Goal: Transaction & Acquisition: Purchase product/service

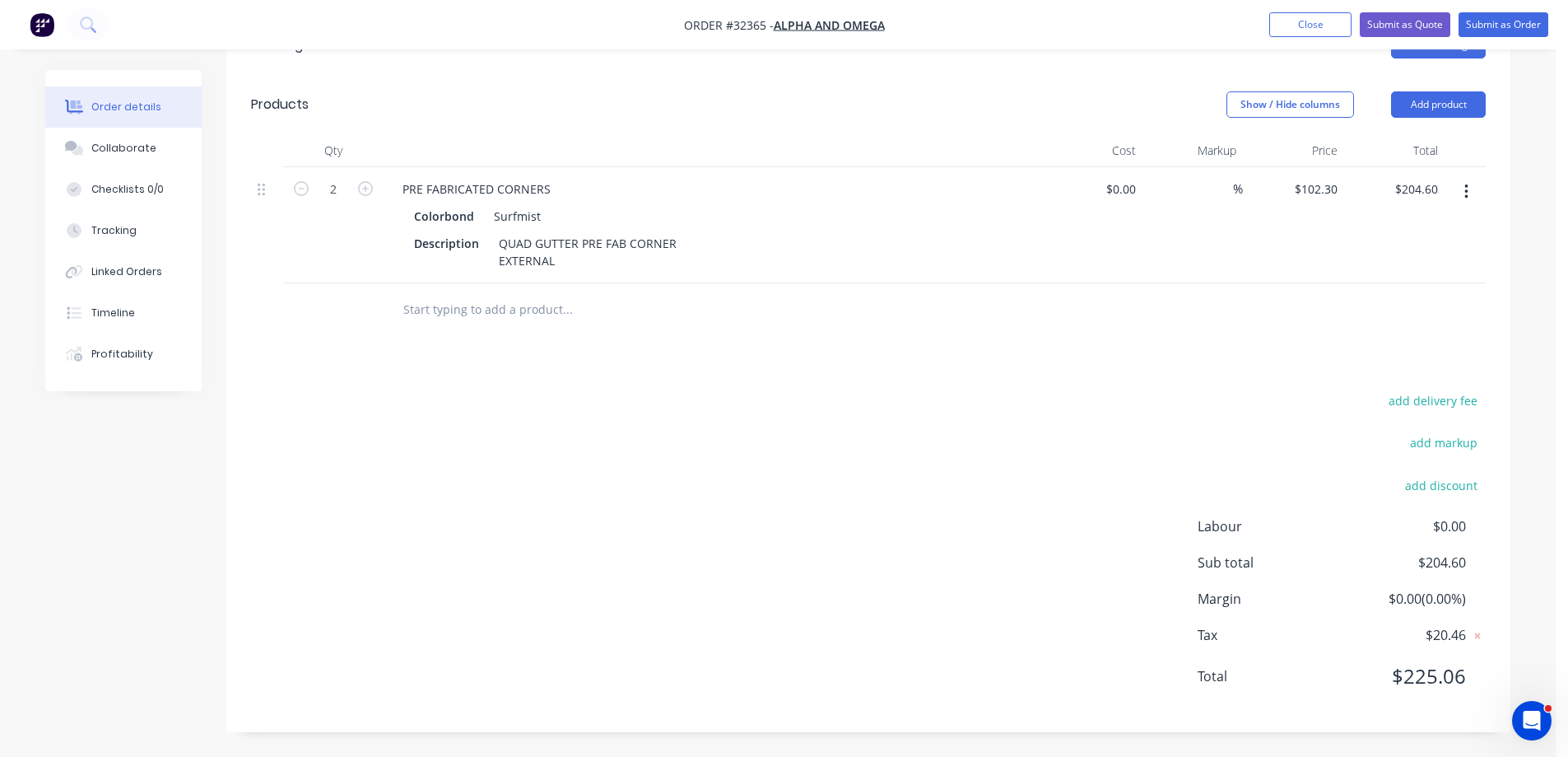
click at [39, 32] on img "button" at bounding box center [42, 25] width 25 height 25
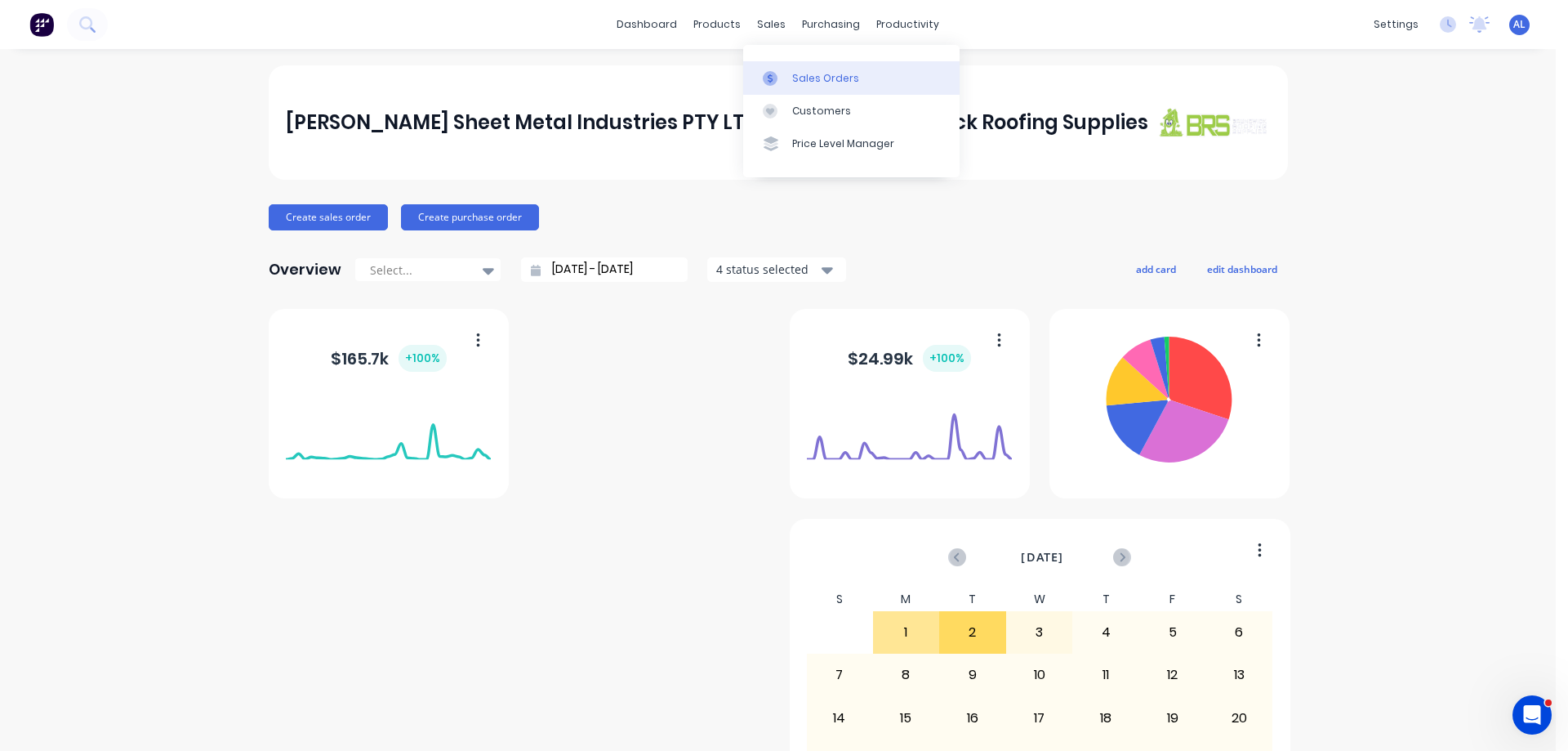
click at [838, 82] on div "Sales Orders" at bounding box center [826, 78] width 67 height 15
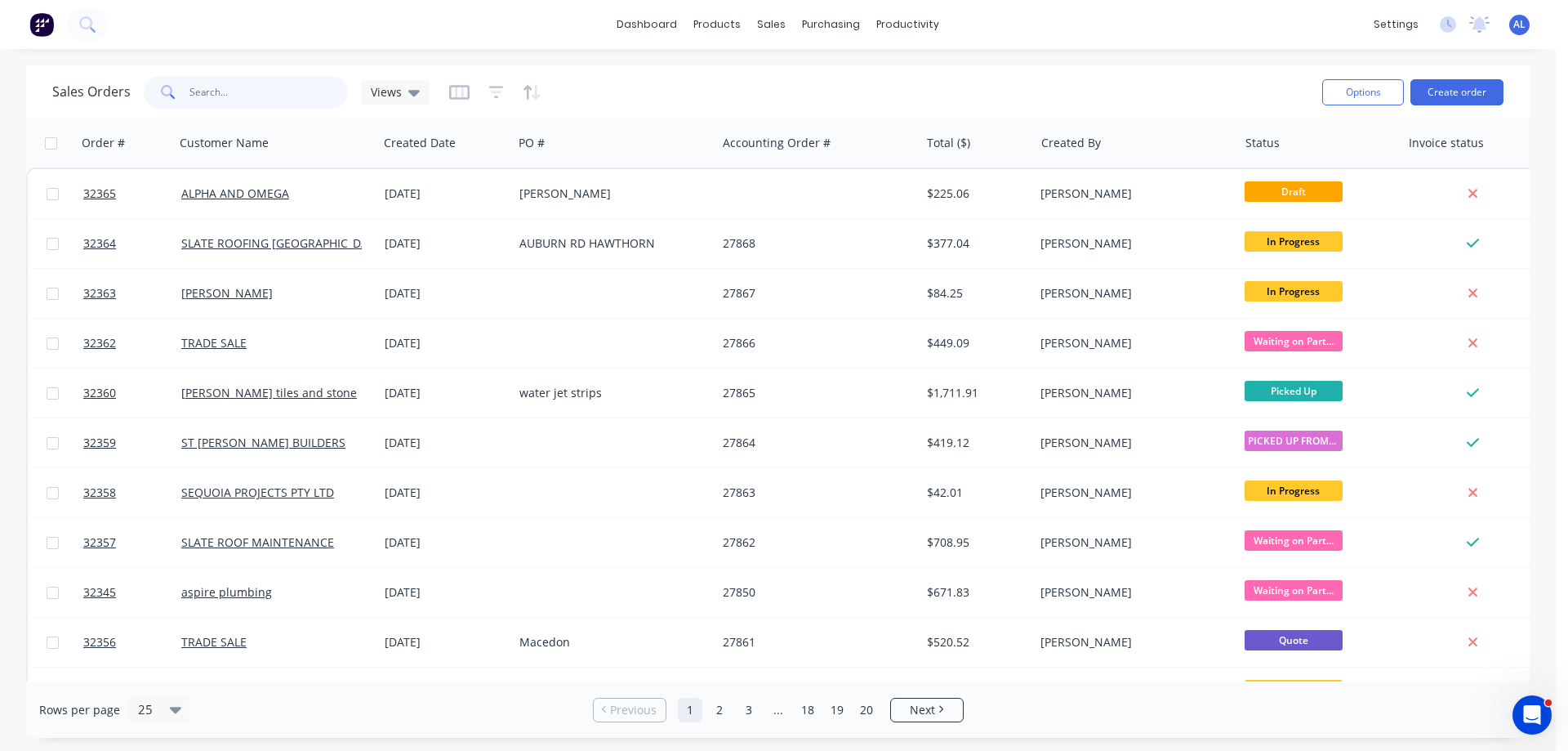
click at [226, 79] on input "text" at bounding box center [269, 92] width 159 height 33
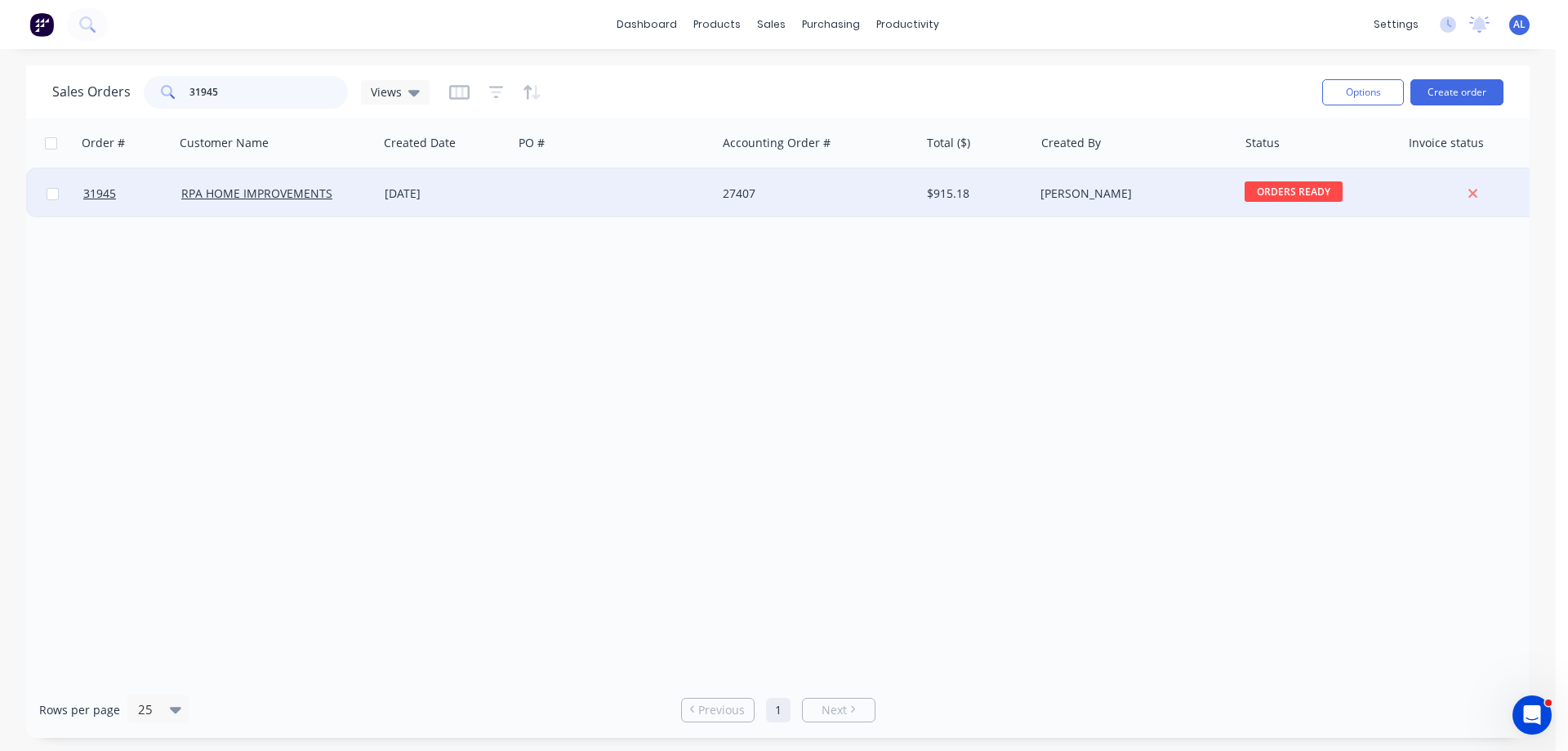
type input "31945"
click at [554, 184] on div at bounding box center [614, 193] width 204 height 49
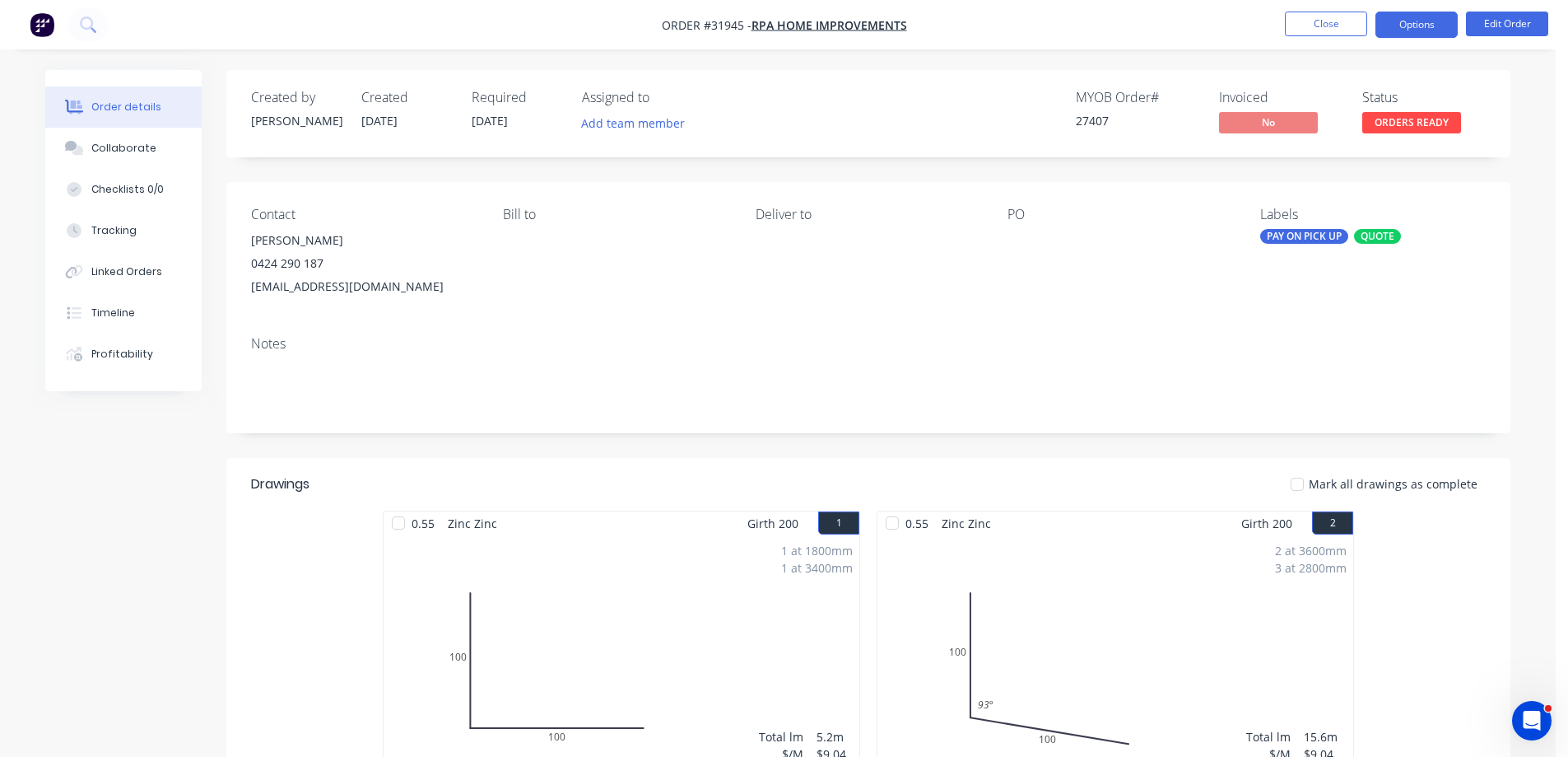
click at [1422, 32] on button "Options" at bounding box center [1417, 25] width 82 height 26
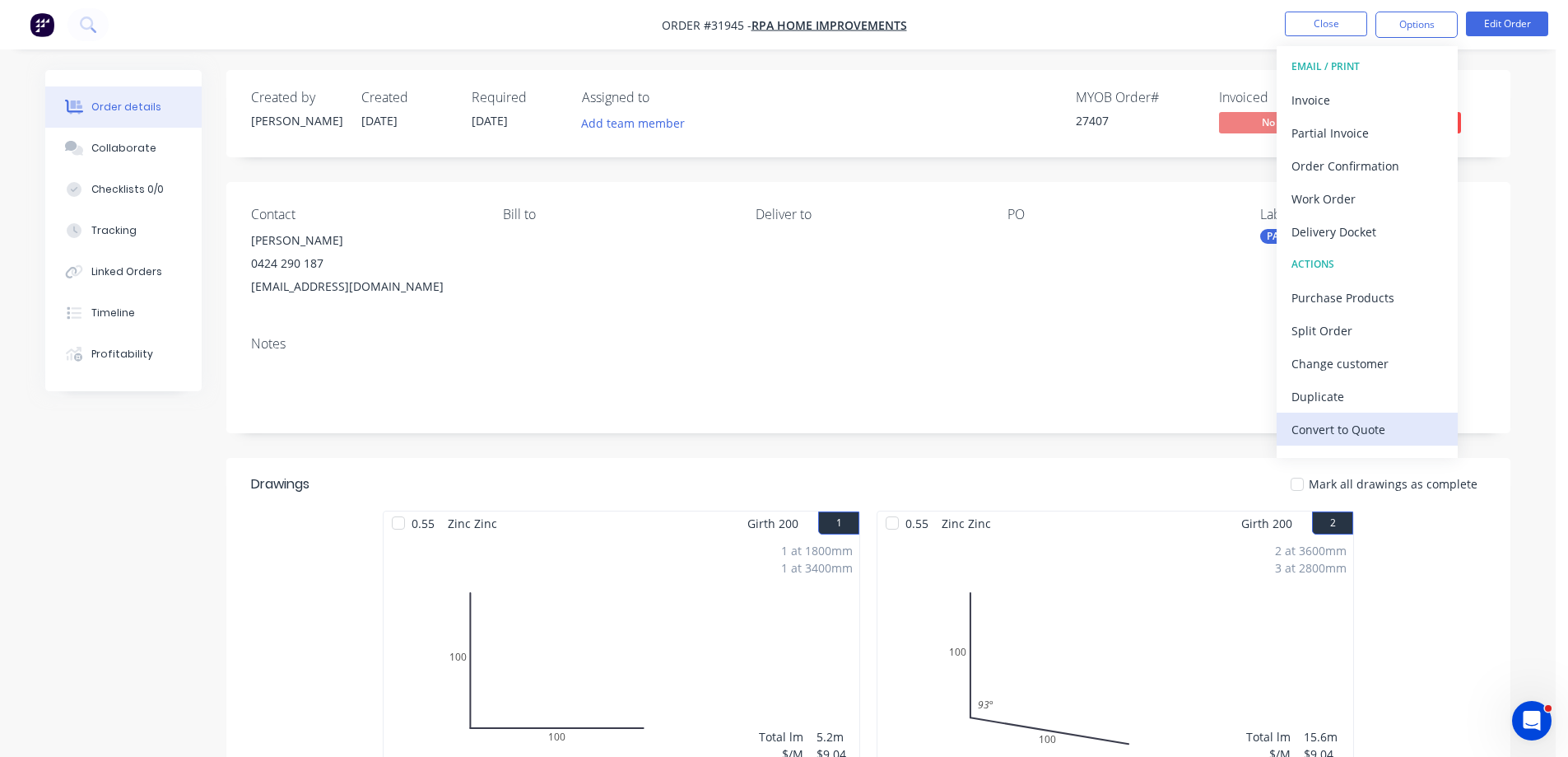
click at [1344, 432] on div "Convert to Quote" at bounding box center [1367, 429] width 152 height 24
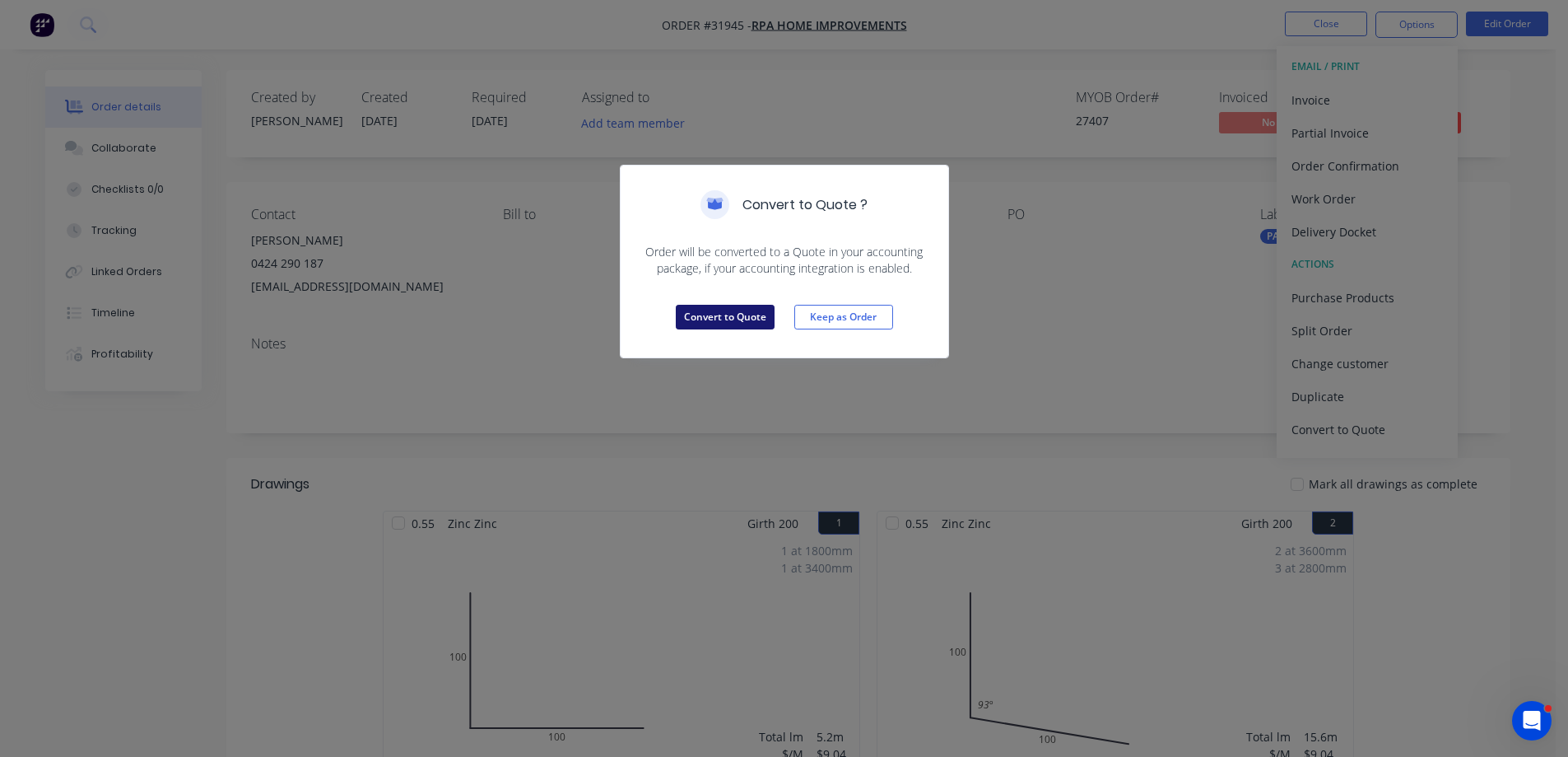
click at [740, 321] on button "Convert to Quote" at bounding box center [725, 317] width 99 height 25
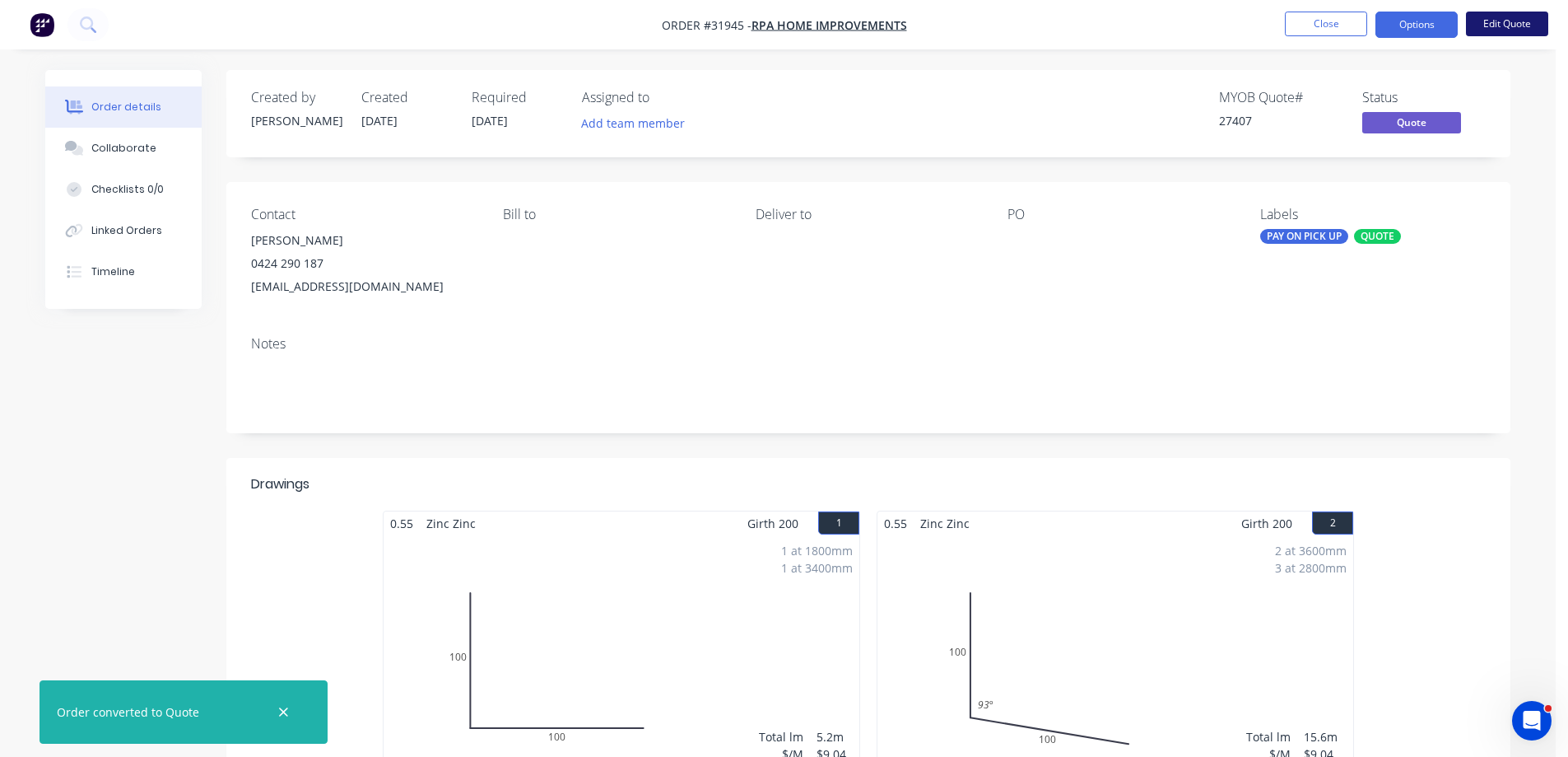
click at [1490, 25] on button "Edit Quote" at bounding box center [1507, 24] width 82 height 25
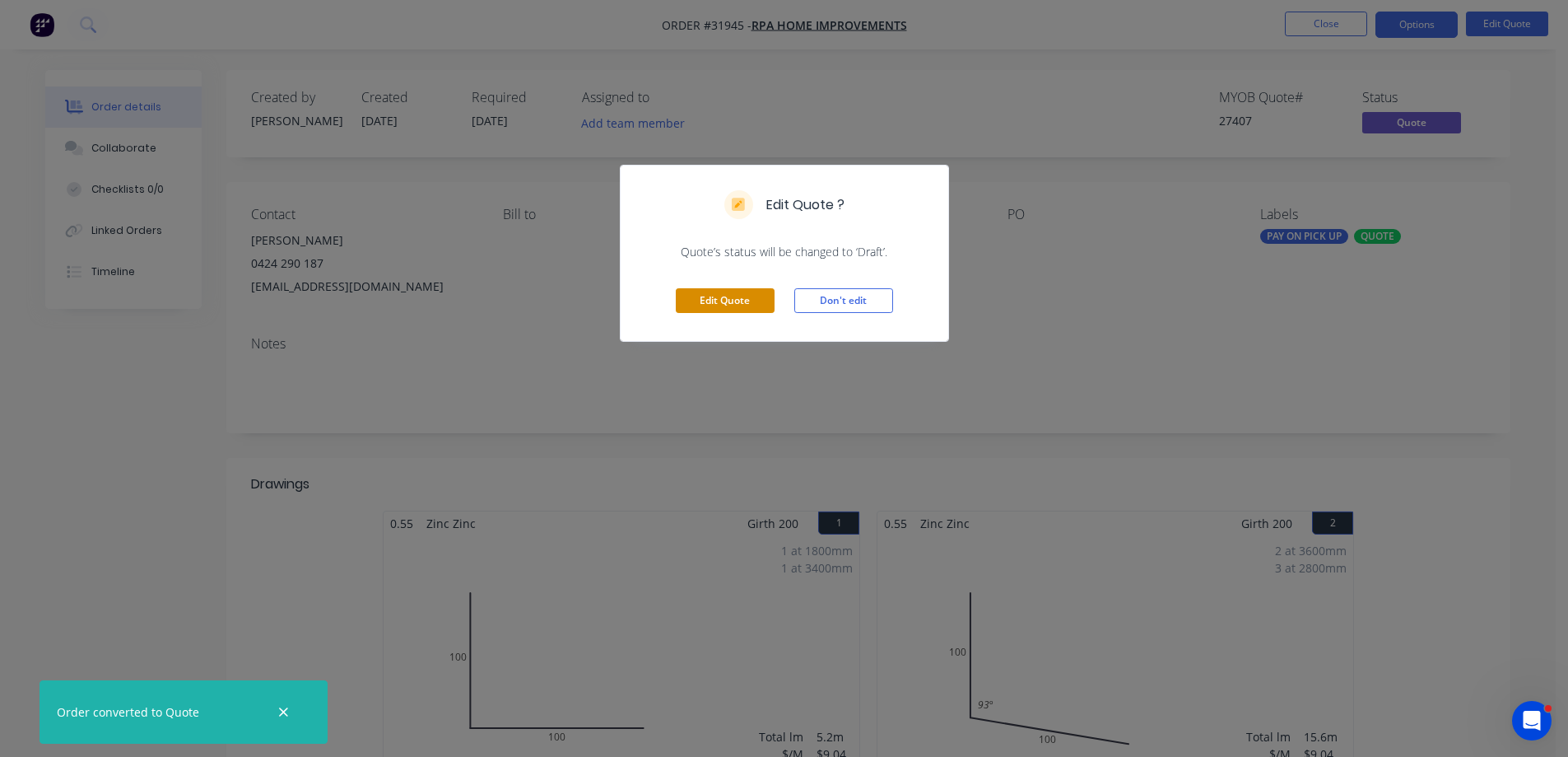
click at [753, 303] on button "Edit Quote" at bounding box center [725, 301] width 99 height 25
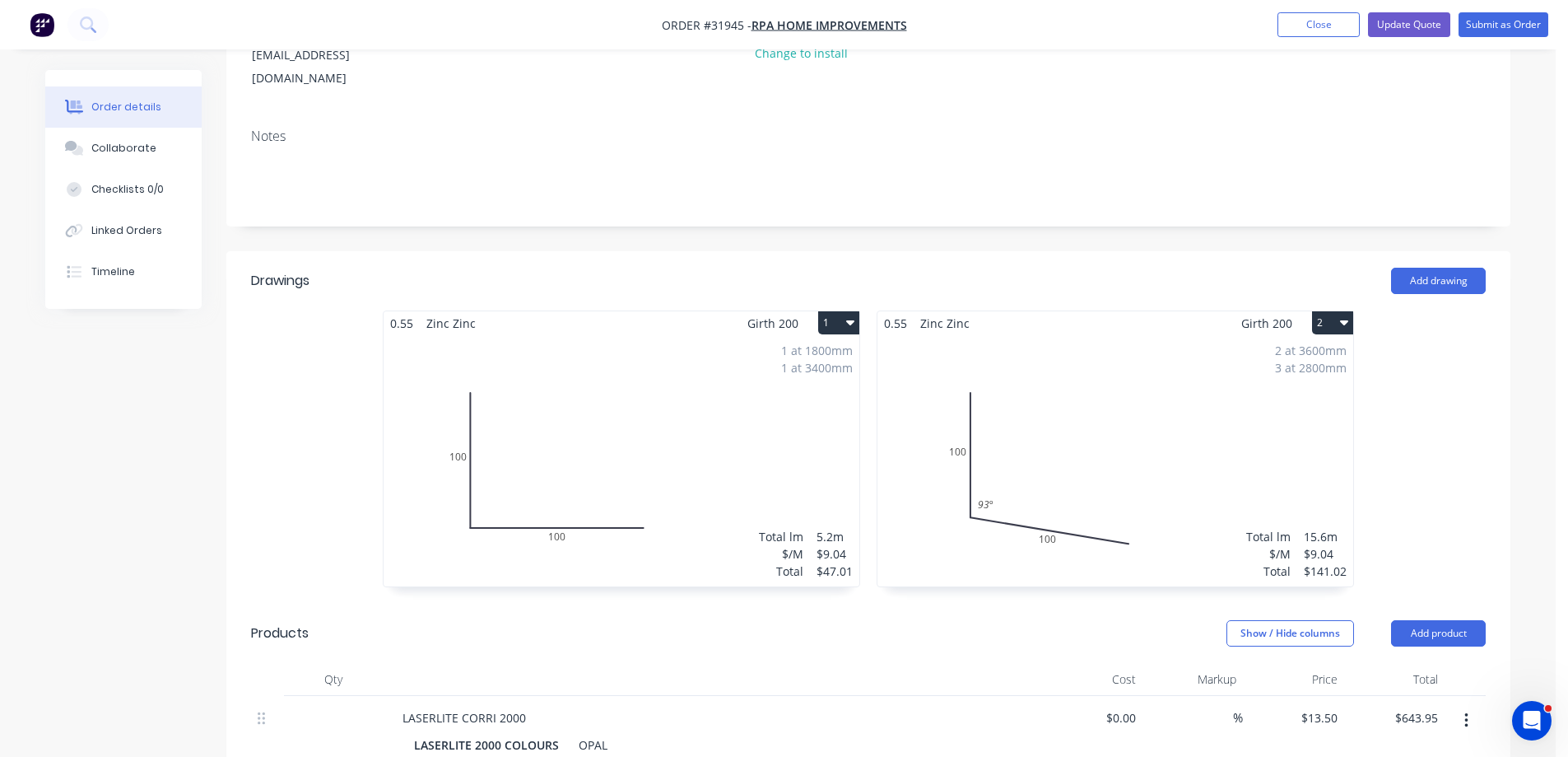
scroll to position [247, 0]
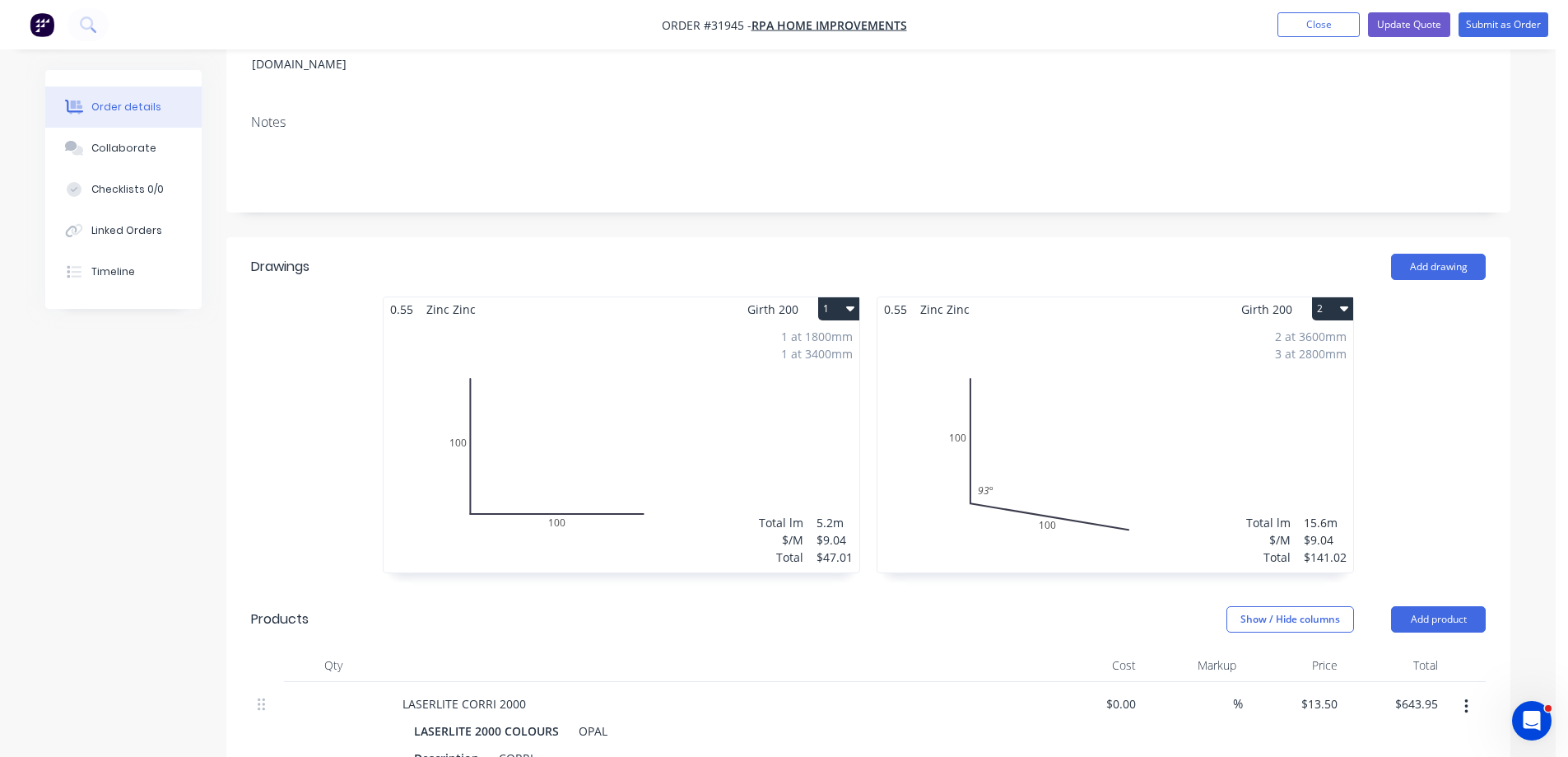
click at [1348, 302] on icon "button" at bounding box center [1343, 308] width 8 height 13
click at [1300, 403] on div "Delete" at bounding box center [1275, 414] width 127 height 24
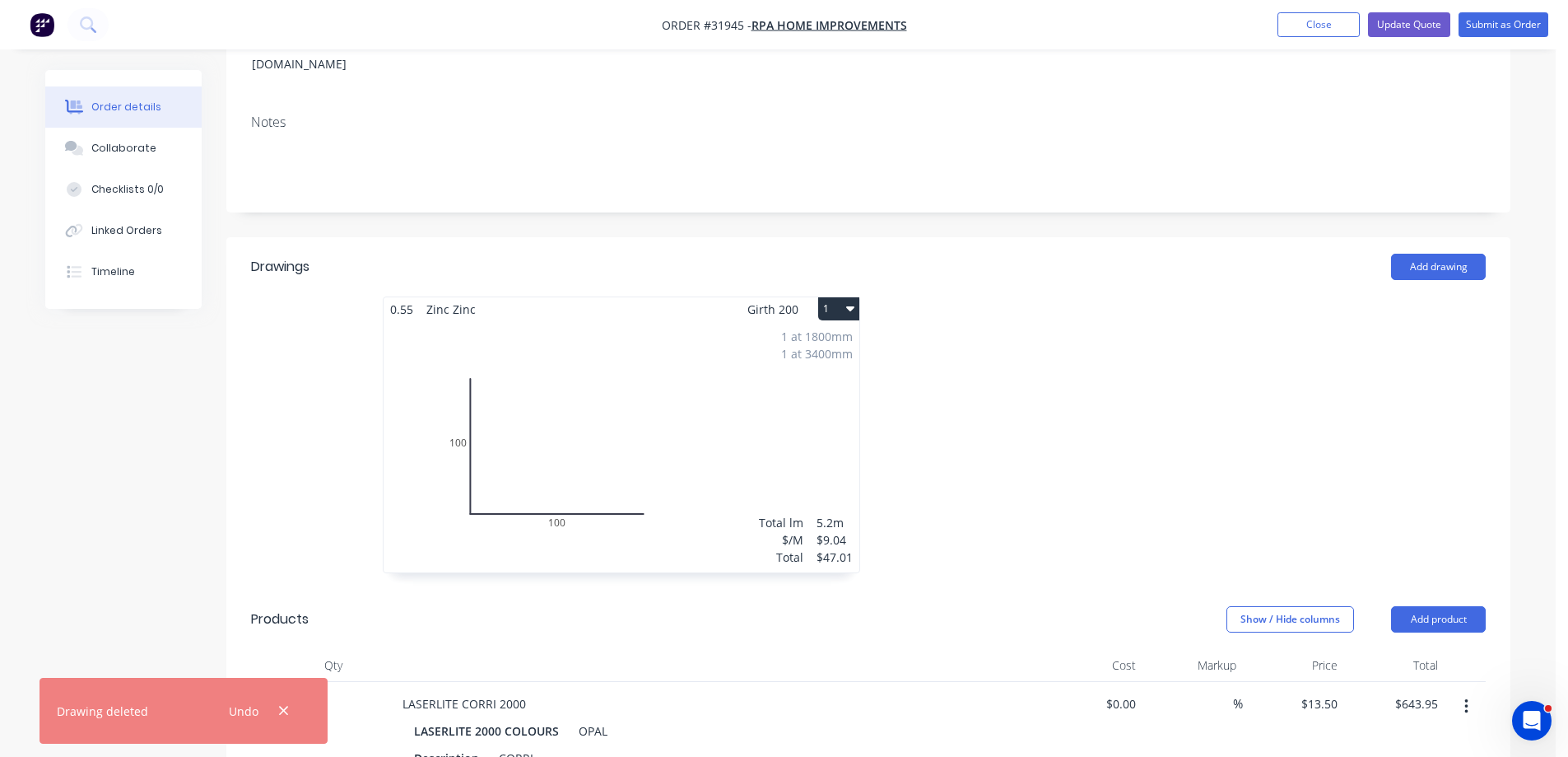
click at [854, 297] on button "1" at bounding box center [838, 309] width 41 height 23
click at [818, 403] on div "Delete" at bounding box center [781, 414] width 127 height 24
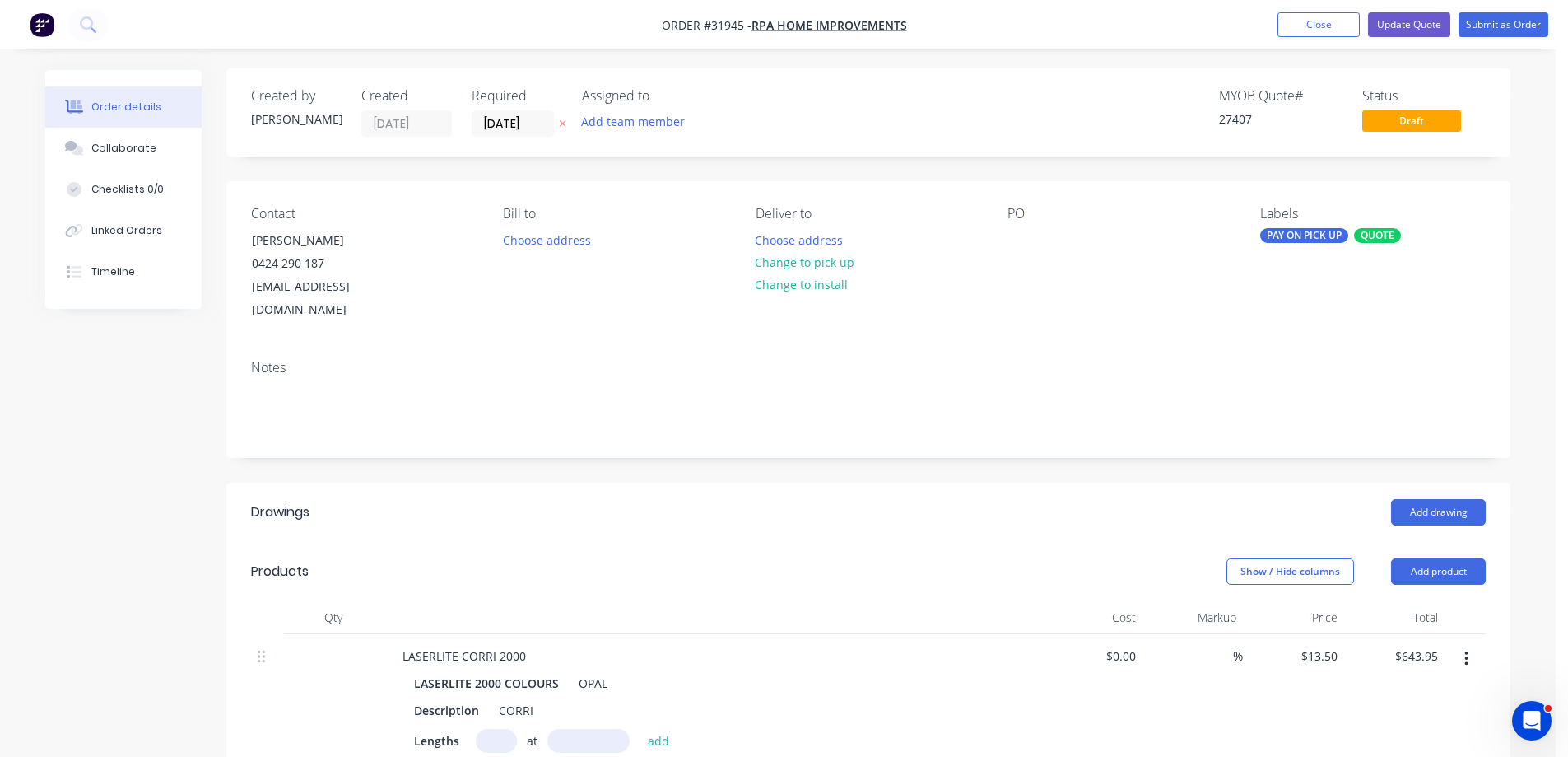
scroll to position [0, 0]
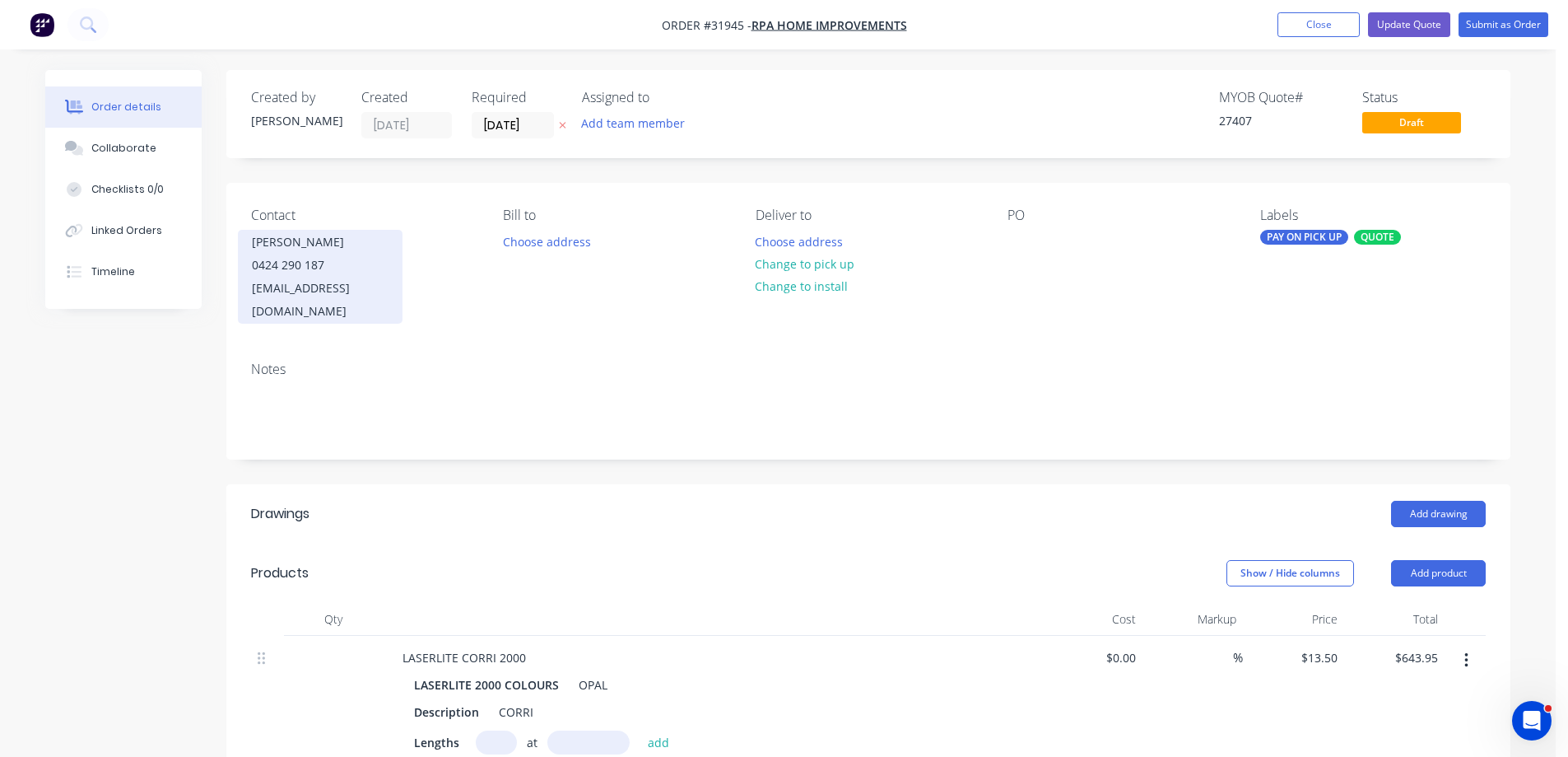
click at [383, 261] on div "0424 290 187" at bounding box center [320, 265] width 137 height 23
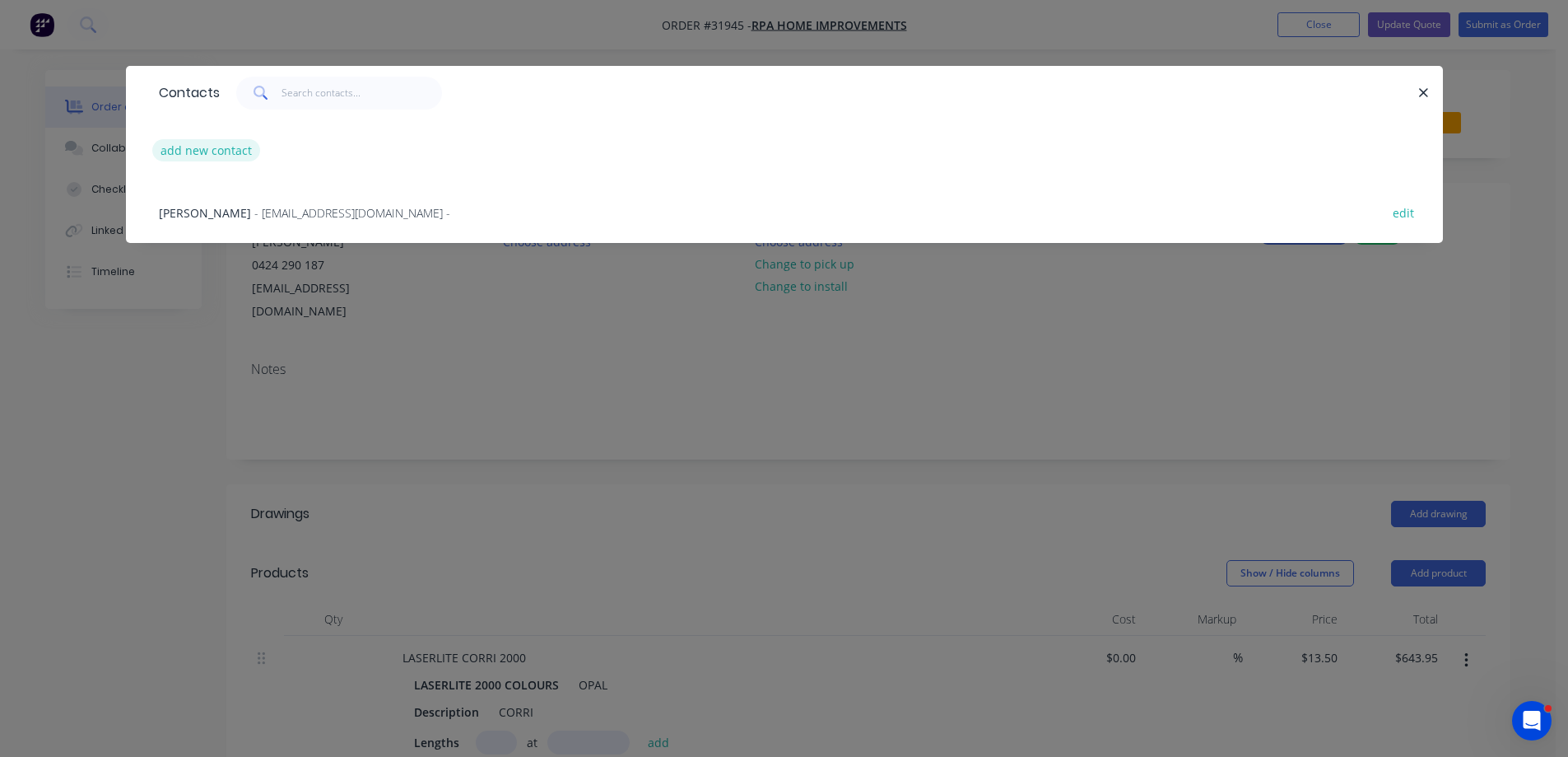
click at [235, 154] on button "add new contact" at bounding box center [207, 150] width 109 height 22
select select "AU"
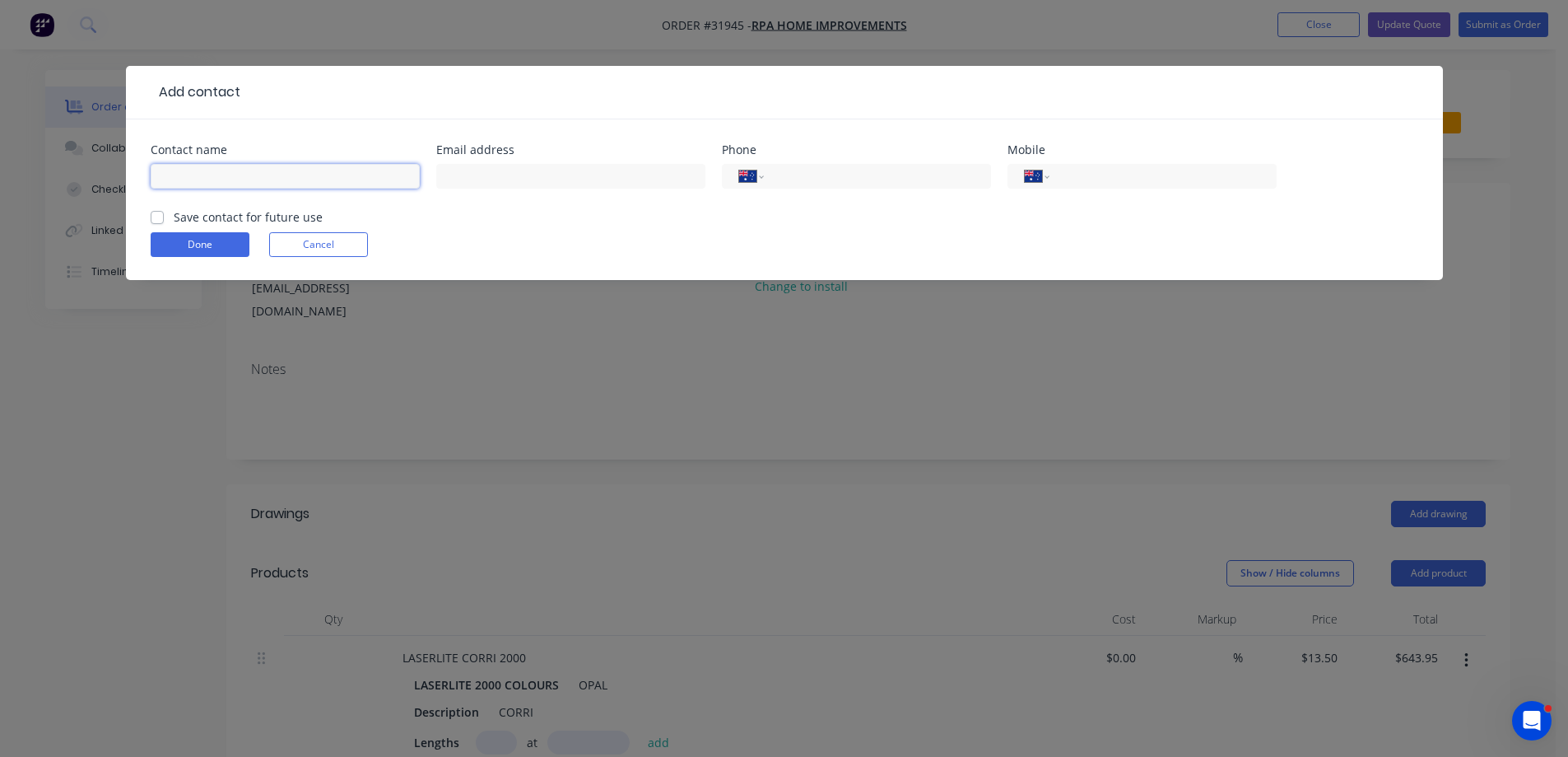
click at [218, 182] on input "text" at bounding box center [285, 176] width 269 height 25
type input "[PERSON_NAME]"
click at [222, 249] on button "Done" at bounding box center [200, 245] width 99 height 25
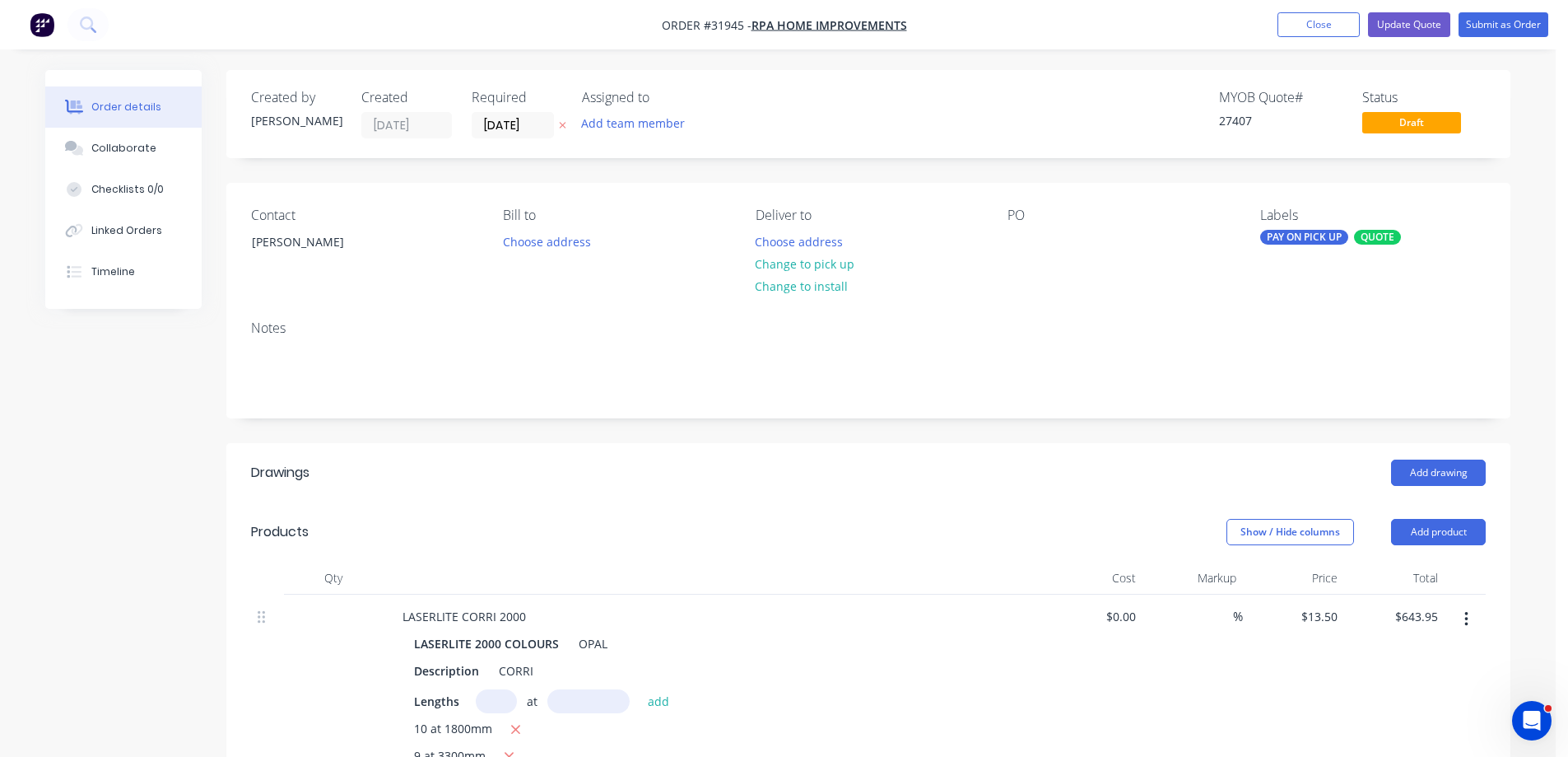
click at [1373, 236] on div "QUOTE" at bounding box center [1378, 237] width 47 height 15
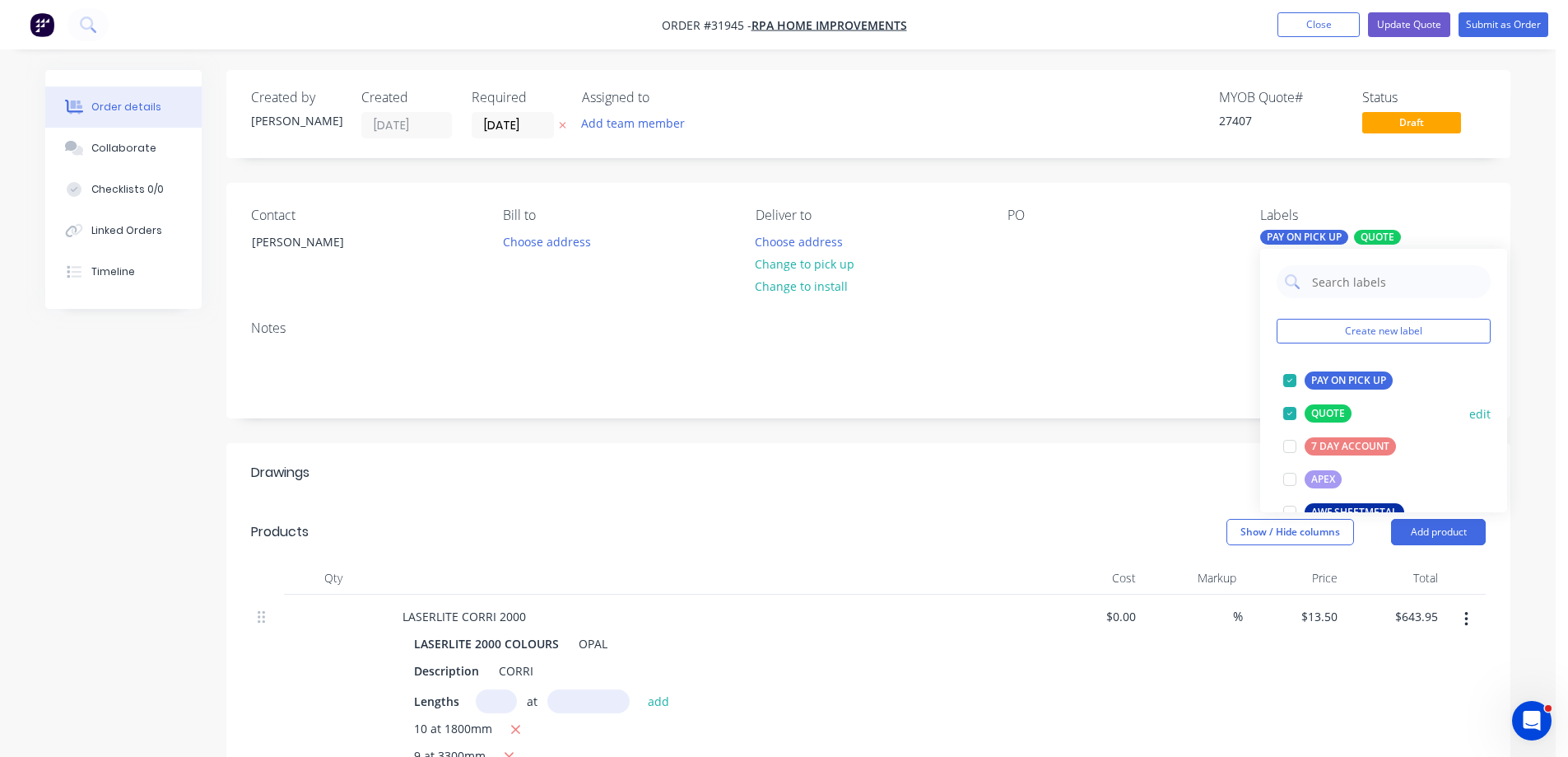
click at [1331, 414] on div "QUOTE" at bounding box center [1329, 413] width 47 height 18
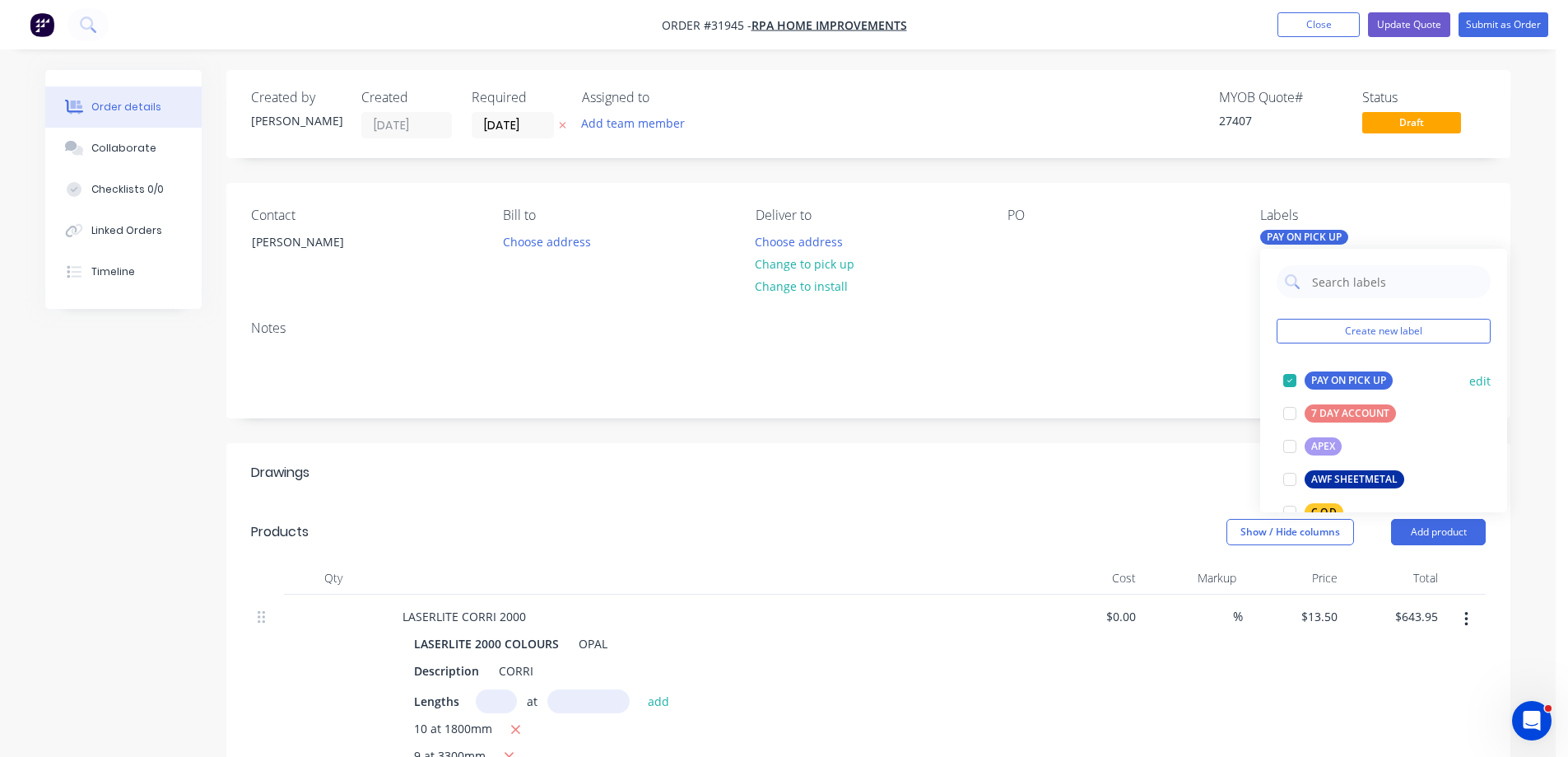
click at [1346, 379] on div "PAY ON PICK UP" at bounding box center [1349, 380] width 88 height 18
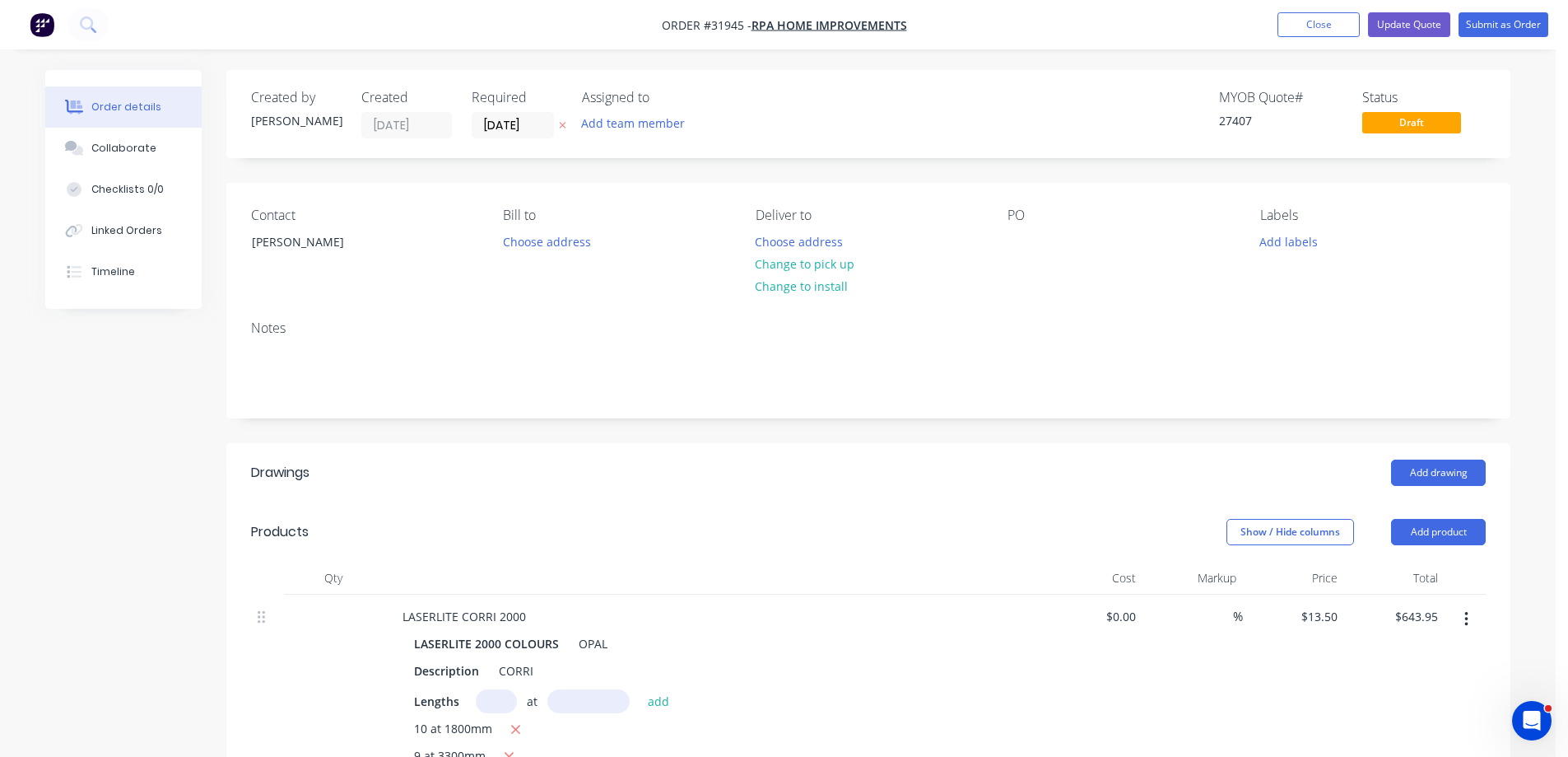
click at [1483, 161] on div "Created by [PERSON_NAME] Created [DATE] Required [DATE] Assigned to Add team me…" at bounding box center [868, 661] width 1284 height 1181
click at [1414, 29] on button "Update Quote" at bounding box center [1409, 25] width 82 height 25
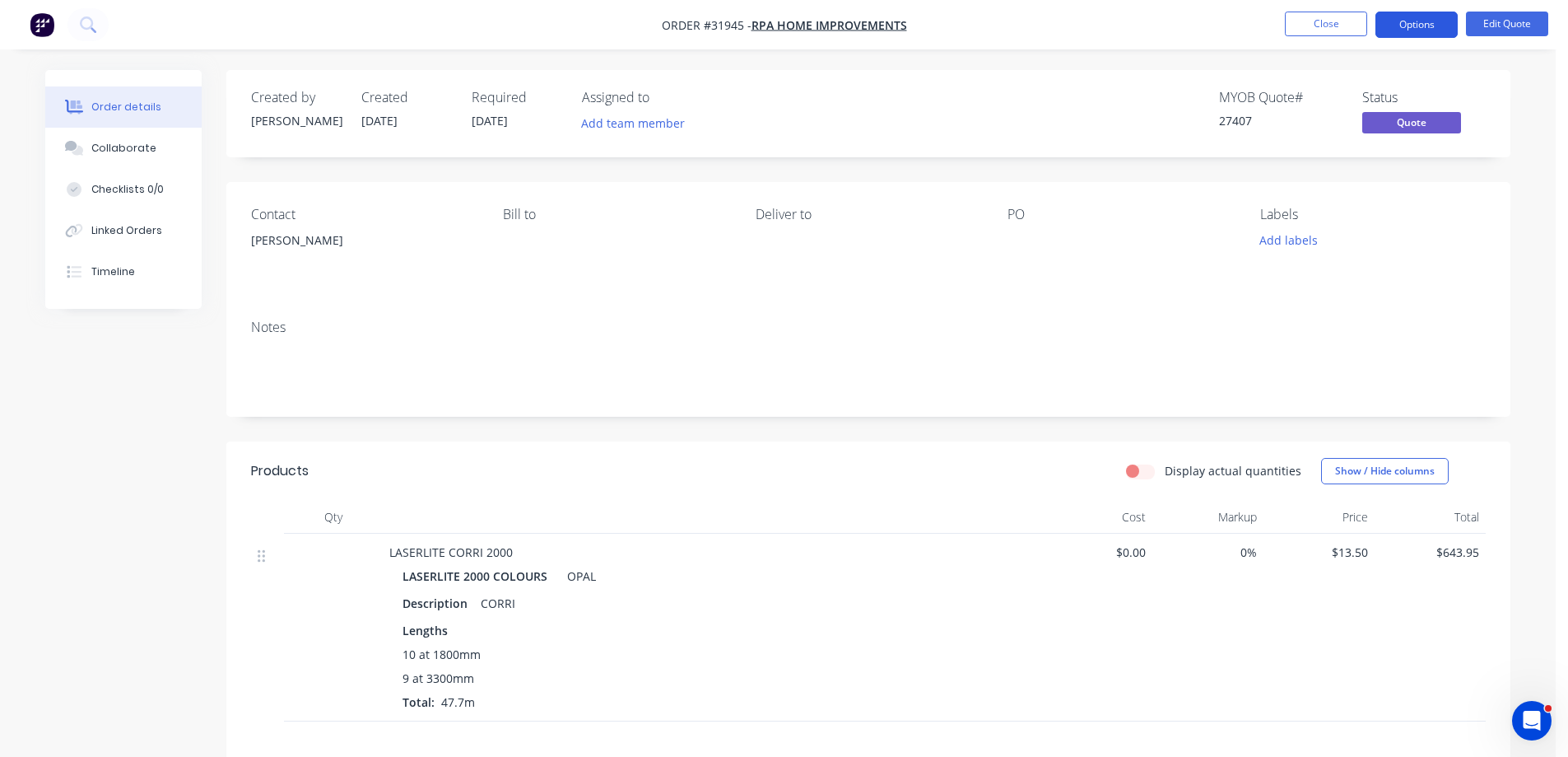
click at [1421, 25] on button "Options" at bounding box center [1417, 25] width 82 height 26
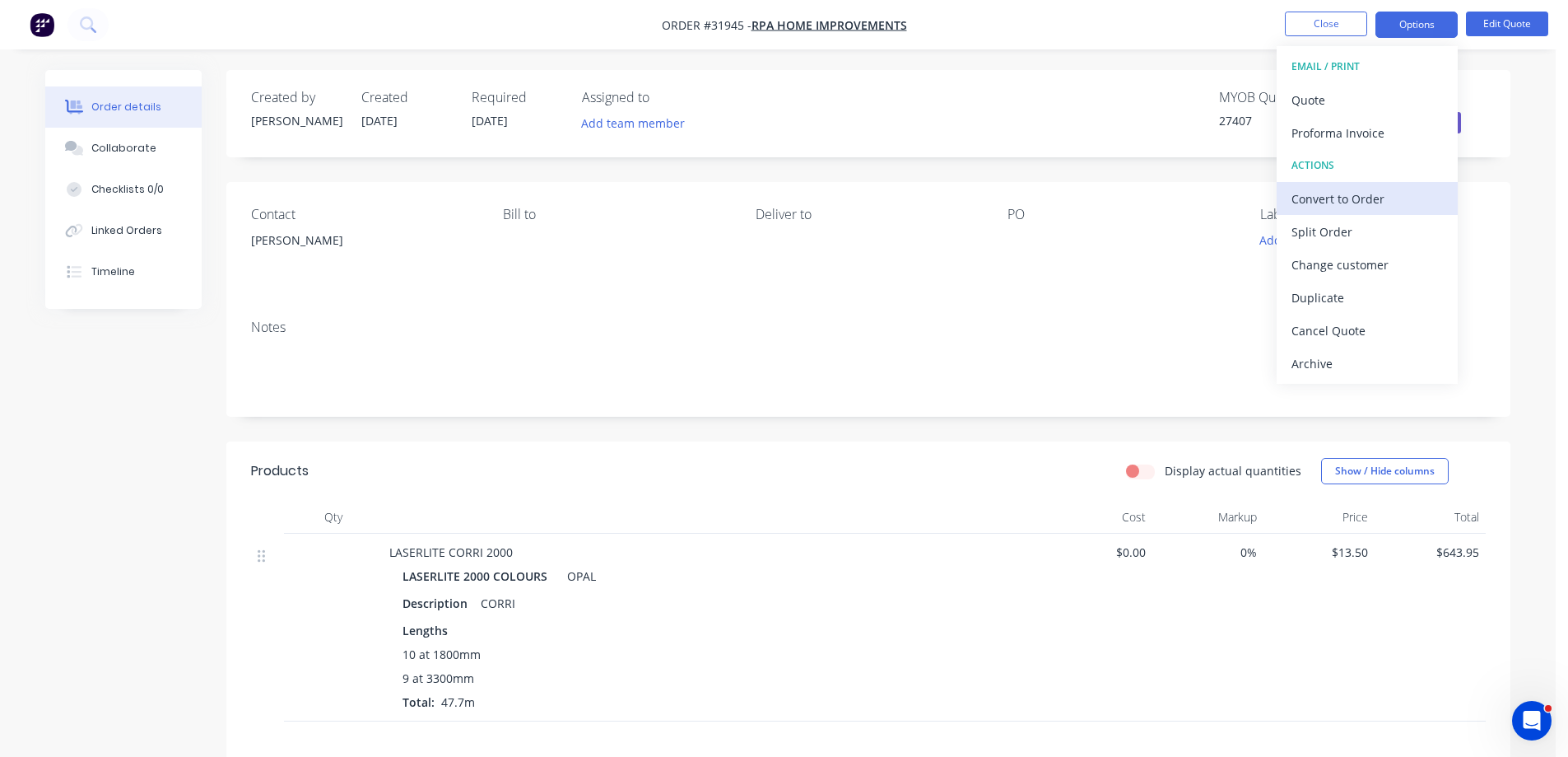
click at [1373, 194] on div "Convert to Order" at bounding box center [1367, 198] width 152 height 24
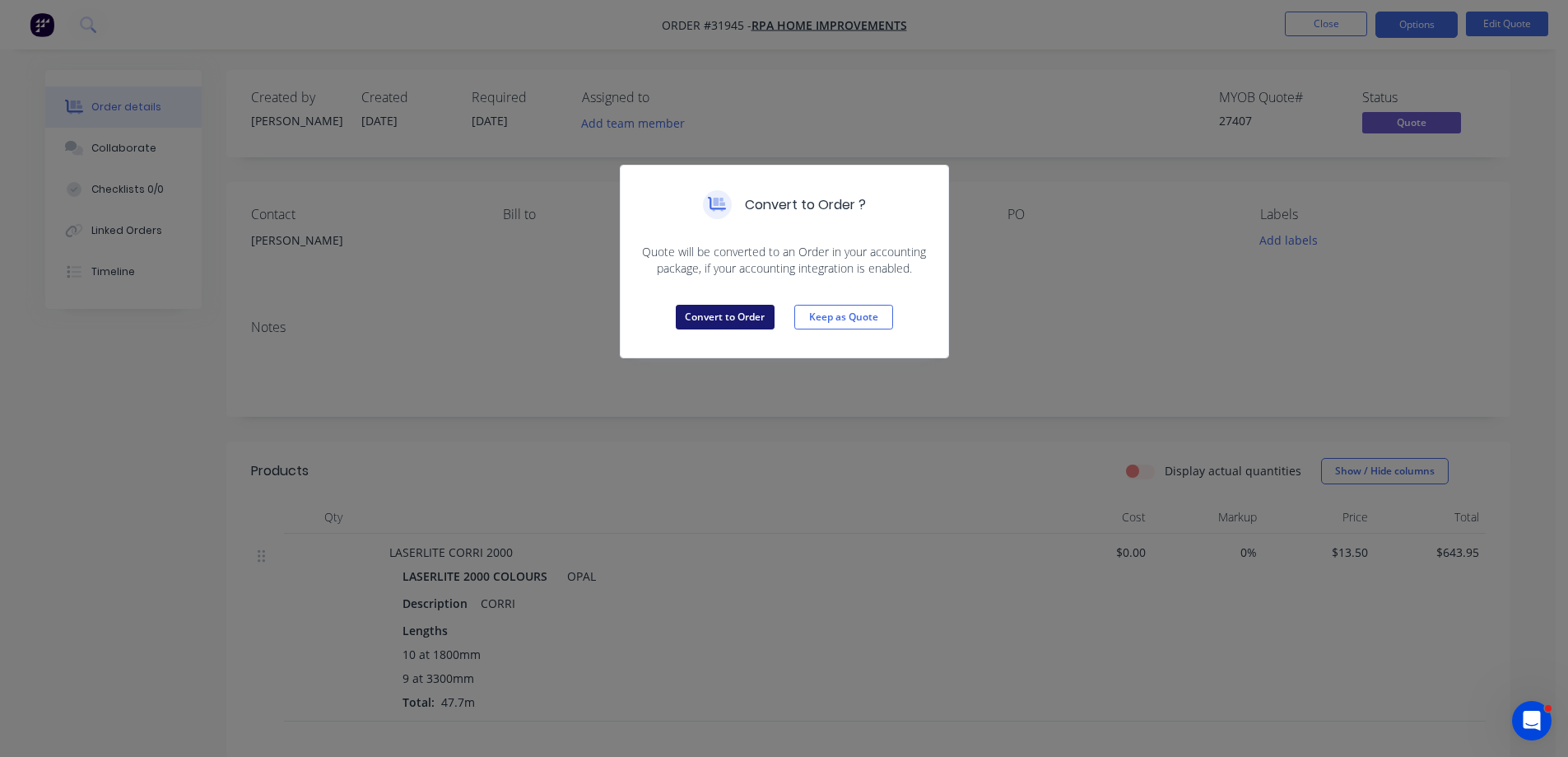
click at [755, 318] on button "Convert to Order" at bounding box center [725, 317] width 99 height 25
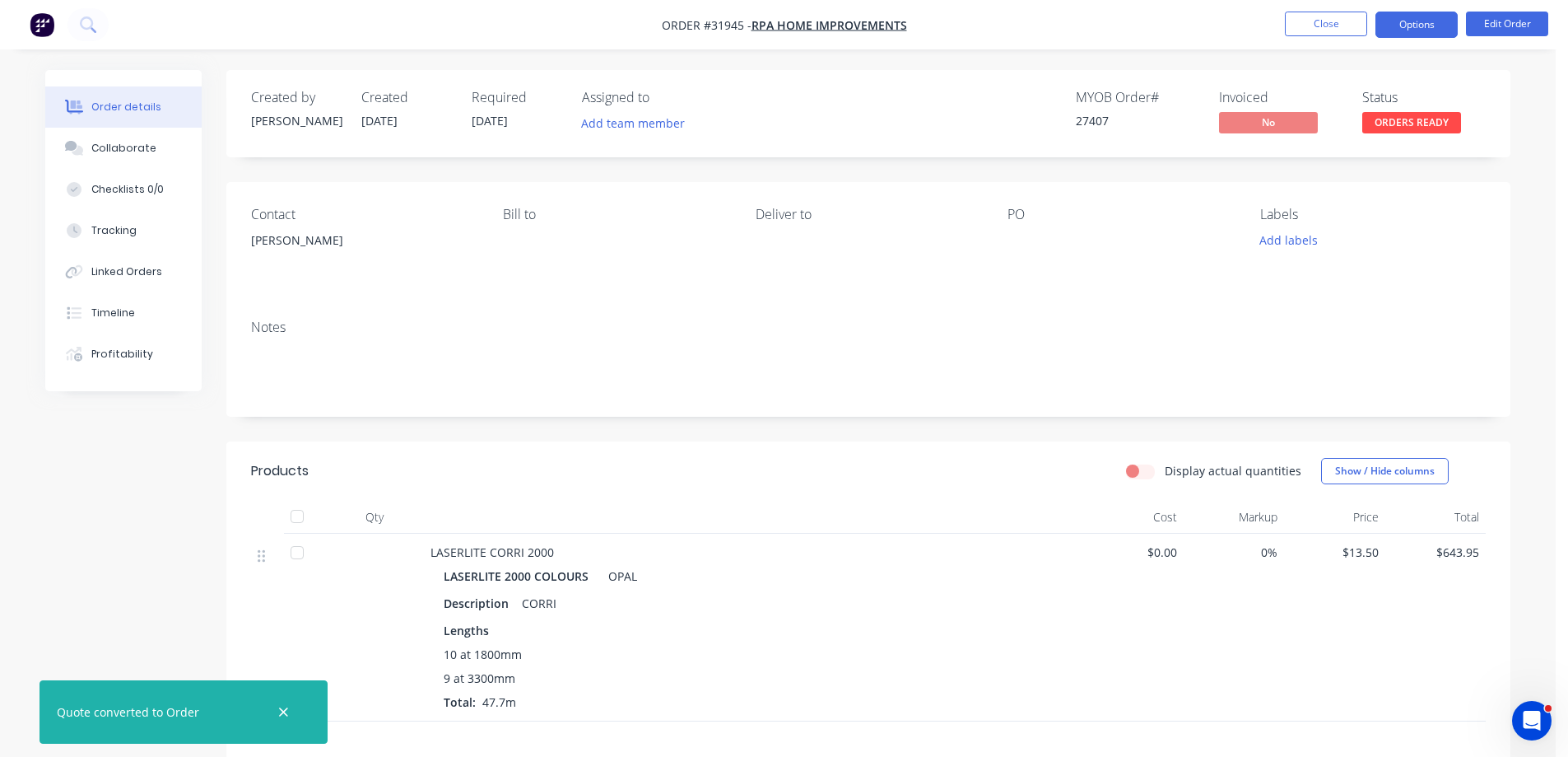
click at [1437, 31] on button "Options" at bounding box center [1417, 25] width 82 height 26
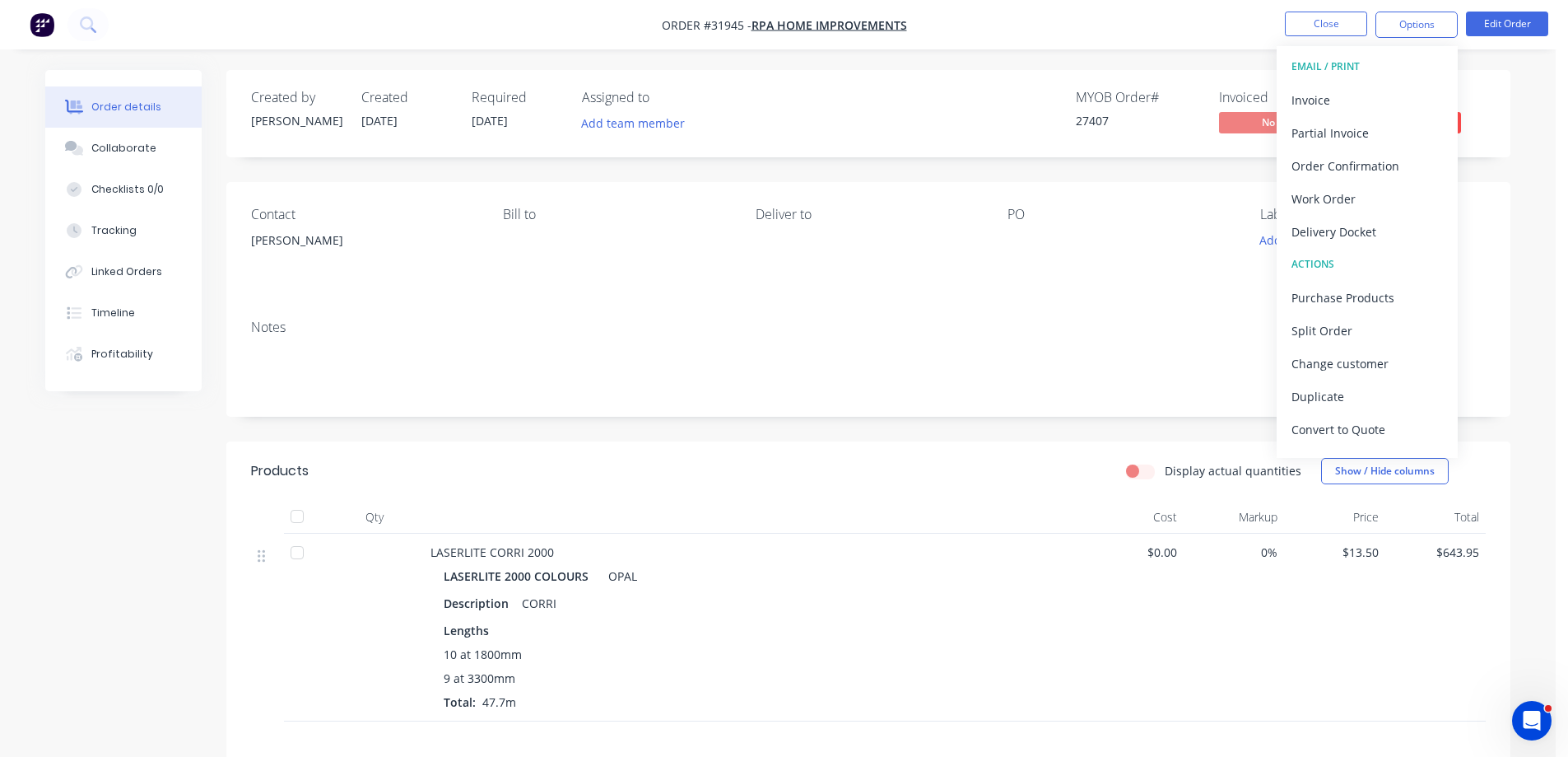
click at [1523, 119] on div "Order details Collaborate Checklists 0/0 Tracking Linked Orders Timeline Profit…" at bounding box center [778, 542] width 1498 height 945
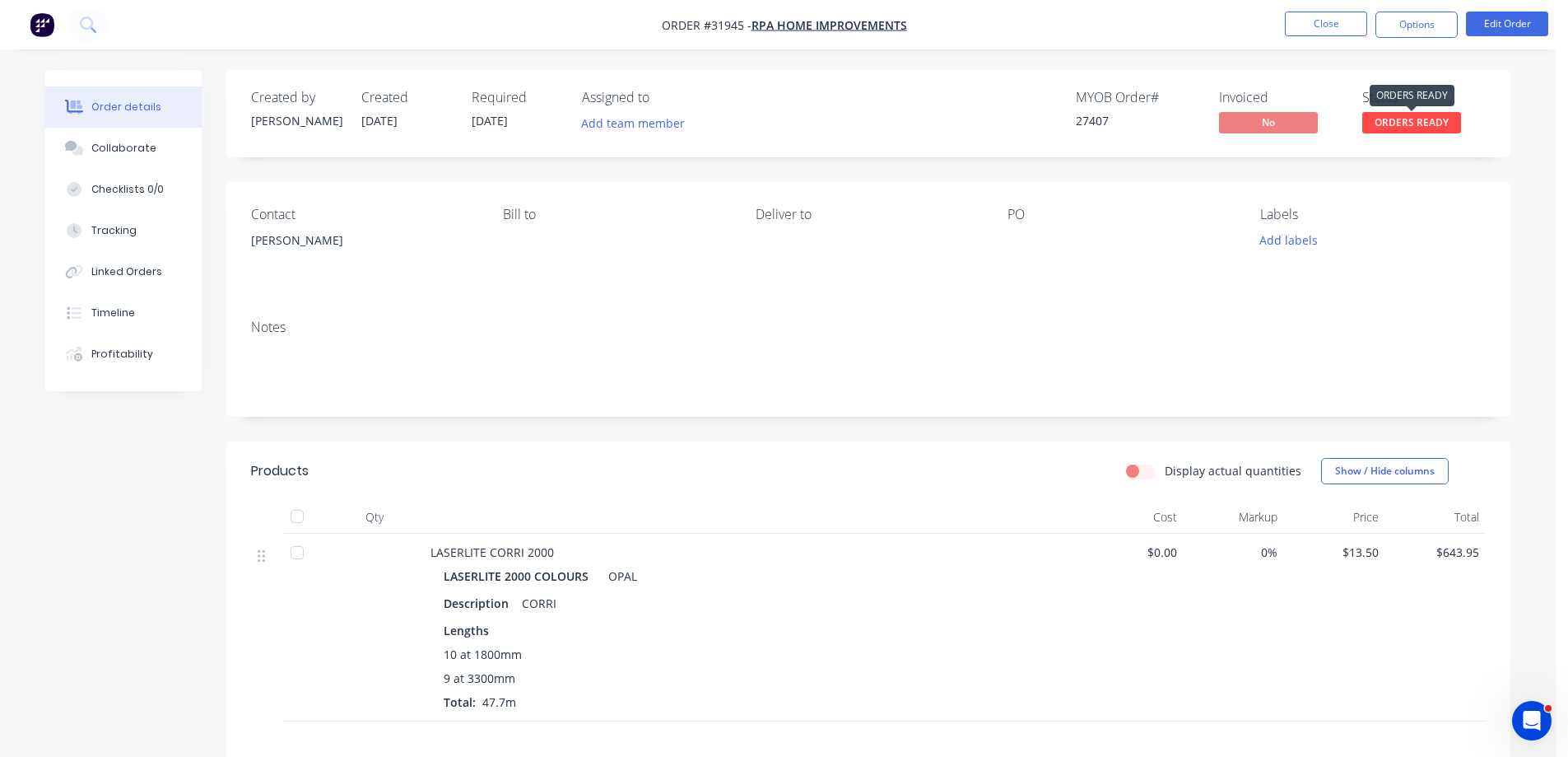
drag, startPoint x: 1453, startPoint y: 122, endPoint x: 1439, endPoint y: 139, distance: 22.0
click at [1452, 122] on span "ORDERS READY" at bounding box center [1411, 122] width 99 height 20
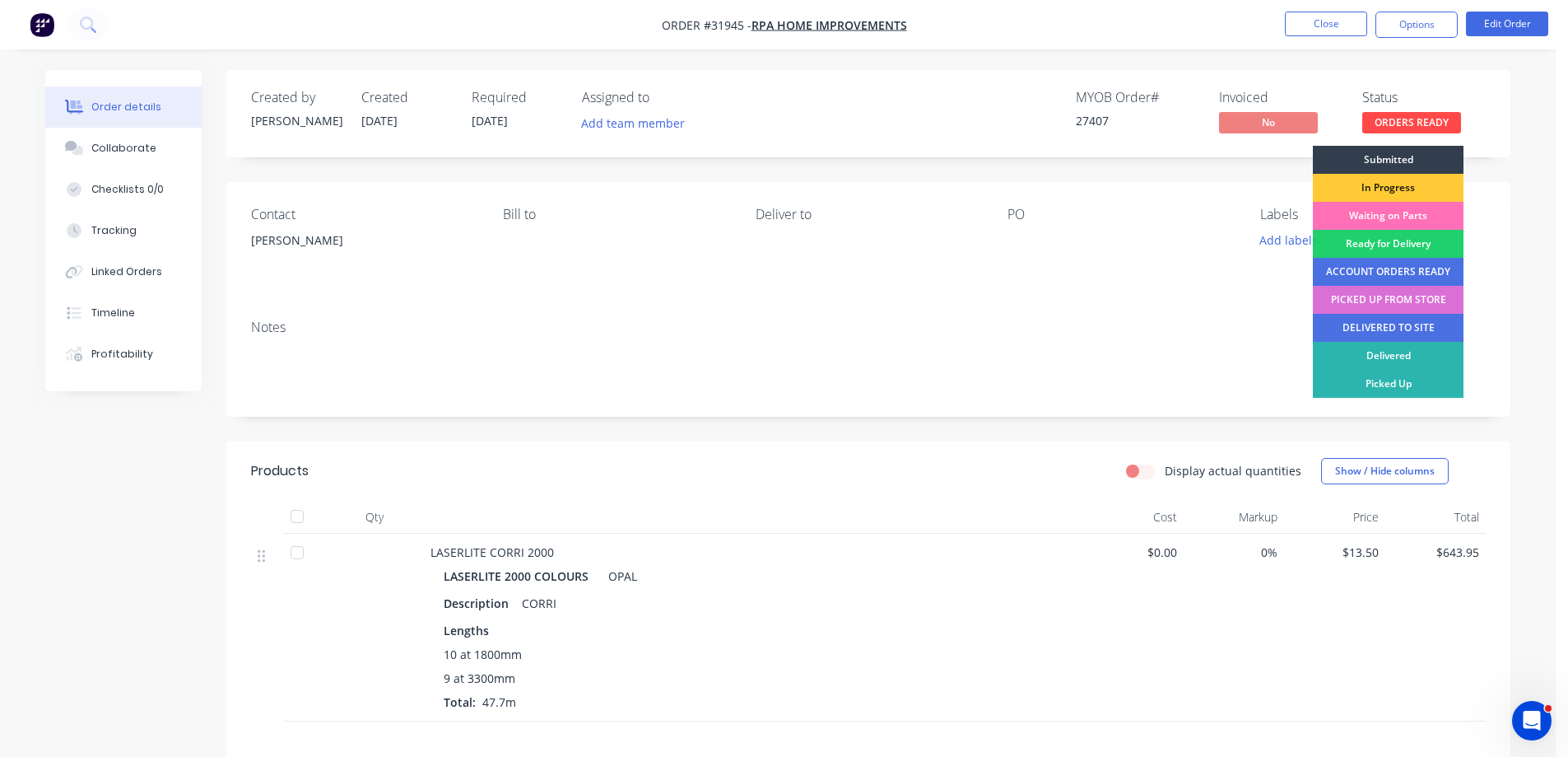
click at [1431, 302] on div "PICKED UP FROM STORE" at bounding box center [1388, 300] width 151 height 28
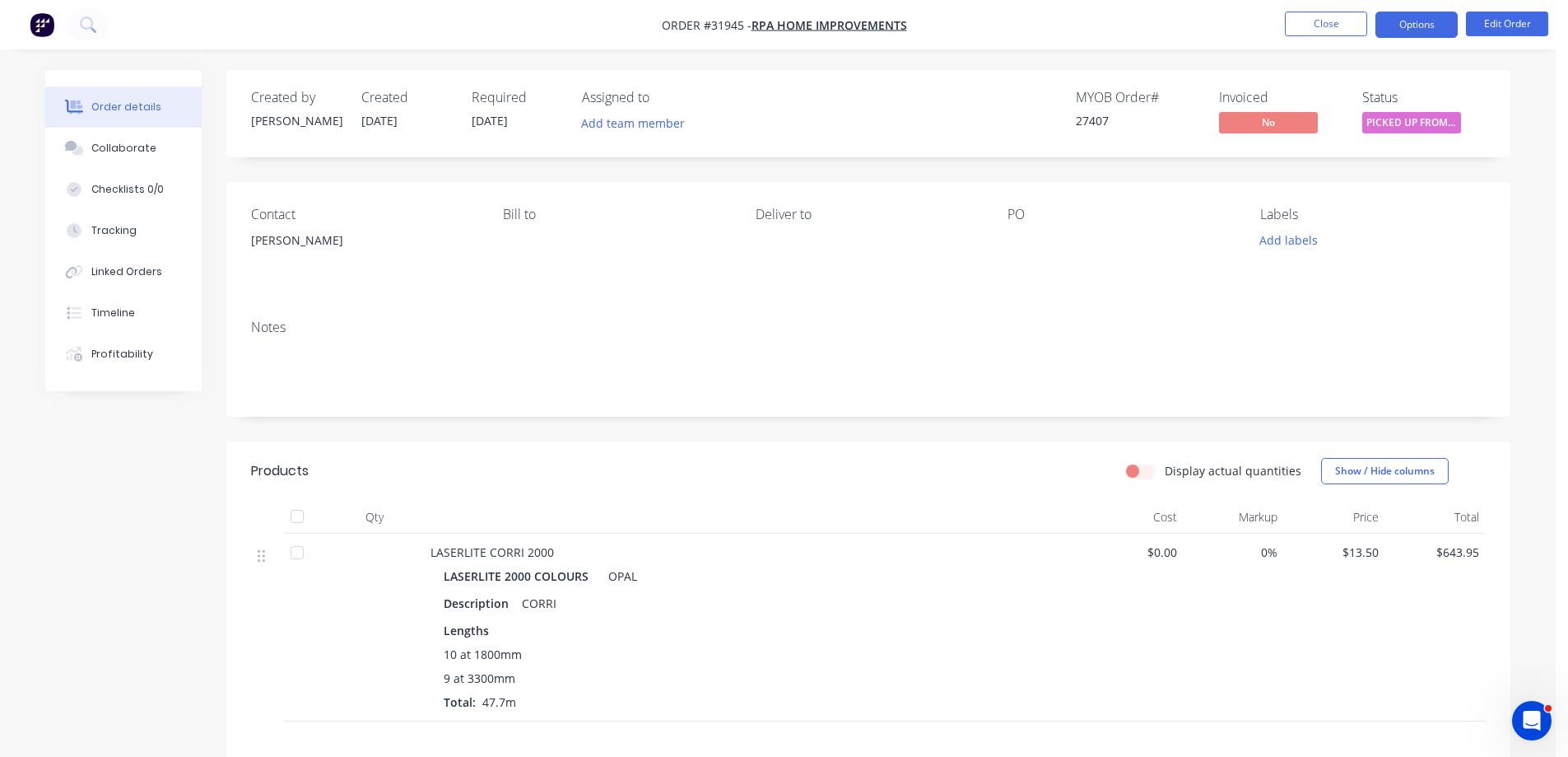
click at [1416, 25] on button "Options" at bounding box center [1417, 25] width 82 height 26
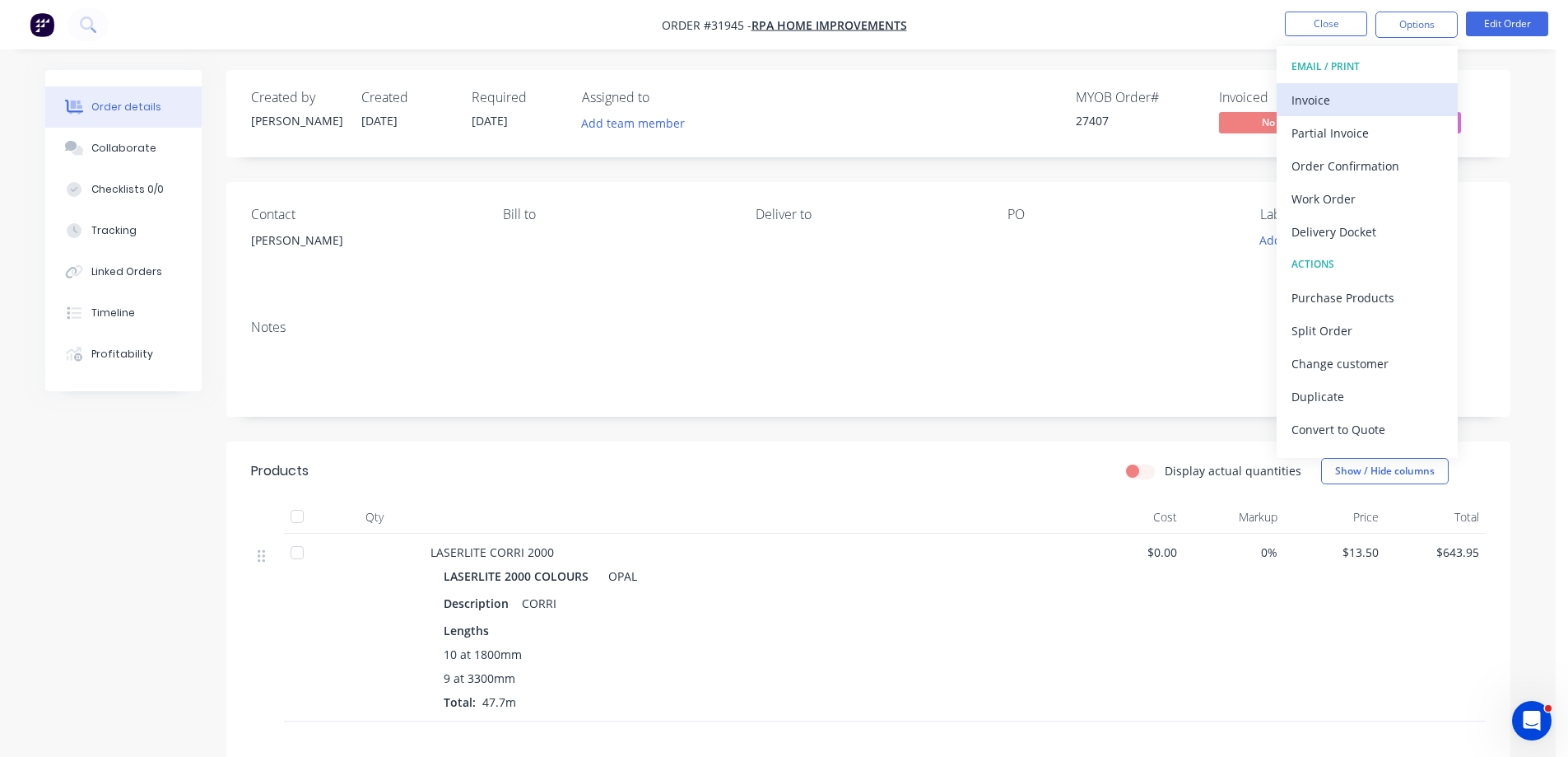
click at [1351, 100] on div "Invoice" at bounding box center [1367, 99] width 152 height 24
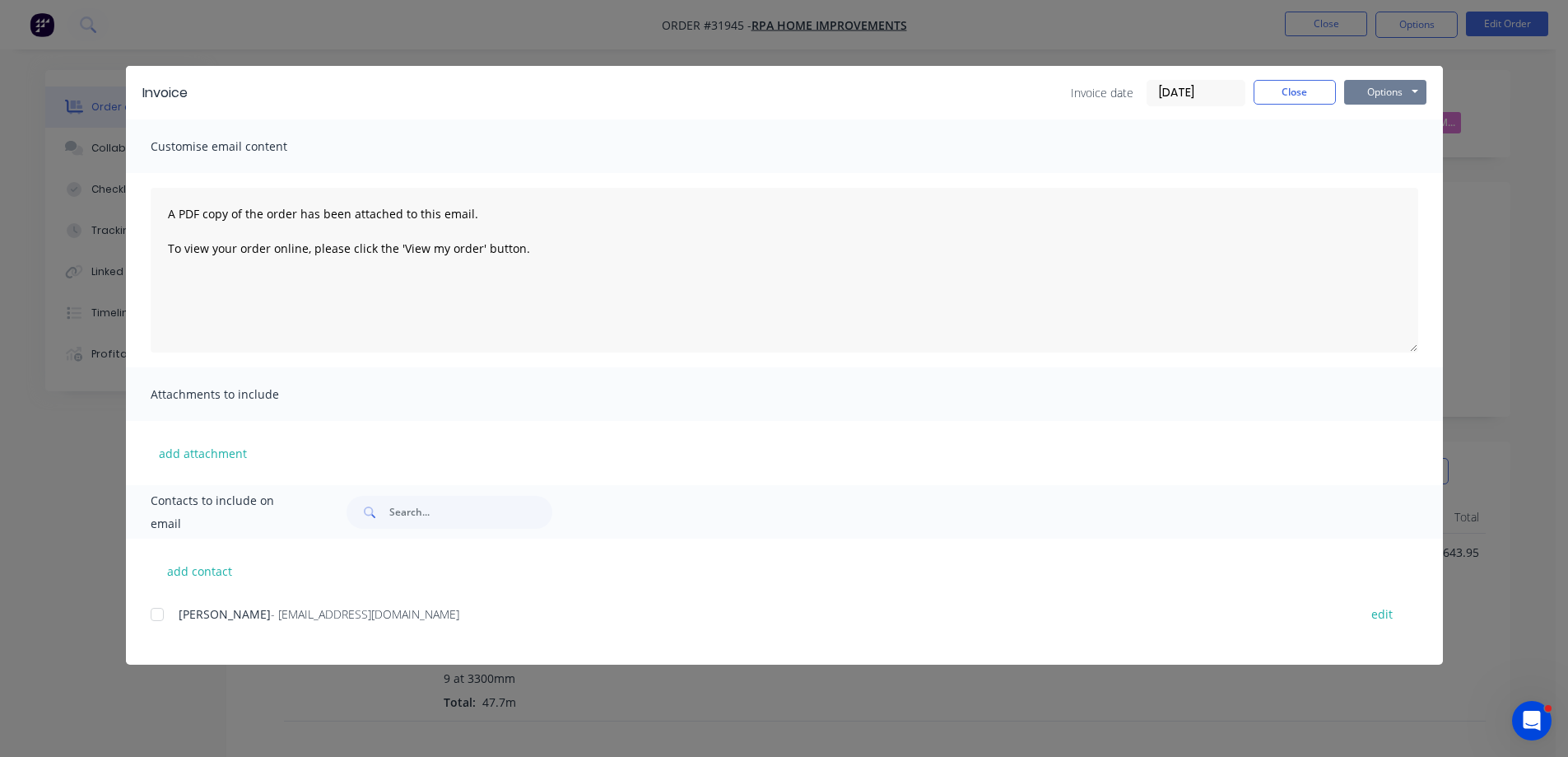
click at [1368, 89] on button "Options" at bounding box center [1386, 92] width 82 height 25
click at [1390, 146] on button "Print" at bounding box center [1397, 148] width 105 height 27
click at [1315, 99] on button "Close" at bounding box center [1295, 92] width 82 height 25
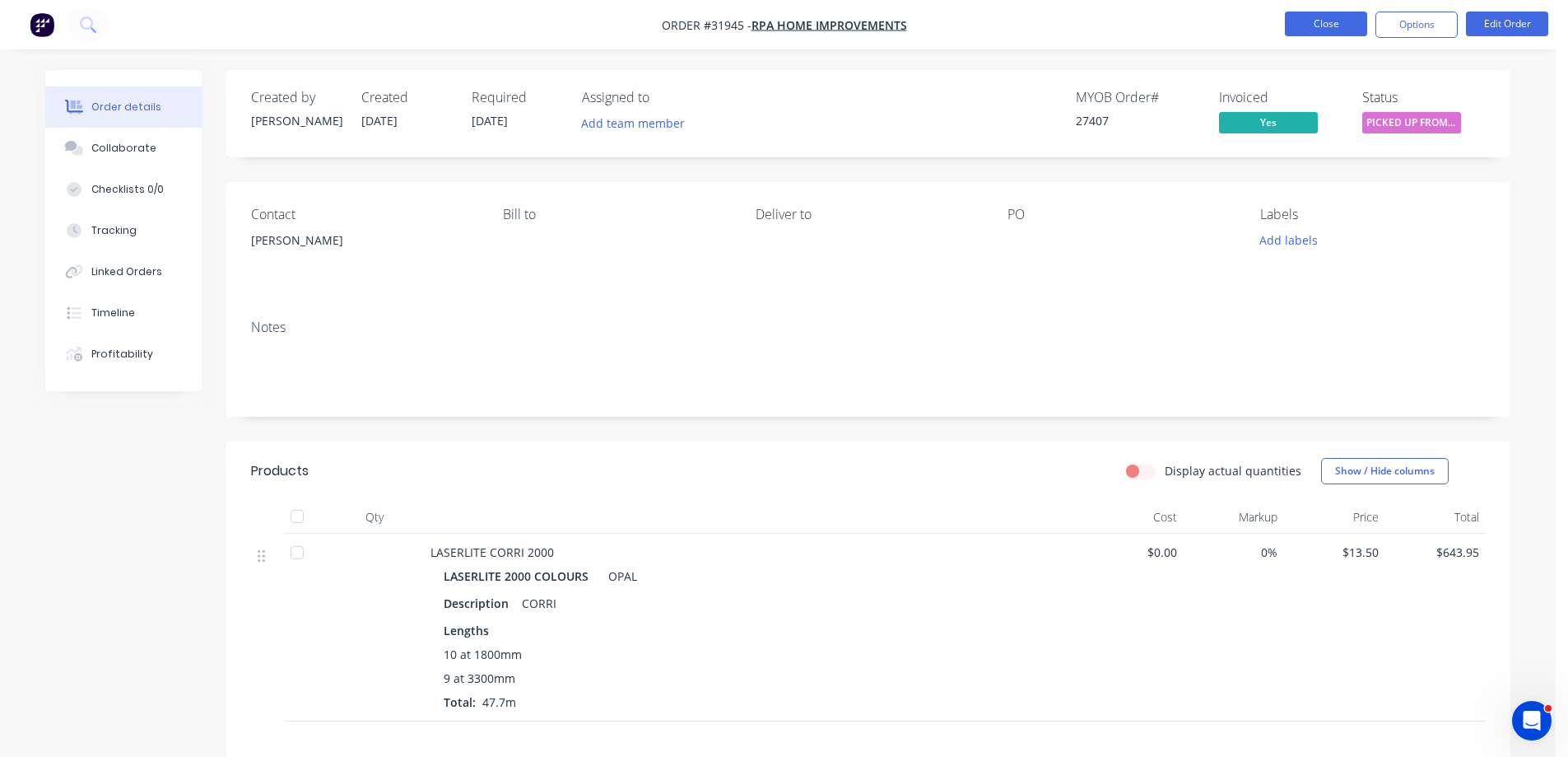
click at [1326, 22] on button "Close" at bounding box center [1326, 24] width 82 height 25
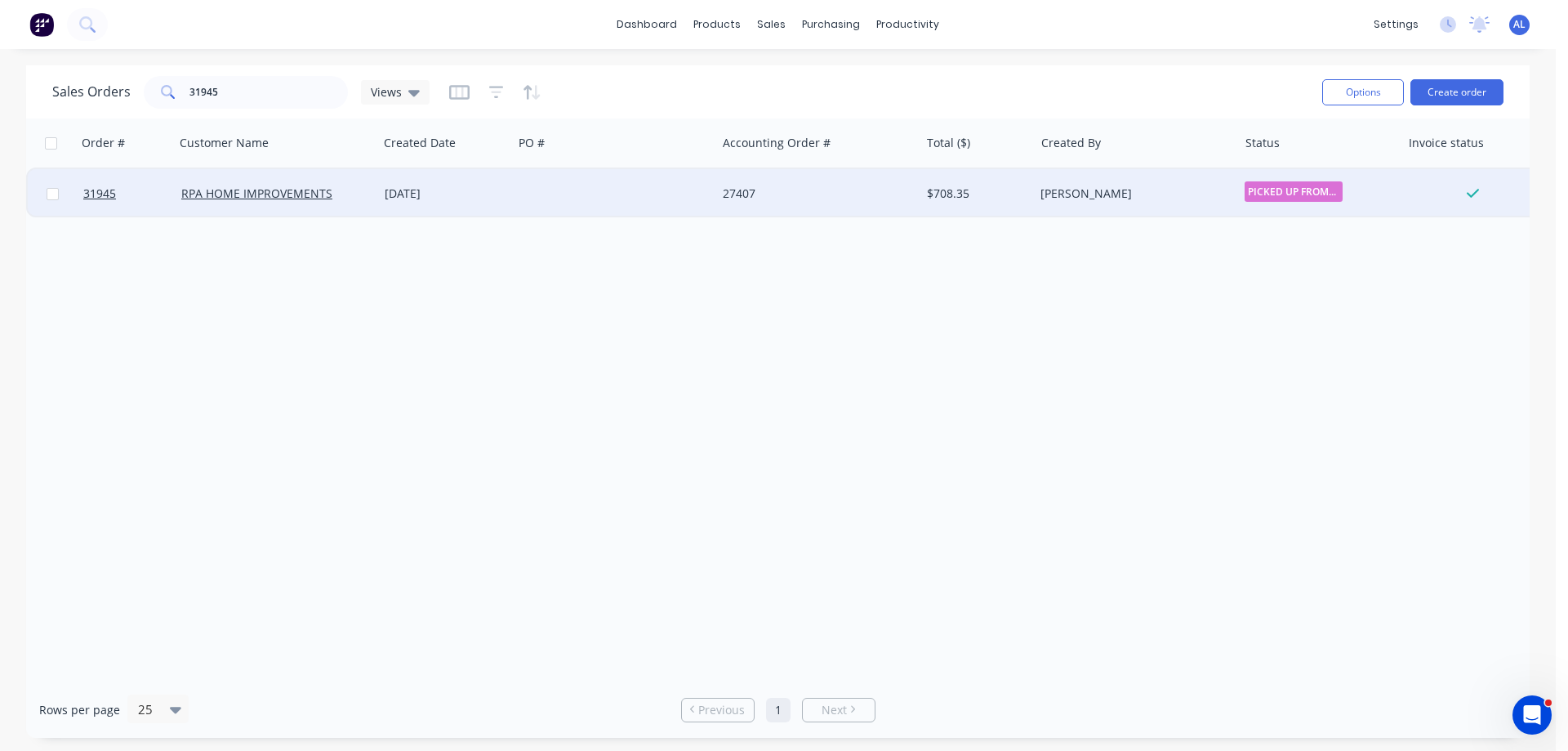
click at [714, 198] on div at bounding box center [614, 193] width 204 height 49
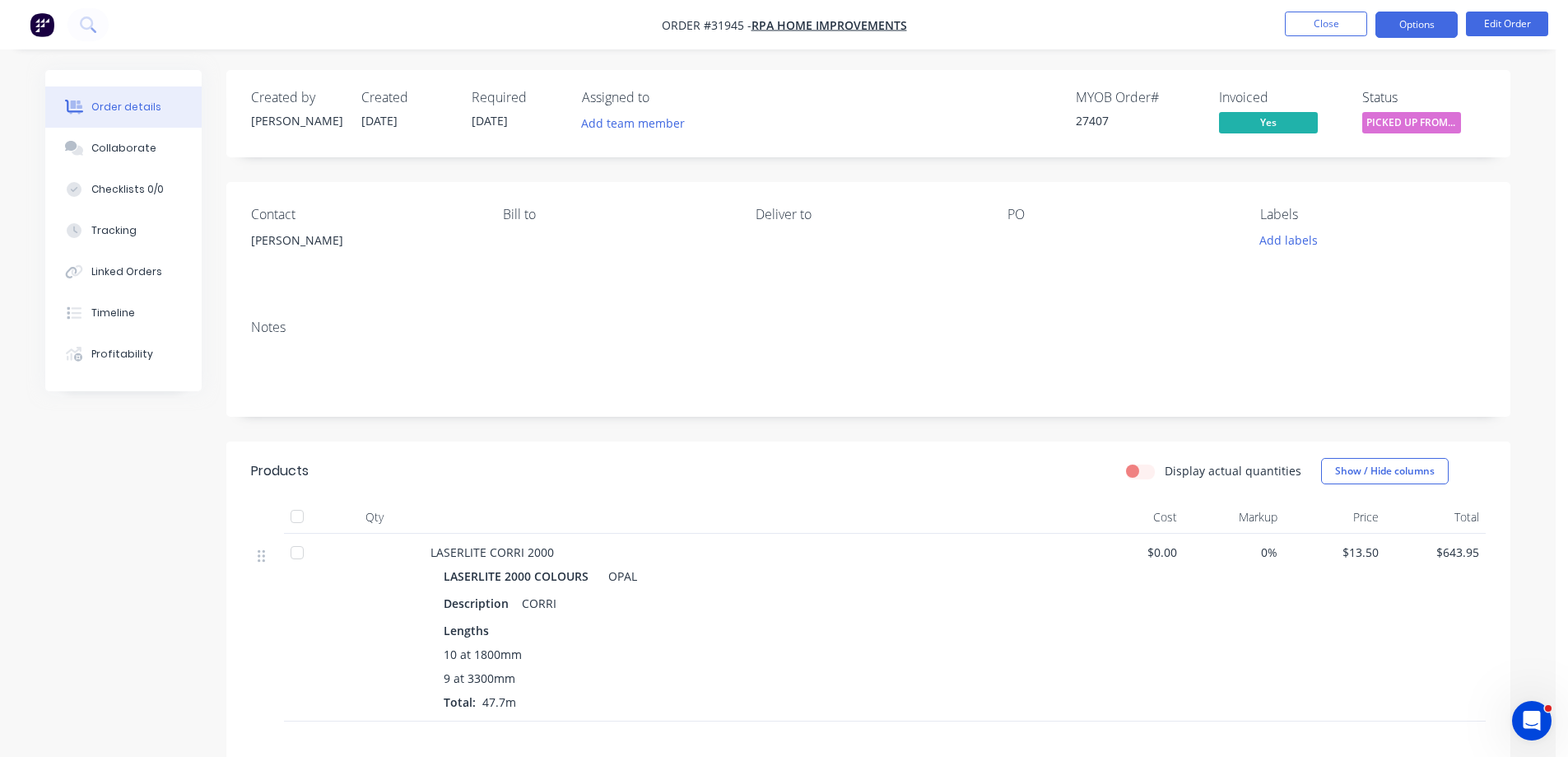
click at [1404, 27] on button "Options" at bounding box center [1417, 25] width 82 height 26
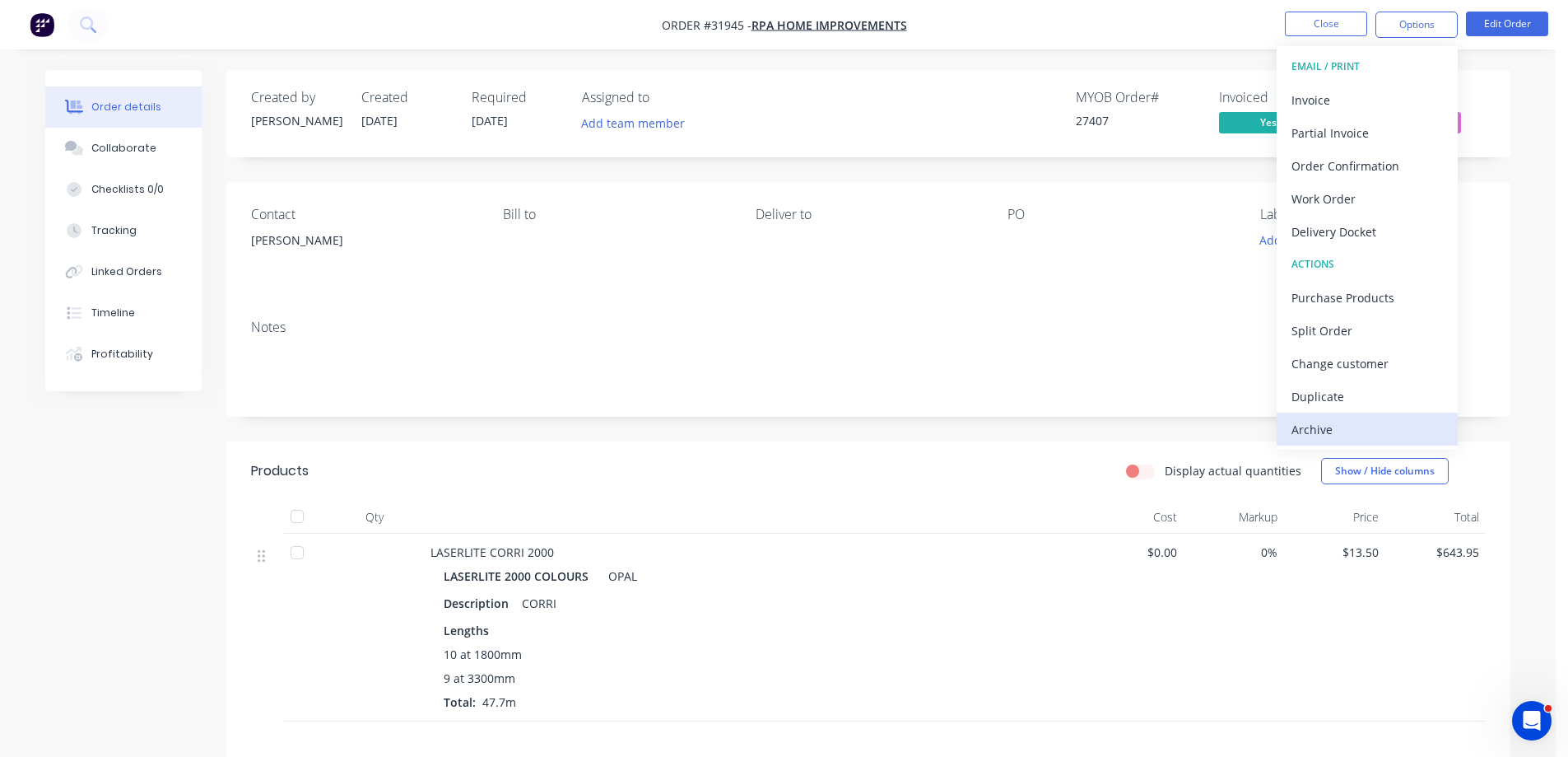
click at [1359, 435] on div "Archive" at bounding box center [1367, 429] width 152 height 24
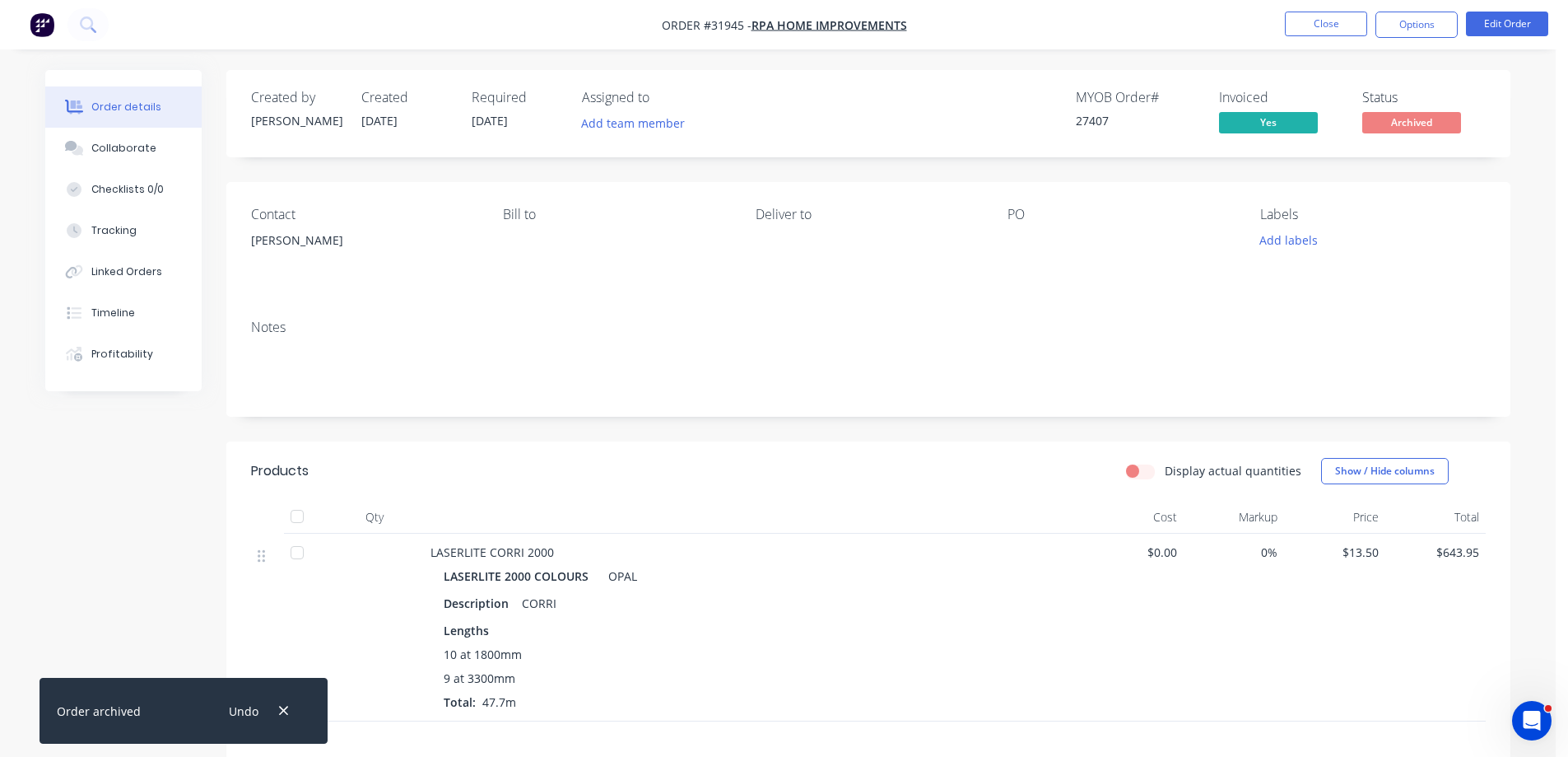
click at [46, 25] on img "button" at bounding box center [42, 25] width 25 height 25
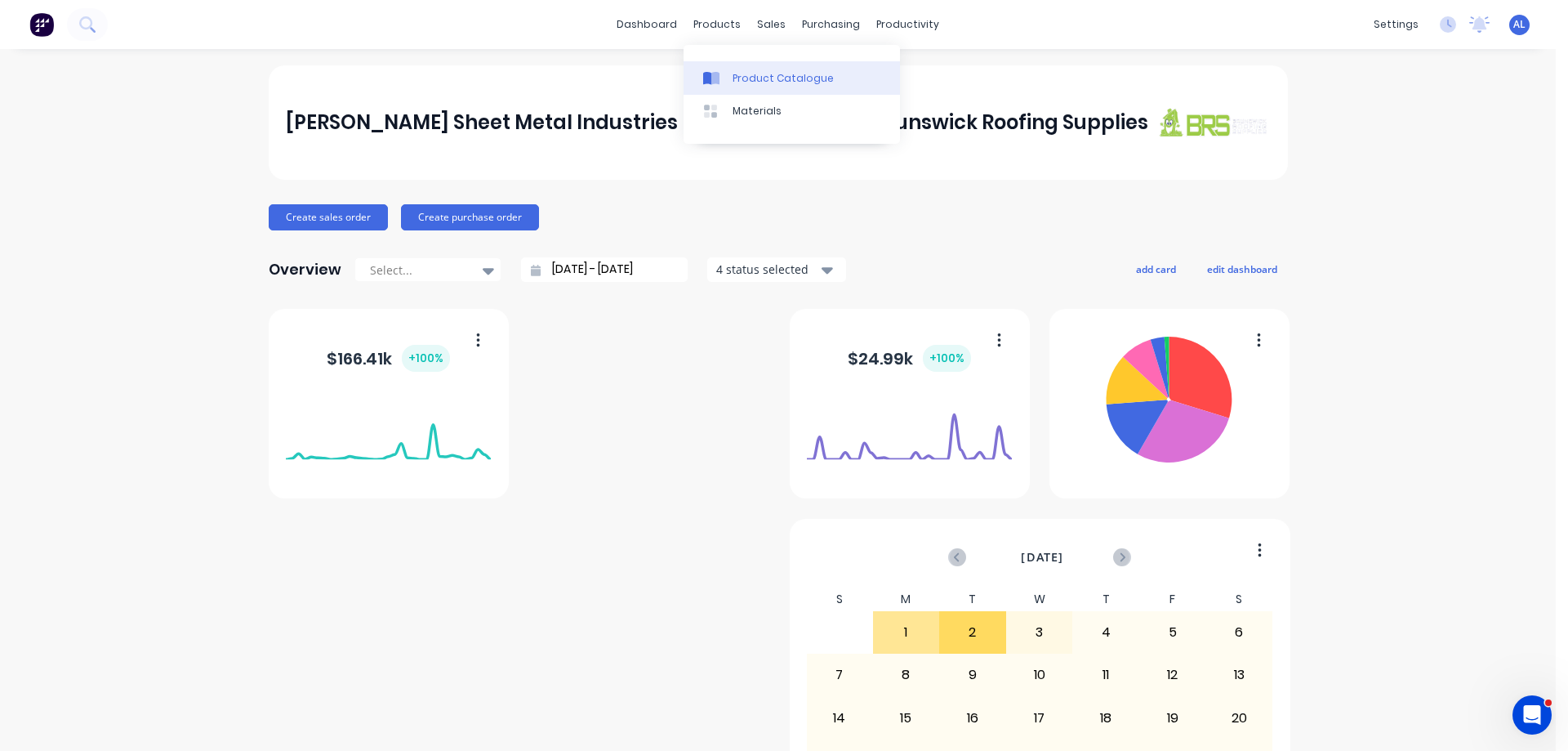
click at [764, 84] on div "Product Catalogue" at bounding box center [783, 78] width 101 height 15
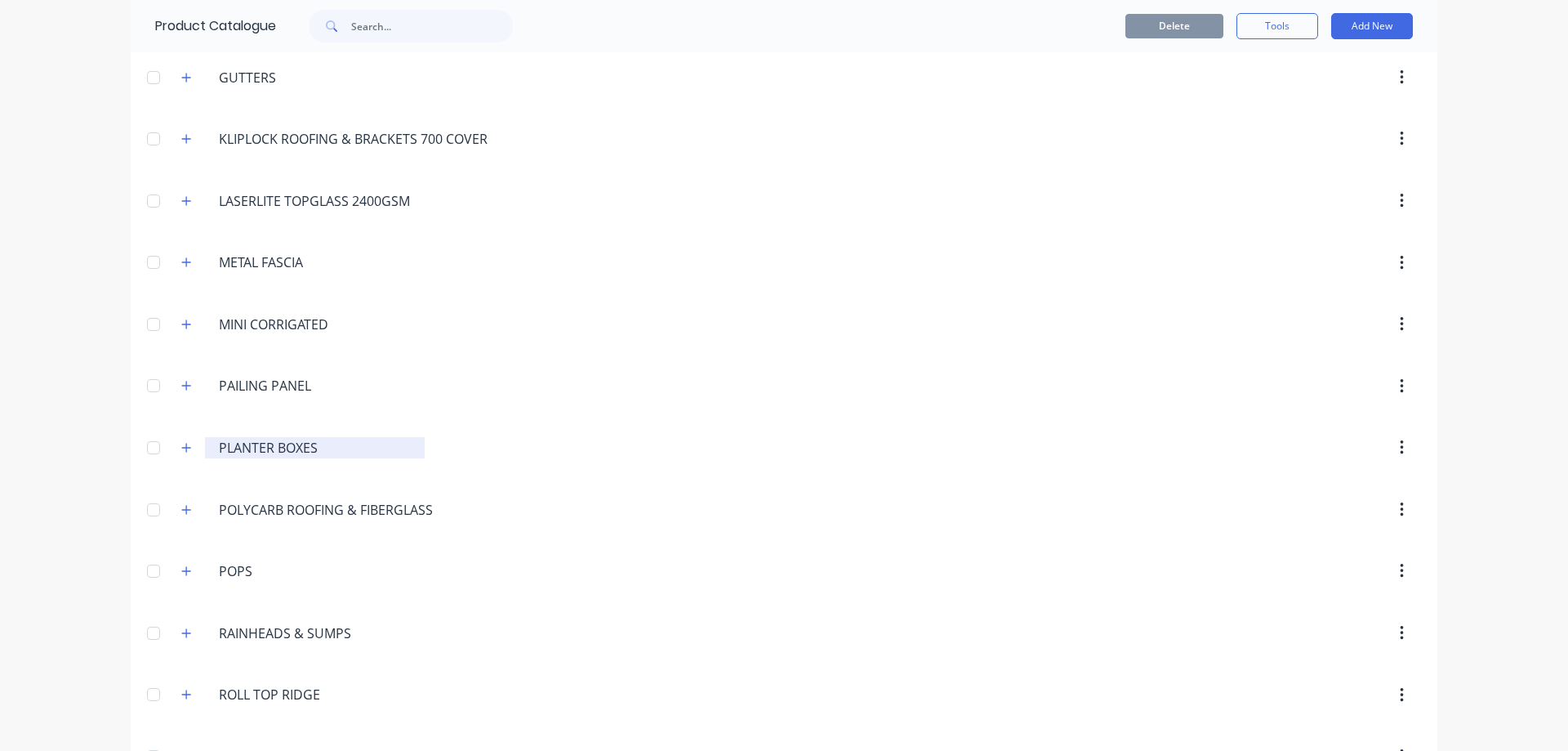
scroll to position [817, 0]
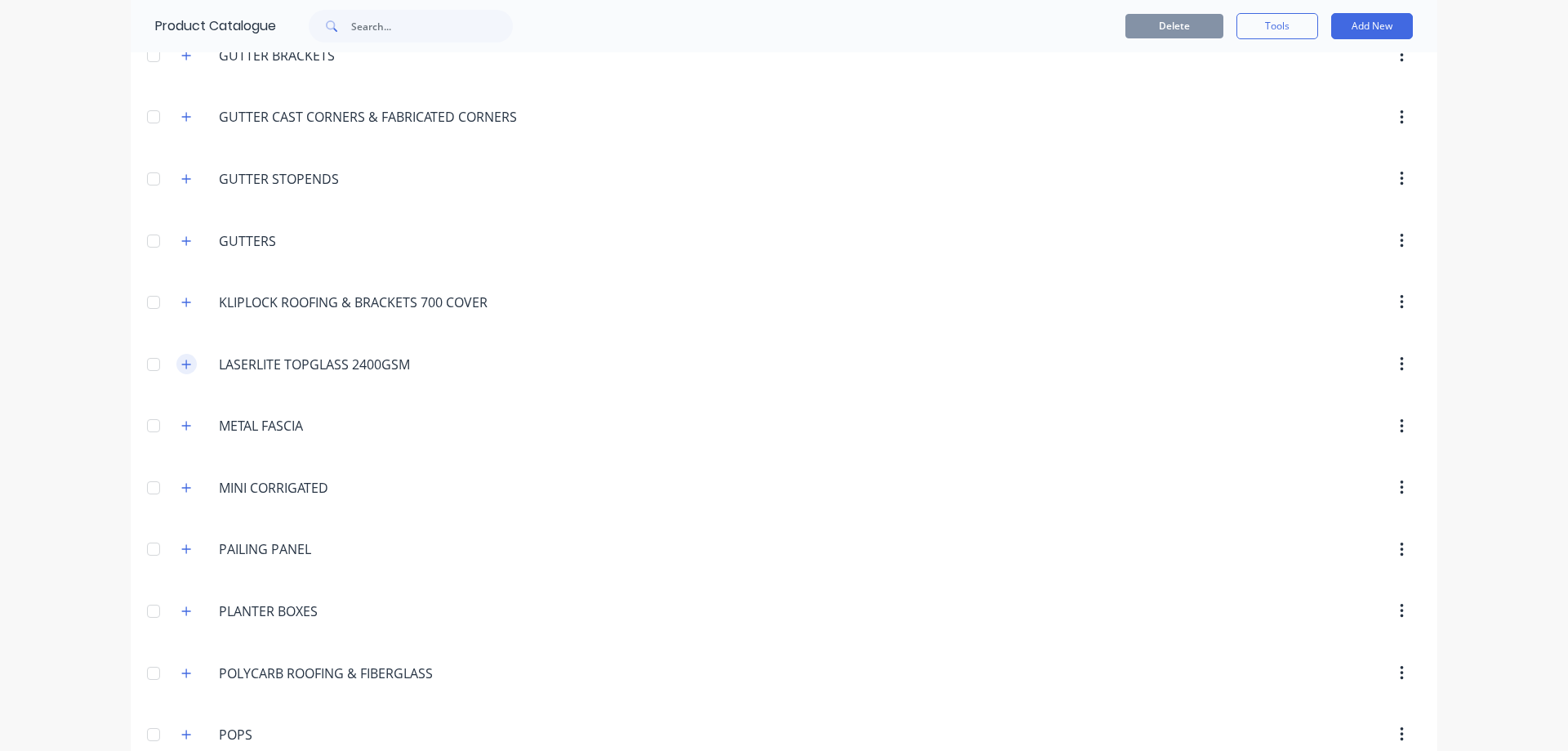
click at [188, 368] on button "button" at bounding box center [186, 363] width 20 height 20
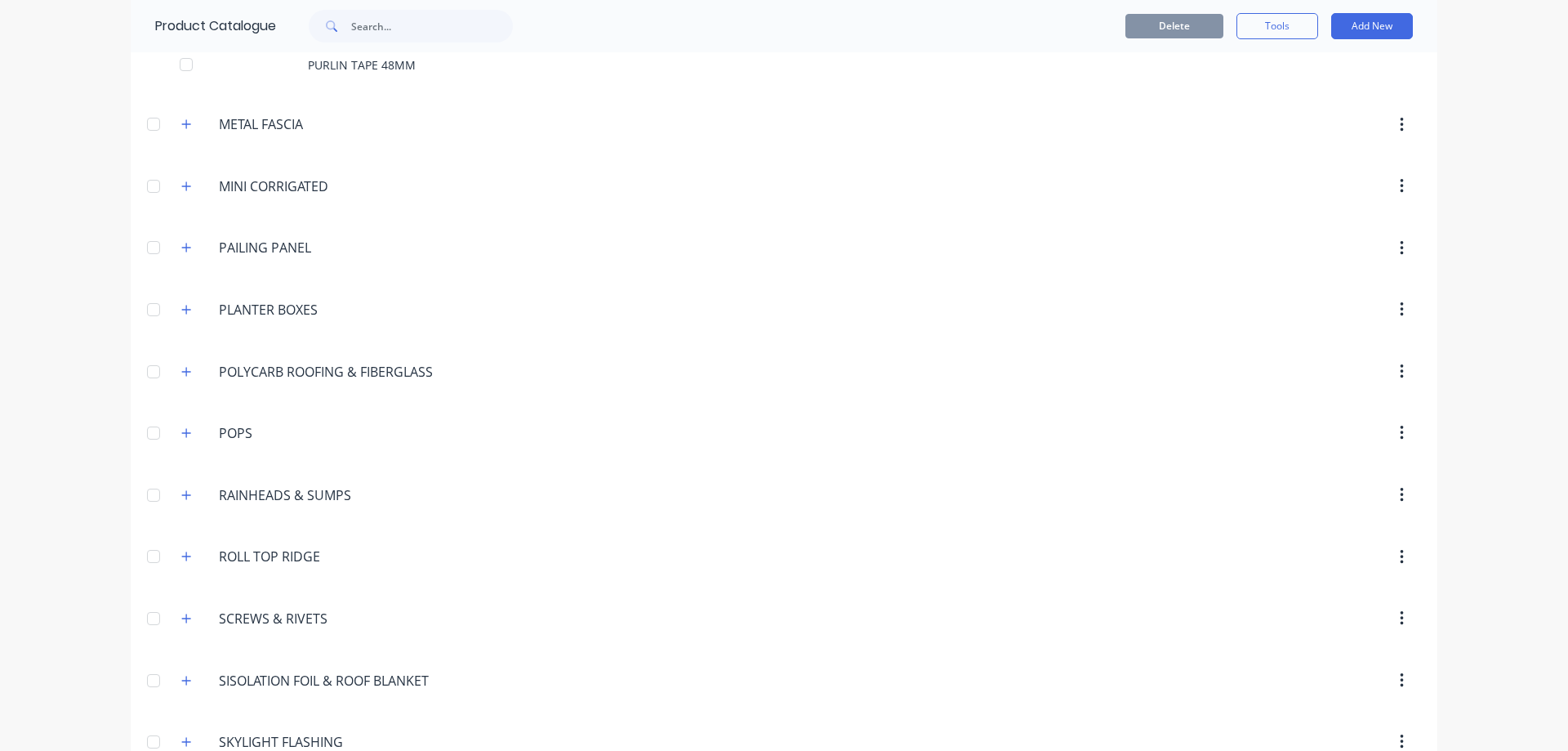
scroll to position [1232, 0]
click at [183, 377] on icon "button" at bounding box center [185, 372] width 10 height 11
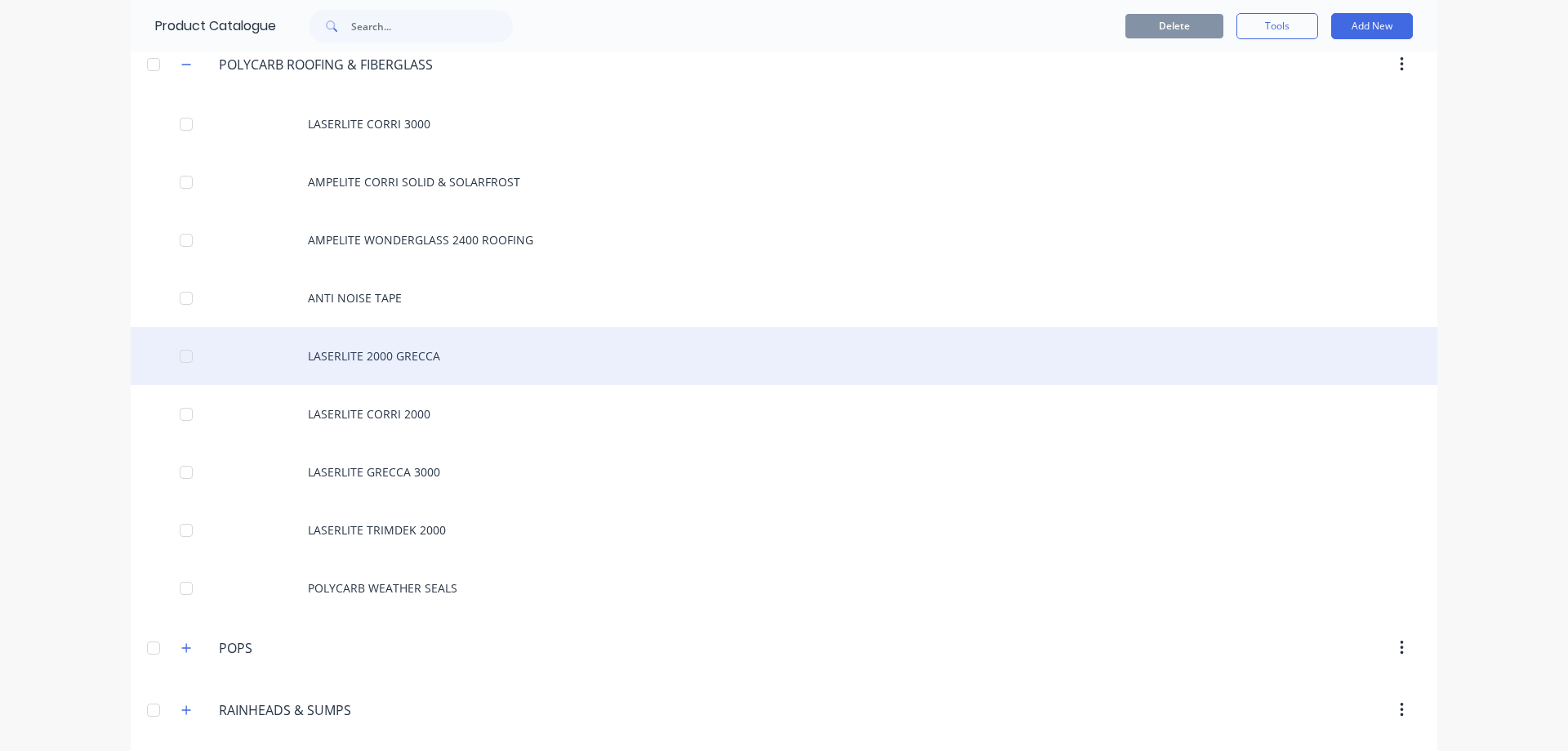
scroll to position [1559, 0]
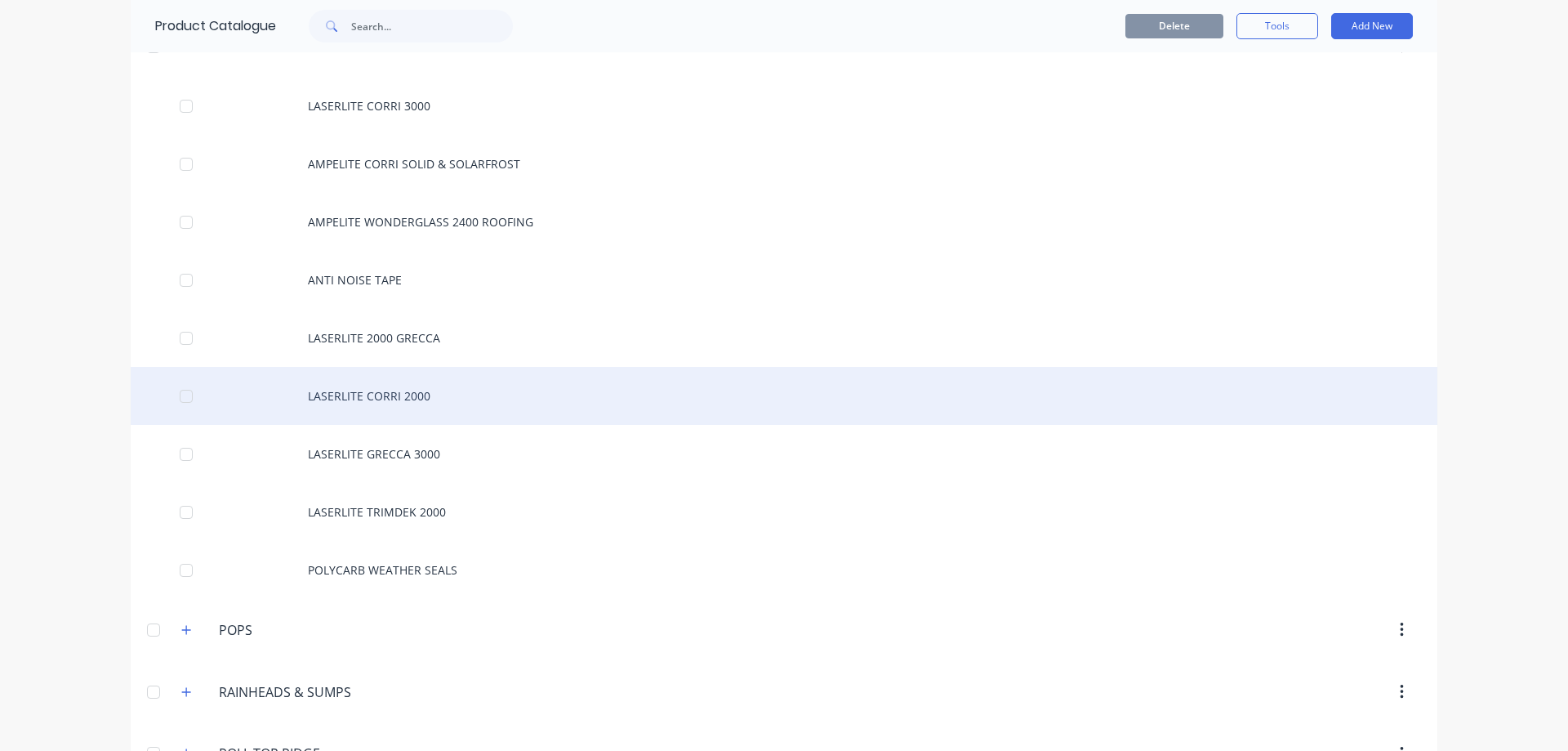
click at [472, 394] on div "LASERLITE CORRI 2000" at bounding box center [784, 395] width 1307 height 58
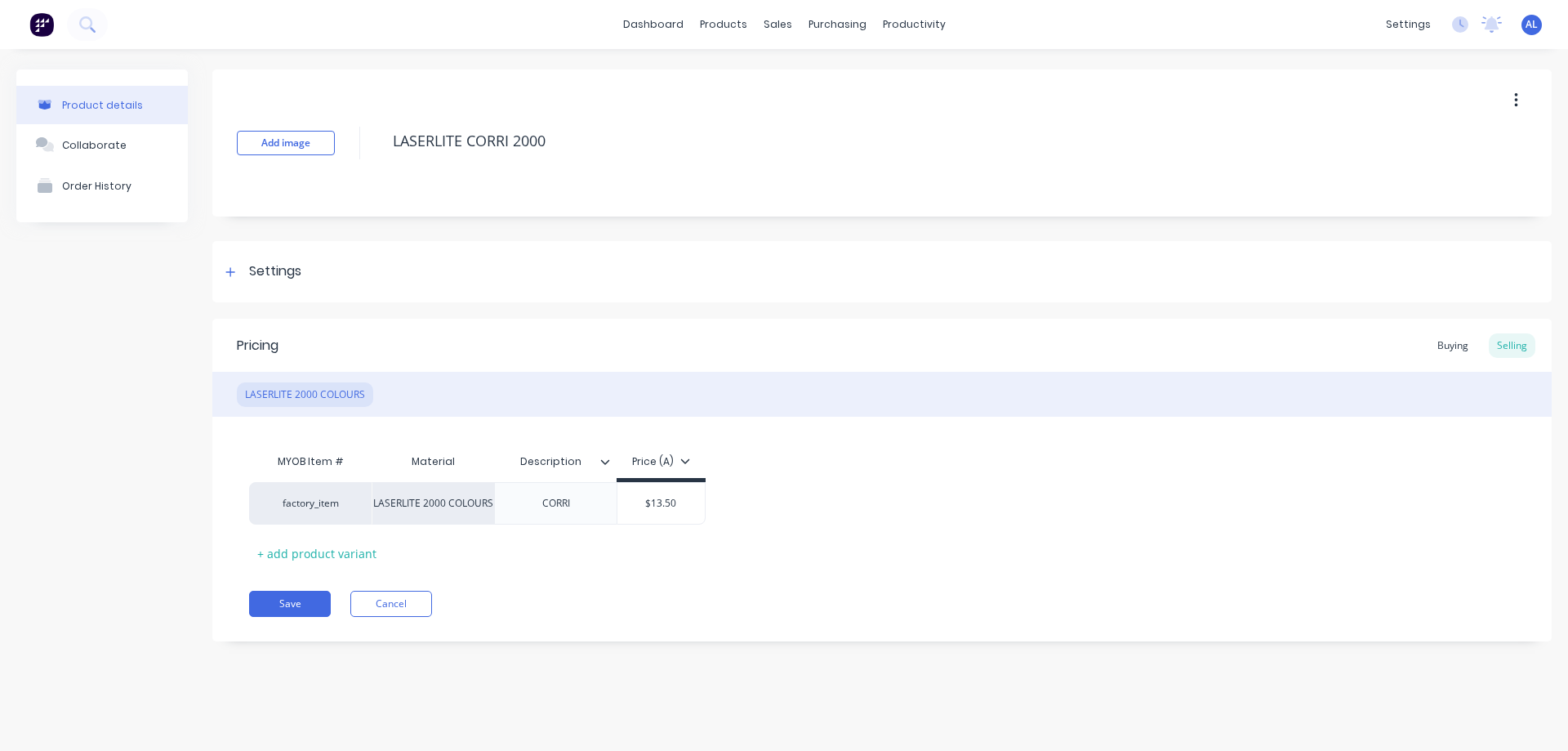
type textarea "x"
type input "$13.50"
click at [672, 503] on input "$13.50" at bounding box center [661, 503] width 87 height 15
click at [679, 509] on input "$13.50" at bounding box center [661, 503] width 87 height 15
type textarea "x"
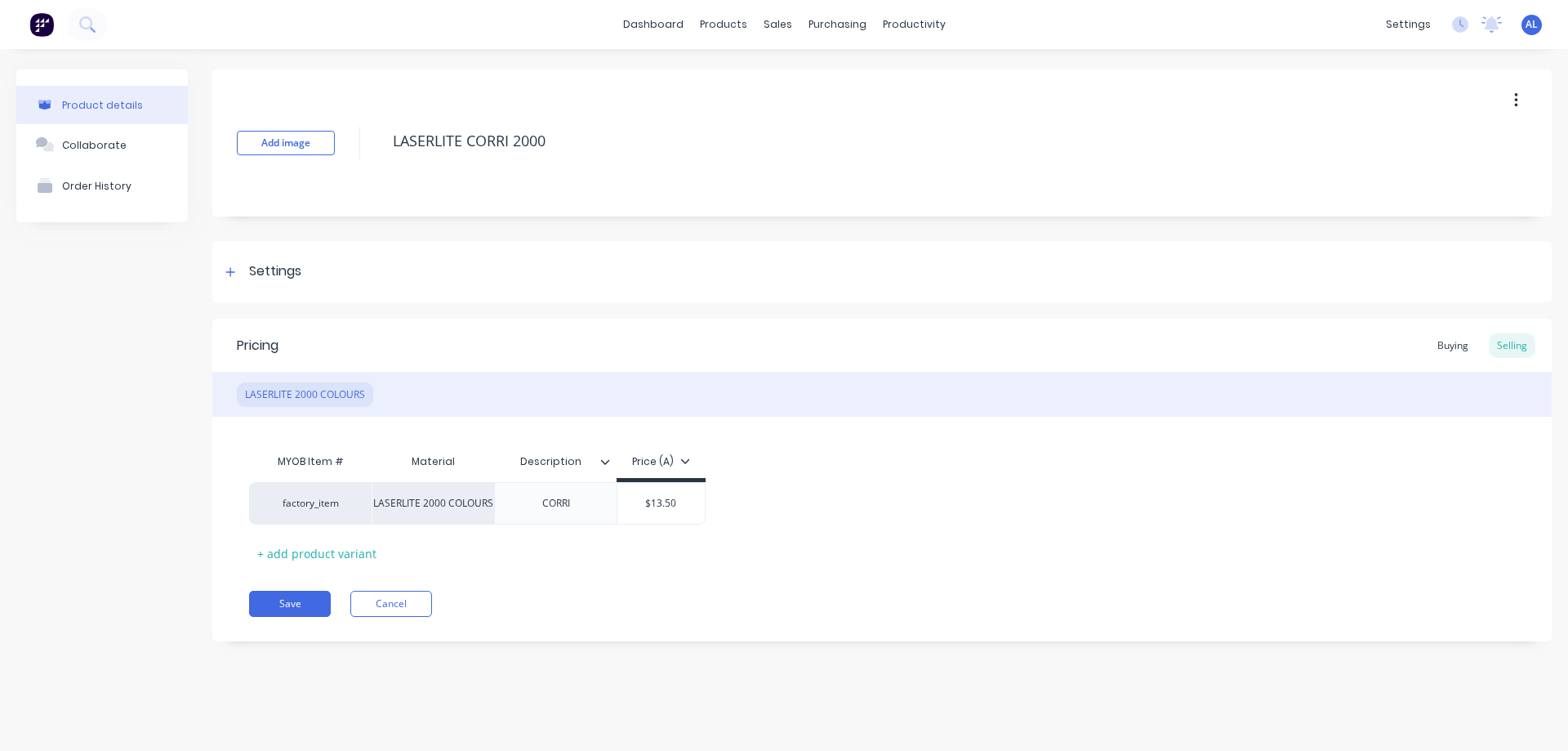
type input "$13.5"
type textarea "x"
type input "$13."
type textarea "x"
type input "$13"
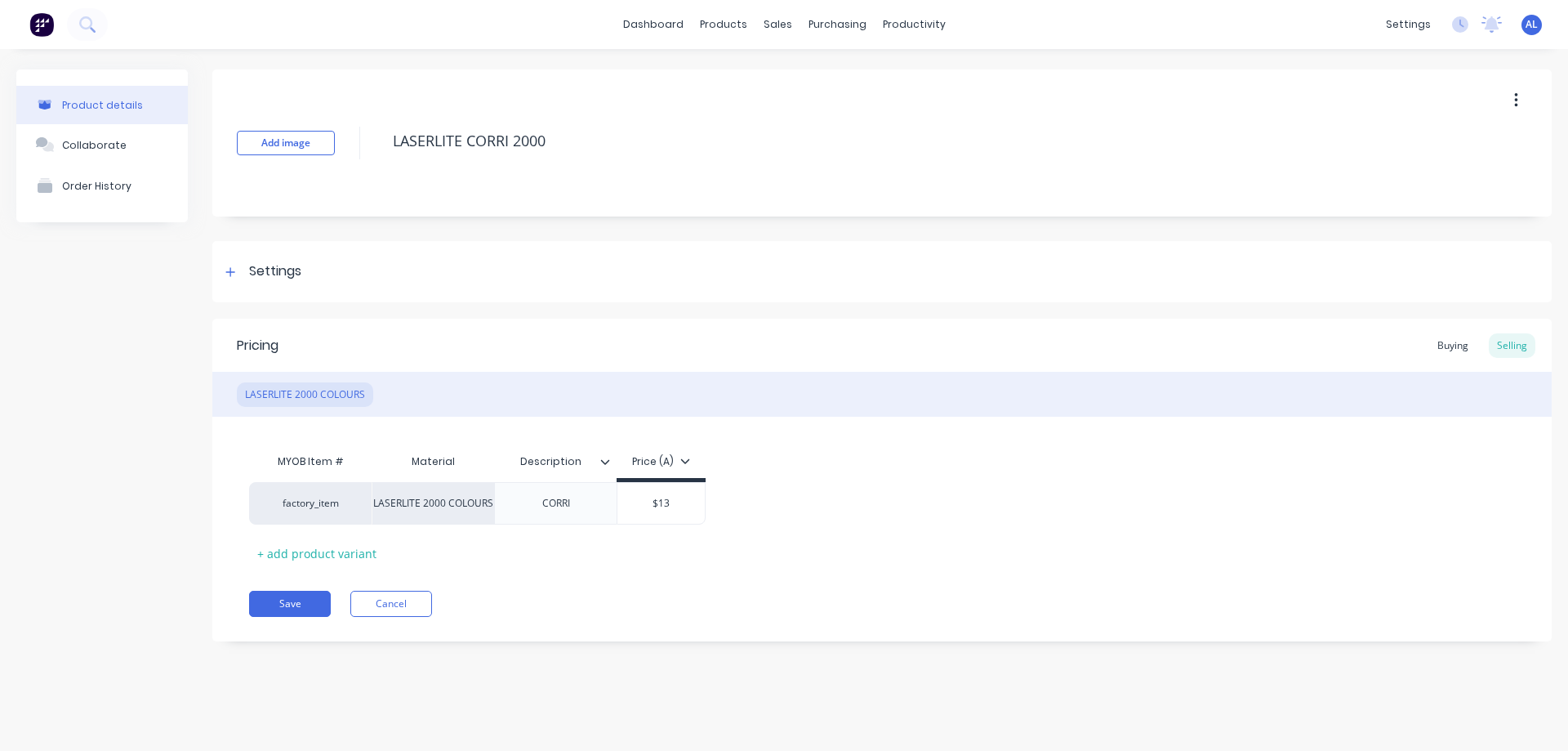
type textarea "x"
type input "$1"
type textarea "x"
type input "$"
type textarea "x"
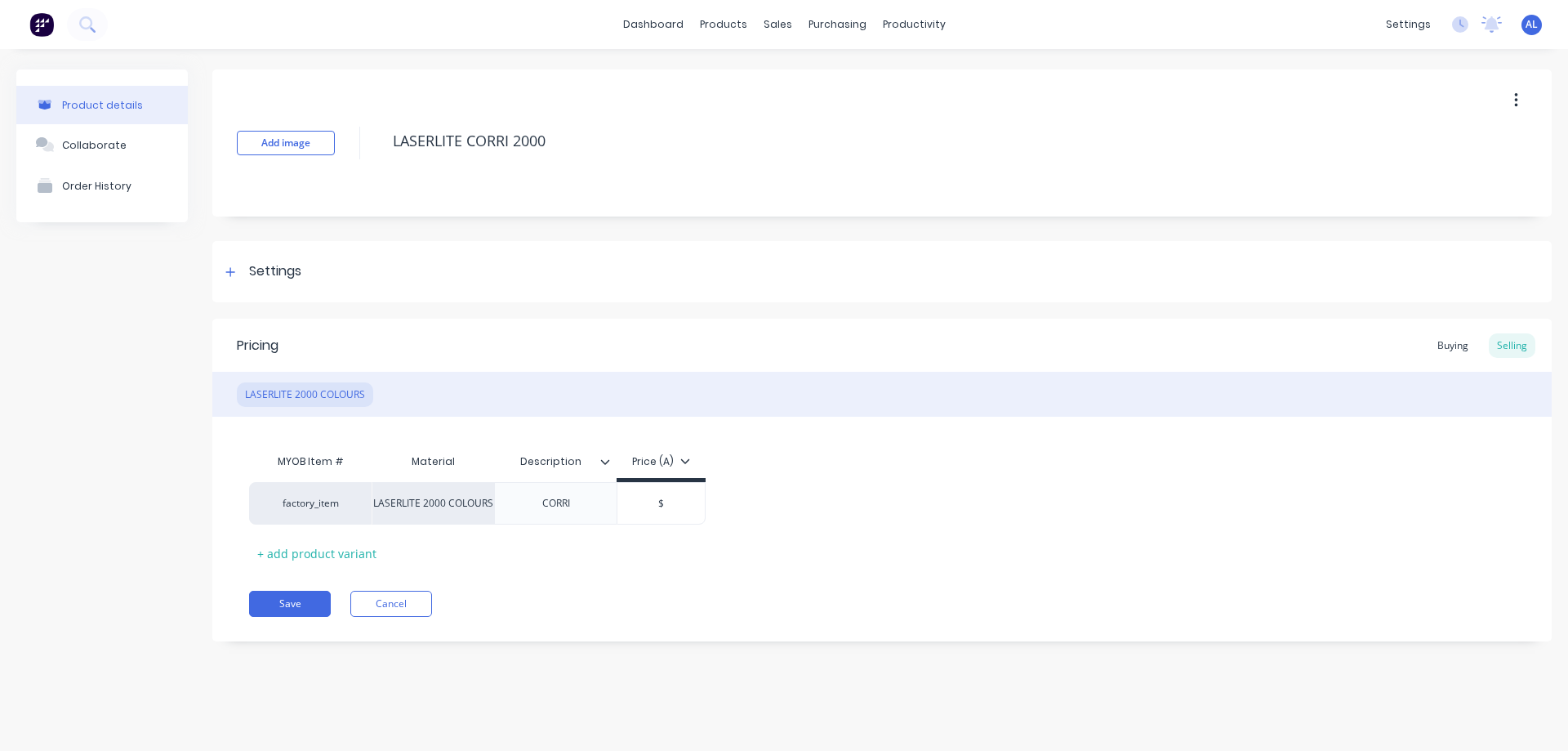
type input "$1"
type textarea "x"
type input "$14"
type textarea "x"
type input "$14."
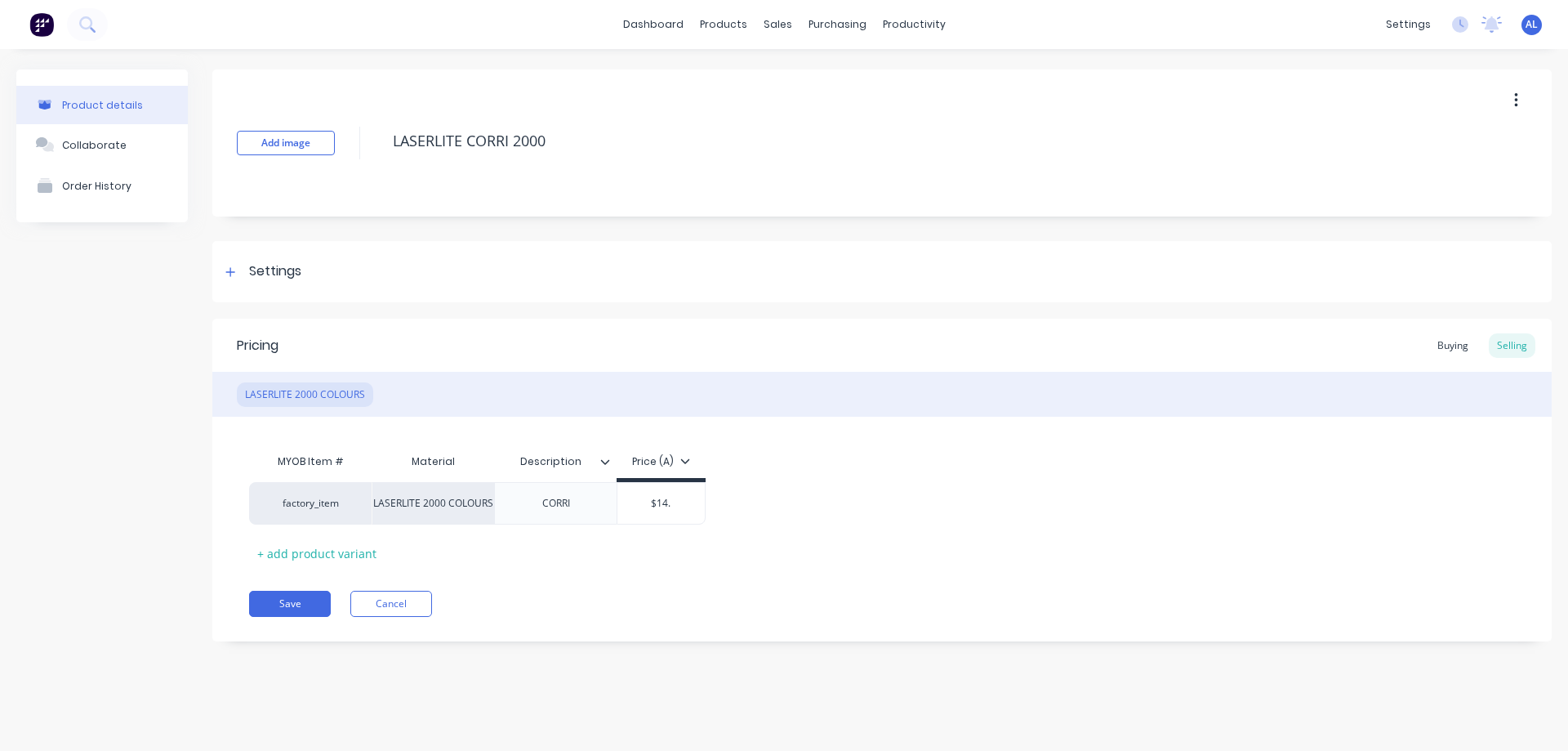
type textarea "x"
type input "$14.5"
type textarea "x"
type input "$14.50"
click at [298, 610] on button "Save" at bounding box center [290, 604] width 82 height 26
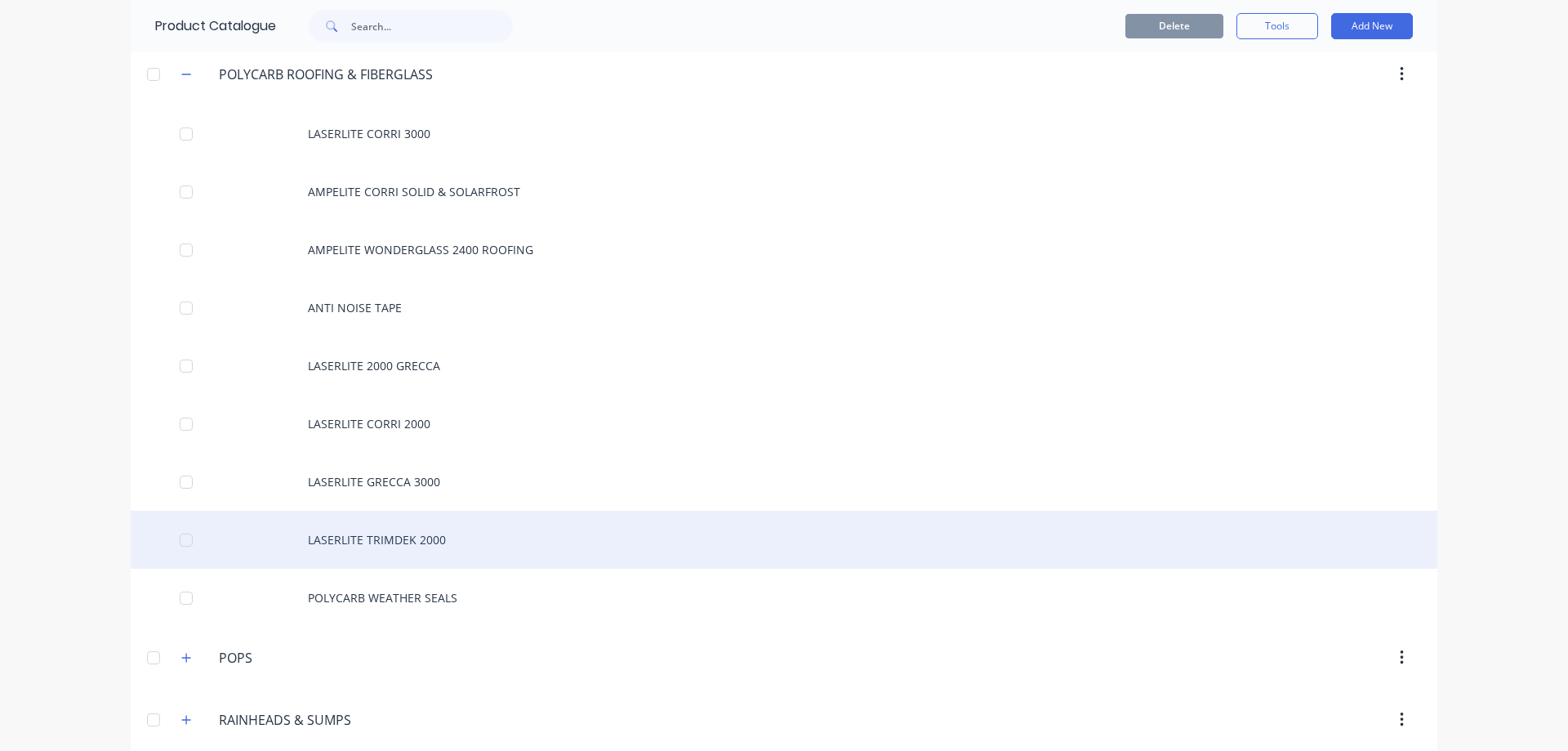
scroll to position [1552, 0]
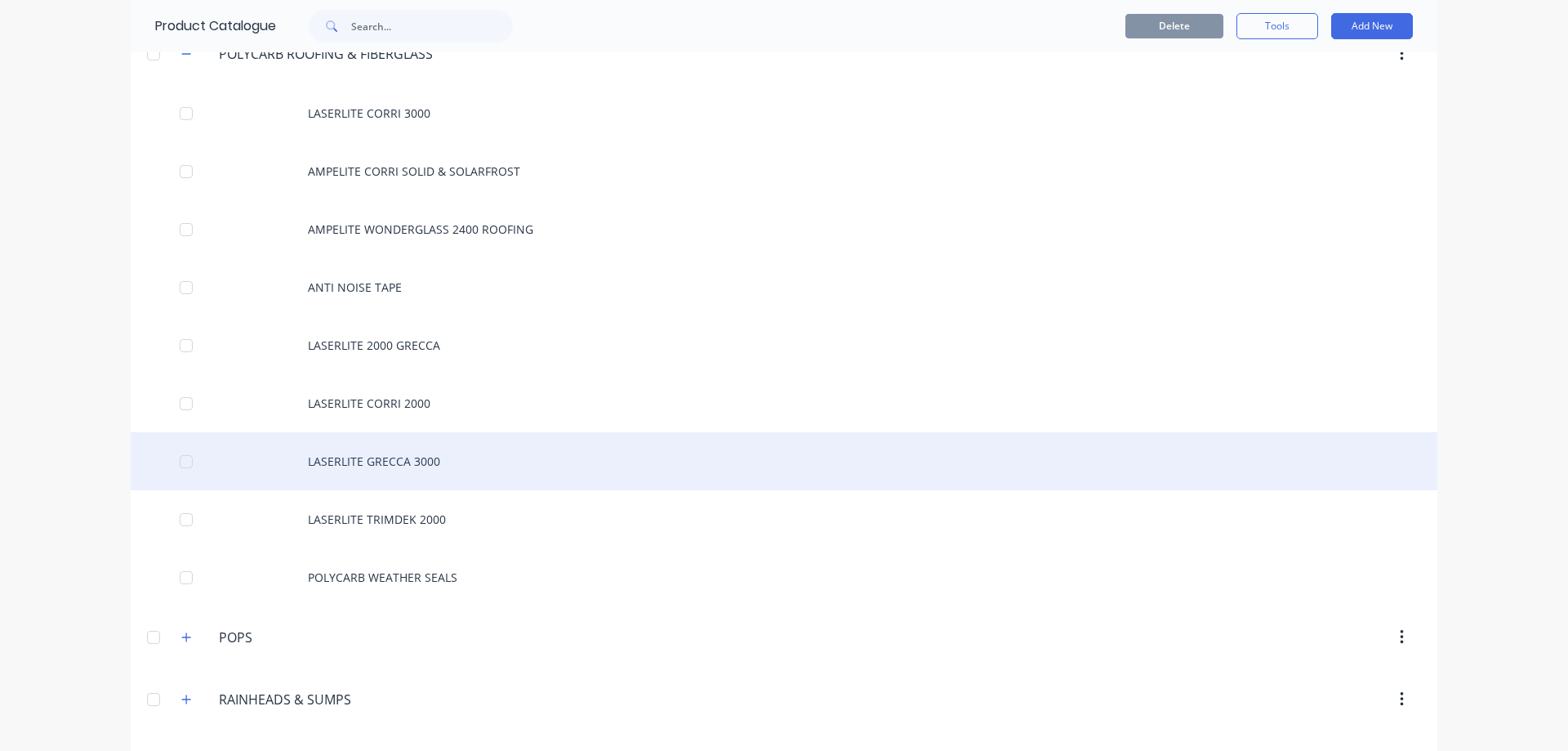
click at [449, 464] on div "LASERLITE GRECCA 3000" at bounding box center [784, 461] width 1307 height 58
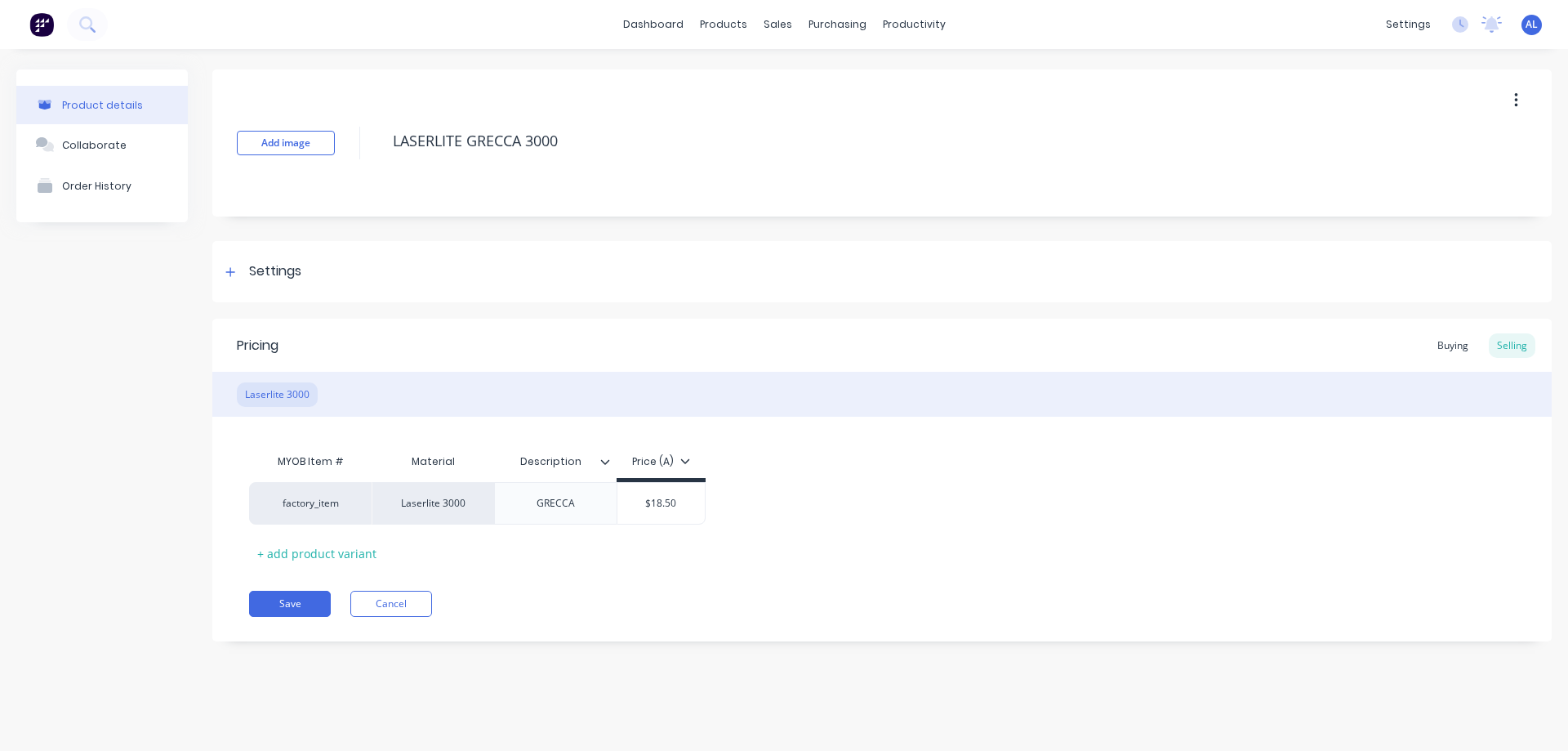
type textarea "x"
type input "$18.50"
click at [661, 508] on input "$18.50" at bounding box center [661, 503] width 87 height 15
type textarea "x"
type input "$1.50"
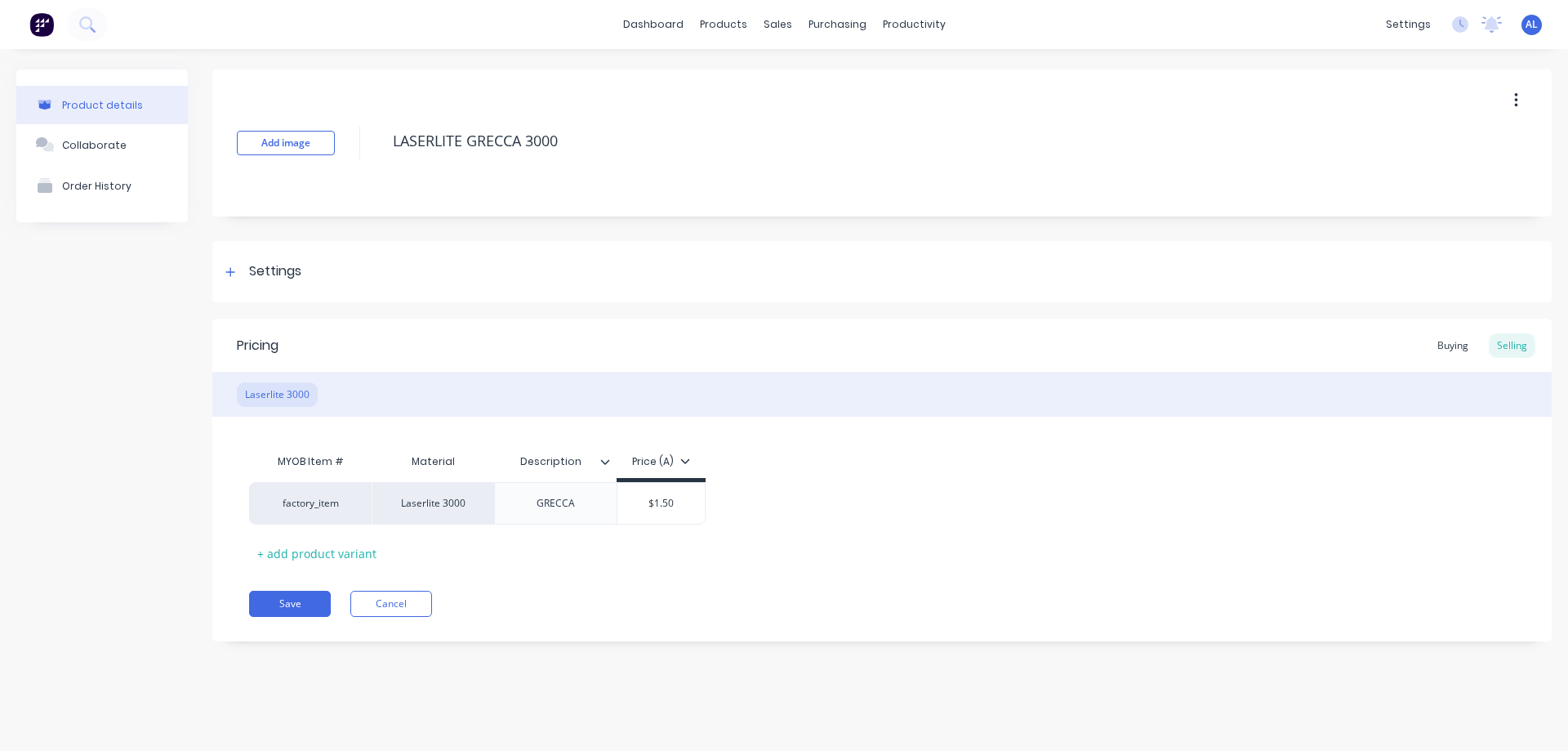
type textarea "x"
type input "$19.50"
click at [296, 606] on button "Save" at bounding box center [290, 604] width 82 height 26
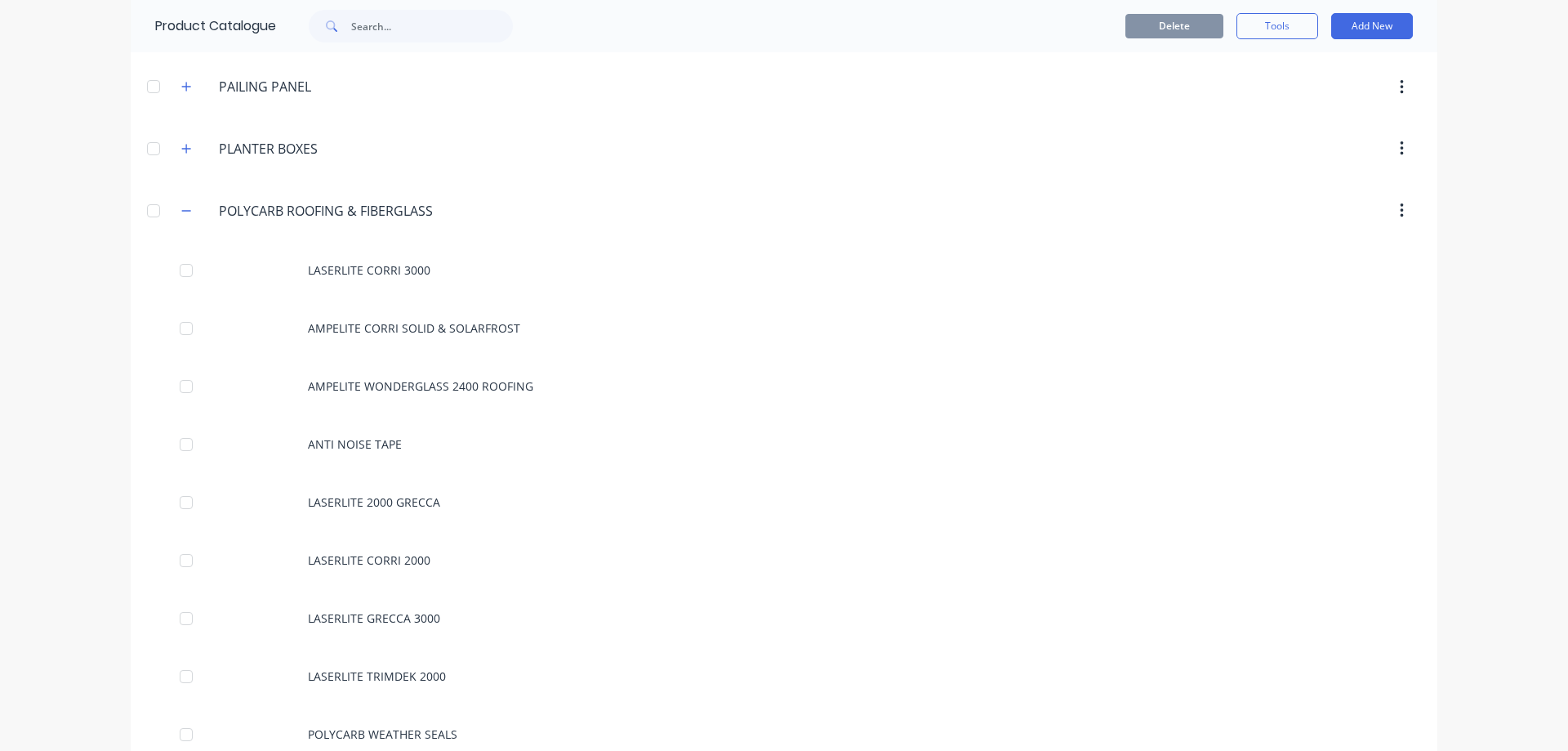
scroll to position [1633, 0]
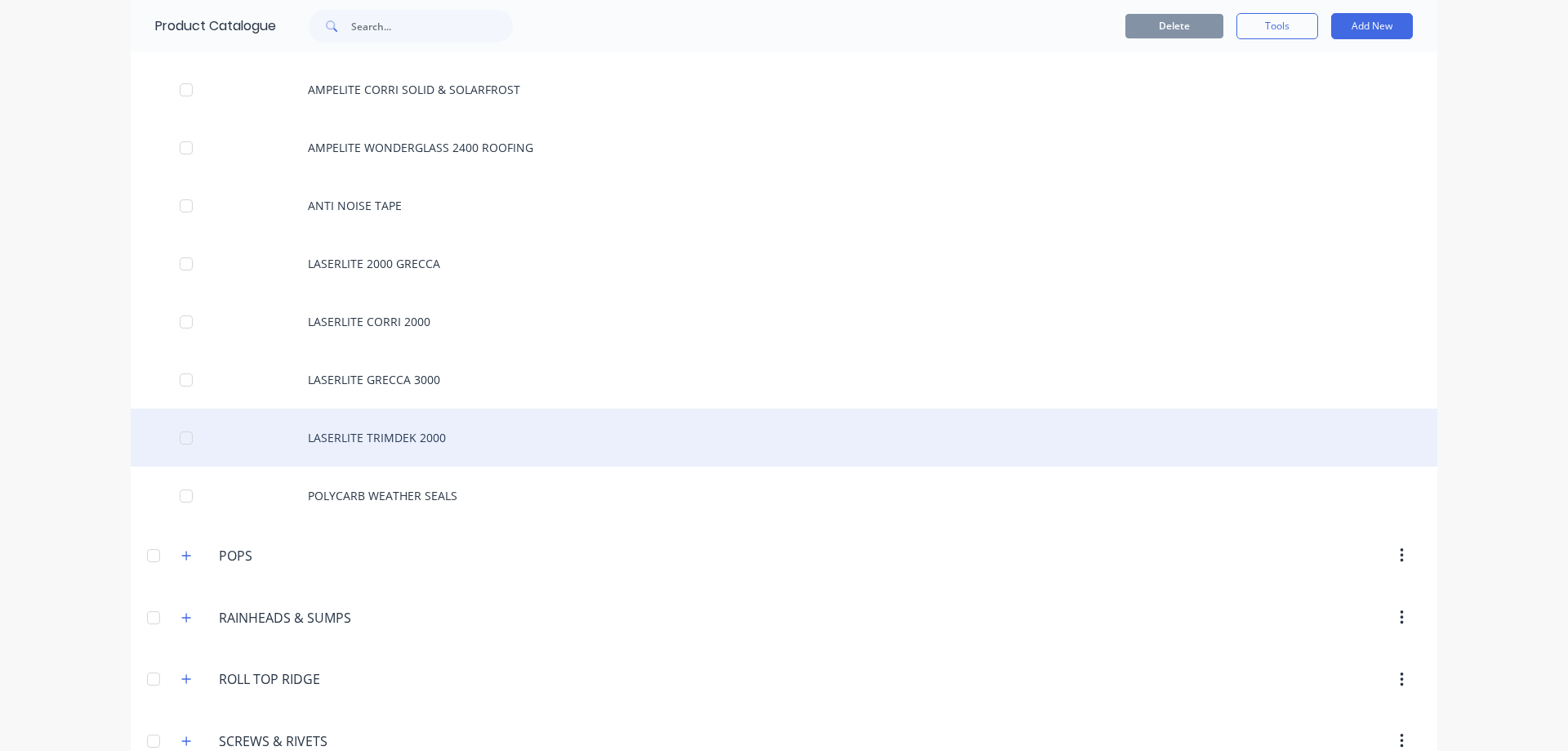
click at [456, 439] on div "LASERLITE TRIMDEK 2000" at bounding box center [784, 437] width 1307 height 58
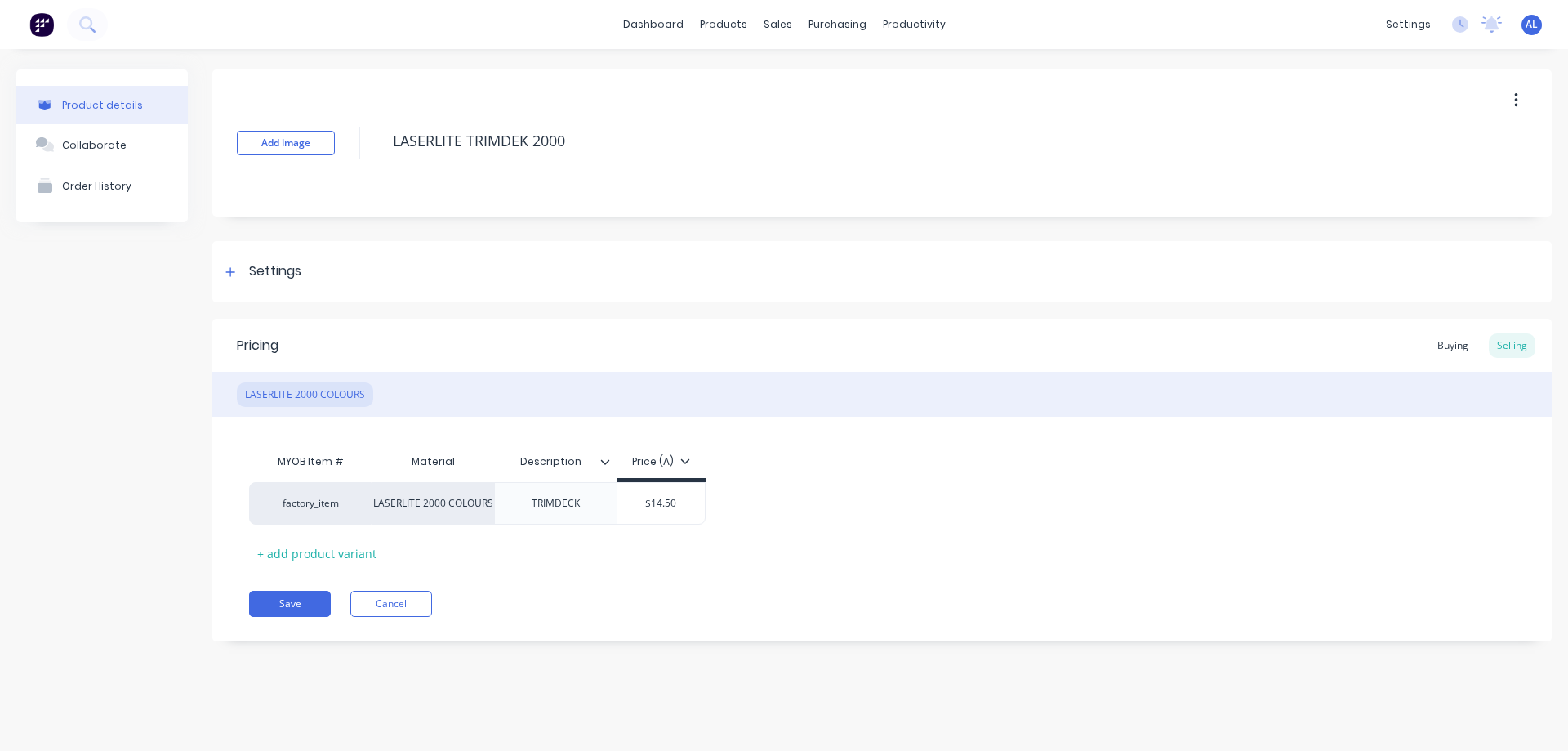
type textarea "x"
type input "$14.50"
click at [660, 502] on input "$14.50" at bounding box center [661, 503] width 87 height 15
type textarea "x"
type input "$15.50"
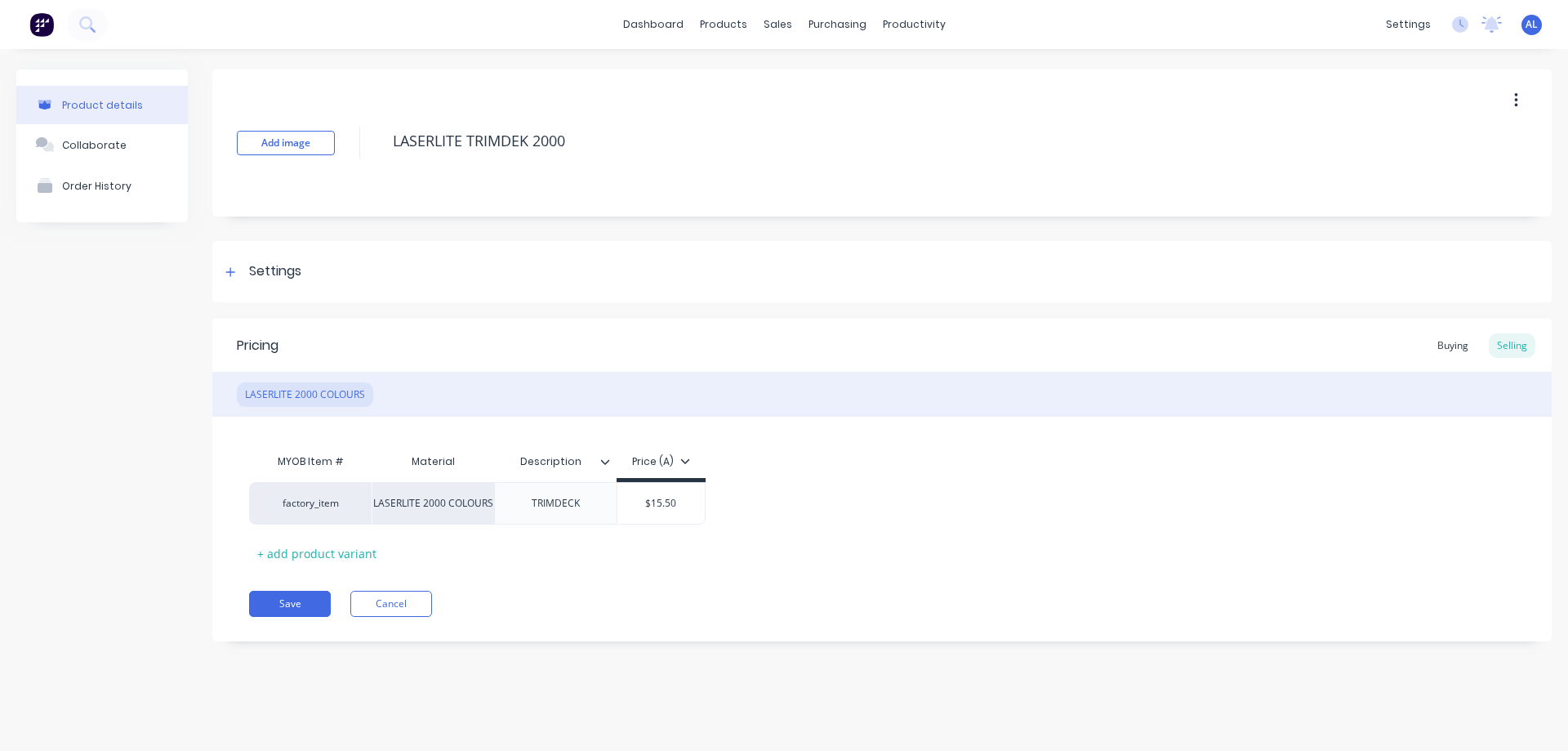
type textarea "x"
type input "$15.50"
click at [276, 606] on button "Save" at bounding box center [290, 604] width 82 height 26
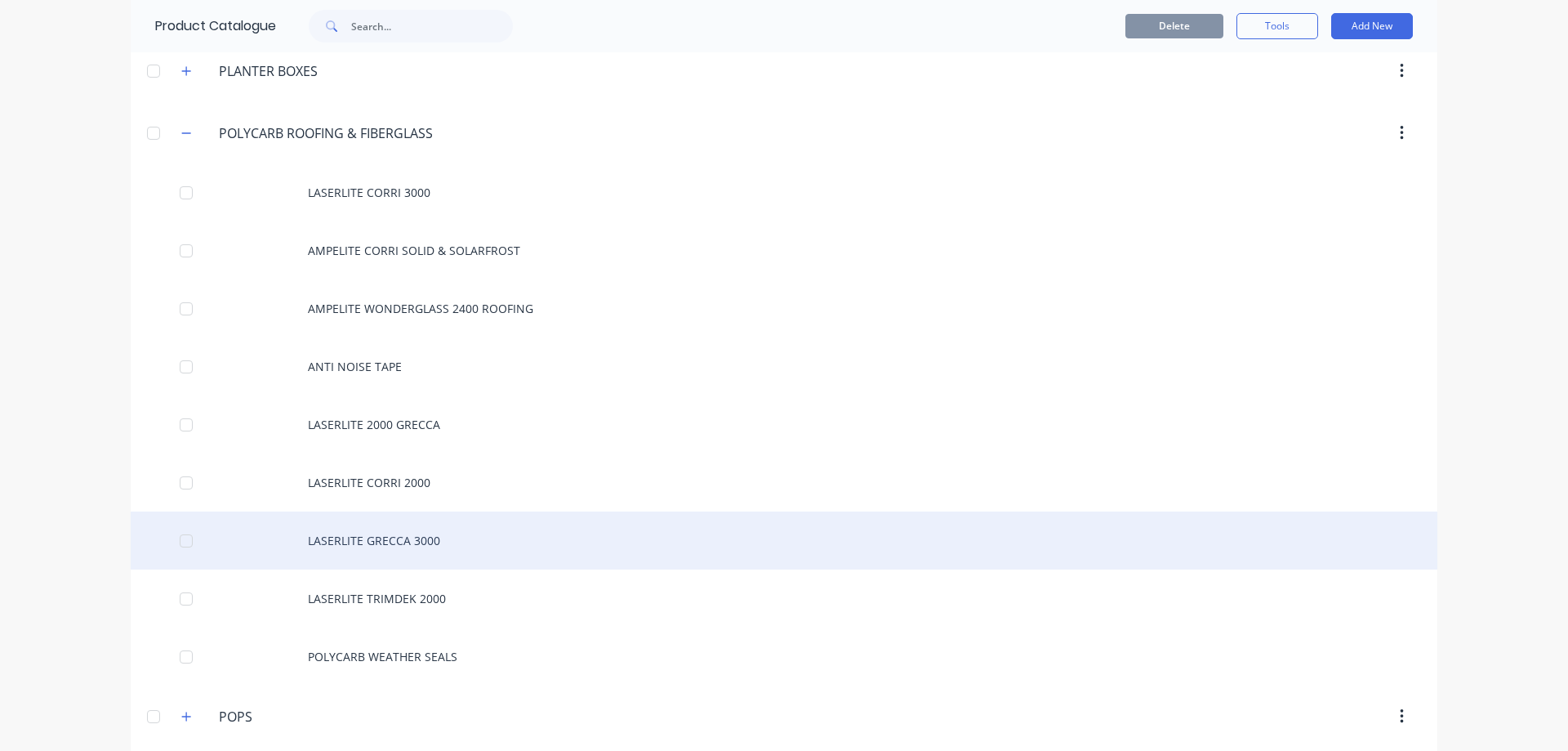
scroll to position [1471, 0]
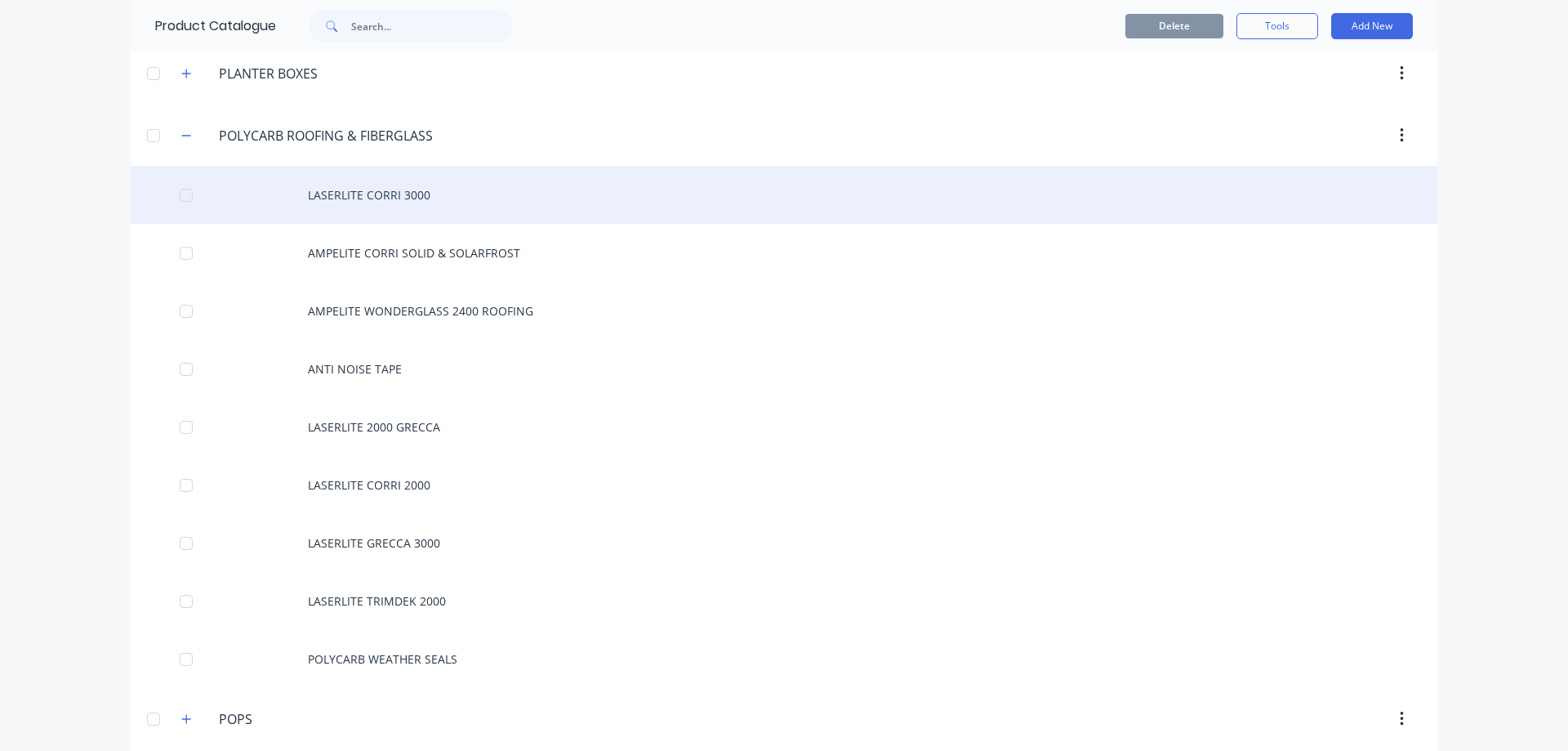
click at [416, 199] on div "LASERLITE CORRI 3000" at bounding box center [784, 195] width 1307 height 58
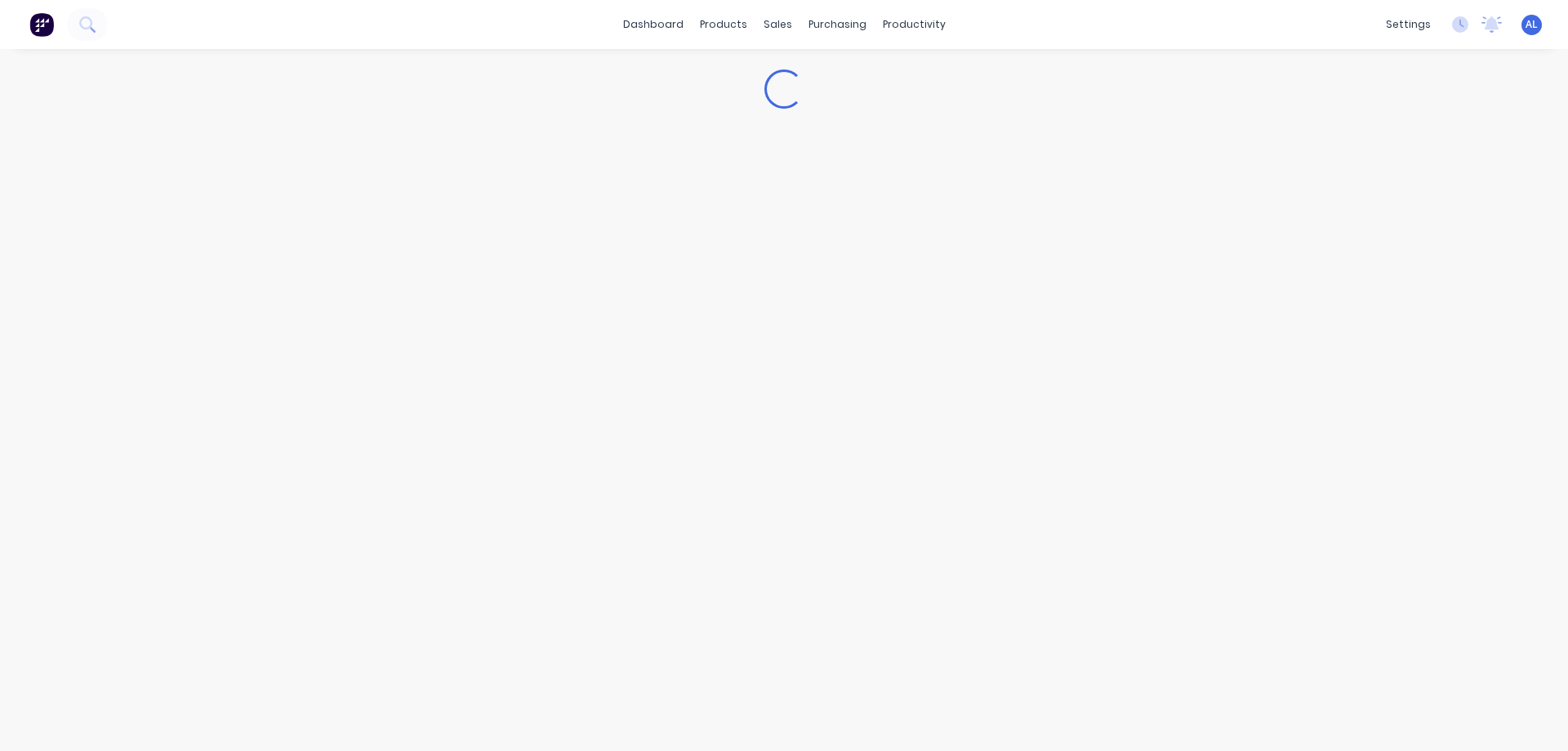
type textarea "x"
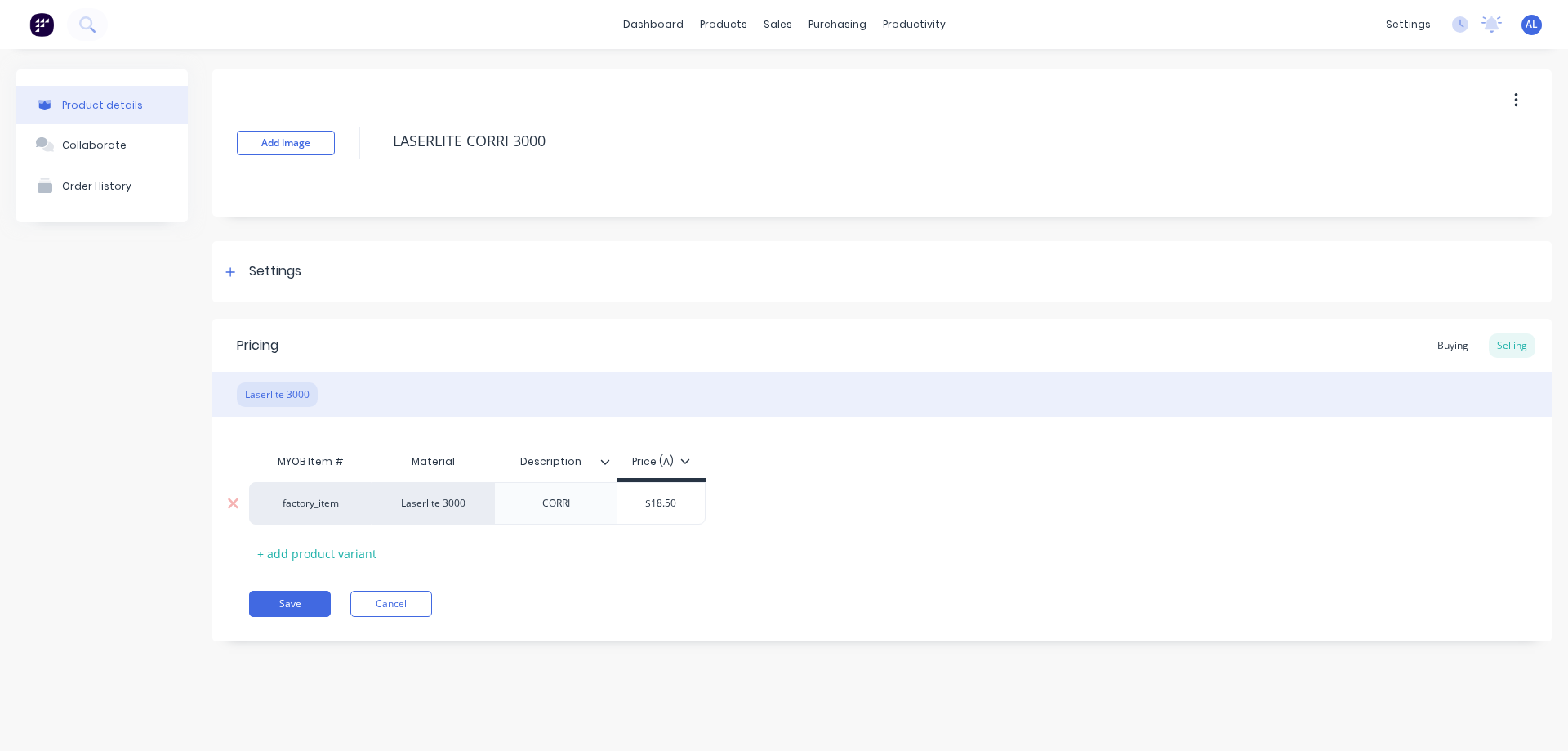
type input "$18.50"
click at [660, 505] on input "$18.50" at bounding box center [661, 503] width 87 height 15
type textarea "x"
type input "$1.50"
type textarea "x"
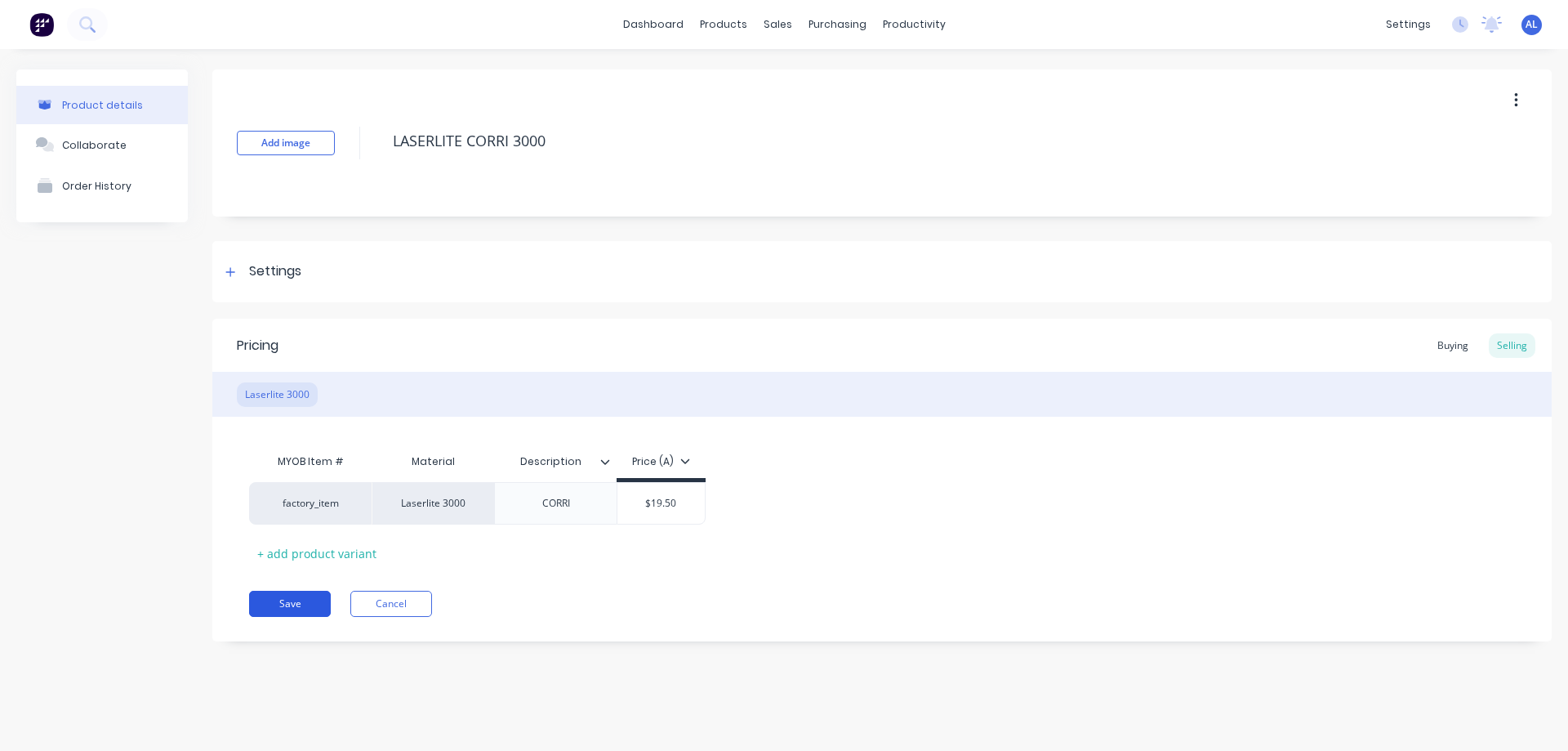
type input "$19.50"
click at [312, 603] on button "Save" at bounding box center [290, 604] width 82 height 26
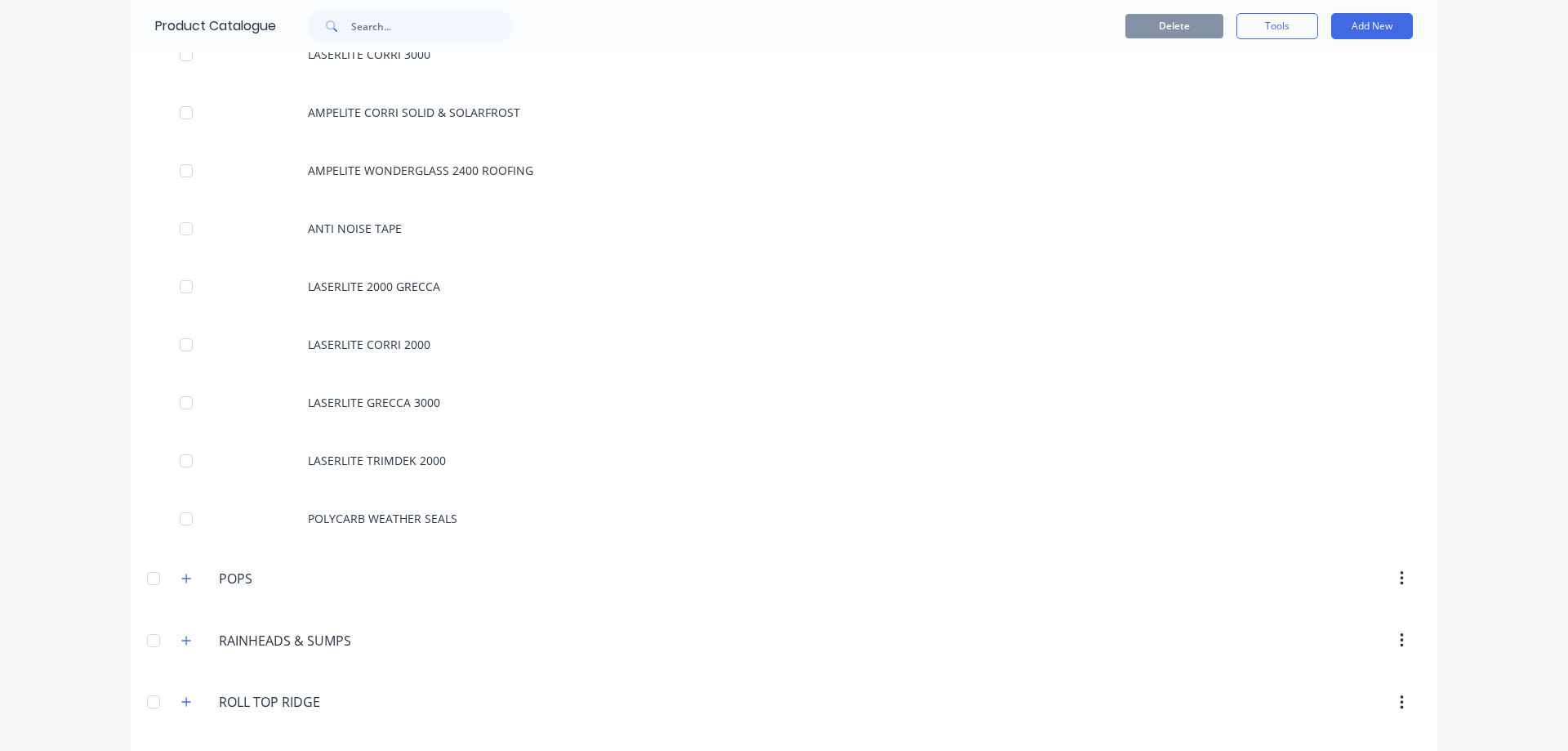
scroll to position [1633, 0]
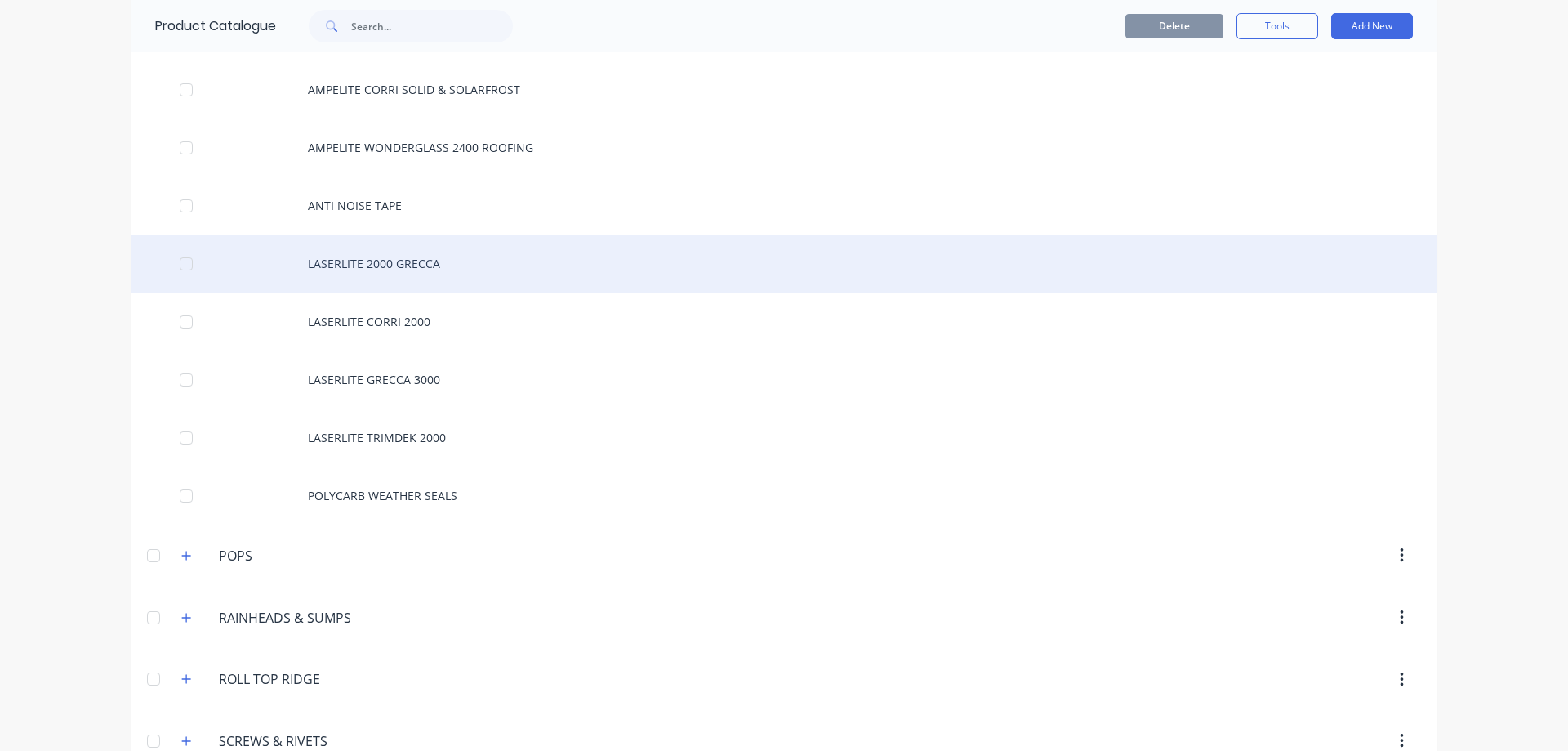
click at [419, 274] on div "LASERLITE 2000 GRECCA" at bounding box center [784, 263] width 1307 height 58
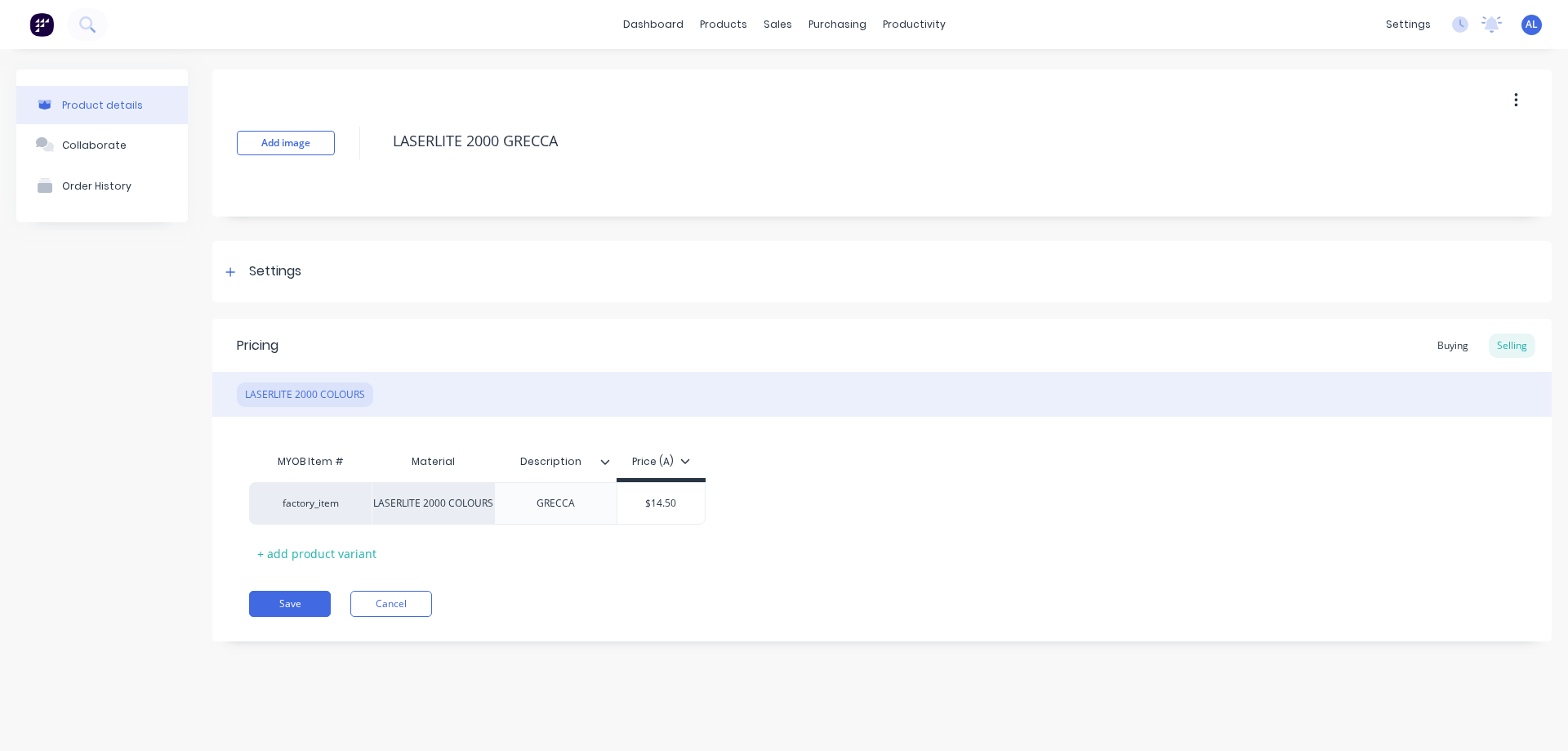
type textarea "x"
type input "$14.50"
click at [660, 500] on input "$14.50" at bounding box center [661, 503] width 87 height 15
type textarea "x"
type input "$1.50"
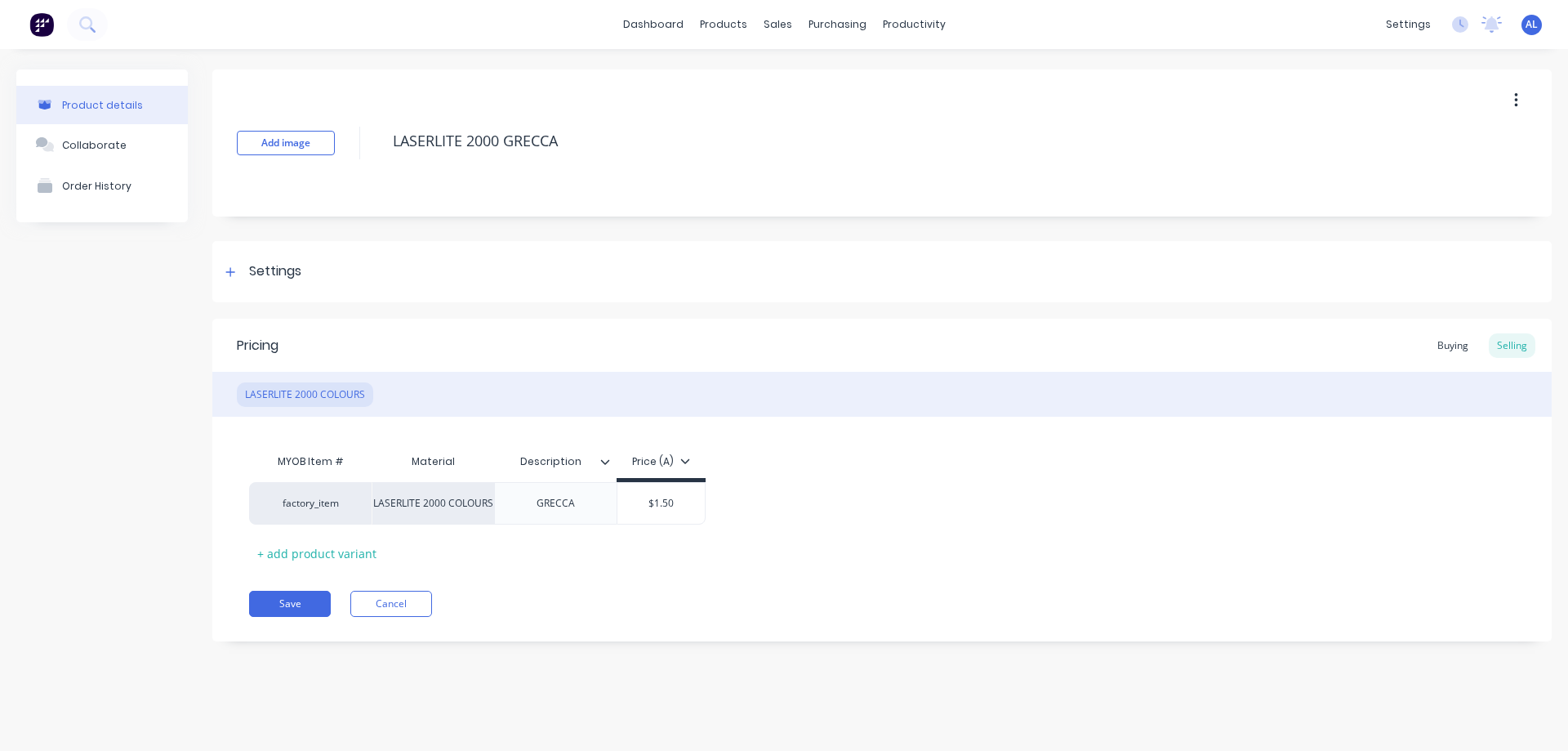
type textarea "x"
type input "$15.50"
click at [290, 602] on button "Save" at bounding box center [290, 604] width 82 height 26
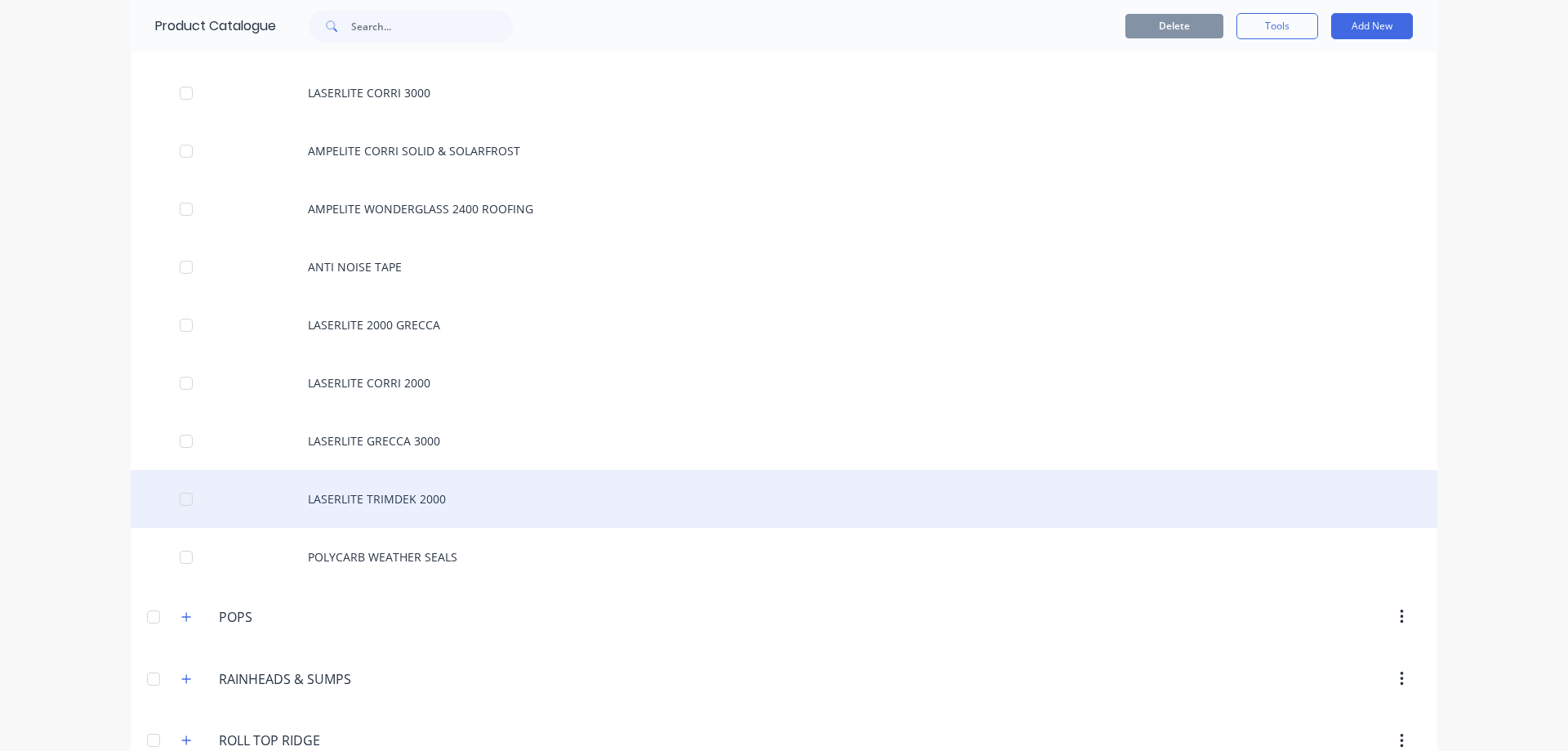
scroll to position [1389, 0]
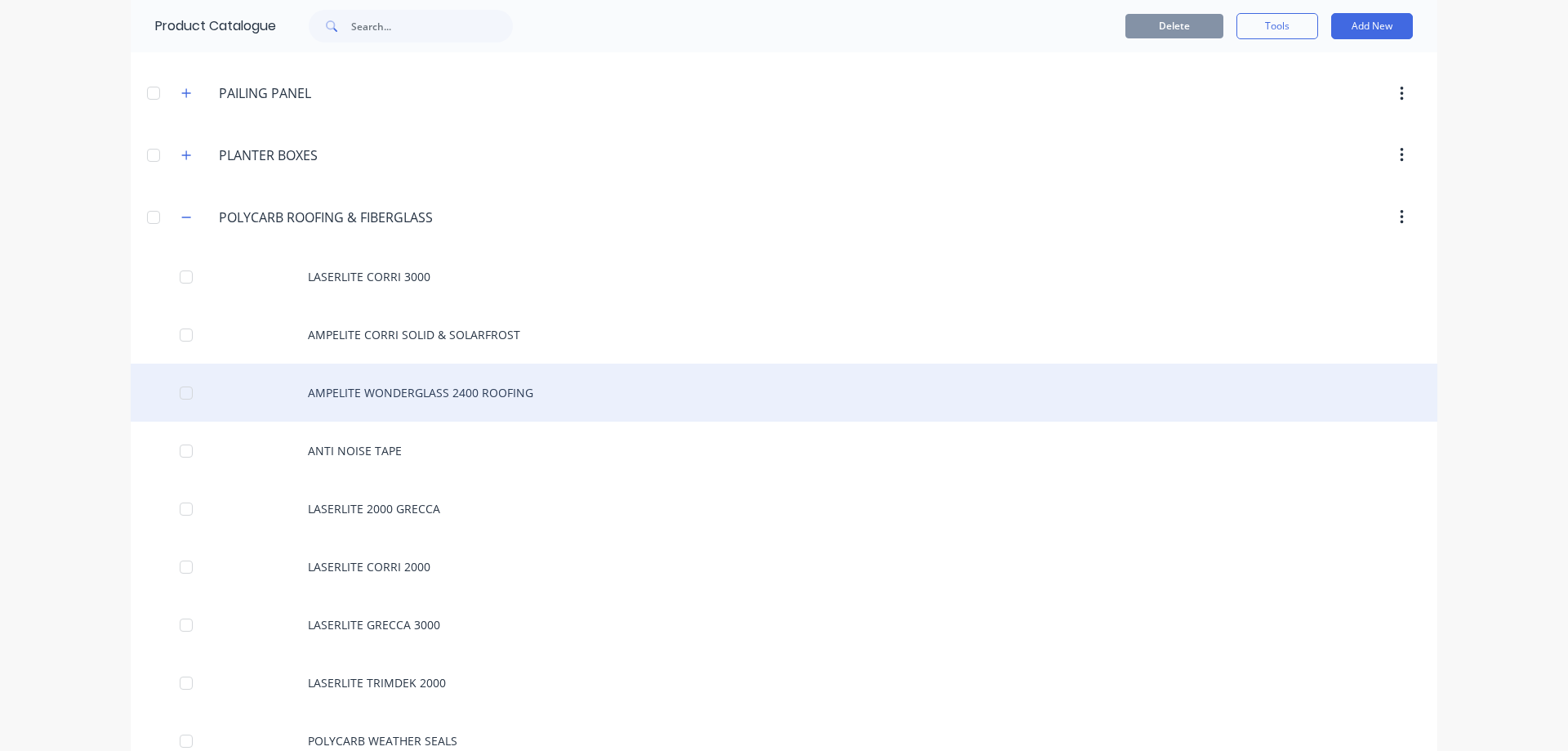
click at [472, 394] on div "AMPELITE WONDERGLASS 2400 ROOFING" at bounding box center [784, 392] width 1307 height 58
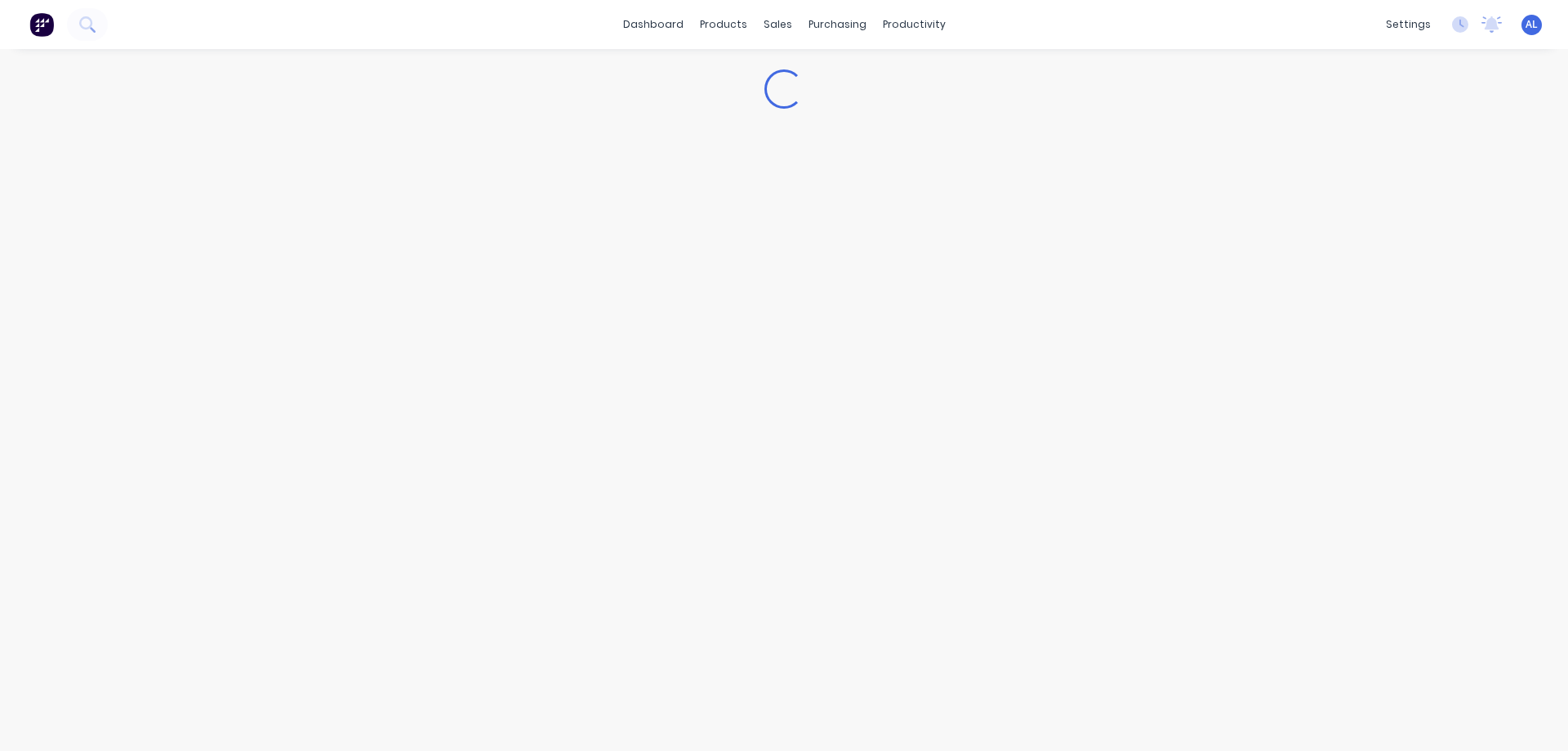
type textarea "x"
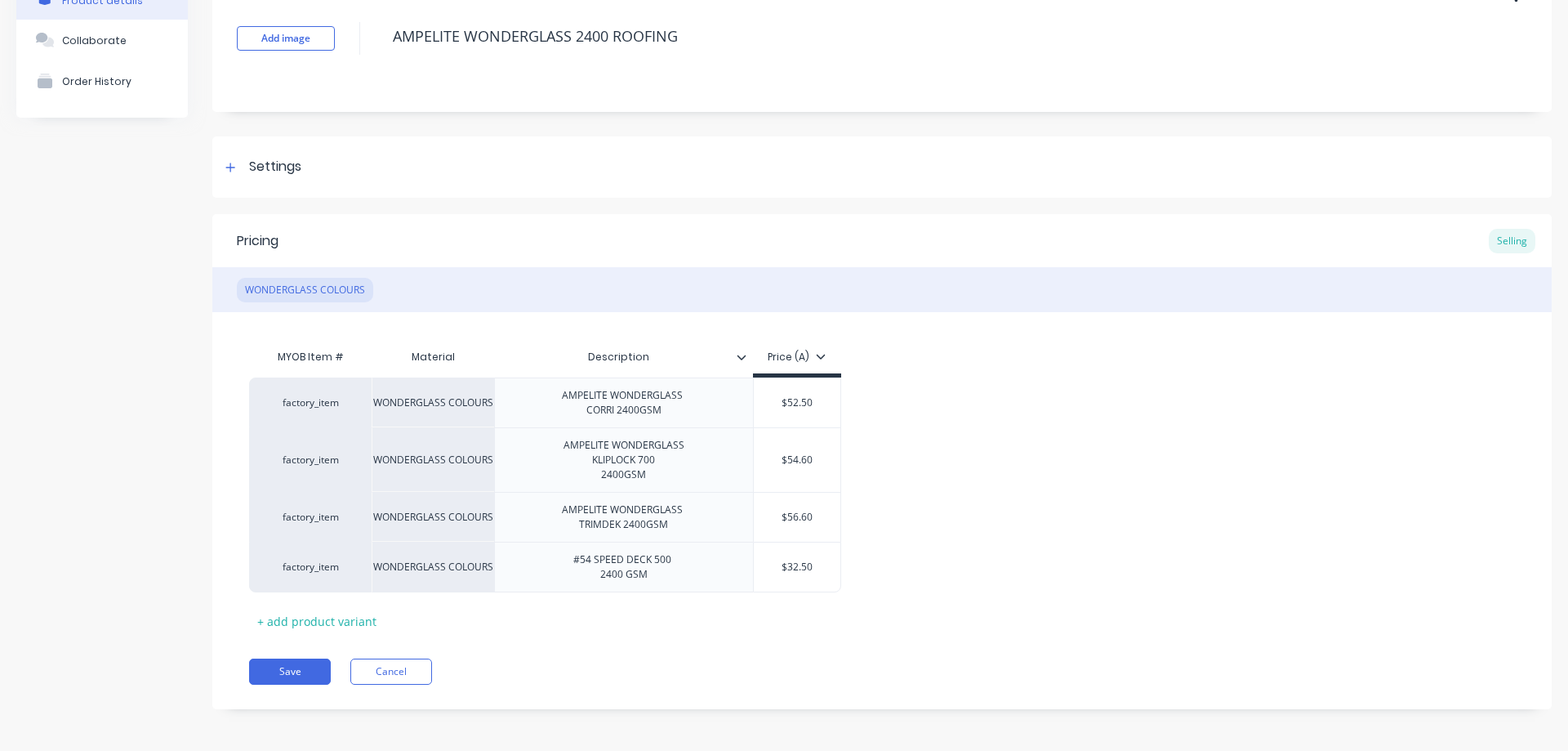
scroll to position [108, 0]
type input "$52.50"
click at [793, 399] on input "$52.50" at bounding box center [797, 399] width 87 height 15
type textarea "x"
type input "$72.50"
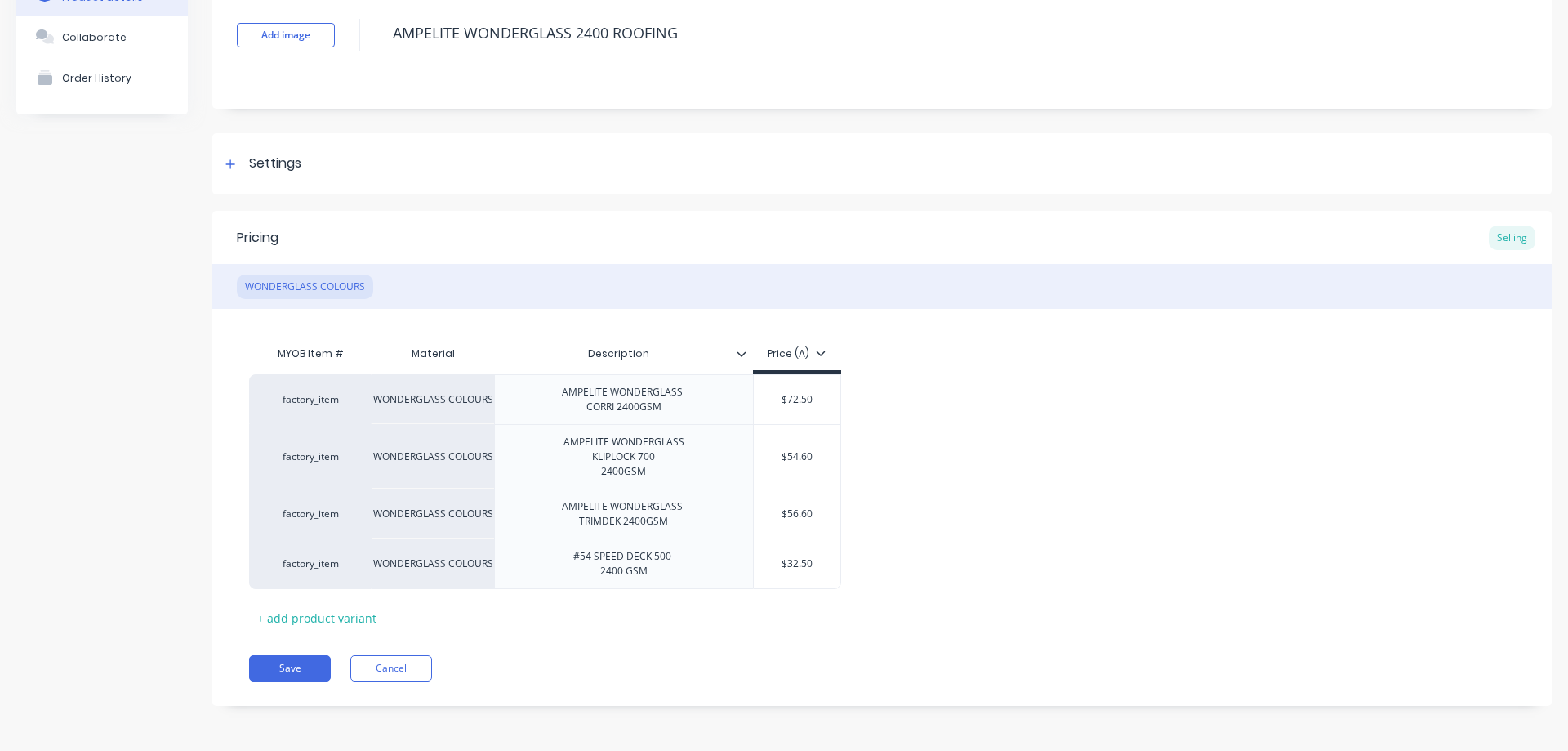
type textarea "x"
type input "$72.50"
type input "$54.60"
click at [793, 456] on input "$54.60" at bounding box center [797, 456] width 87 height 15
type textarea "x"
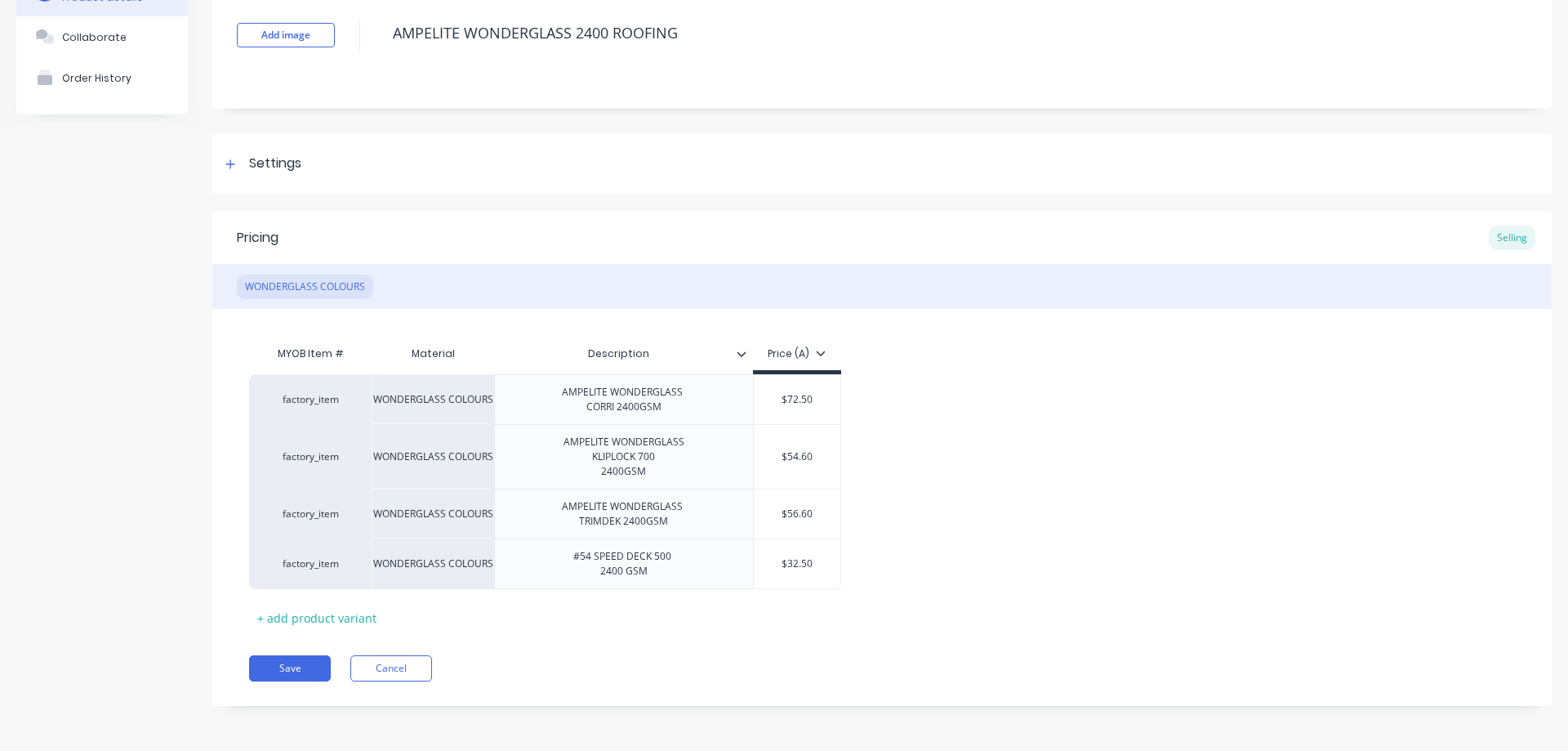
type input "$4.60"
type textarea "x"
type input "$74.60"
type input "$56.60"
click at [794, 513] on input "$56.60" at bounding box center [797, 513] width 87 height 15
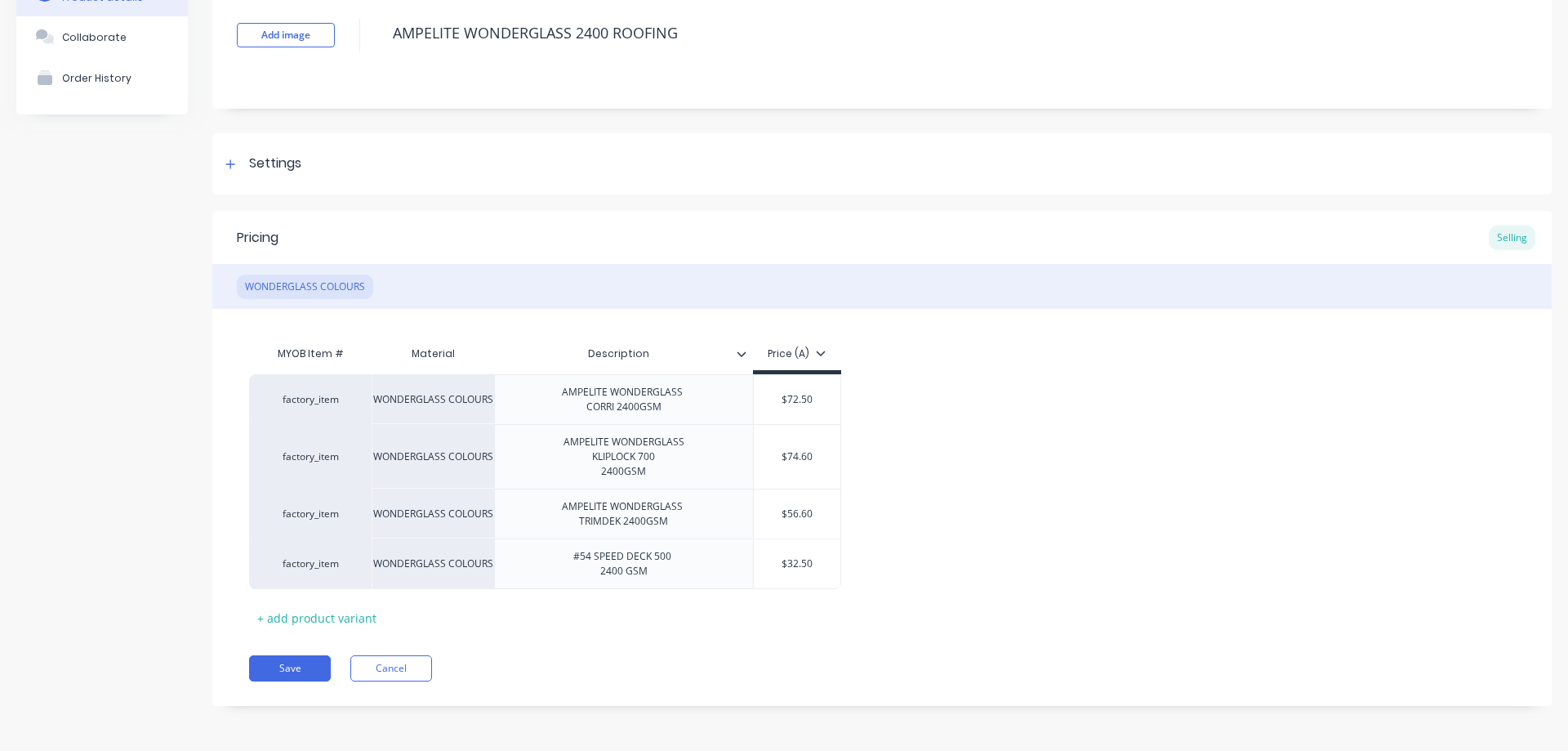
type textarea "x"
type input "$76.60"
type textarea "x"
type input "$76.60"
type input "$32.50"
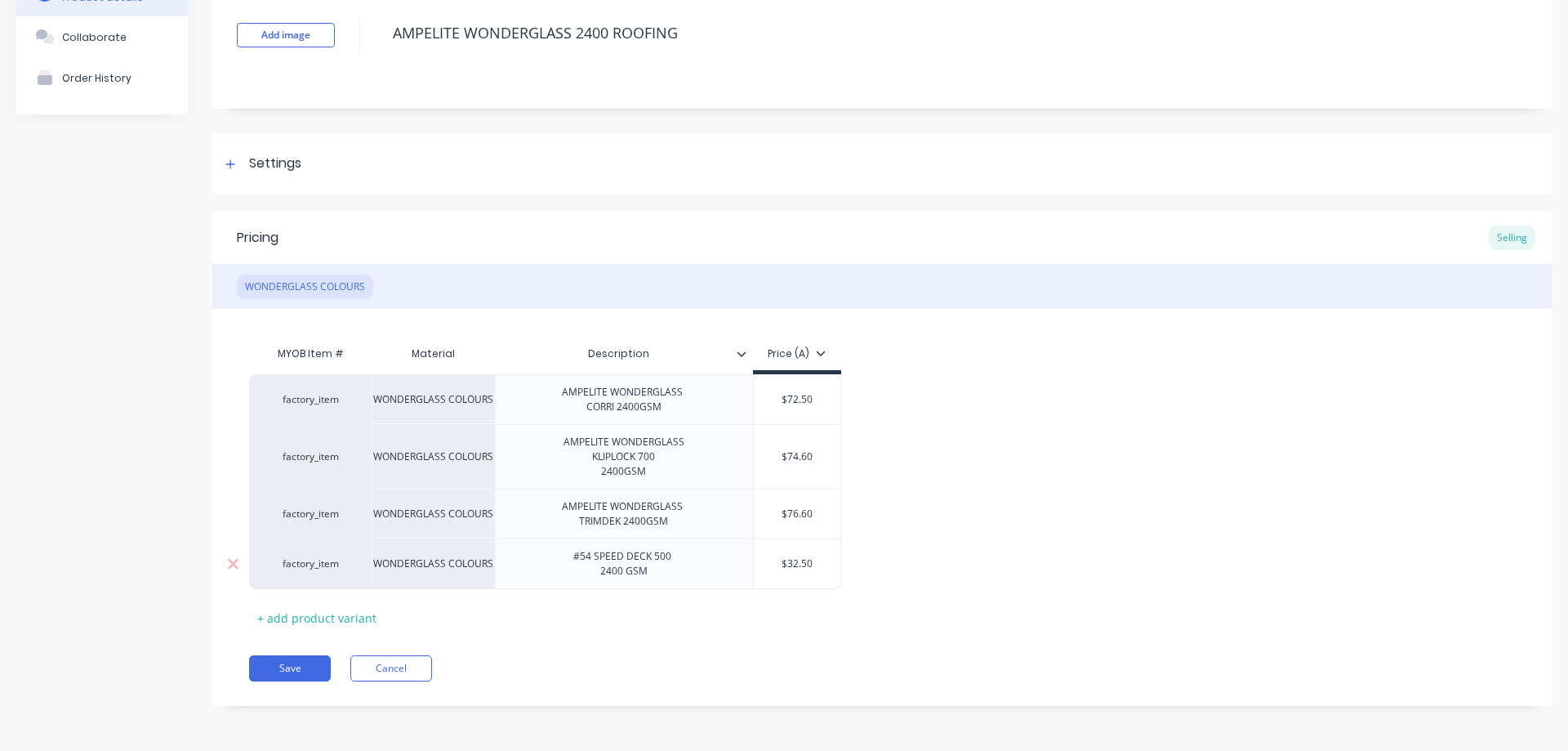
click at [792, 561] on input "$32.50" at bounding box center [797, 563] width 87 height 15
type textarea "x"
type input "$2.50"
type textarea "x"
type input "$72.50"
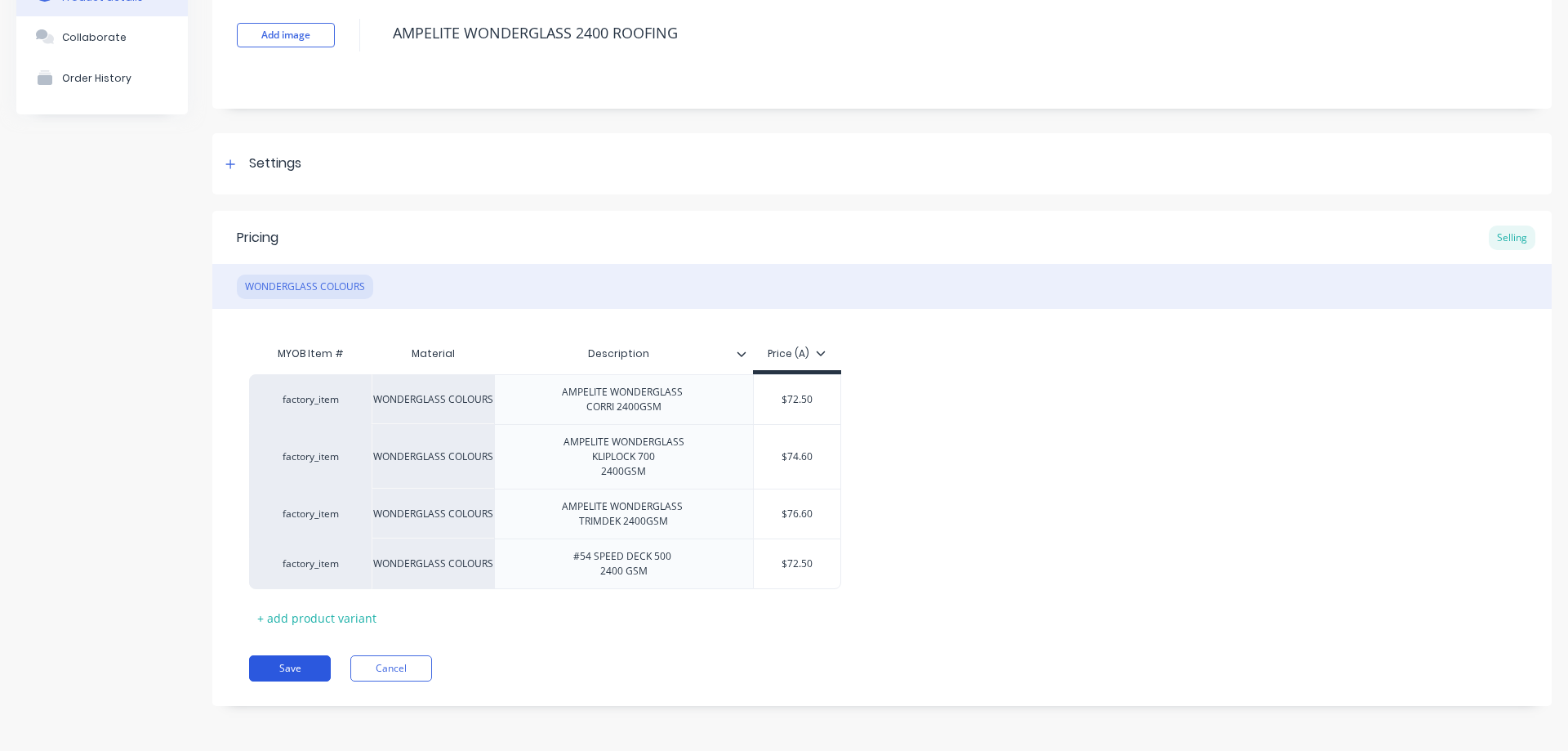
click at [285, 671] on button "Save" at bounding box center [290, 668] width 82 height 26
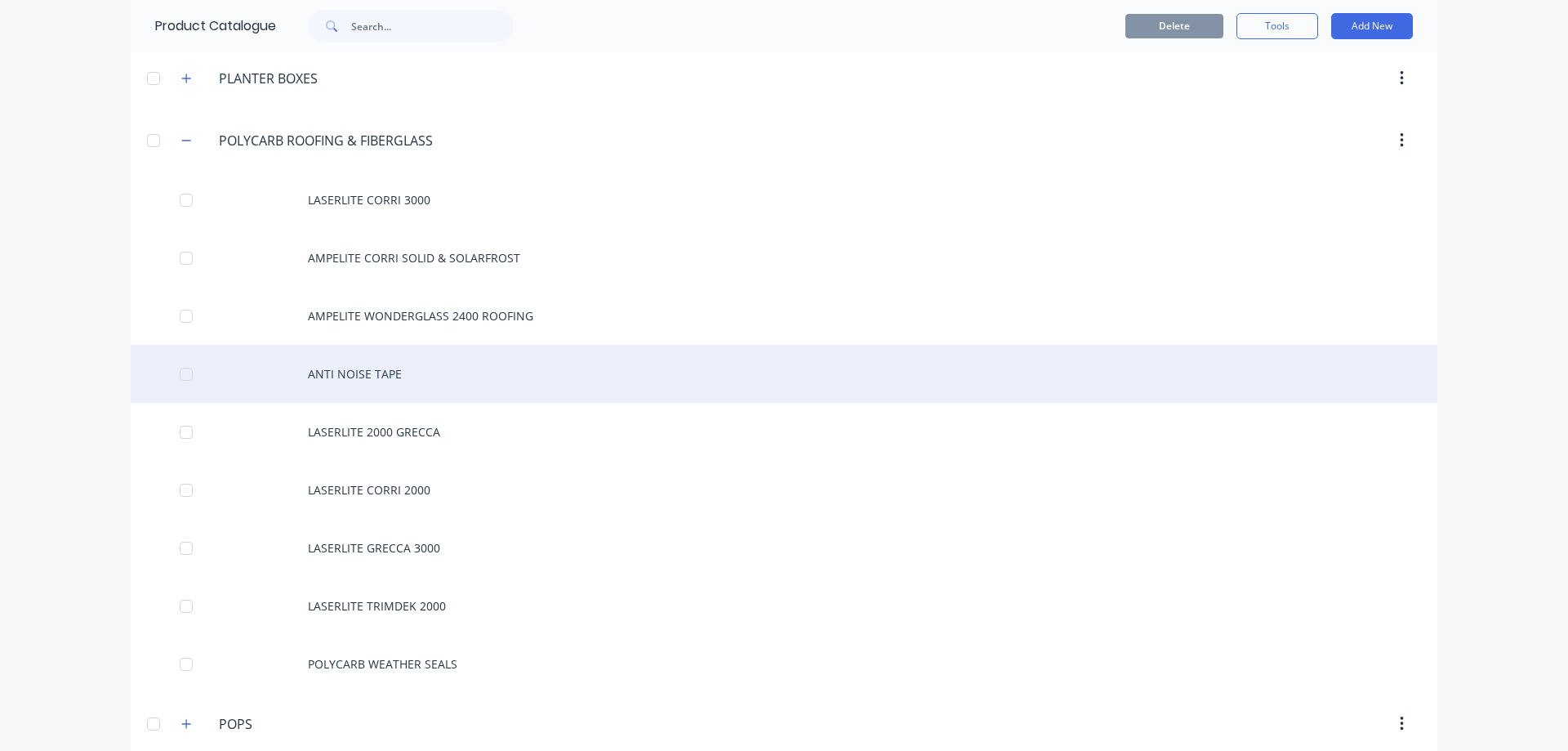
scroll to position [1389, 0]
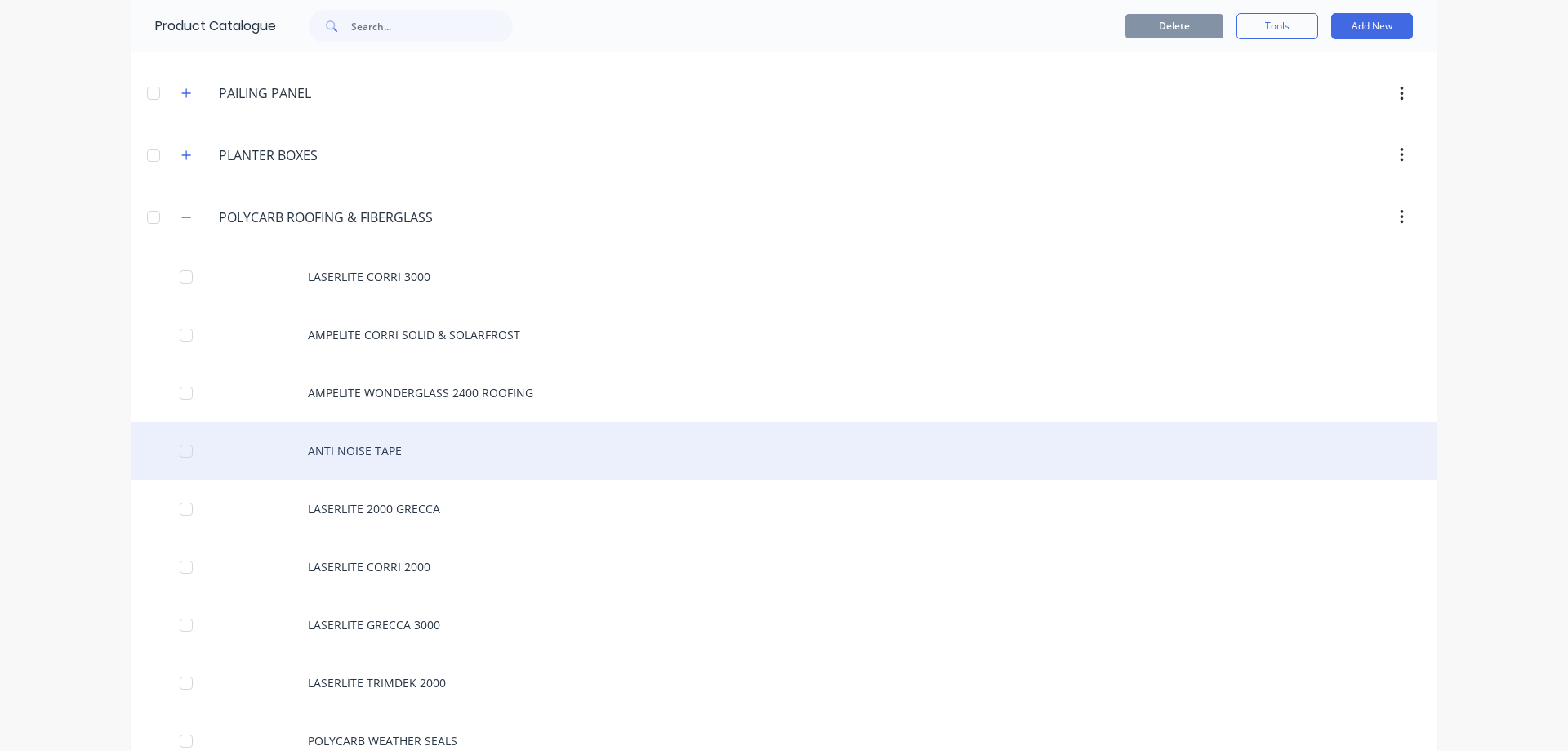
click at [479, 447] on div "ANTI NOISE TAPE" at bounding box center [784, 450] width 1307 height 58
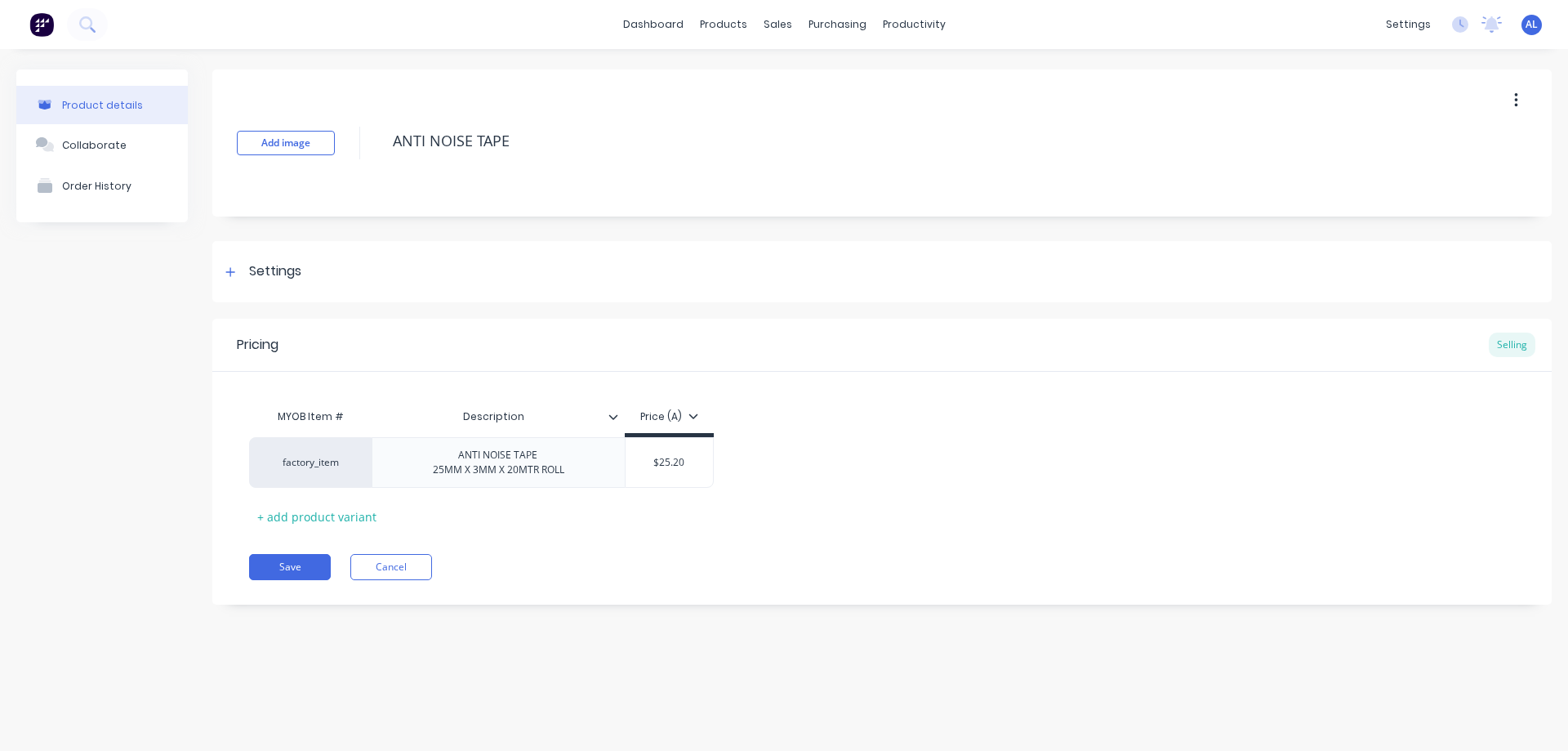
type textarea "x"
type input "$25.20"
click at [663, 459] on input "$25.20" at bounding box center [669, 462] width 87 height 15
type textarea "x"
type input "$35.20"
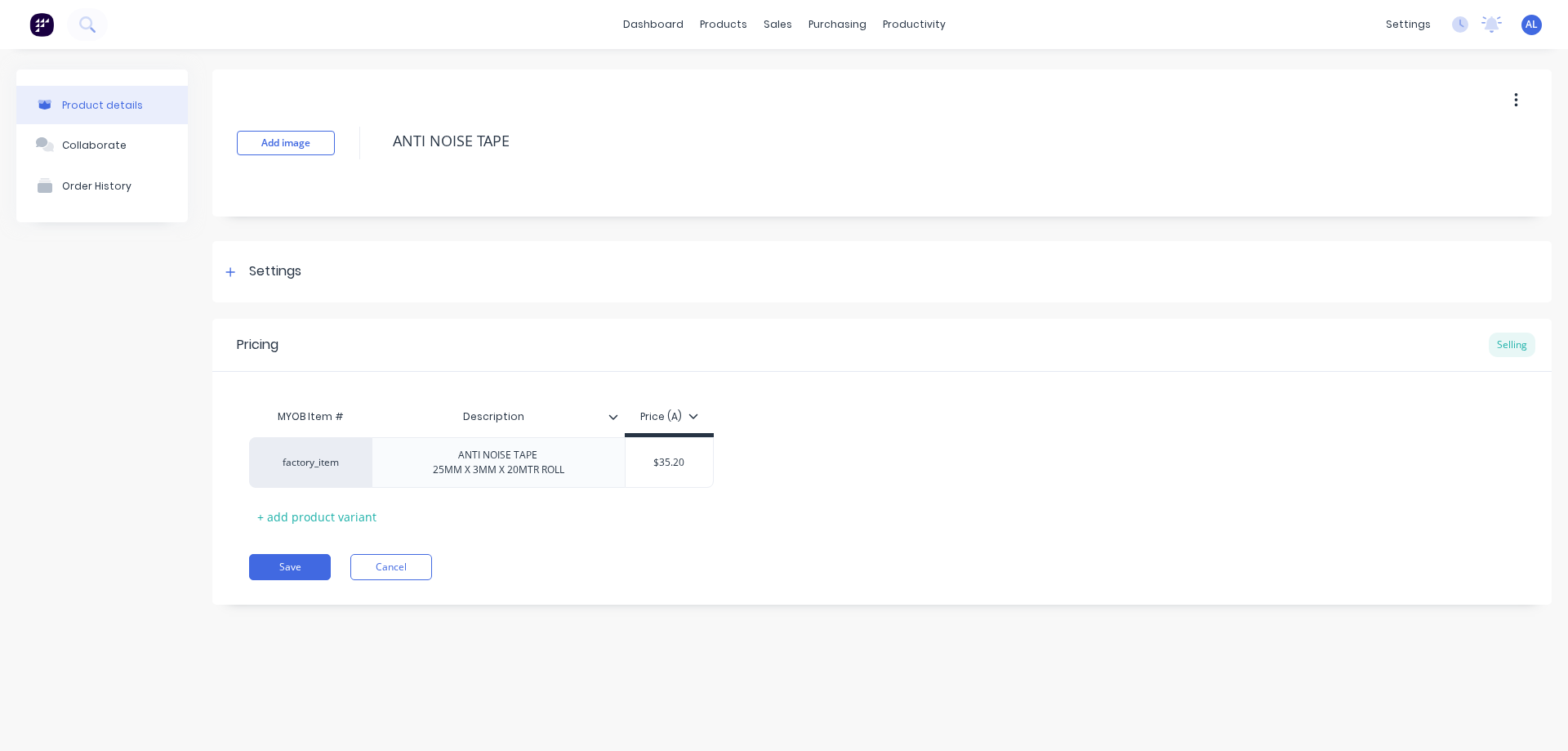
type textarea "x"
type input "$35.20"
click at [291, 561] on button "Save" at bounding box center [290, 567] width 82 height 26
type textarea "x"
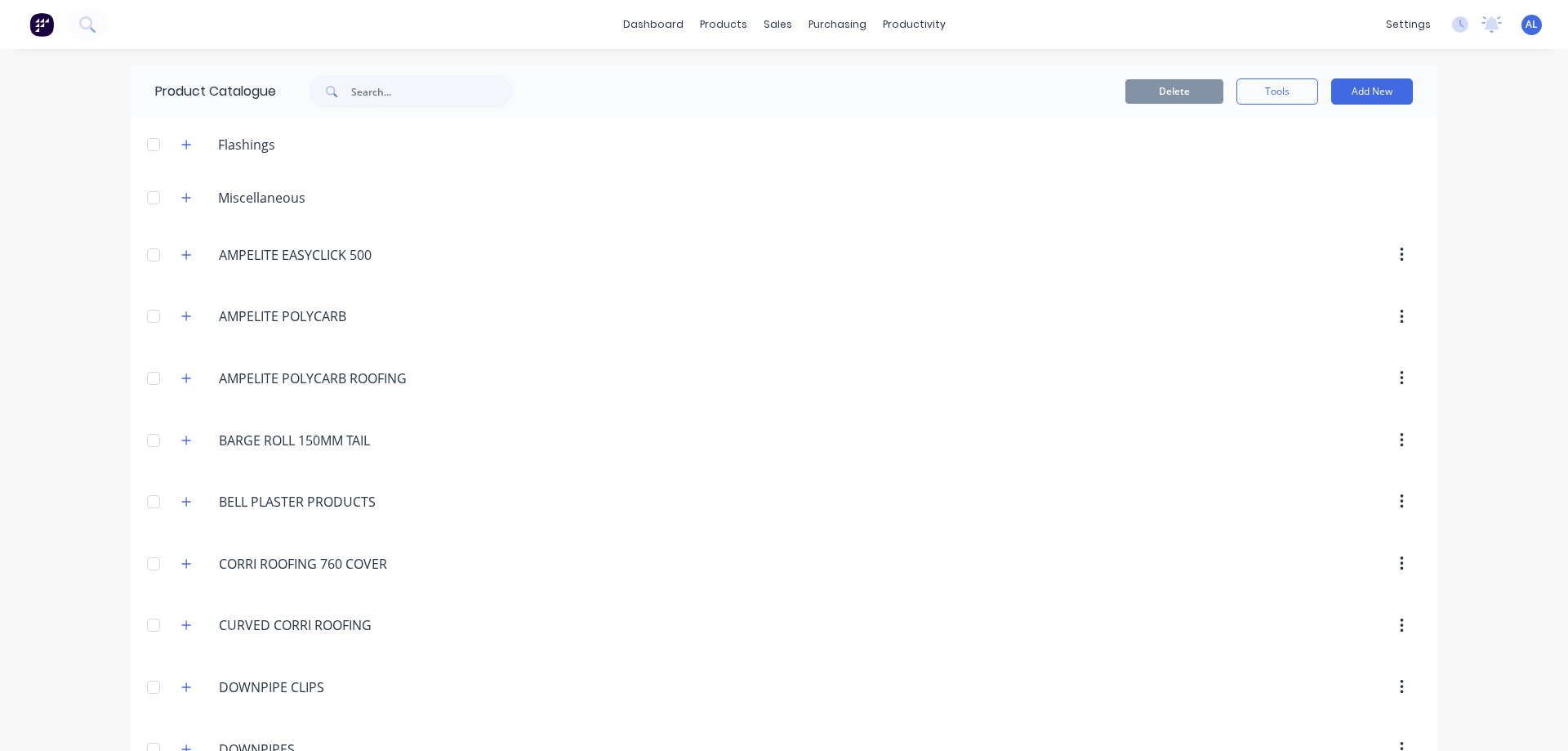
click at [44, 22] on img at bounding box center [42, 24] width 24 height 24
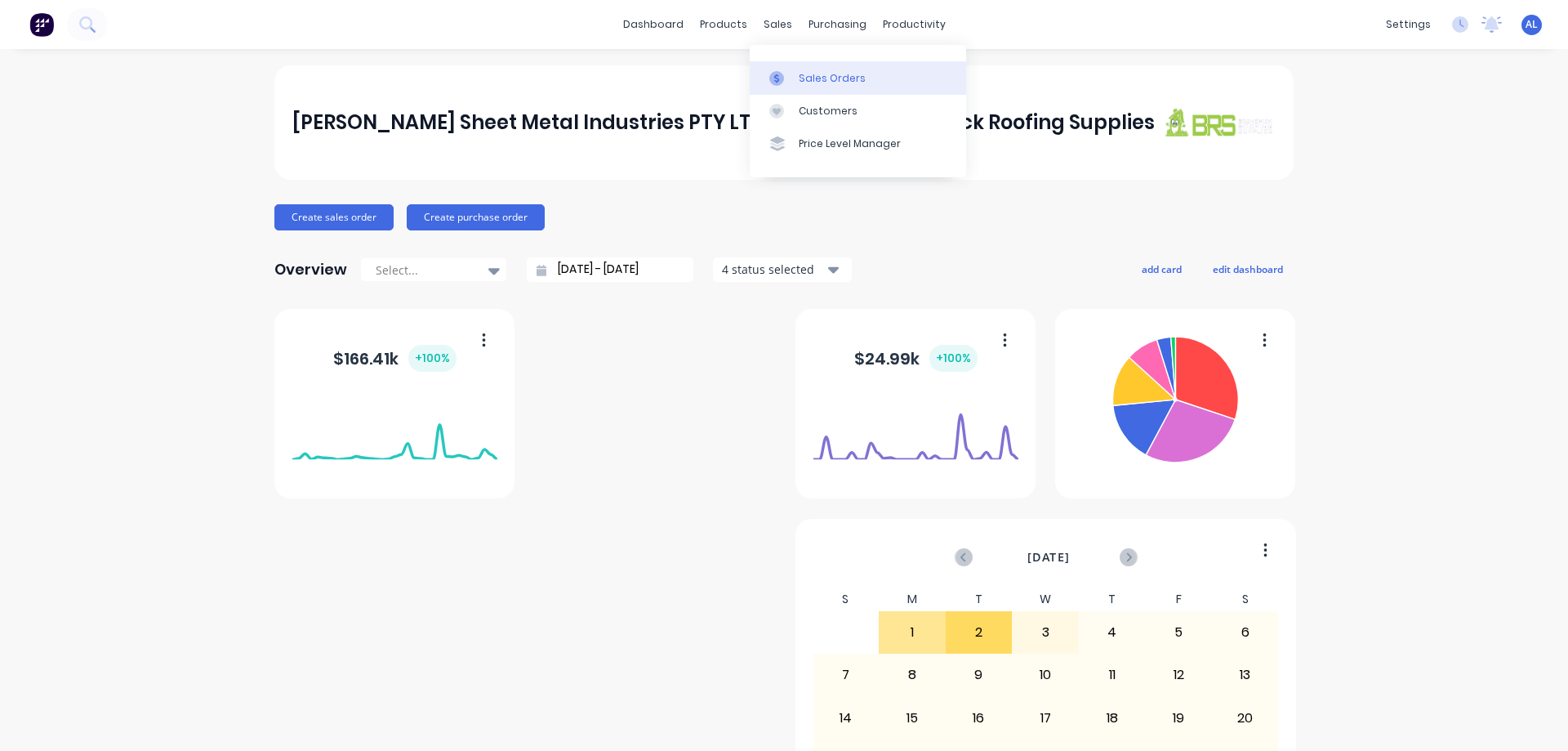
click at [838, 79] on div "Sales Orders" at bounding box center [832, 78] width 67 height 15
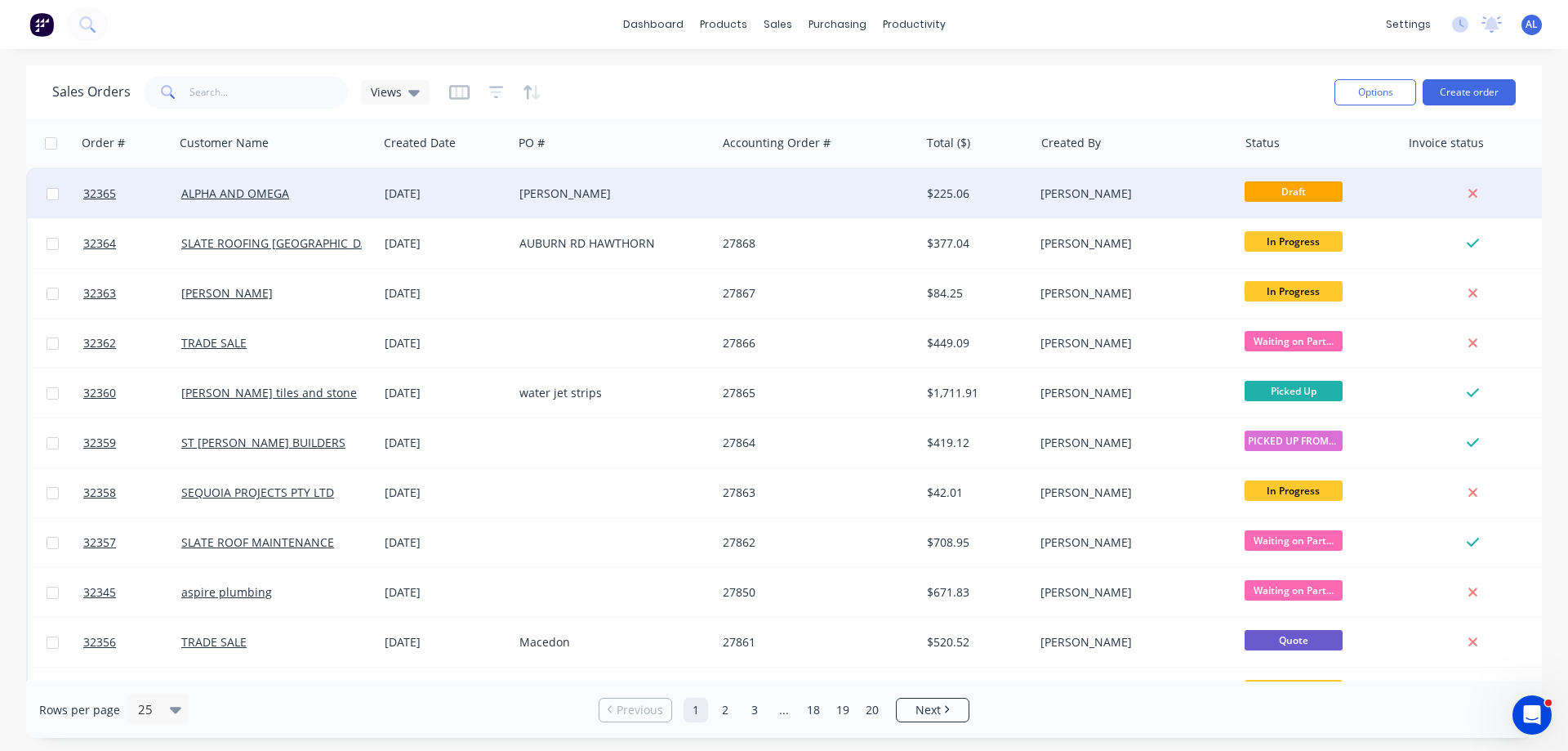
click at [1000, 195] on div "$225.06" at bounding box center [975, 193] width 96 height 17
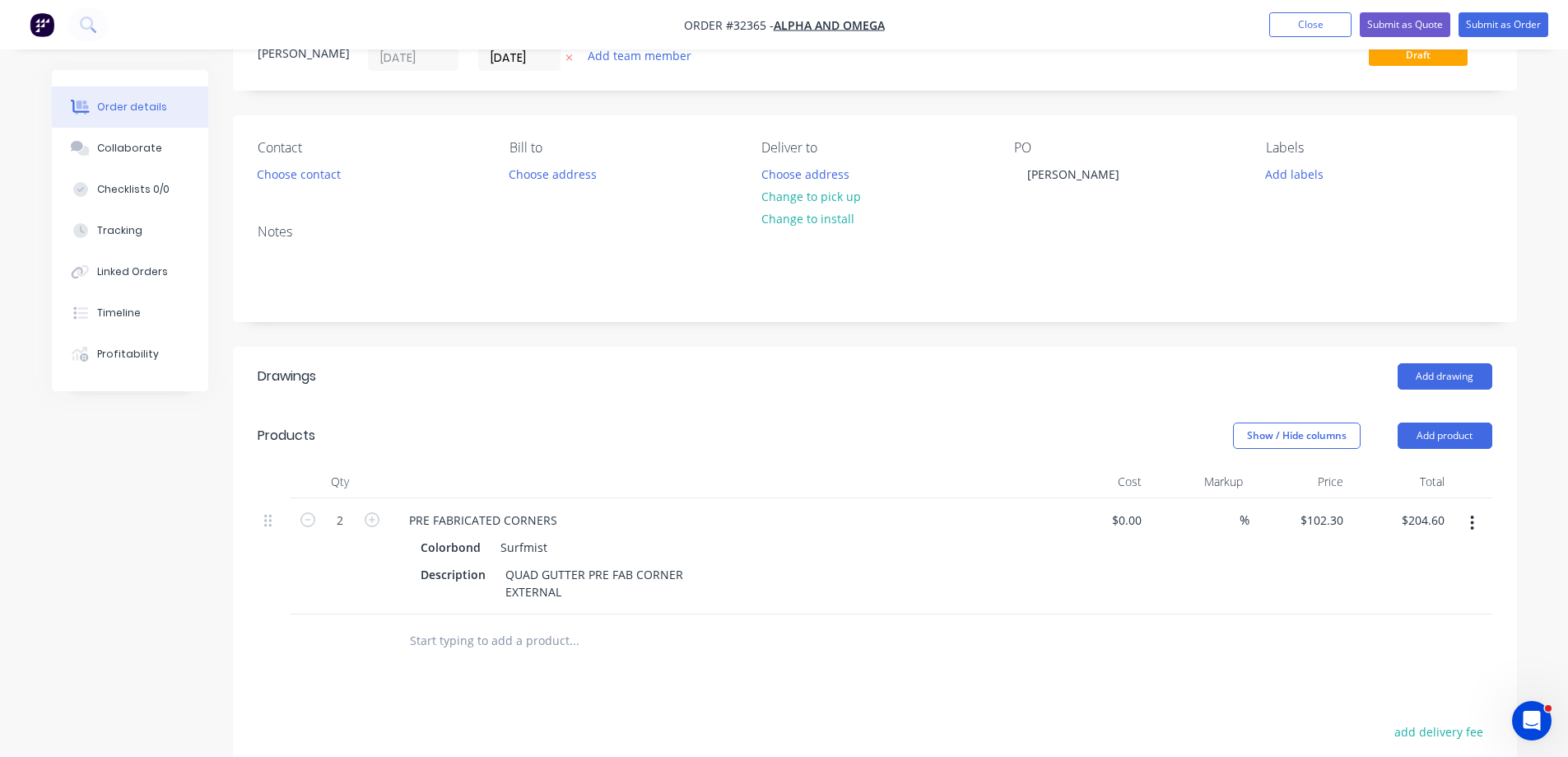
scroll to position [247, 0]
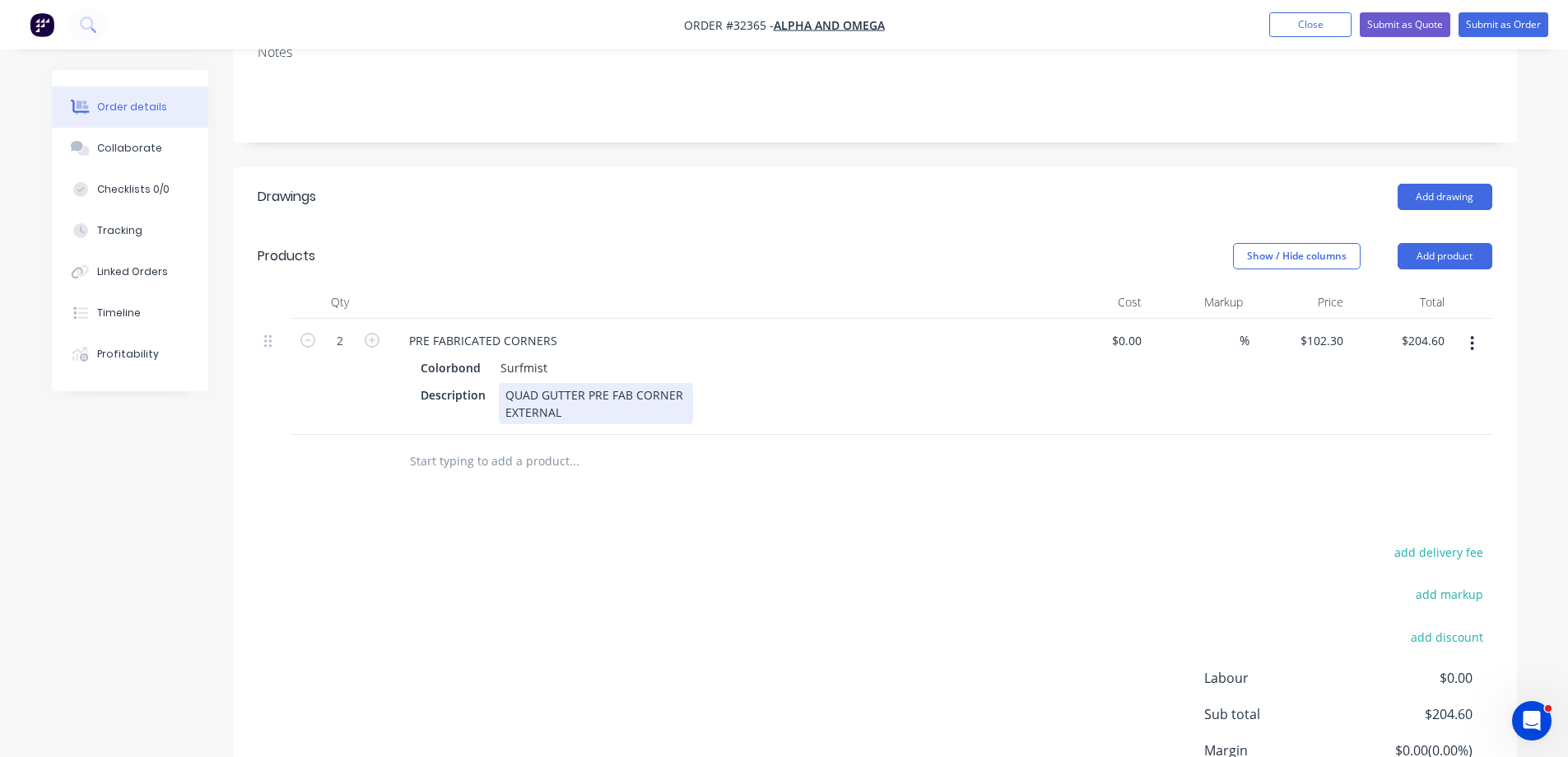
click at [616, 417] on div "QUAD GUTTER PRE FAB CORNER EXTERNAL" at bounding box center [596, 403] width 195 height 41
click at [508, 453] on input "text" at bounding box center [574, 461] width 329 height 33
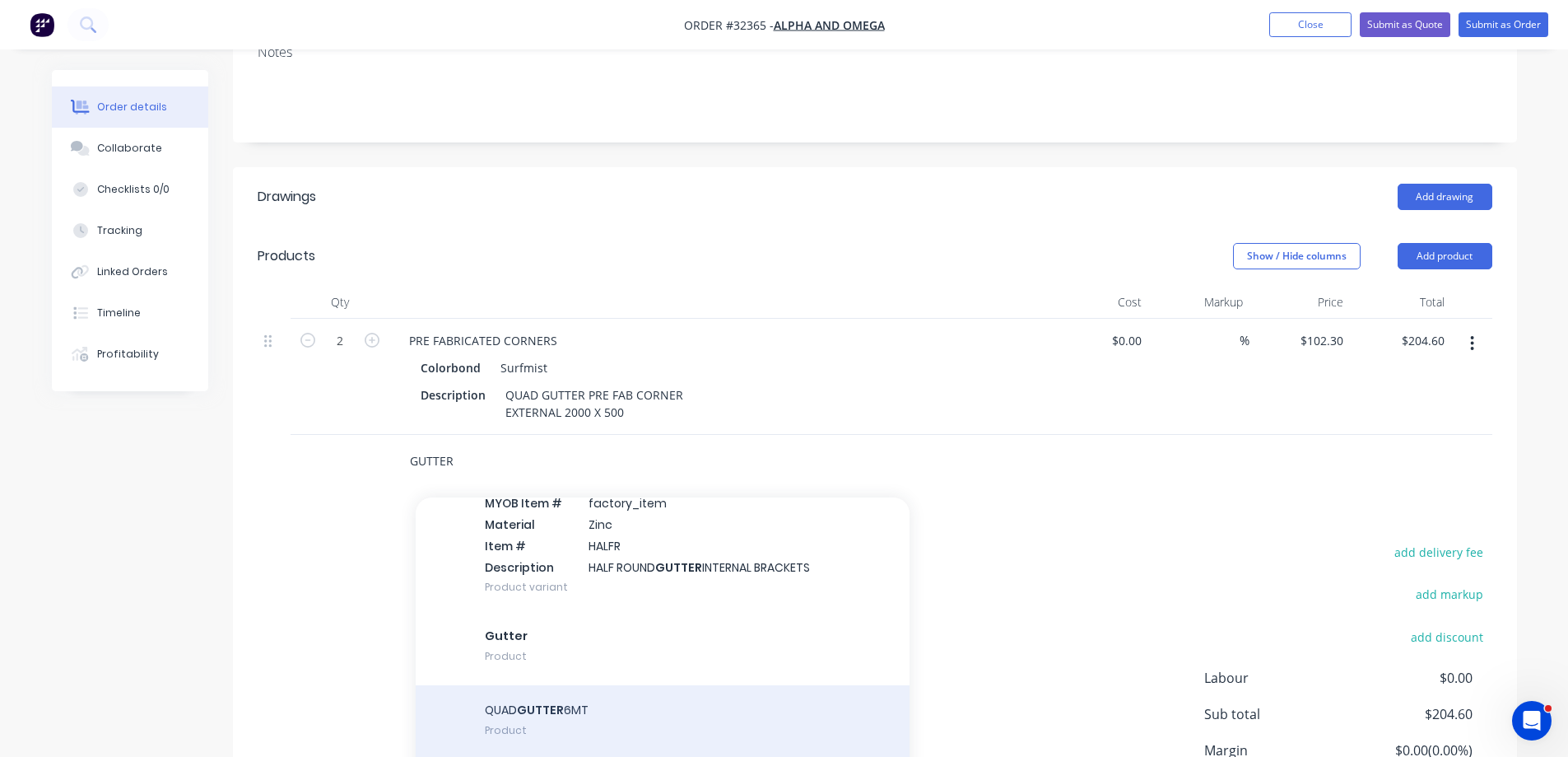
scroll to position [3540, 0]
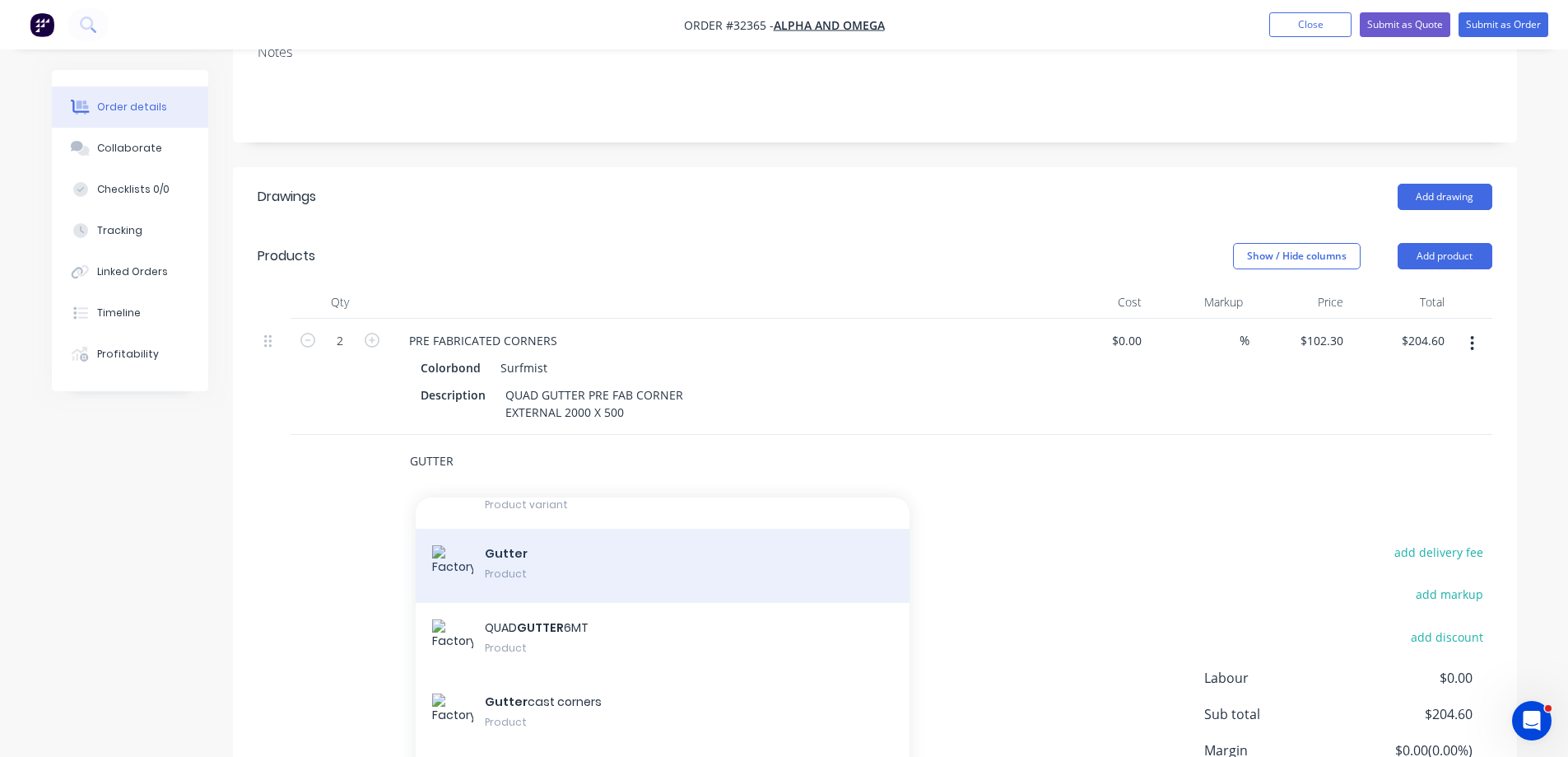
type input "GUTTER"
click at [593, 571] on div "Gutter Product" at bounding box center [662, 566] width 494 height 74
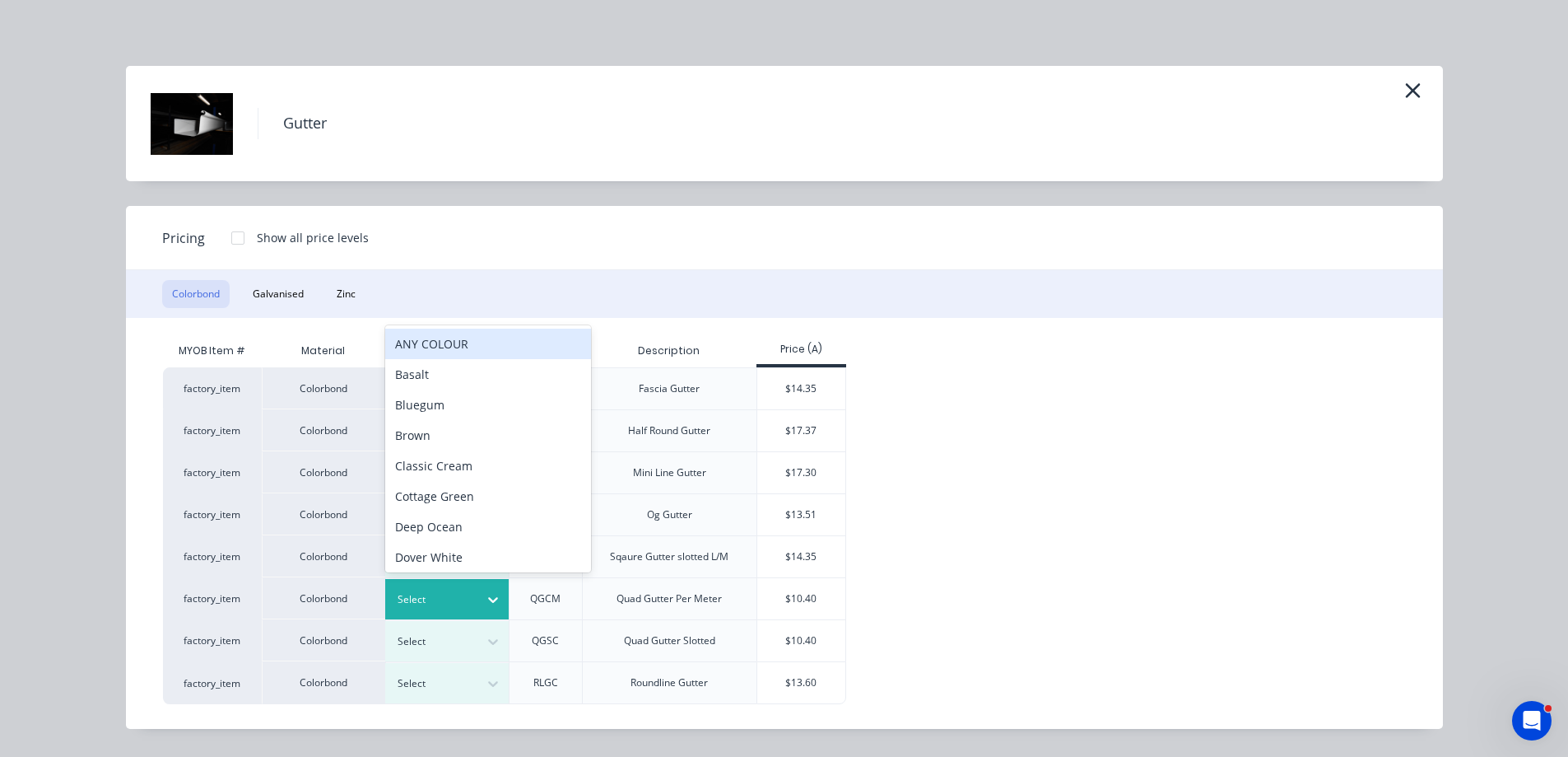
click at [490, 603] on icon at bounding box center [493, 599] width 17 height 17
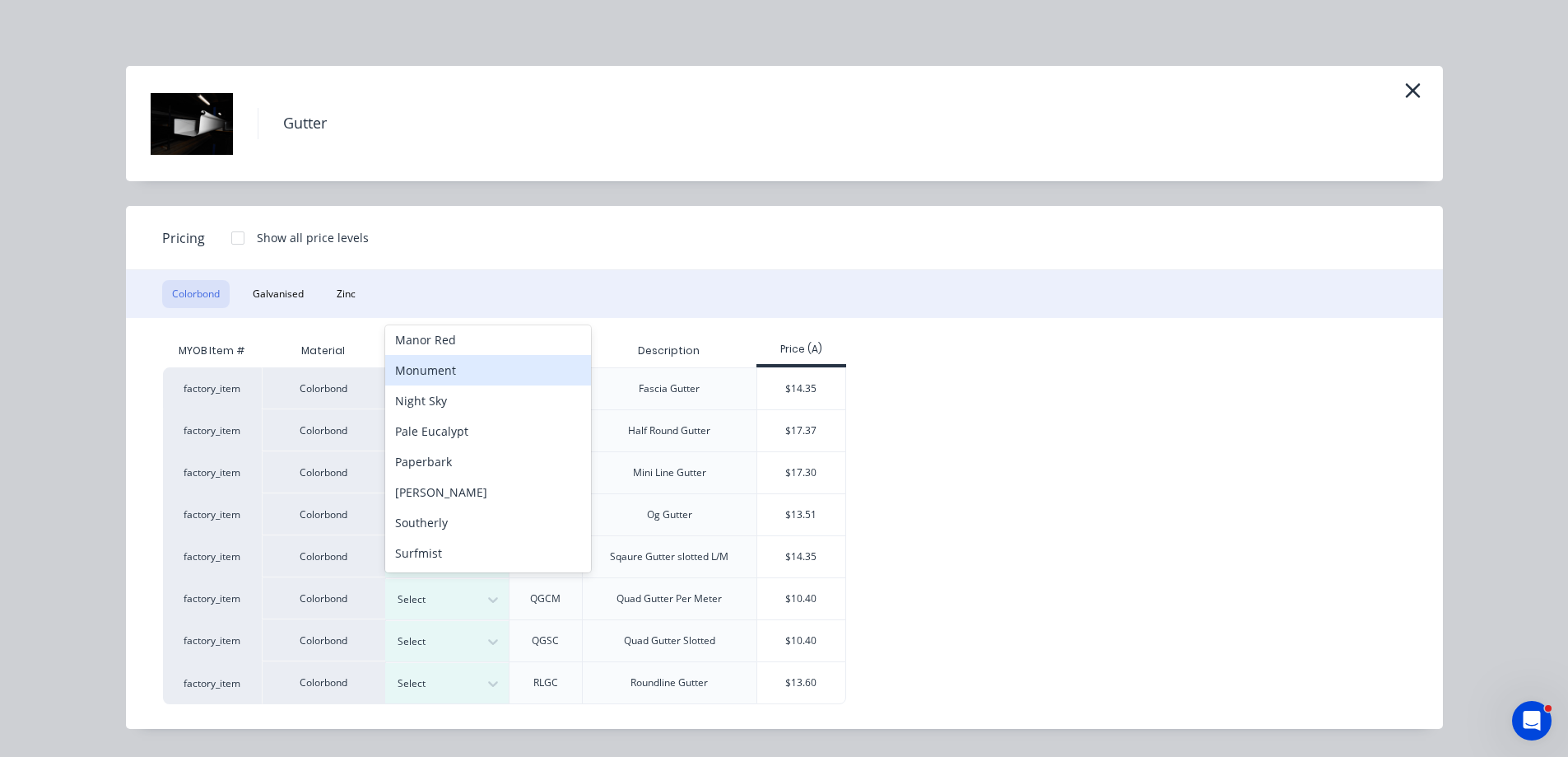
scroll to position [422, 0]
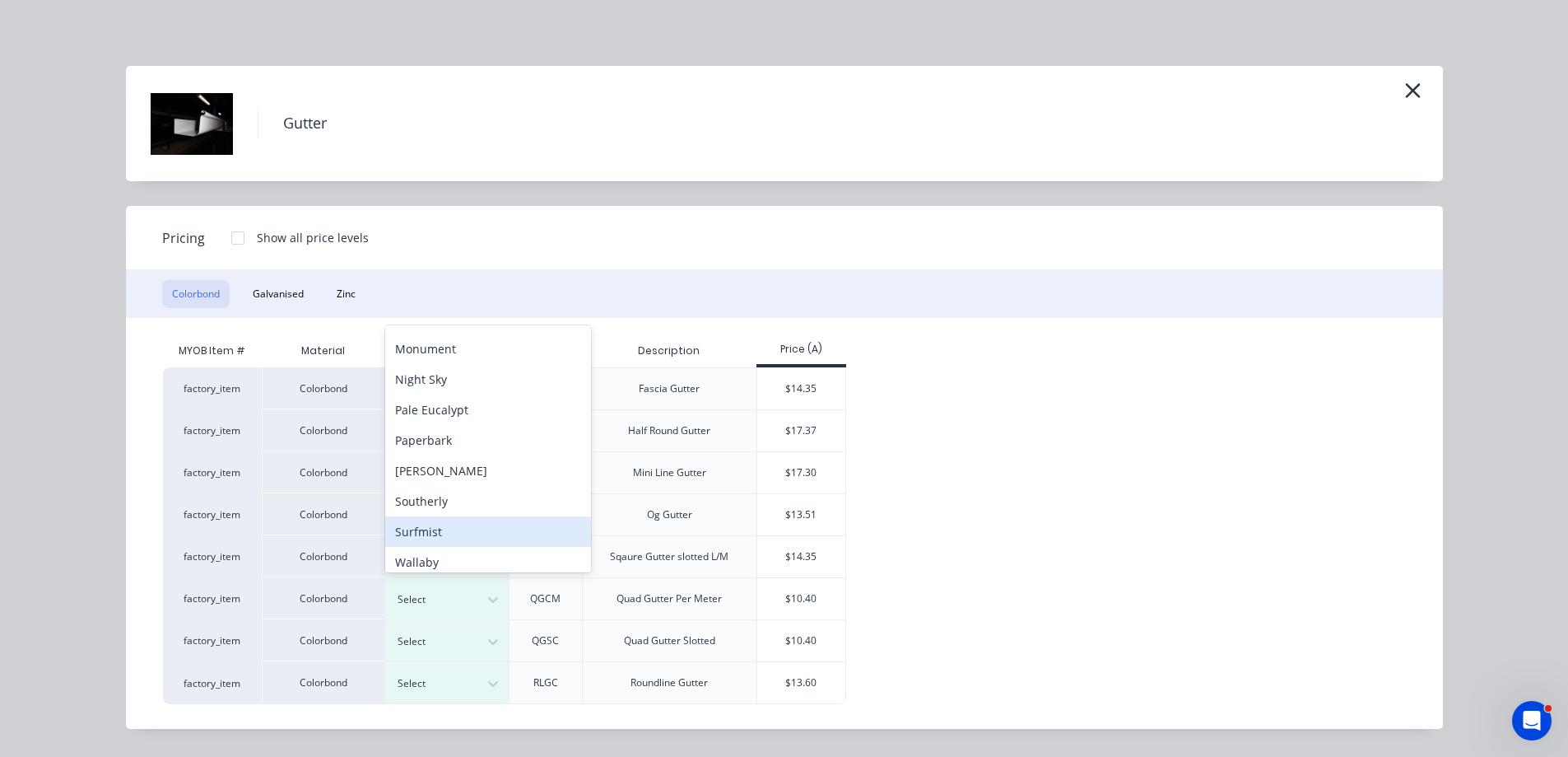
click at [462, 532] on div "Surfmist" at bounding box center [488, 532] width 206 height 31
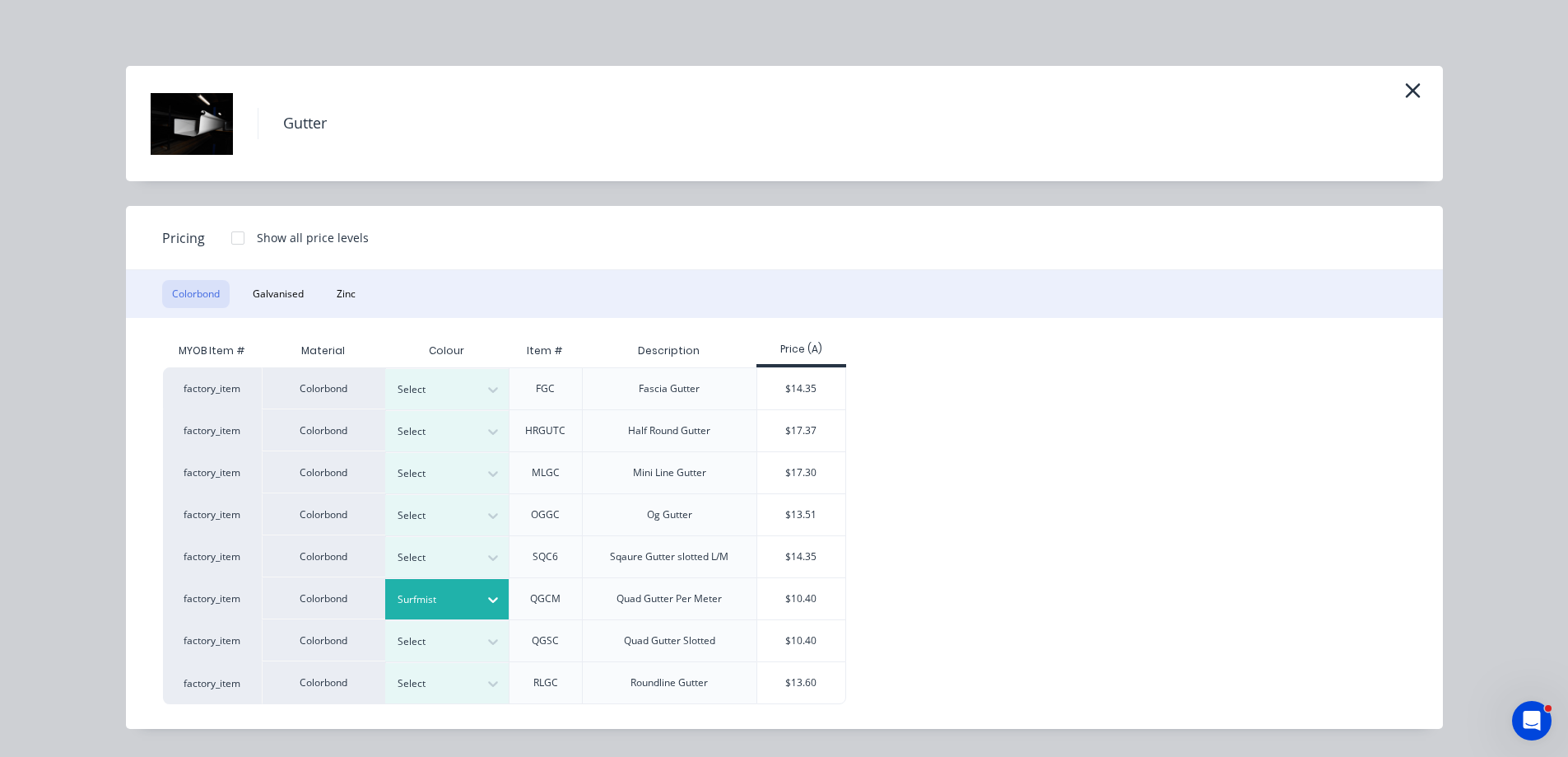
click at [804, 600] on div "$10.40" at bounding box center [802, 598] width 88 height 41
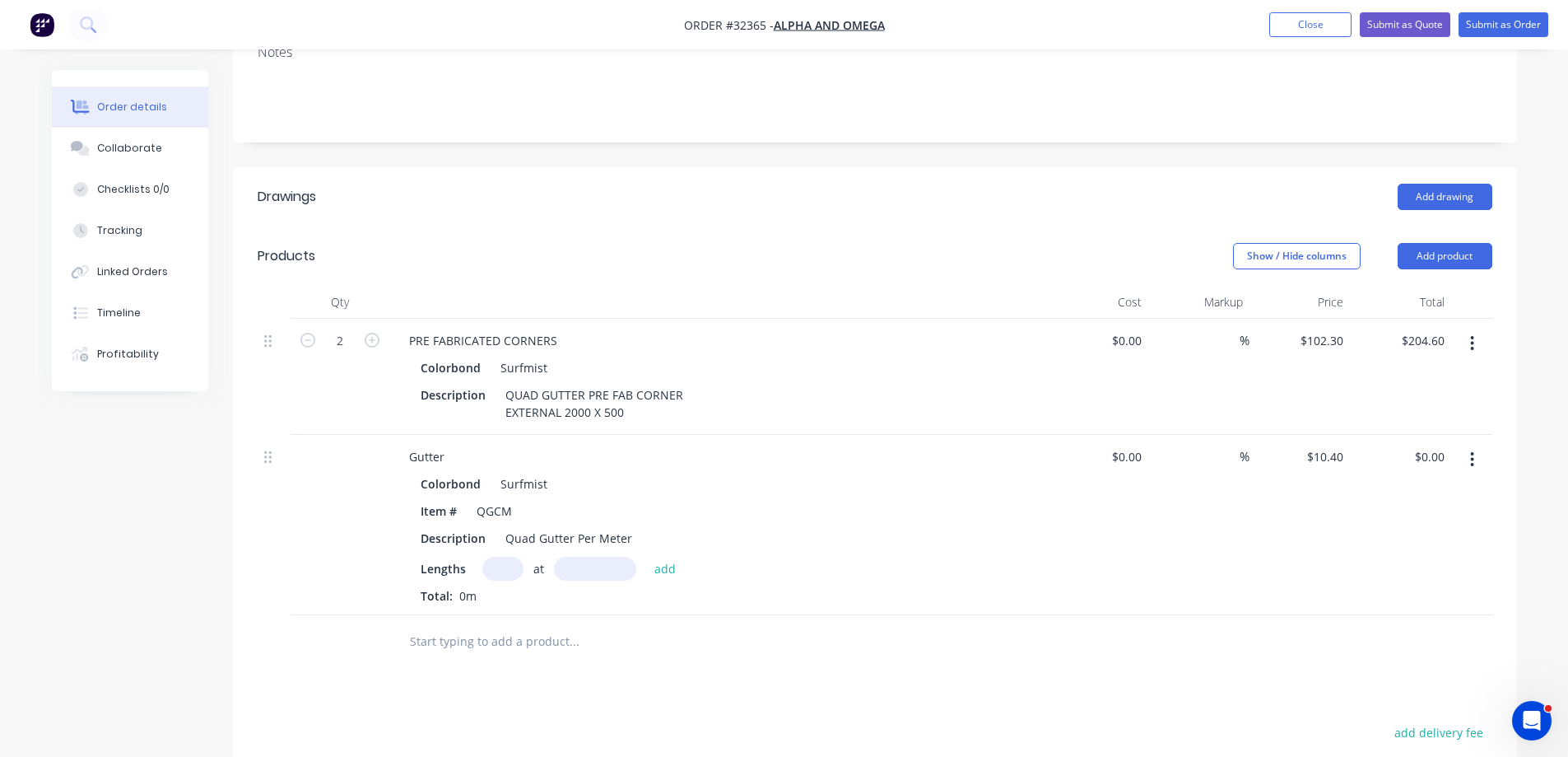
click at [496, 570] on input "text" at bounding box center [502, 568] width 41 height 24
type input "1"
type input "2700"
click at [646, 557] on button "add" at bounding box center [666, 568] width 39 height 22
type input "$28.08"
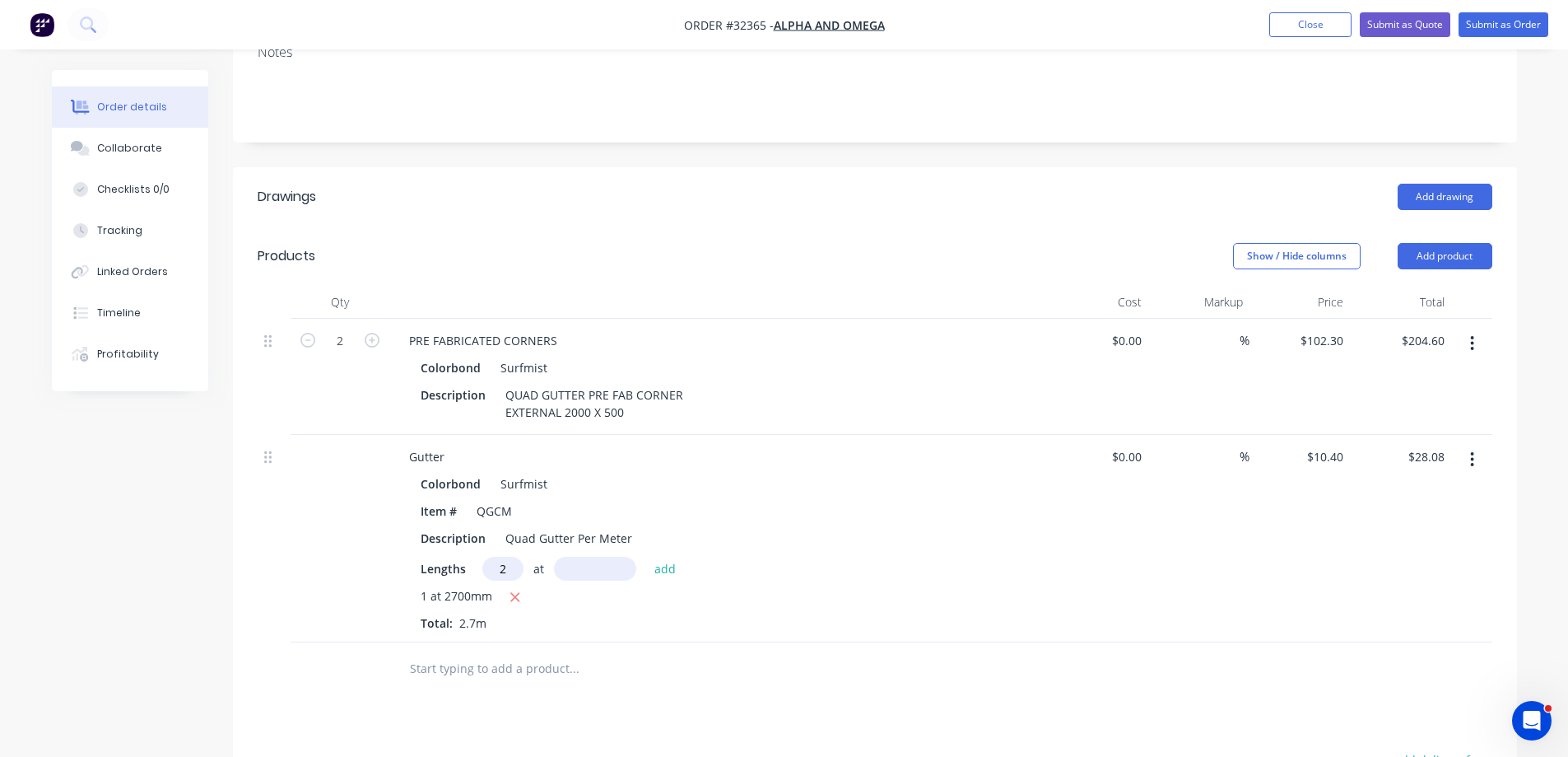
type input "2"
type input "6000"
click at [646, 557] on button "add" at bounding box center [666, 568] width 39 height 22
type input "$152.88"
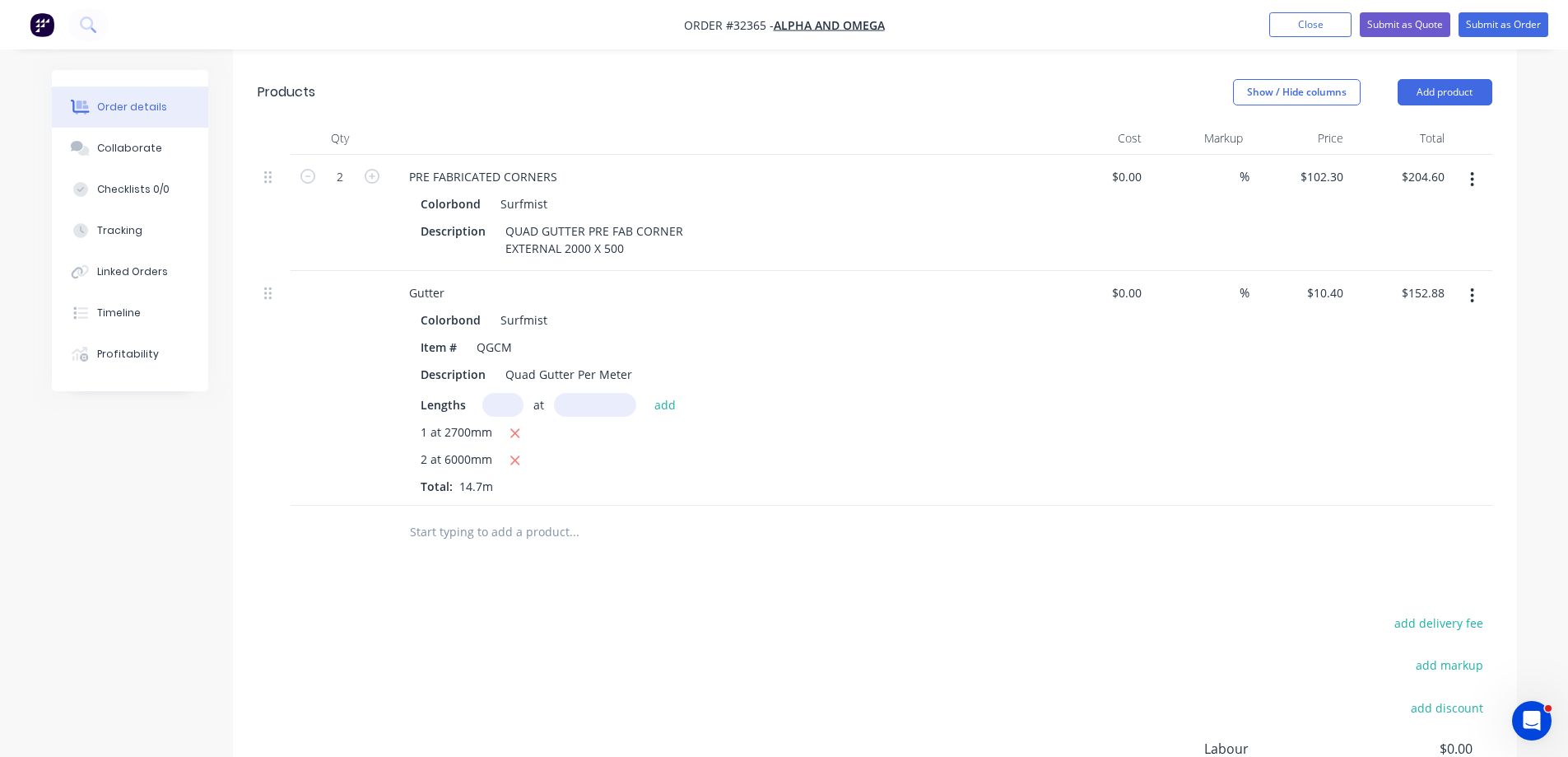
scroll to position [411, 0]
click at [450, 520] on input "text" at bounding box center [574, 532] width 329 height 33
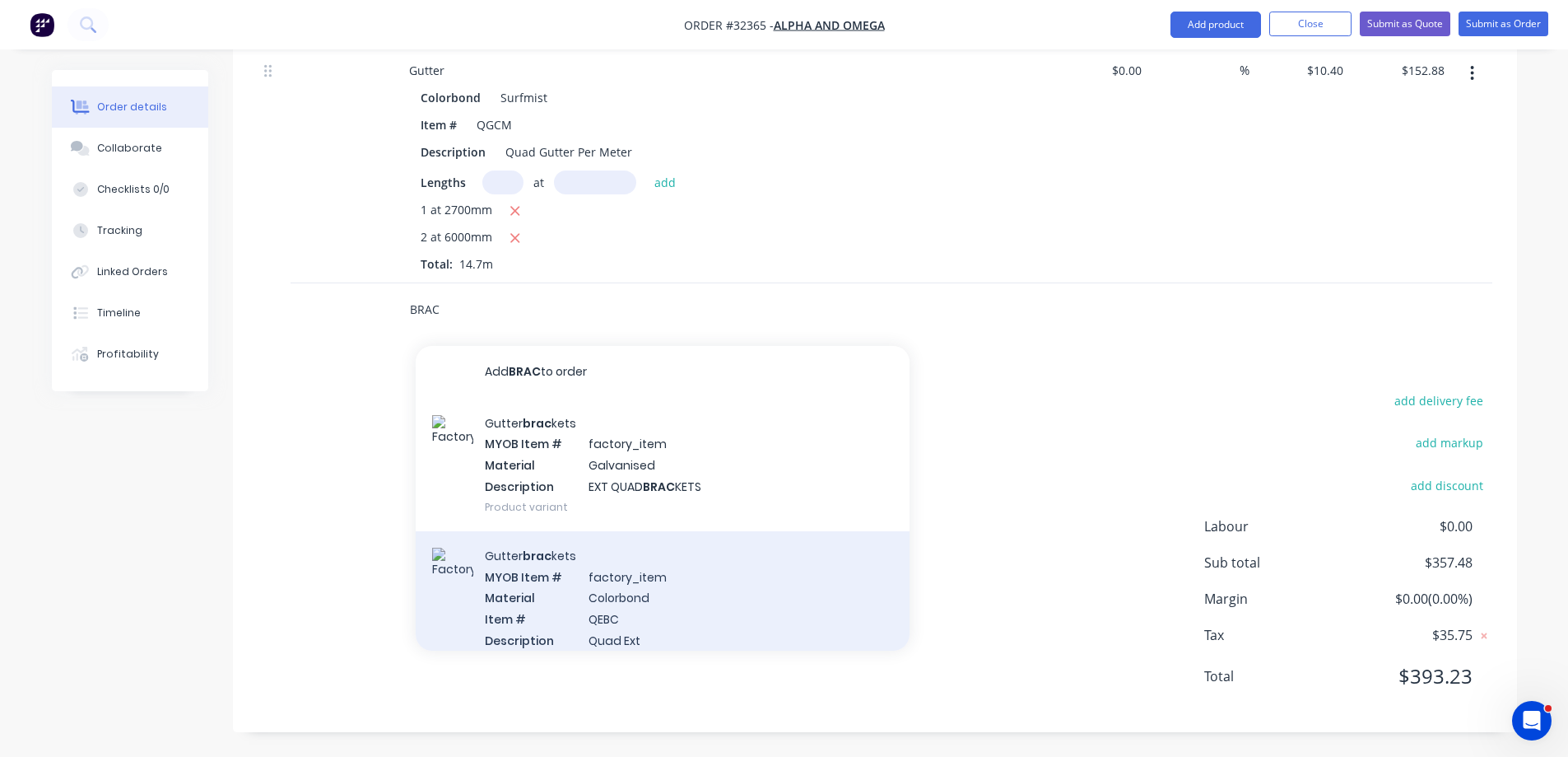
scroll to position [82, 0]
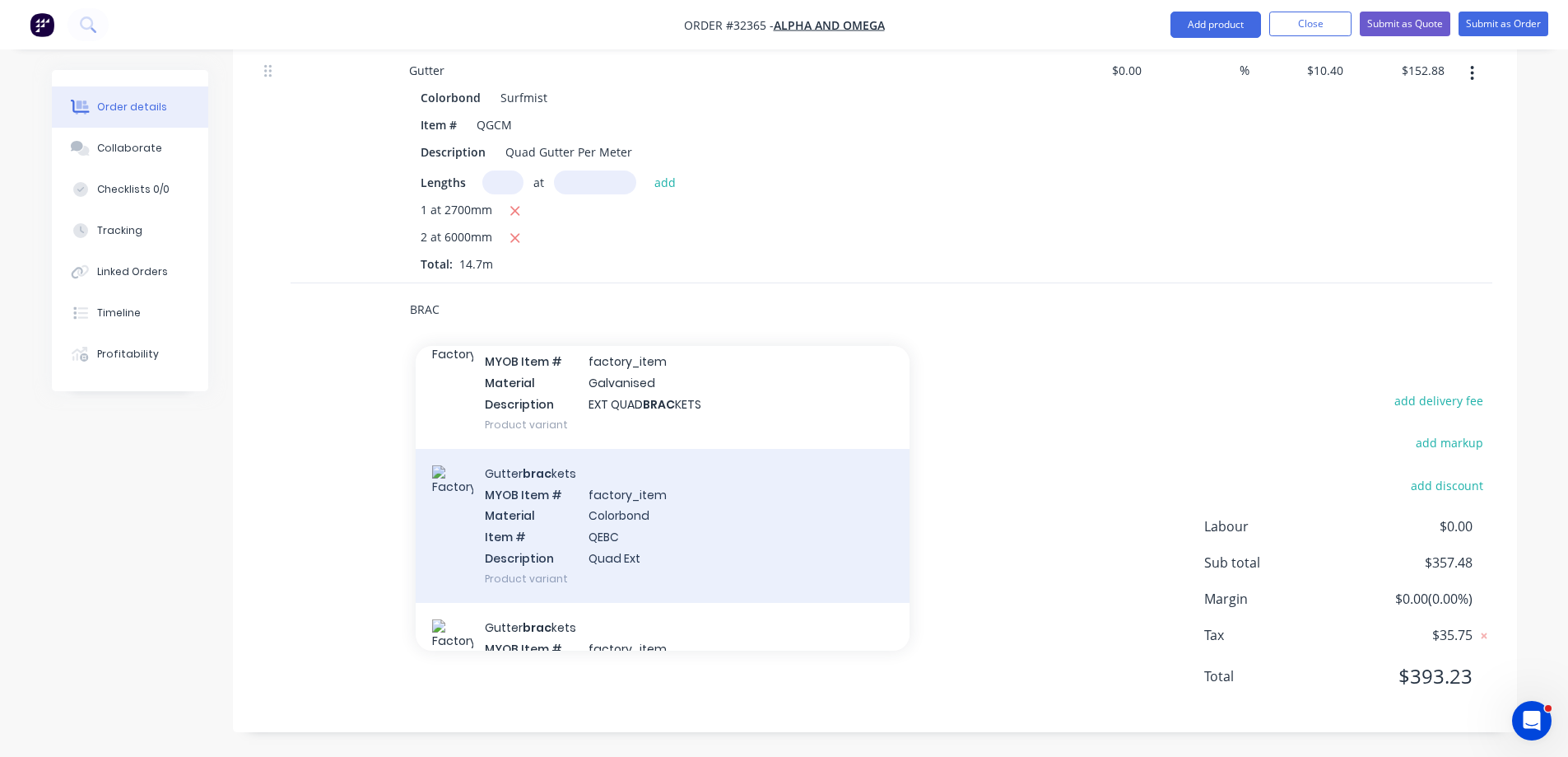
type input "BRAC"
click at [688, 551] on div "Gutter brac kets MYOB Item # factory_item Material Colorbond Item # QEBC Descri…" at bounding box center [662, 526] width 494 height 154
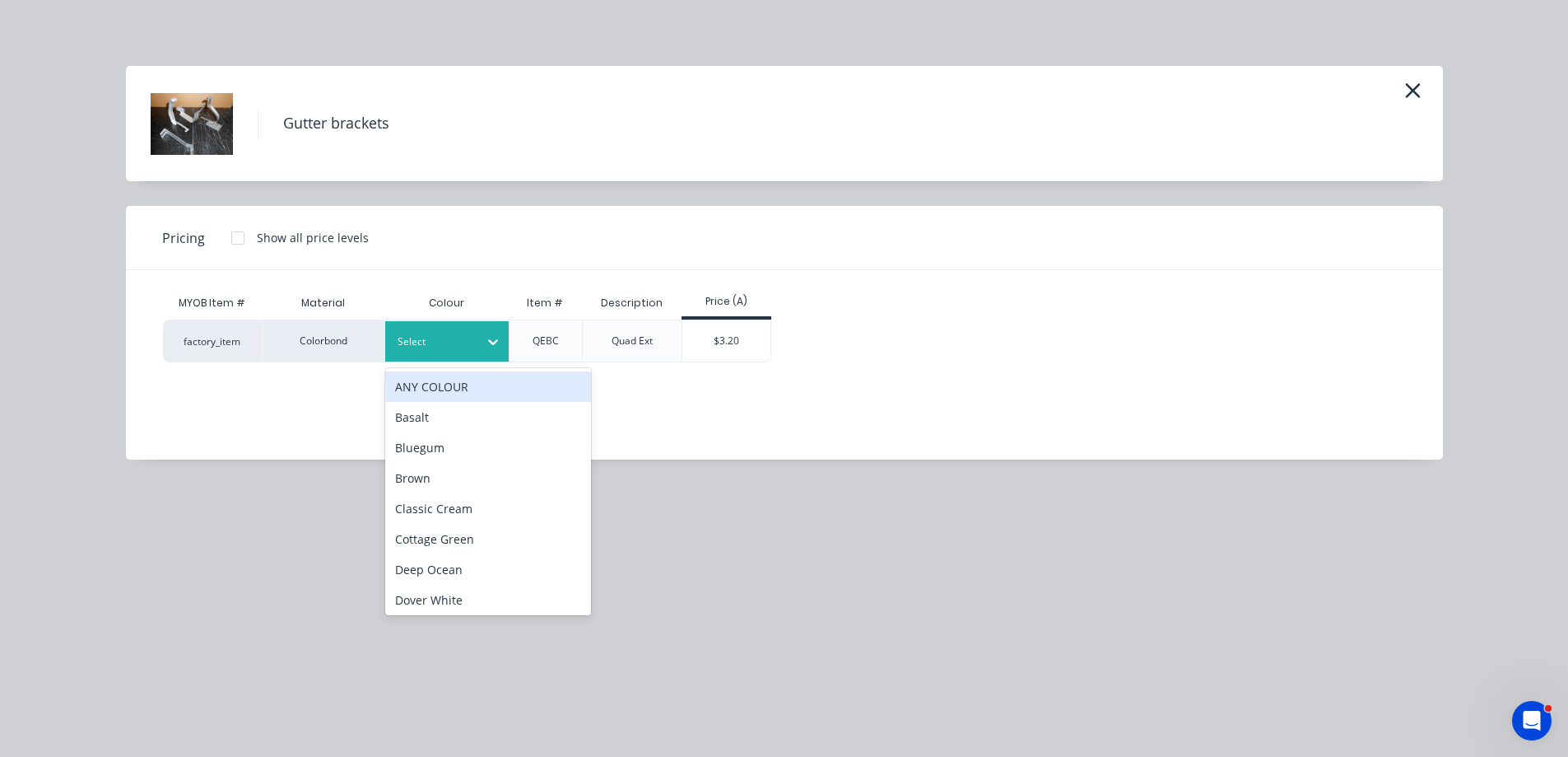
click at [491, 348] on icon at bounding box center [493, 341] width 17 height 17
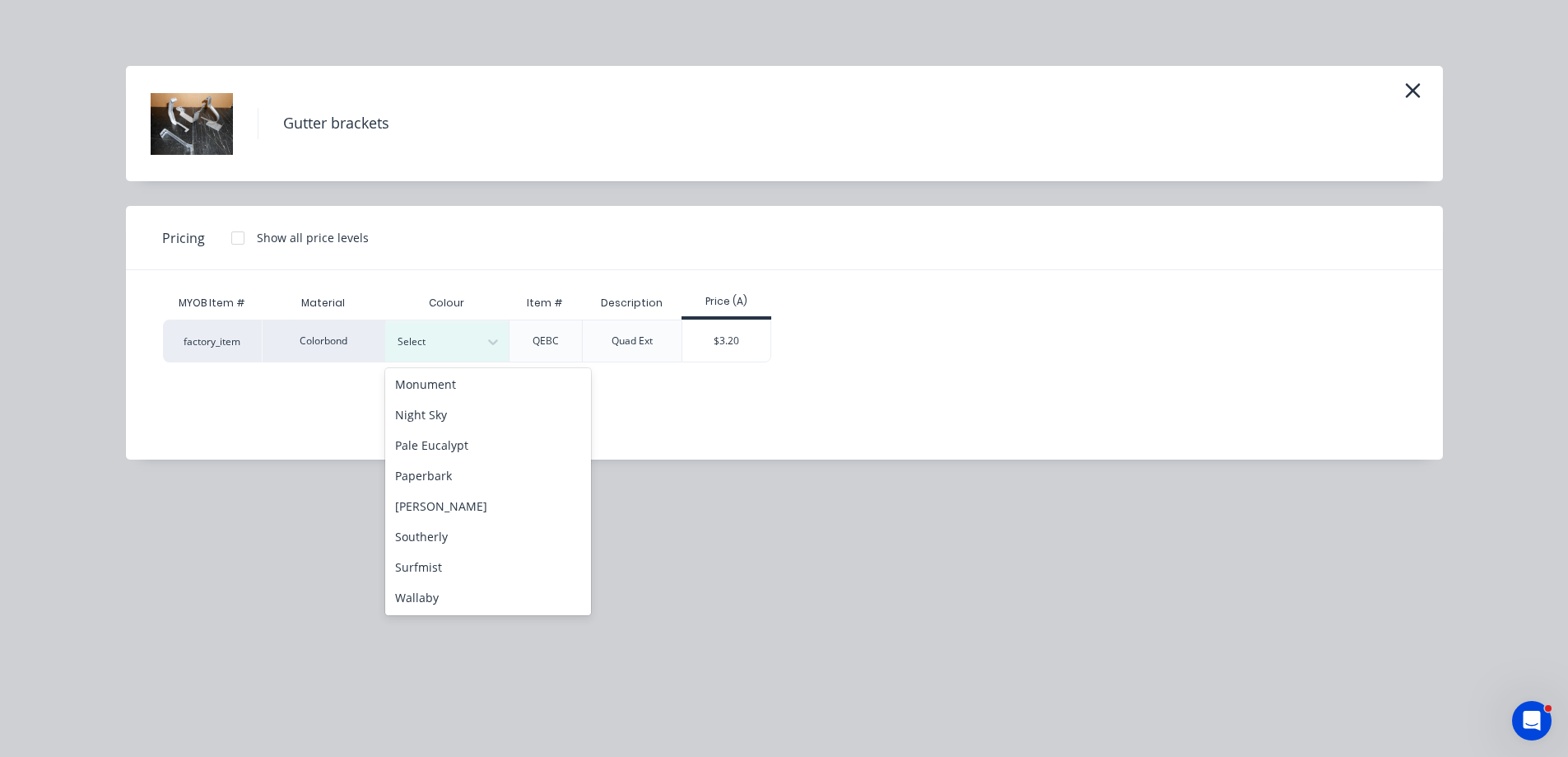
scroll to position [490, 0]
click at [480, 504] on div "Surfmist" at bounding box center [488, 505] width 206 height 31
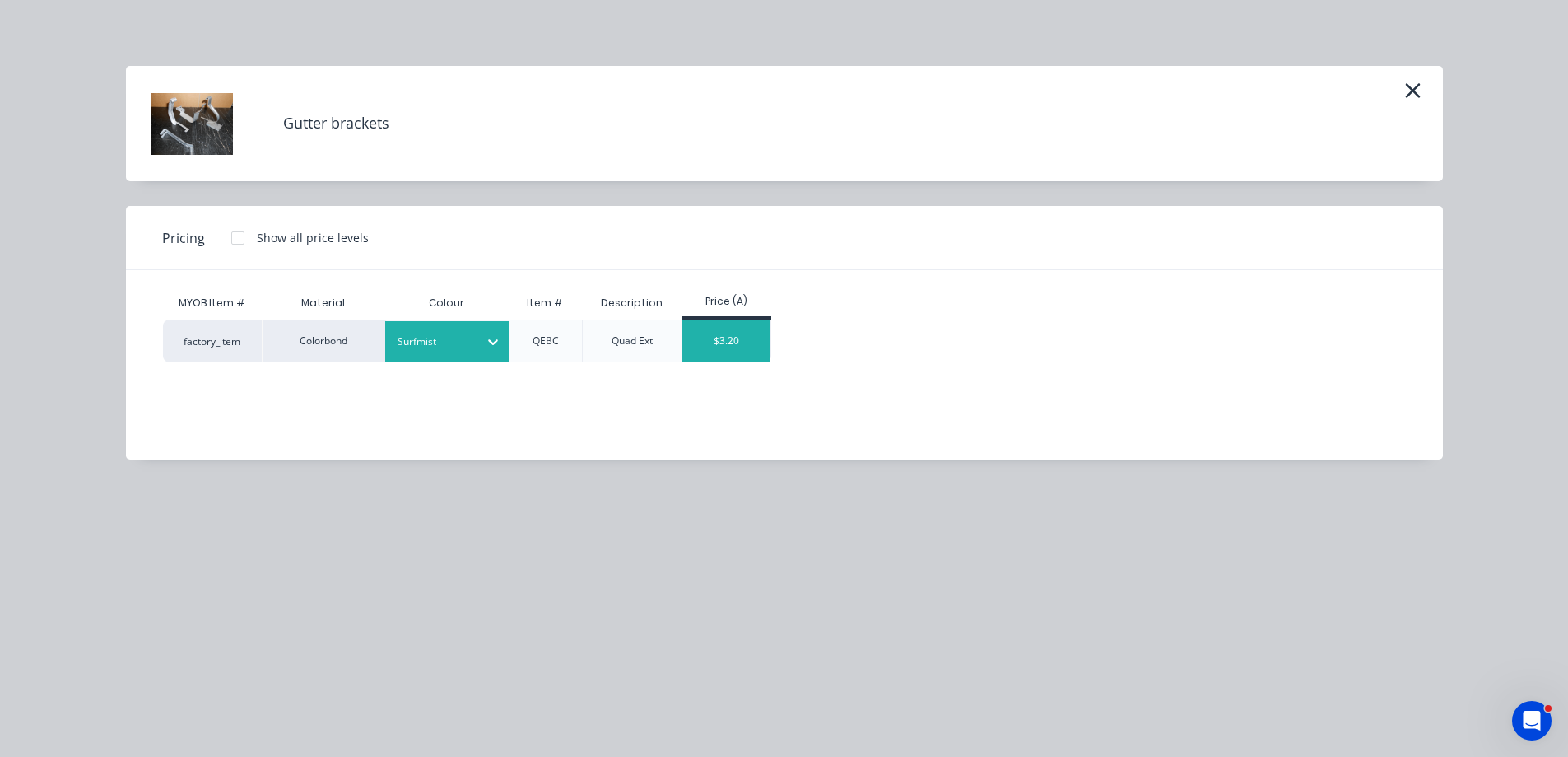
click at [731, 342] on div "$3.20" at bounding box center [726, 340] width 88 height 41
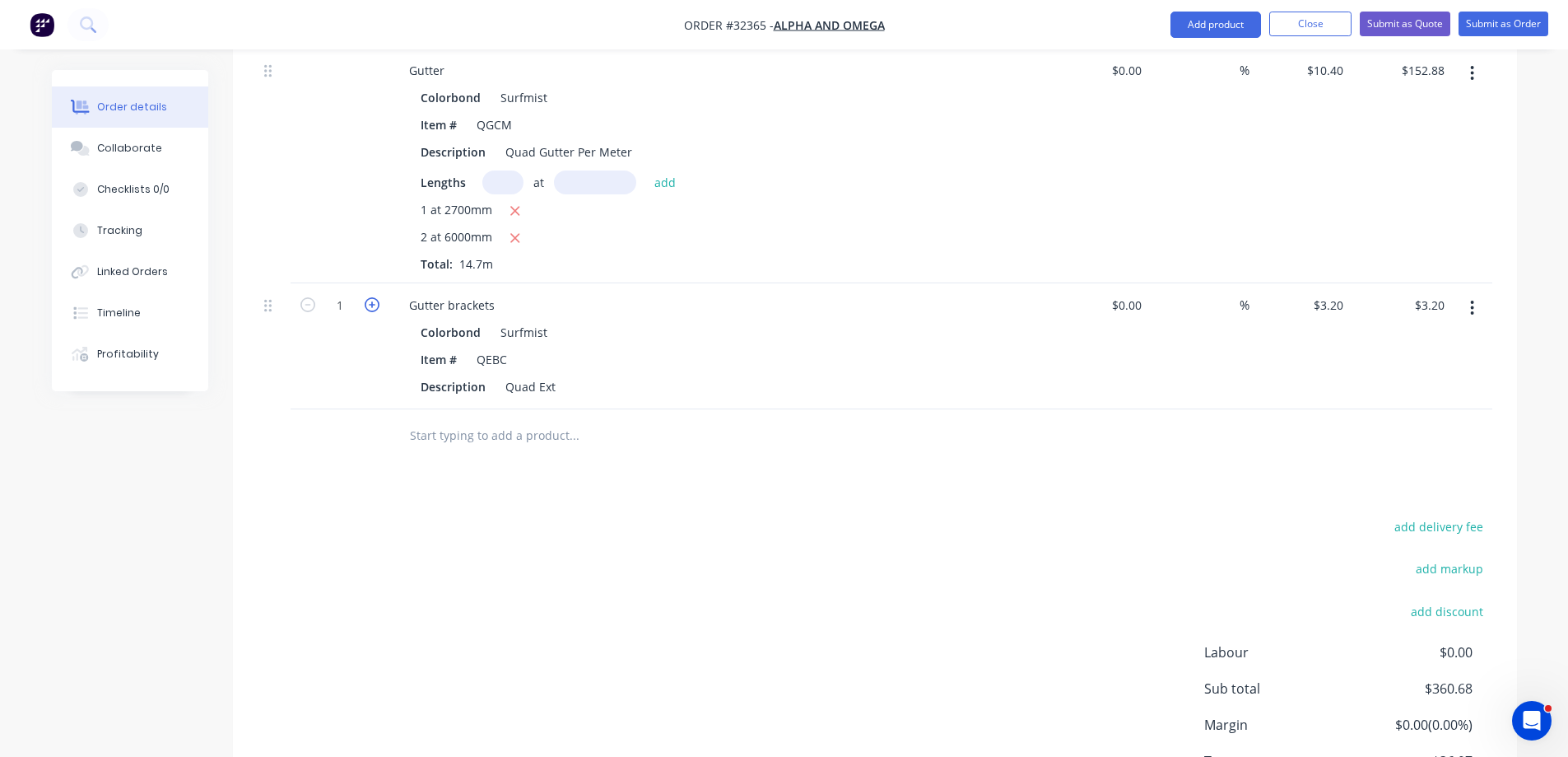
click at [369, 310] on icon "button" at bounding box center [372, 304] width 15 height 15
type input "2"
type input "$6.40"
click at [369, 309] on icon "button" at bounding box center [372, 304] width 15 height 15
type input "3"
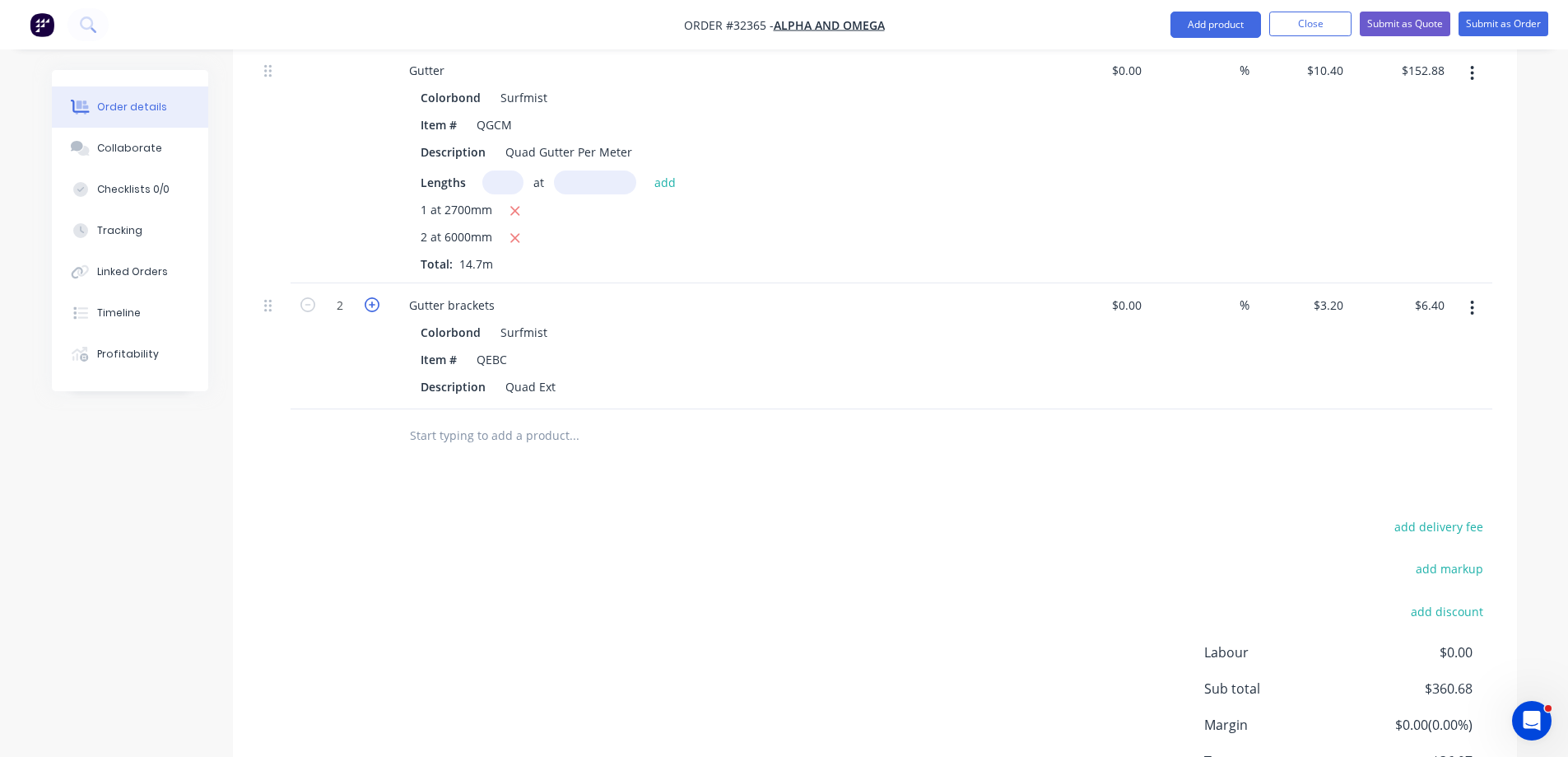
type input "$9.60"
click at [369, 308] on icon "button" at bounding box center [372, 304] width 15 height 15
type input "4"
type input "$12.80"
click at [369, 307] on icon "button" at bounding box center [372, 304] width 15 height 15
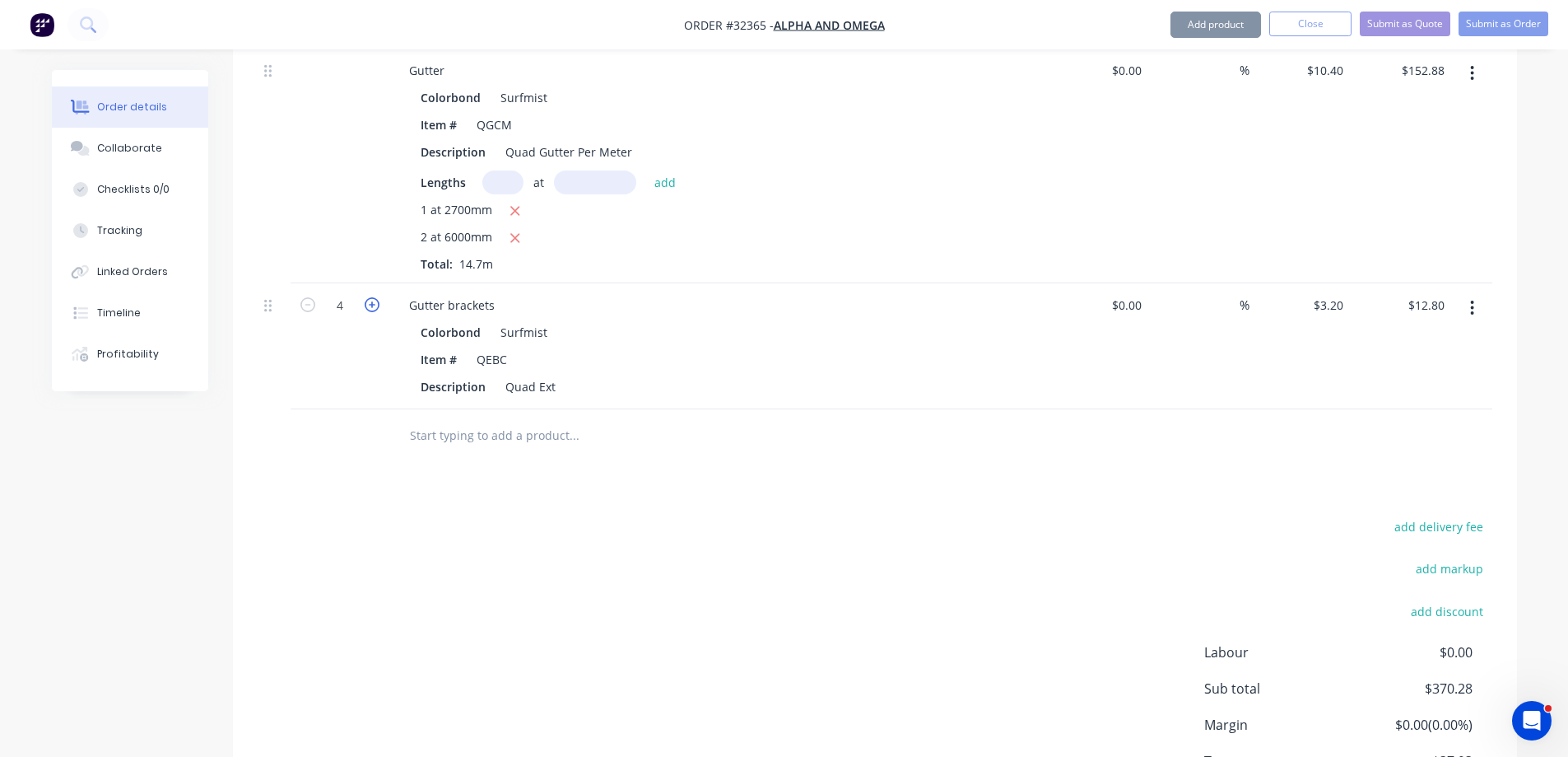
type input "5"
type input "$16.00"
click at [369, 307] on icon "button" at bounding box center [372, 304] width 15 height 15
type input "6"
type input "$19.20"
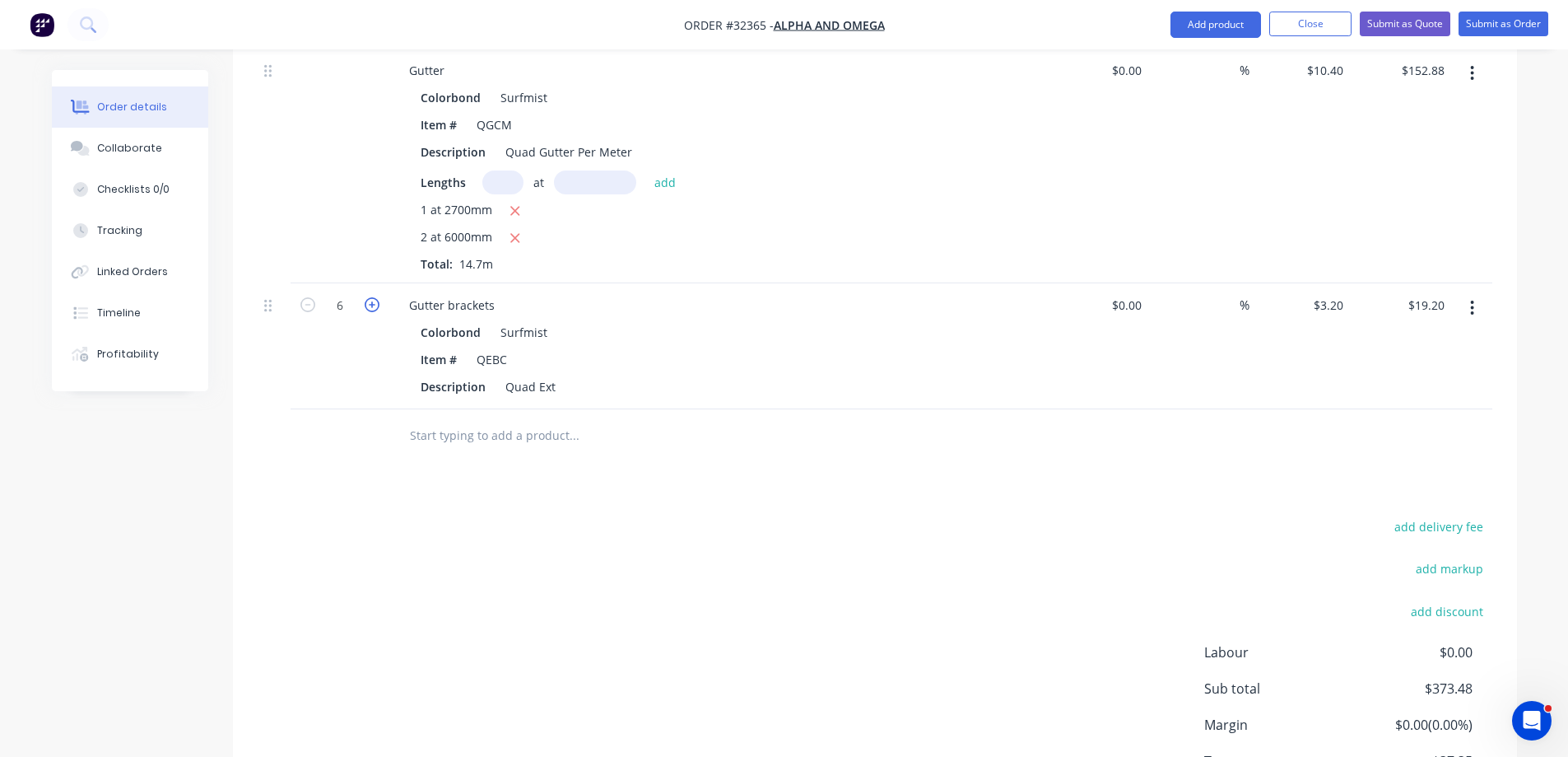
click at [369, 307] on icon "button" at bounding box center [372, 304] width 15 height 15
type input "7"
type input "$22.40"
click at [369, 307] on icon "button" at bounding box center [372, 304] width 15 height 15
type input "8"
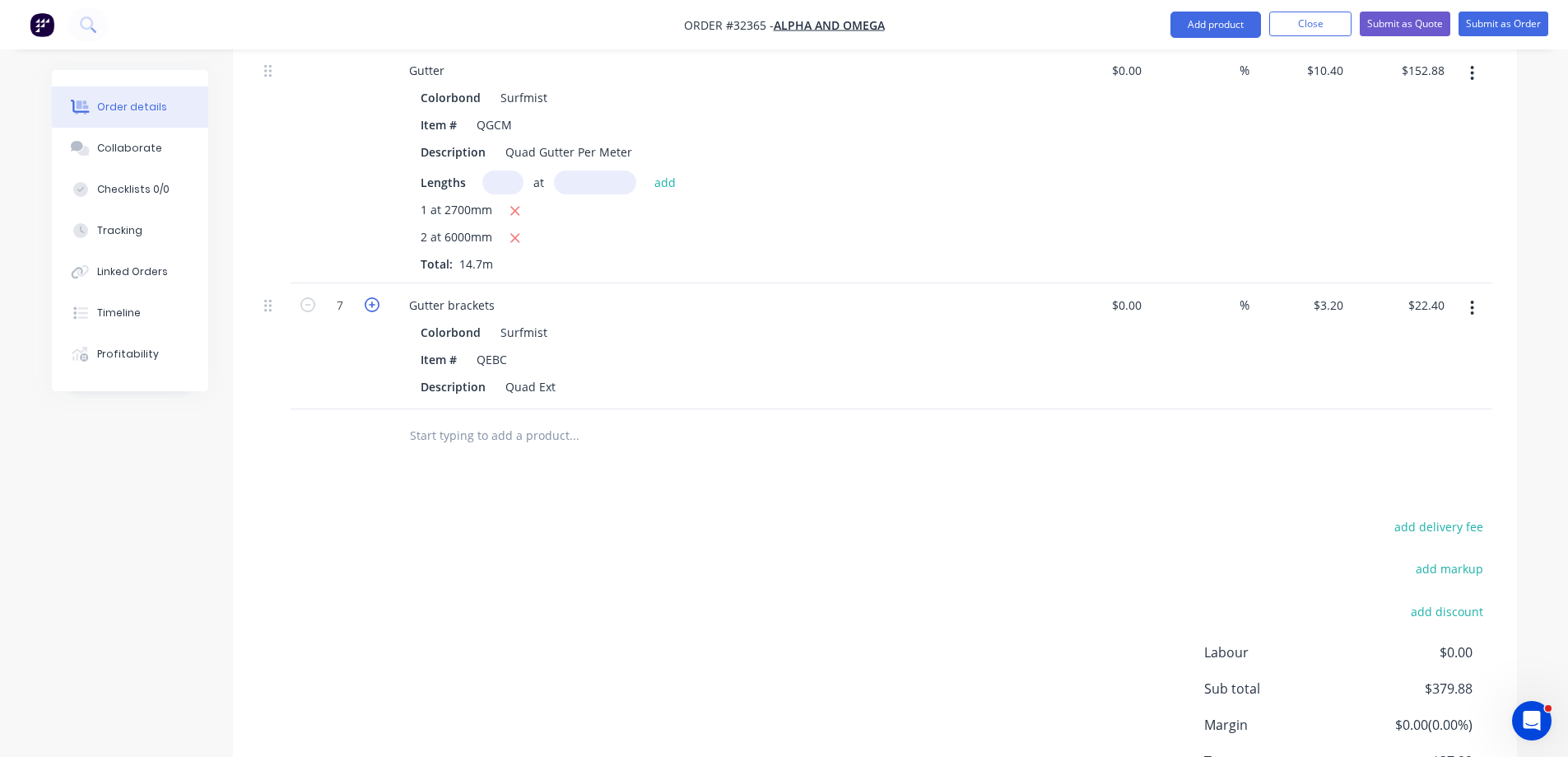
type input "$25.60"
click at [369, 307] on icon "button" at bounding box center [372, 304] width 15 height 15
type input "9"
type input "$28.80"
click at [369, 307] on icon "button" at bounding box center [372, 304] width 15 height 15
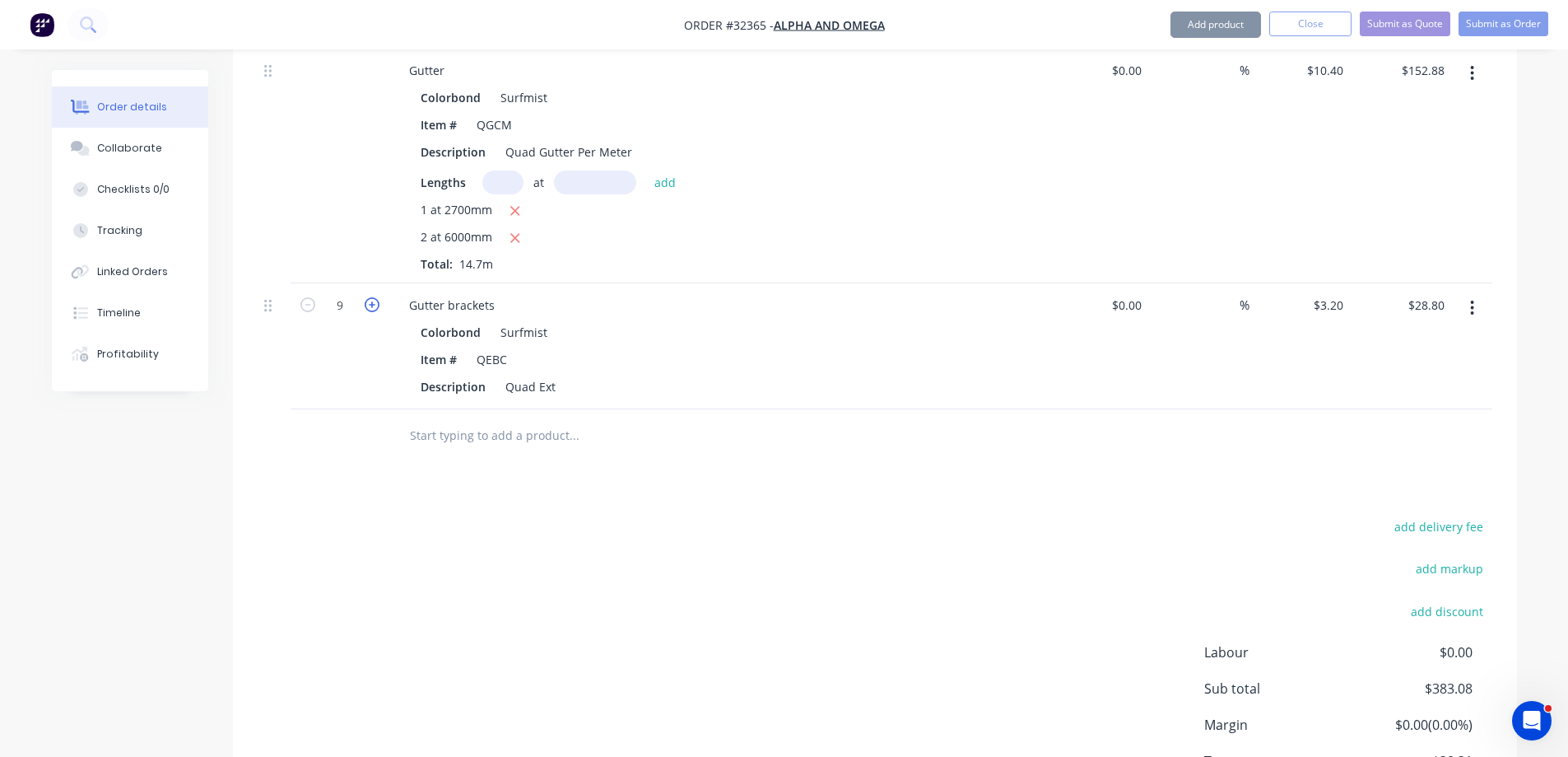
type input "10"
type input "$32.00"
click at [369, 307] on icon "button" at bounding box center [372, 304] width 15 height 15
type input "11"
type input "$35.20"
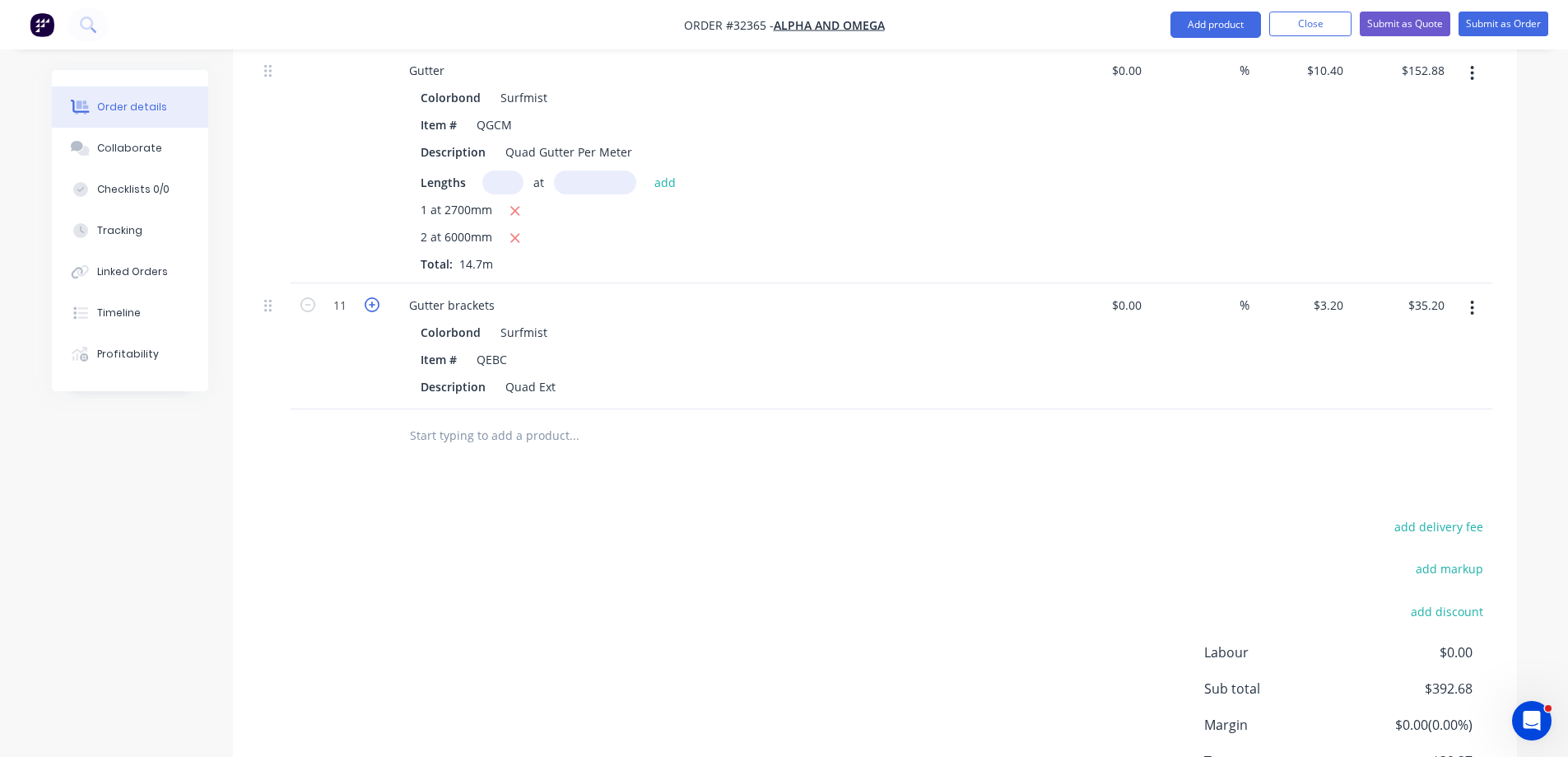
click at [370, 305] on icon "button" at bounding box center [372, 304] width 15 height 15
type input "12"
type input "$38.40"
click at [370, 305] on icon "button" at bounding box center [372, 304] width 15 height 15
type input "13"
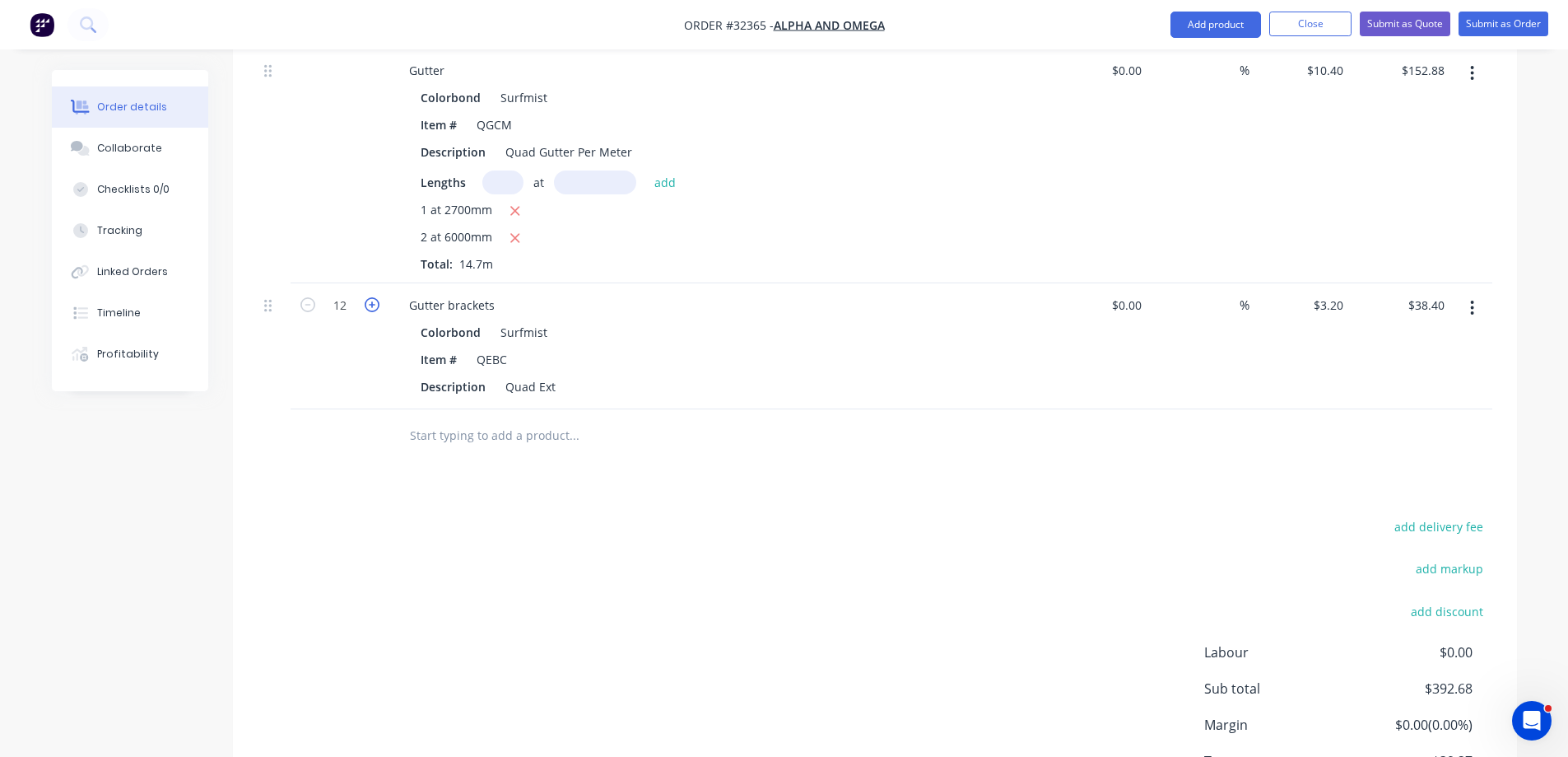
type input "$41.60"
click at [370, 305] on icon "button" at bounding box center [372, 304] width 15 height 15
type input "14"
type input "$44.80"
click at [370, 305] on icon "button" at bounding box center [372, 304] width 15 height 15
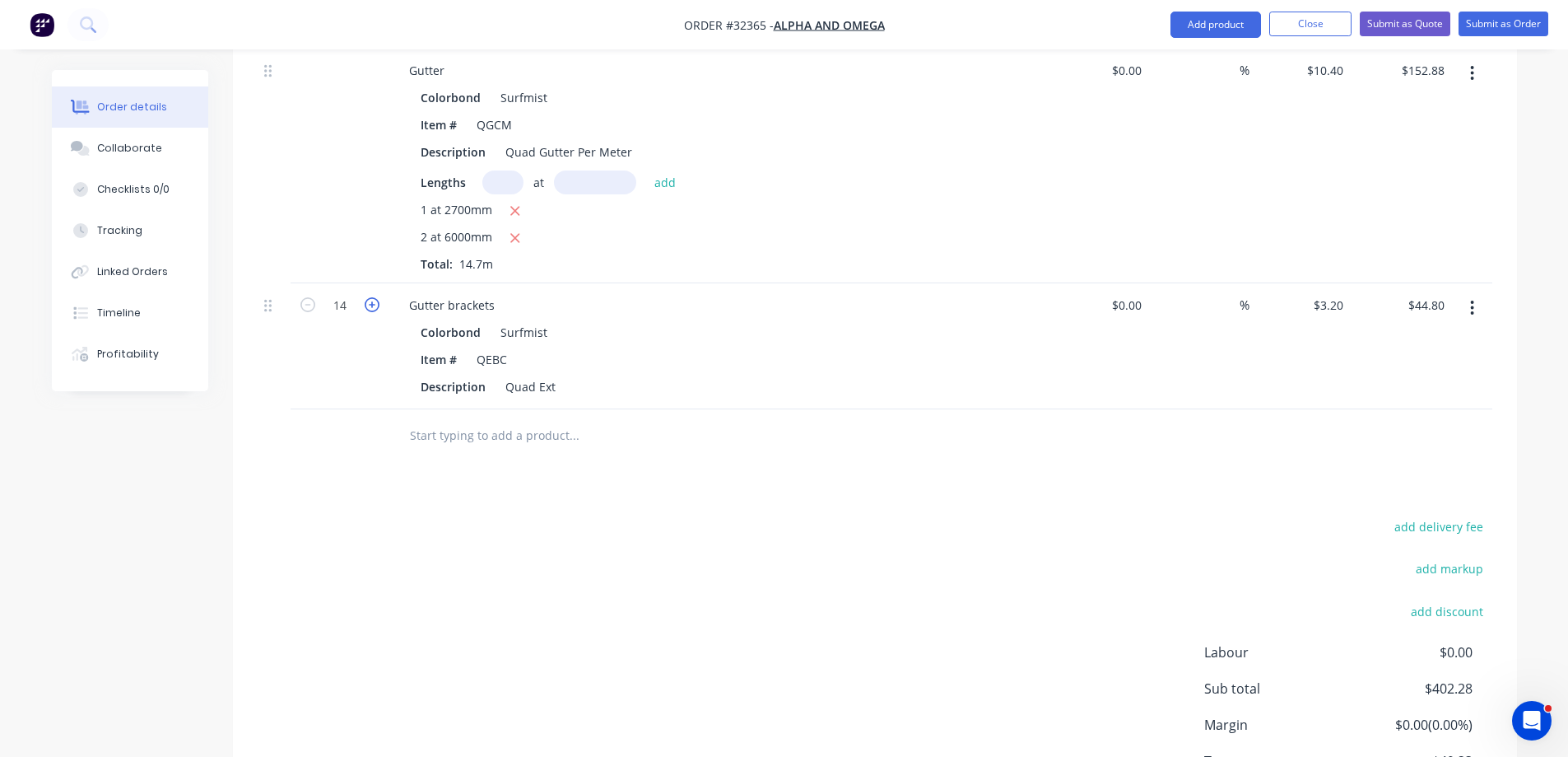
type input "15"
type input "$48.00"
click at [370, 305] on icon "button" at bounding box center [372, 304] width 15 height 15
type input "16"
type input "$51.20"
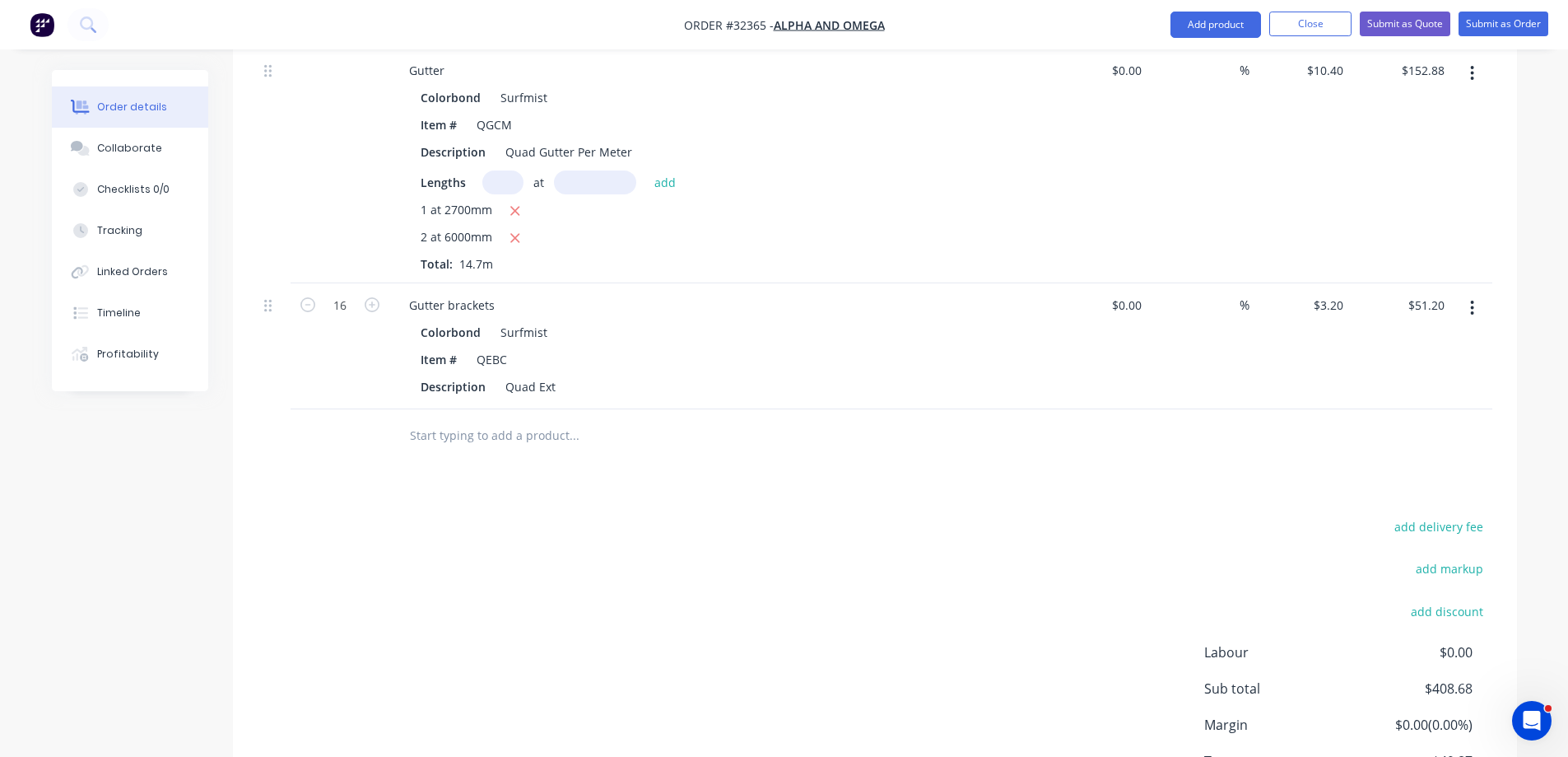
click at [478, 424] on input "text" at bounding box center [574, 436] width 329 height 33
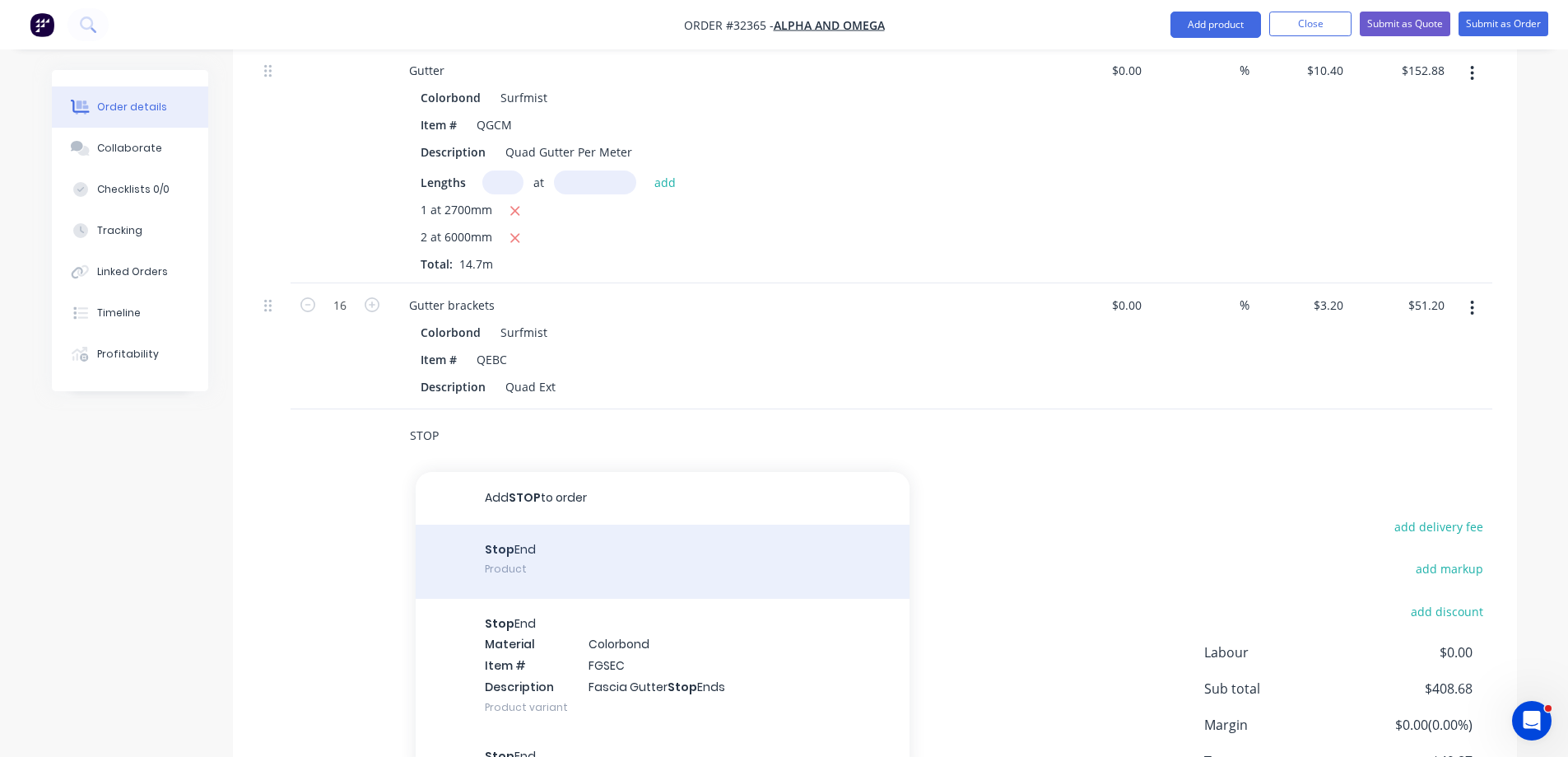
type input "STOP"
click at [621, 561] on div "Stop End Product" at bounding box center [662, 561] width 494 height 74
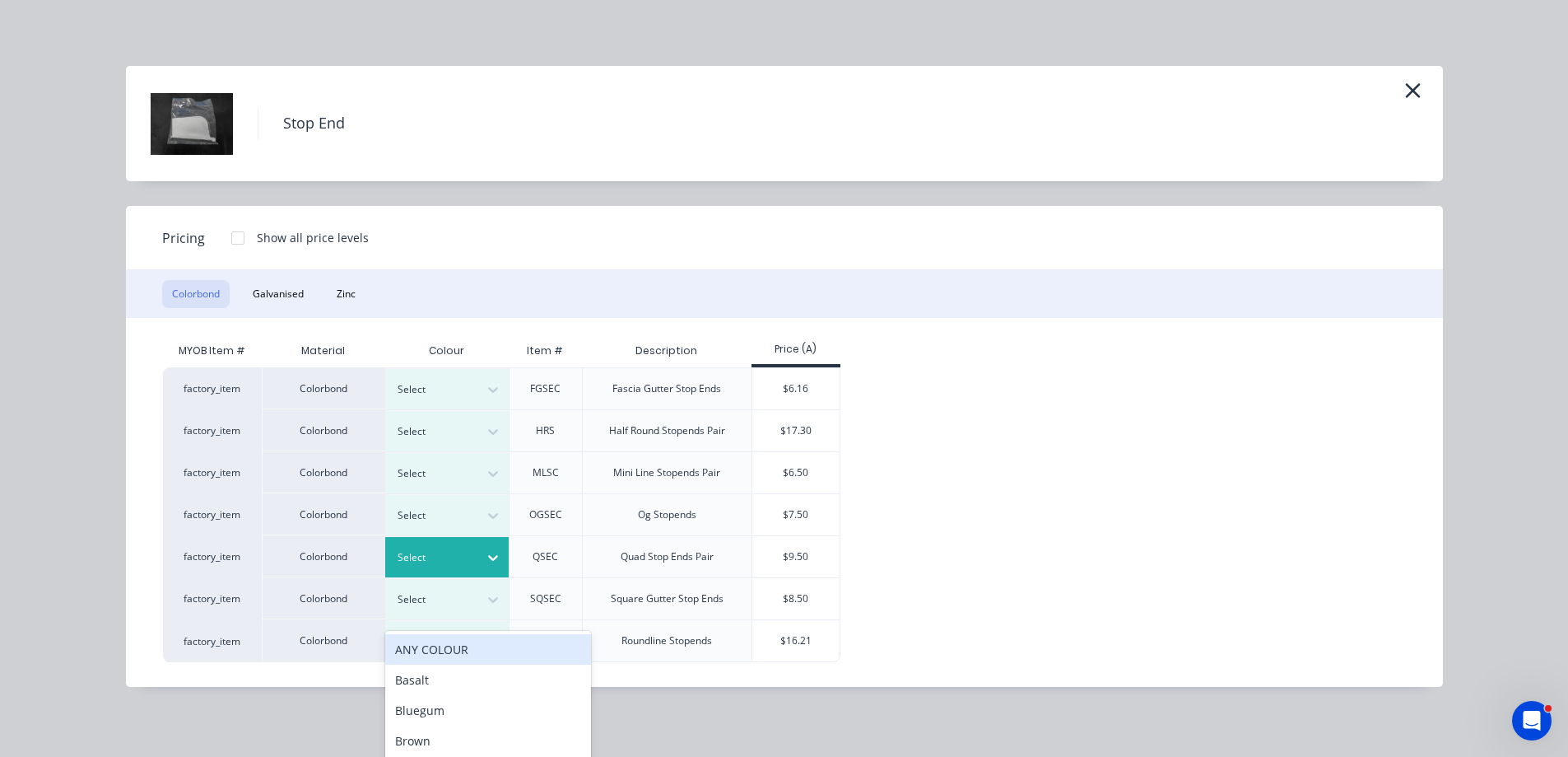
click at [491, 562] on icon at bounding box center [493, 557] width 17 height 17
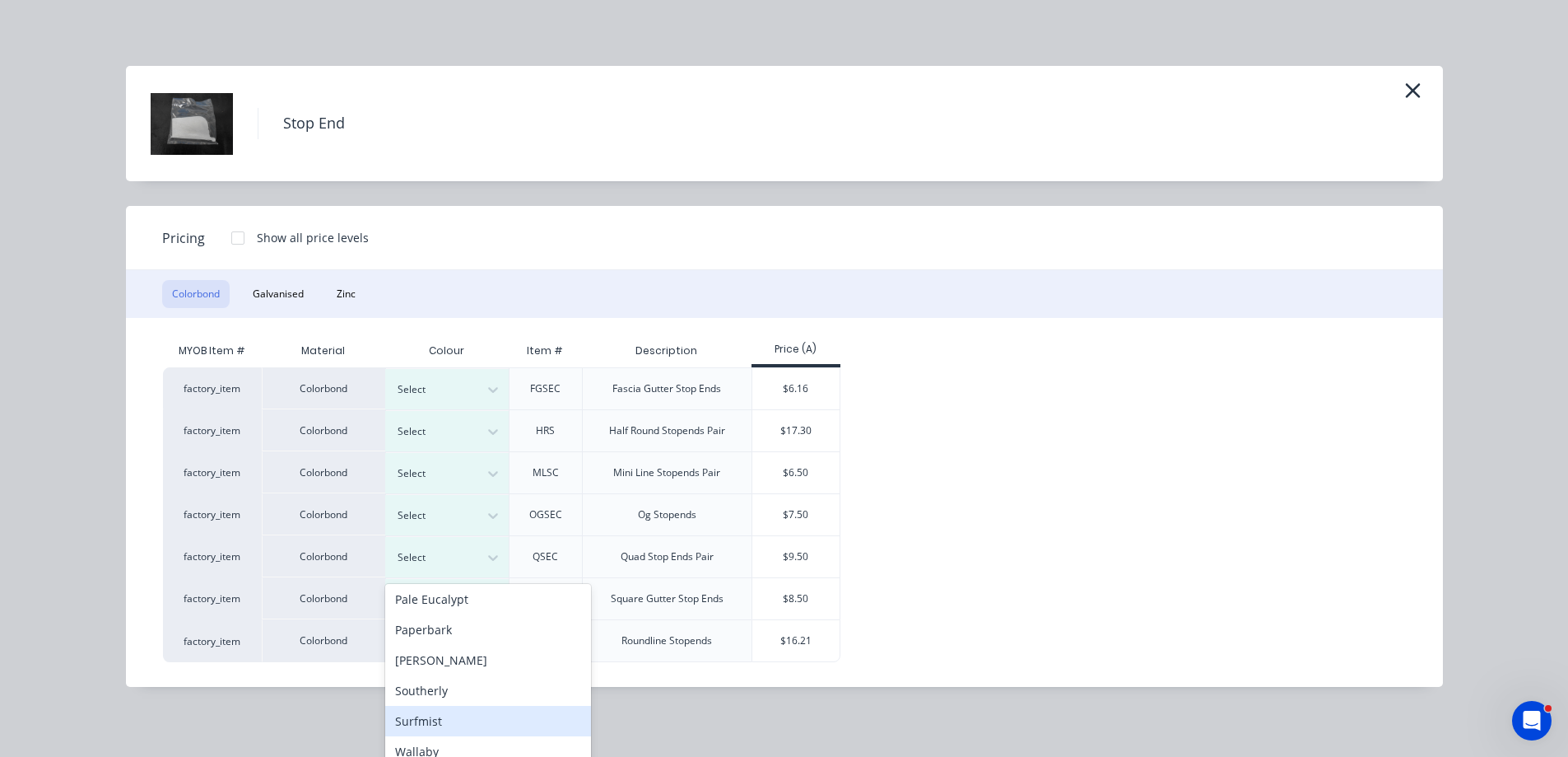
click at [465, 718] on div "Surfmist" at bounding box center [488, 720] width 206 height 31
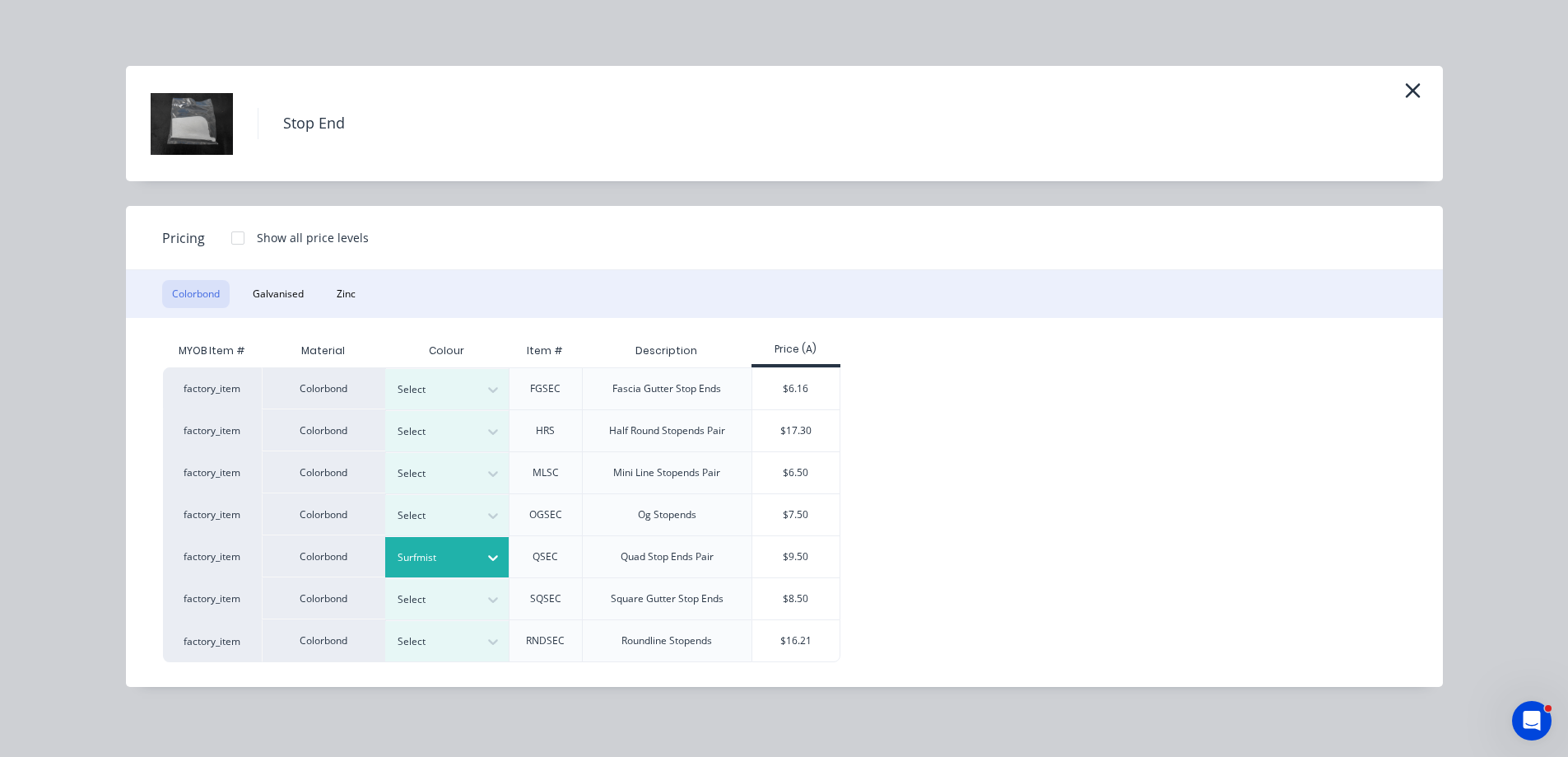
click at [815, 557] on div "$9.50" at bounding box center [796, 556] width 88 height 41
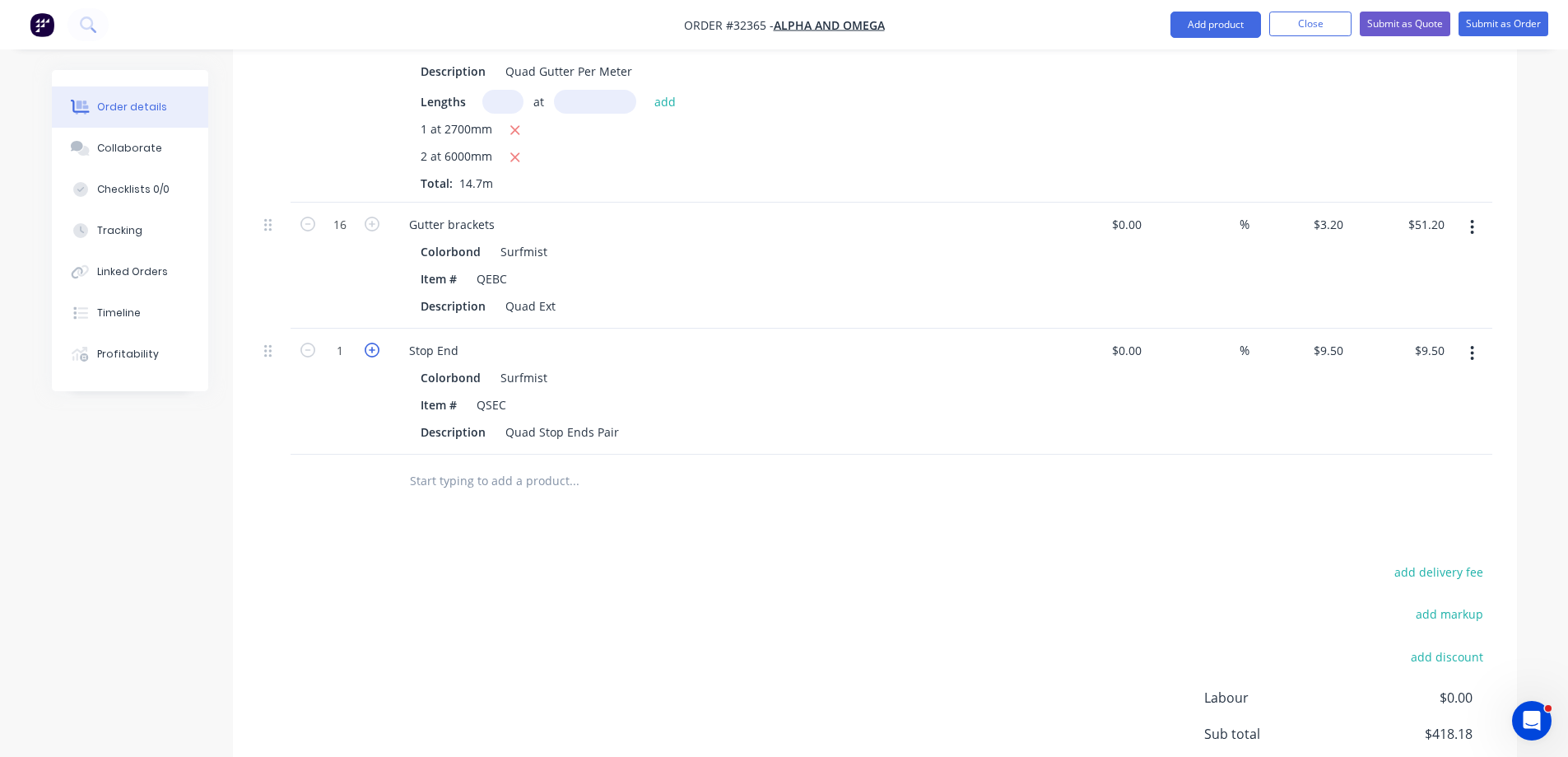
click at [369, 350] on icon "button" at bounding box center [372, 349] width 15 height 15
type input "2"
type input "$19.00"
click at [369, 350] on icon "button" at bounding box center [372, 349] width 15 height 15
type input "3"
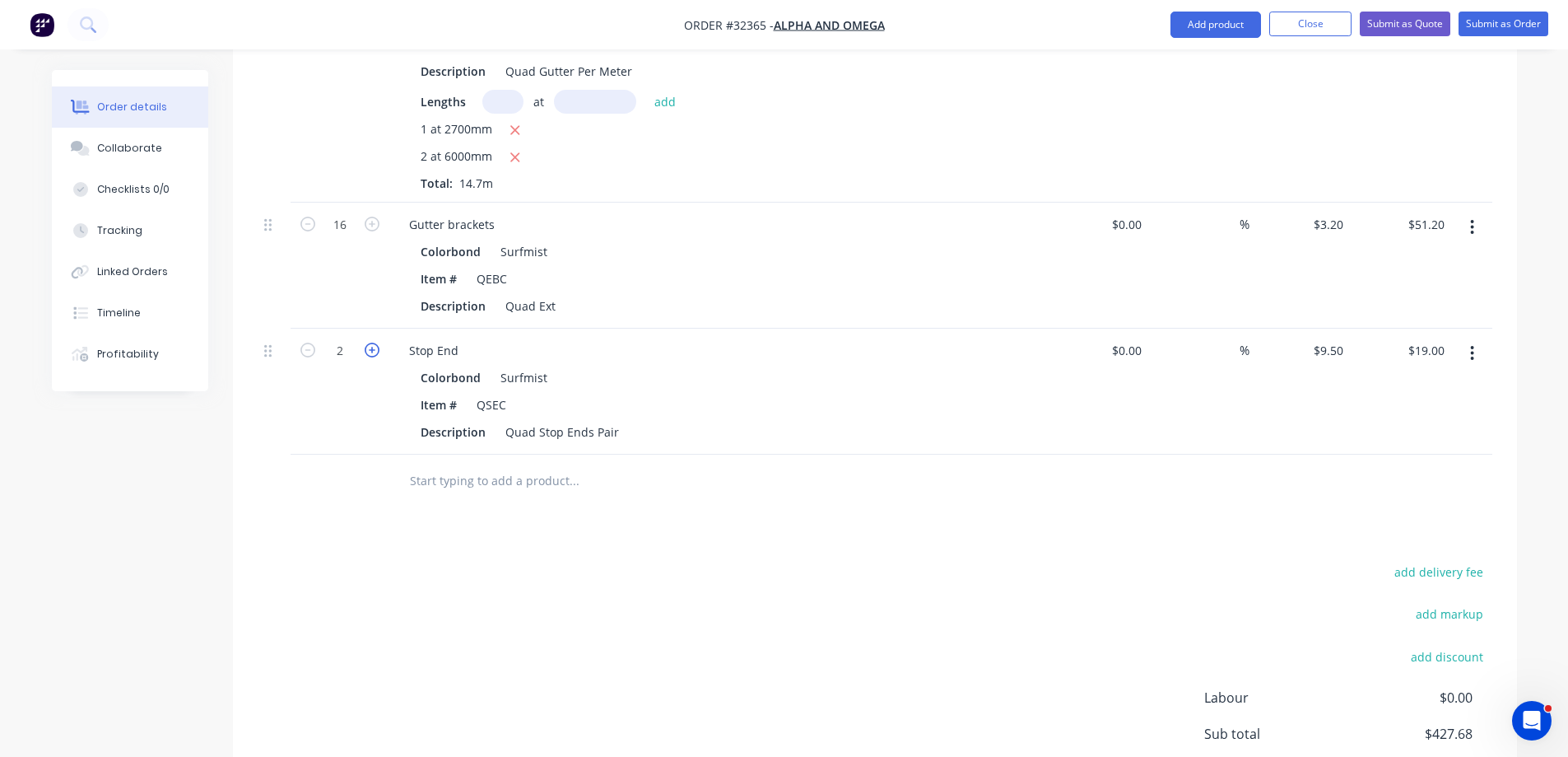
type input "$28.50"
click at [461, 470] on input "text" at bounding box center [574, 481] width 329 height 33
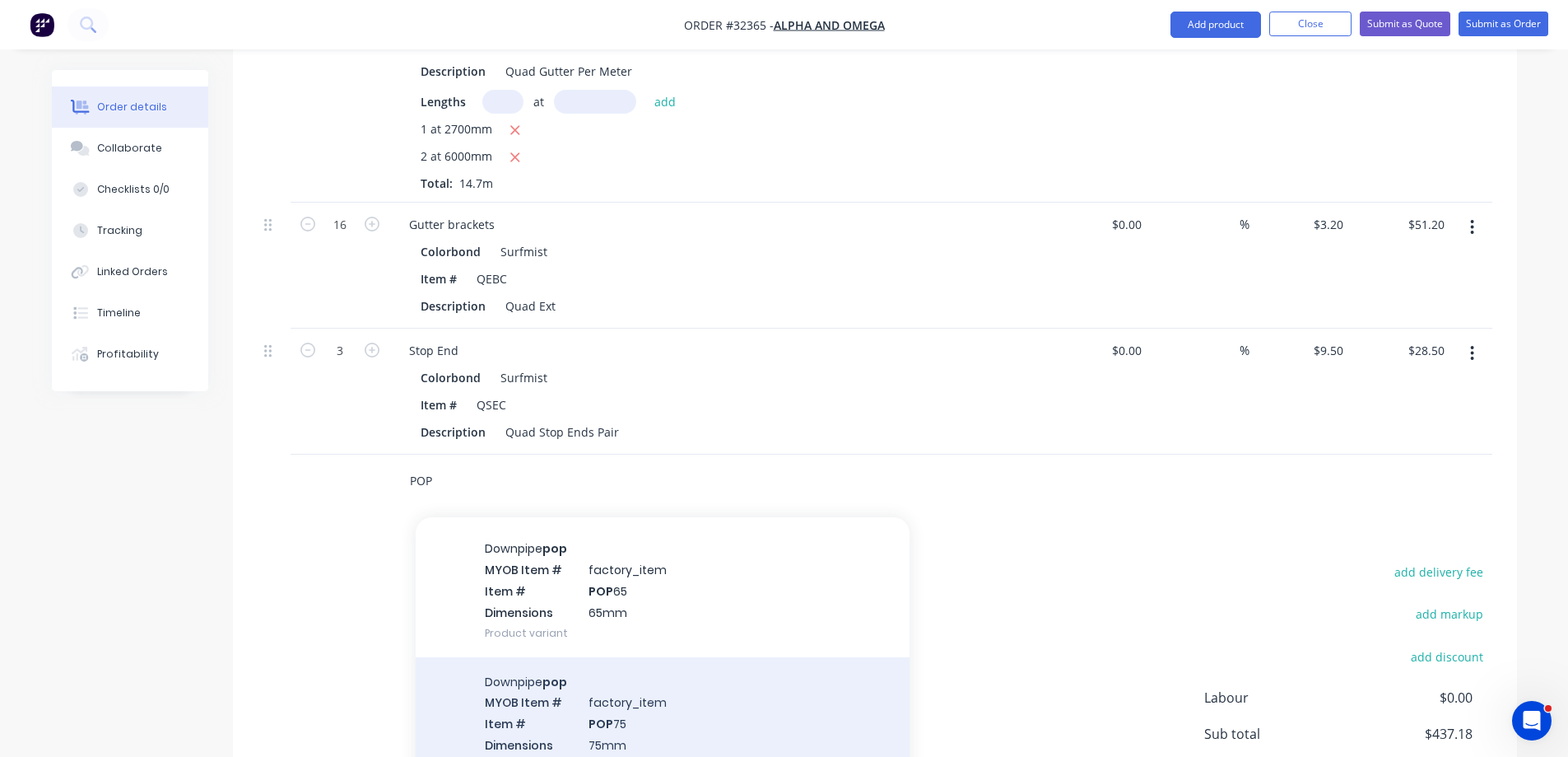
scroll to position [659, 0]
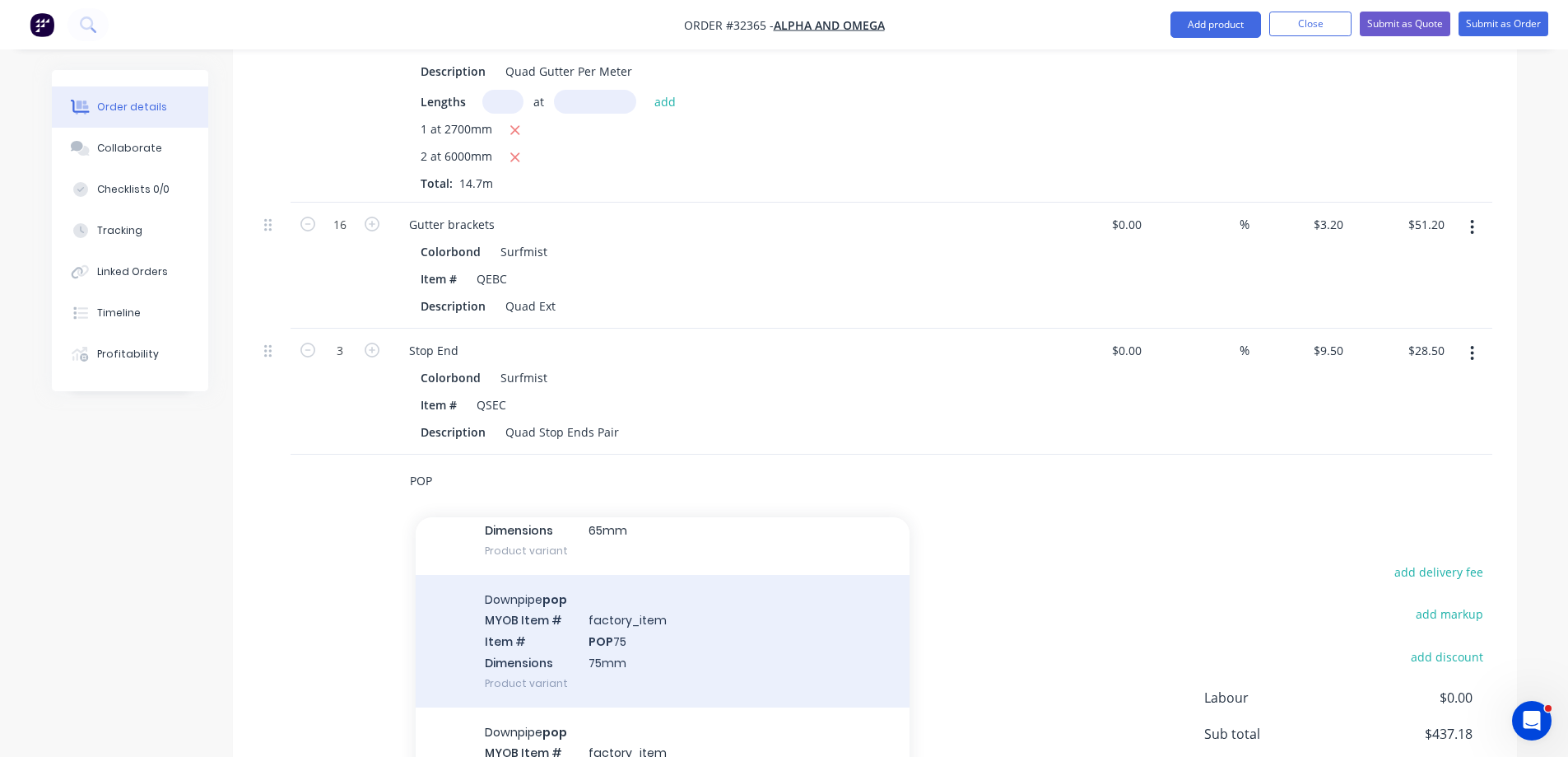
type input "POP"
click at [695, 655] on div "Downpipe pop MYOB Item # factory_item Item # POP 75 Dimensions 75mm Product var…" at bounding box center [662, 640] width 494 height 132
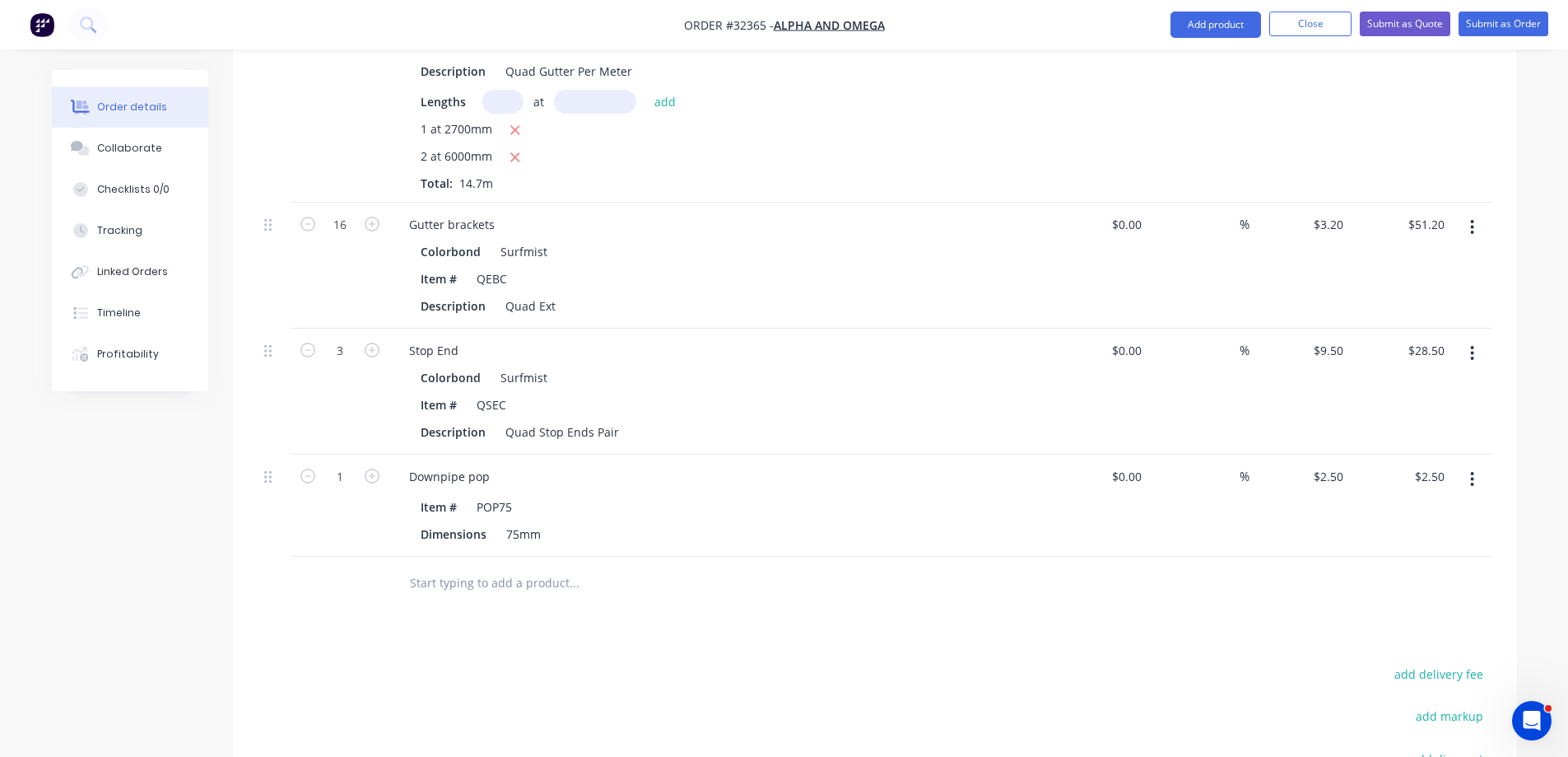
click at [499, 584] on input "text" at bounding box center [574, 583] width 329 height 33
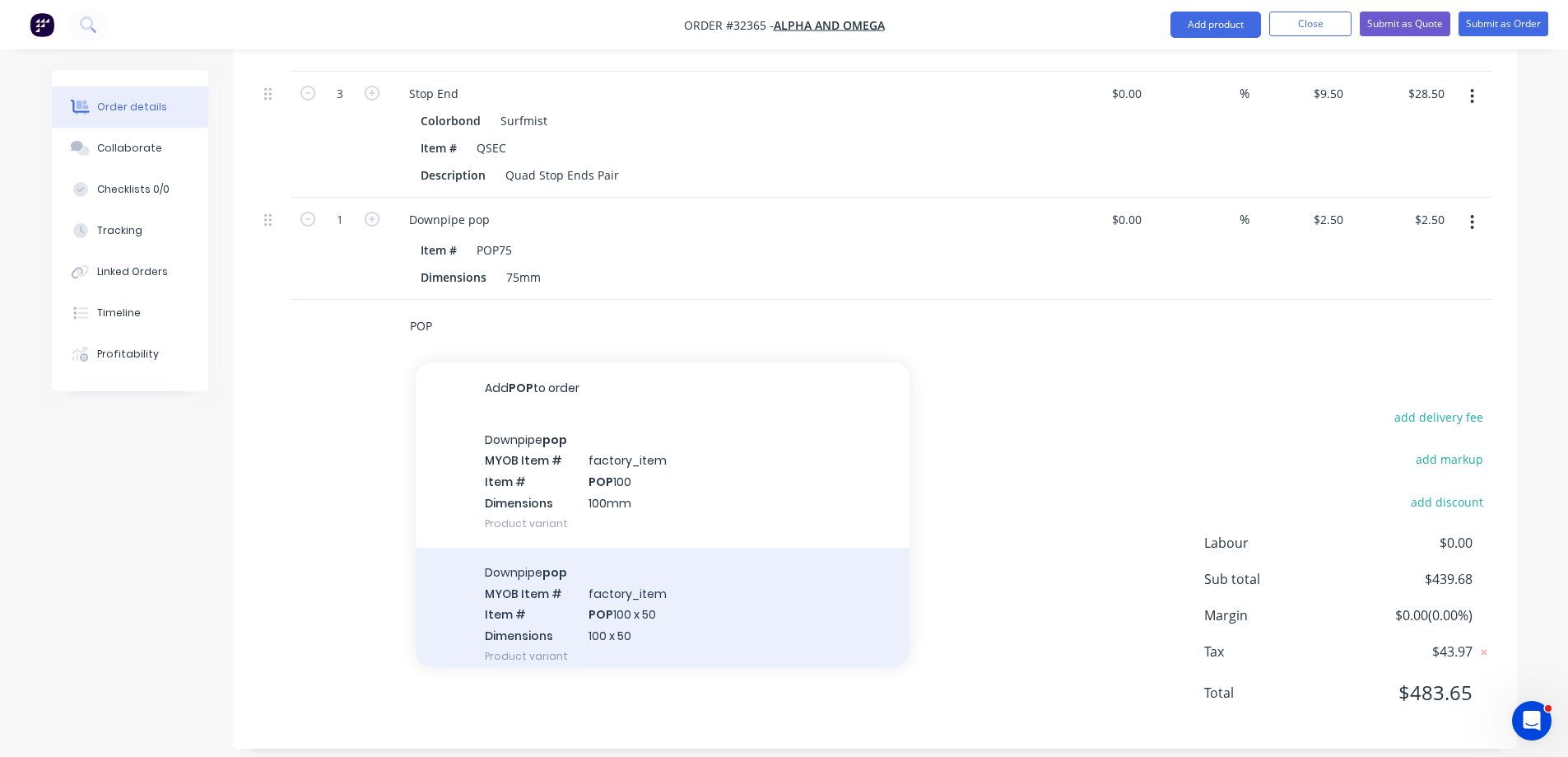
scroll to position [987, 0]
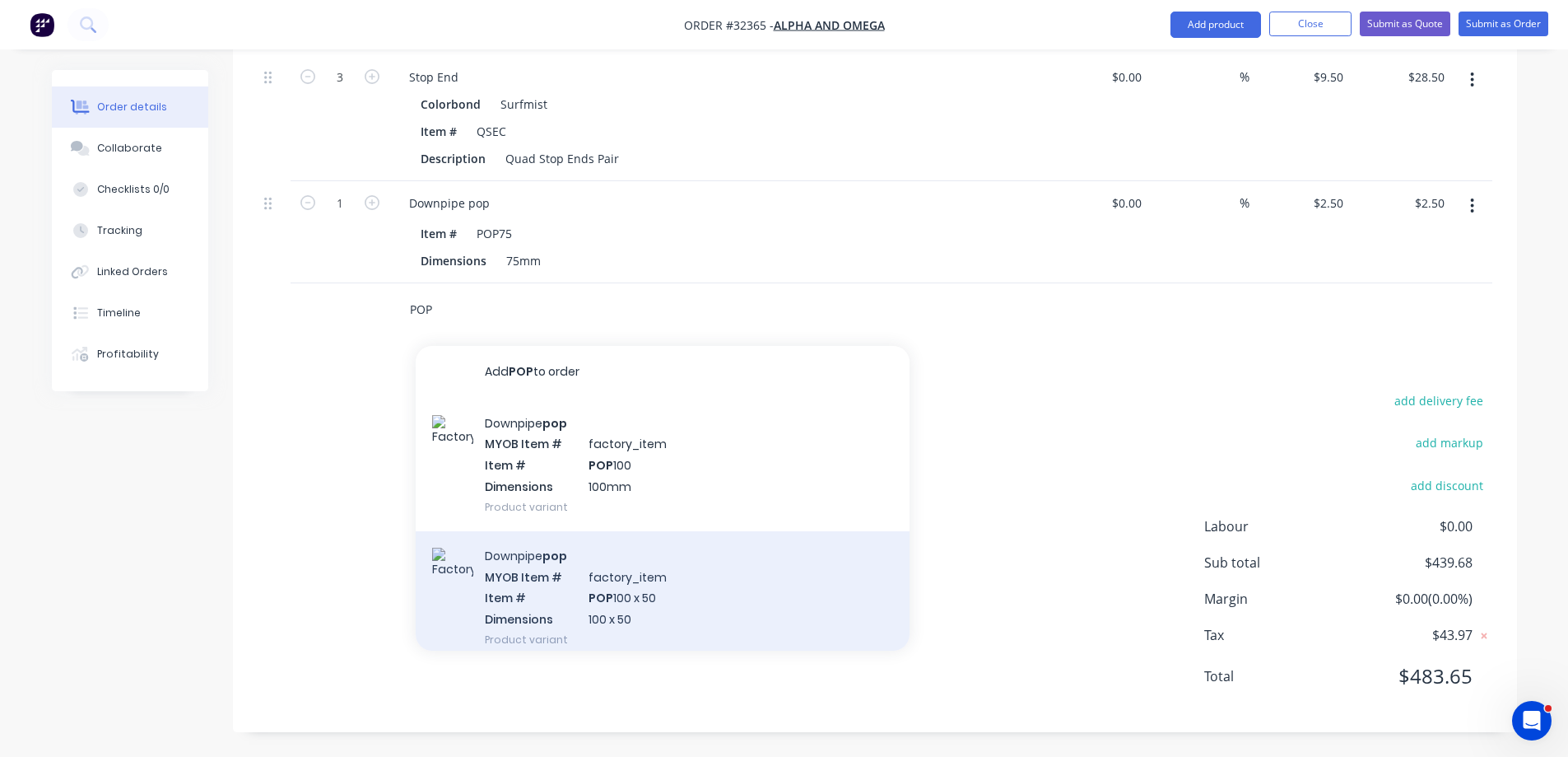
type input "POP"
click at [629, 598] on div "Downpipe pop MYOB Item # factory_item Item # POP 100 x 50 Dimensions 100 x 50 P…" at bounding box center [662, 596] width 494 height 132
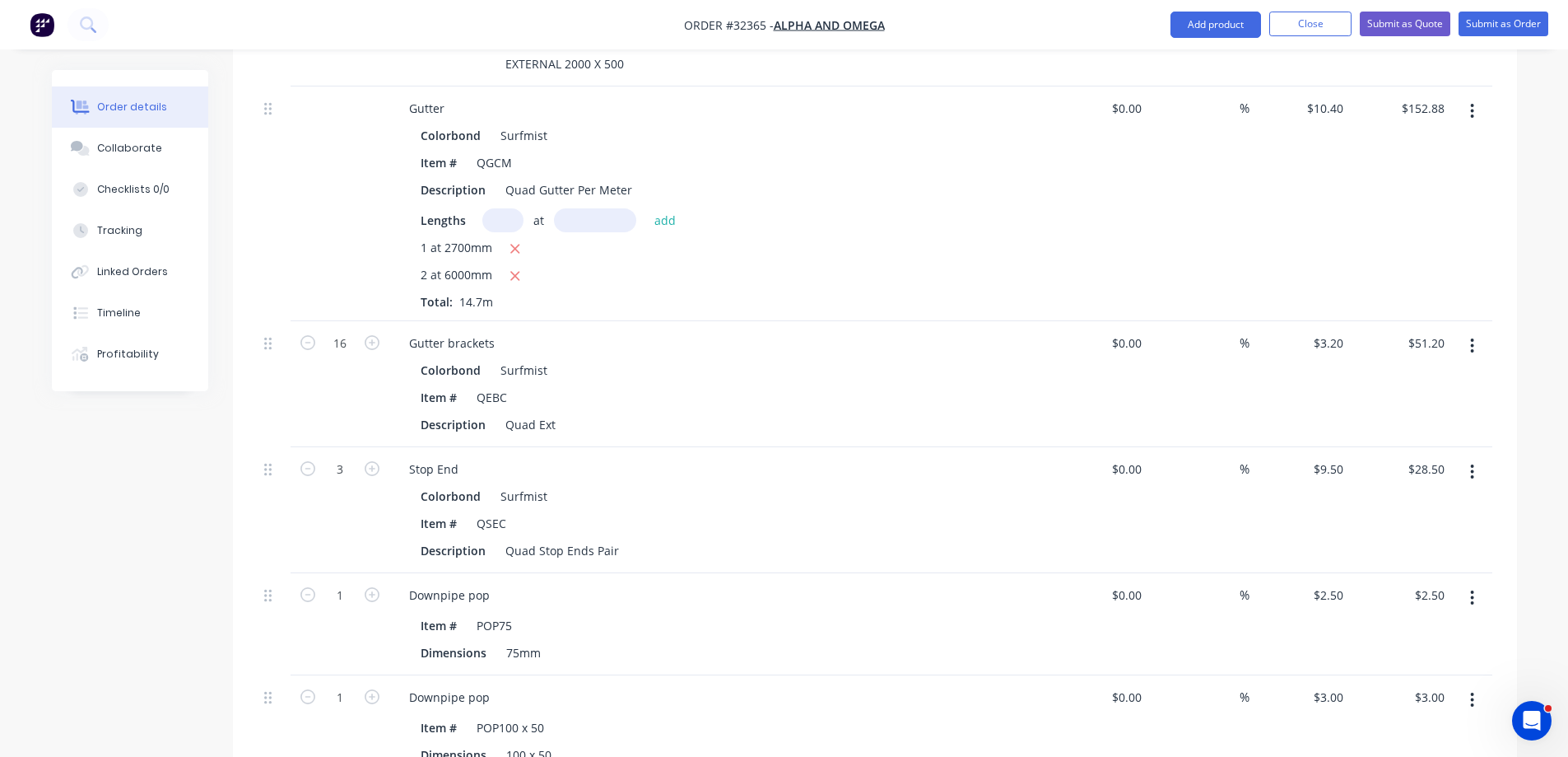
scroll to position [19, 0]
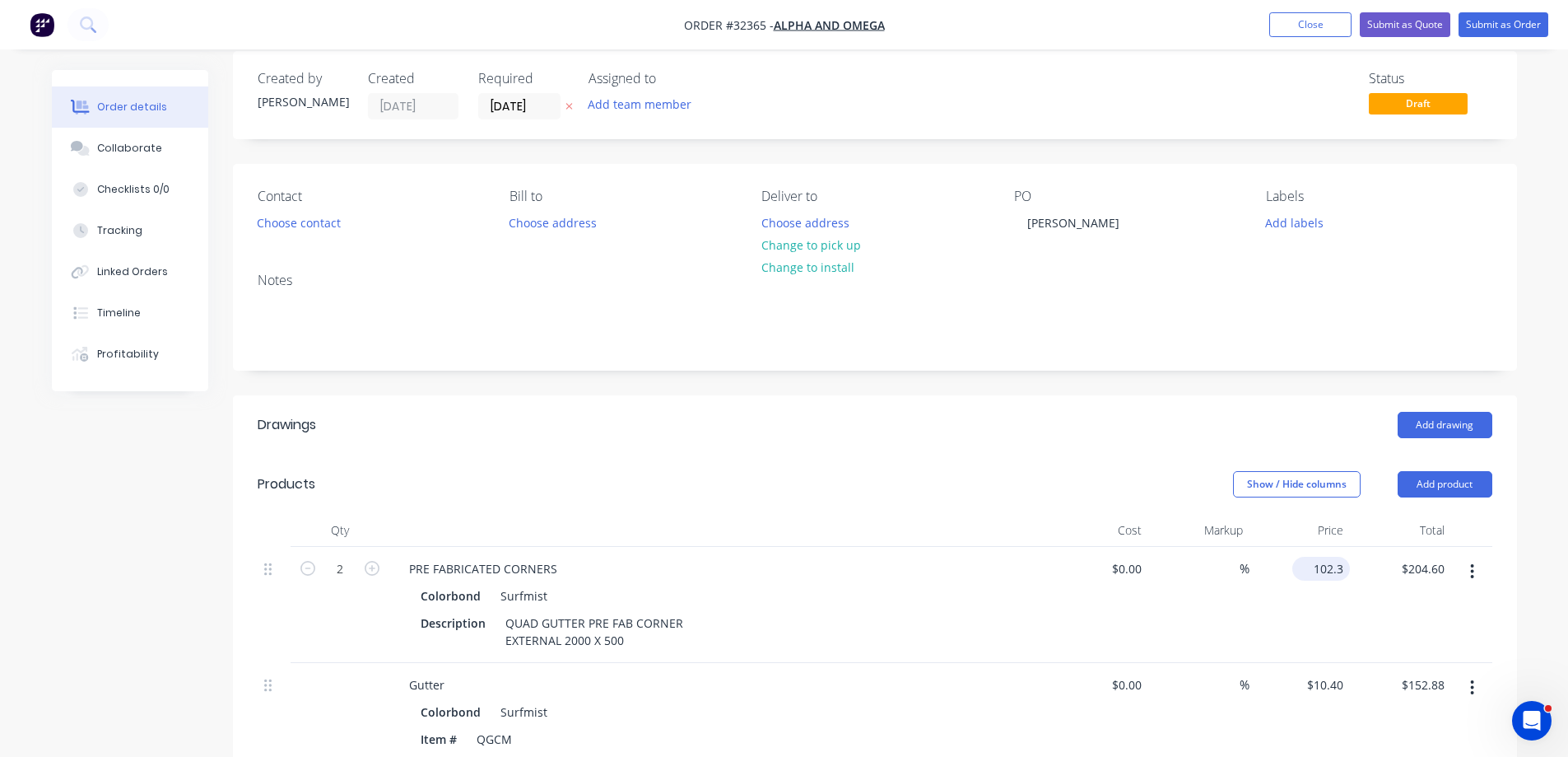
click at [1322, 571] on input "102.3" at bounding box center [1324, 568] width 51 height 24
type input "$112.30"
type input "$224.60"
click at [1307, 621] on div "$112.30 112.30" at bounding box center [1300, 604] width 101 height 116
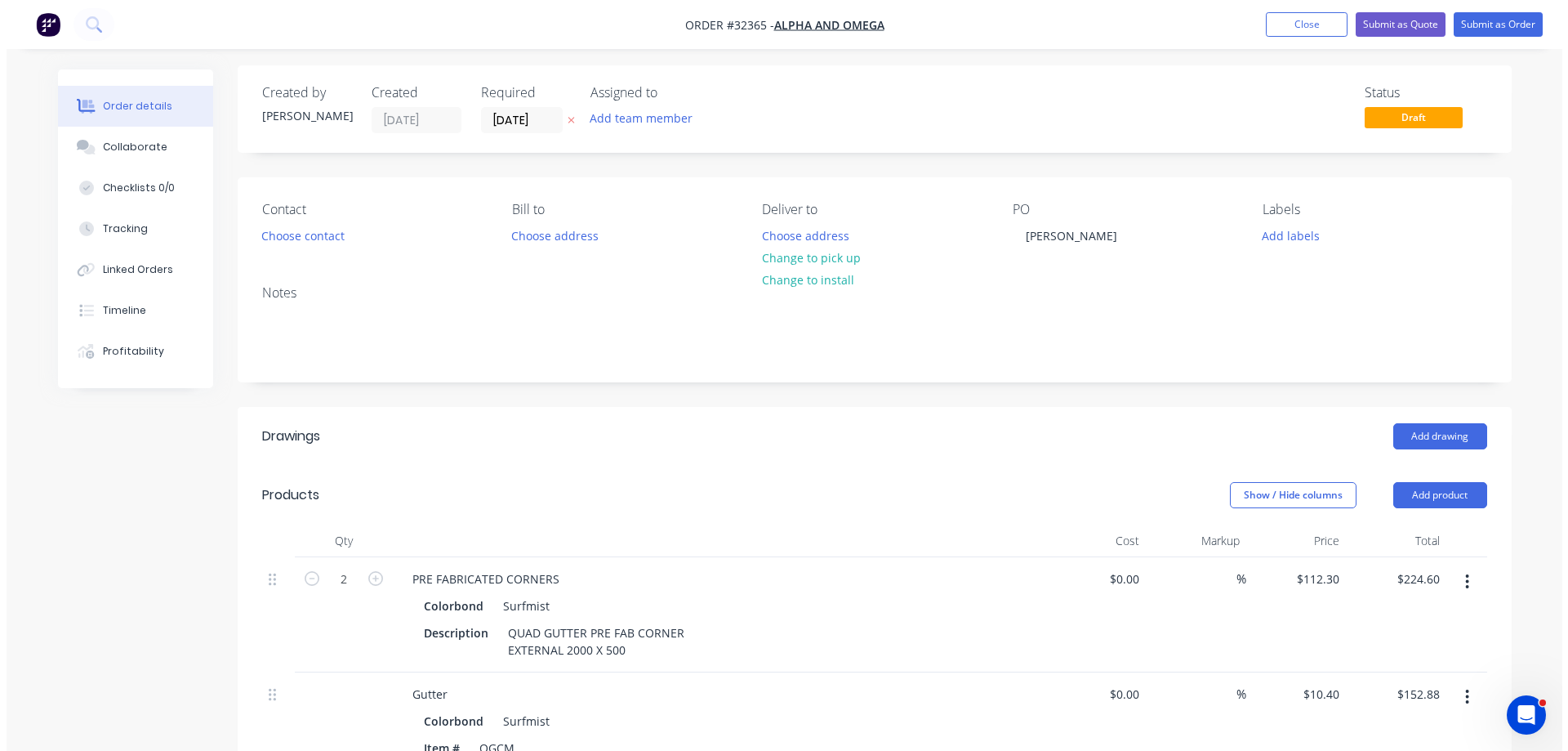
scroll to position [0, 0]
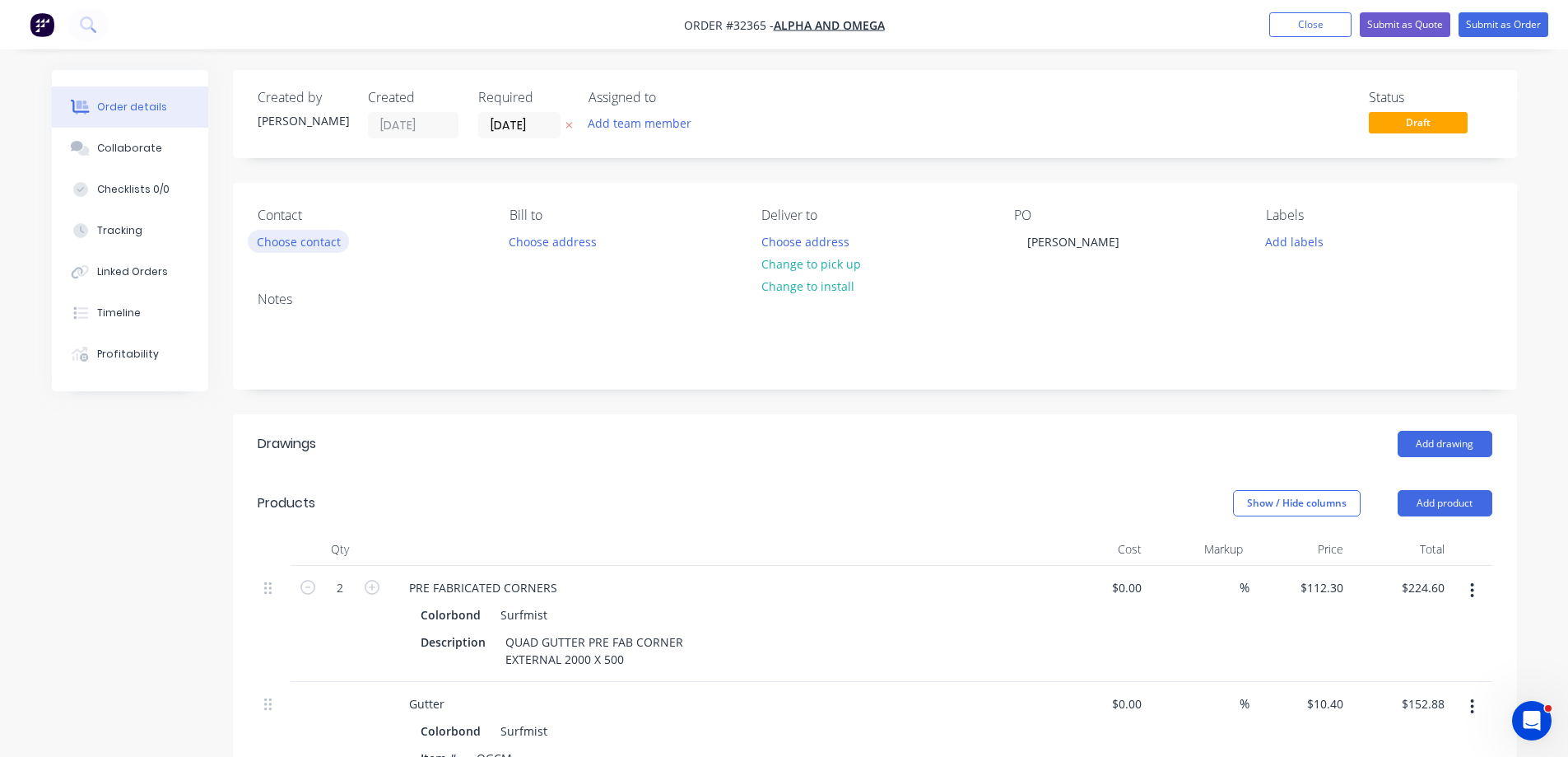
click at [310, 245] on button "Choose contact" at bounding box center [298, 240] width 101 height 22
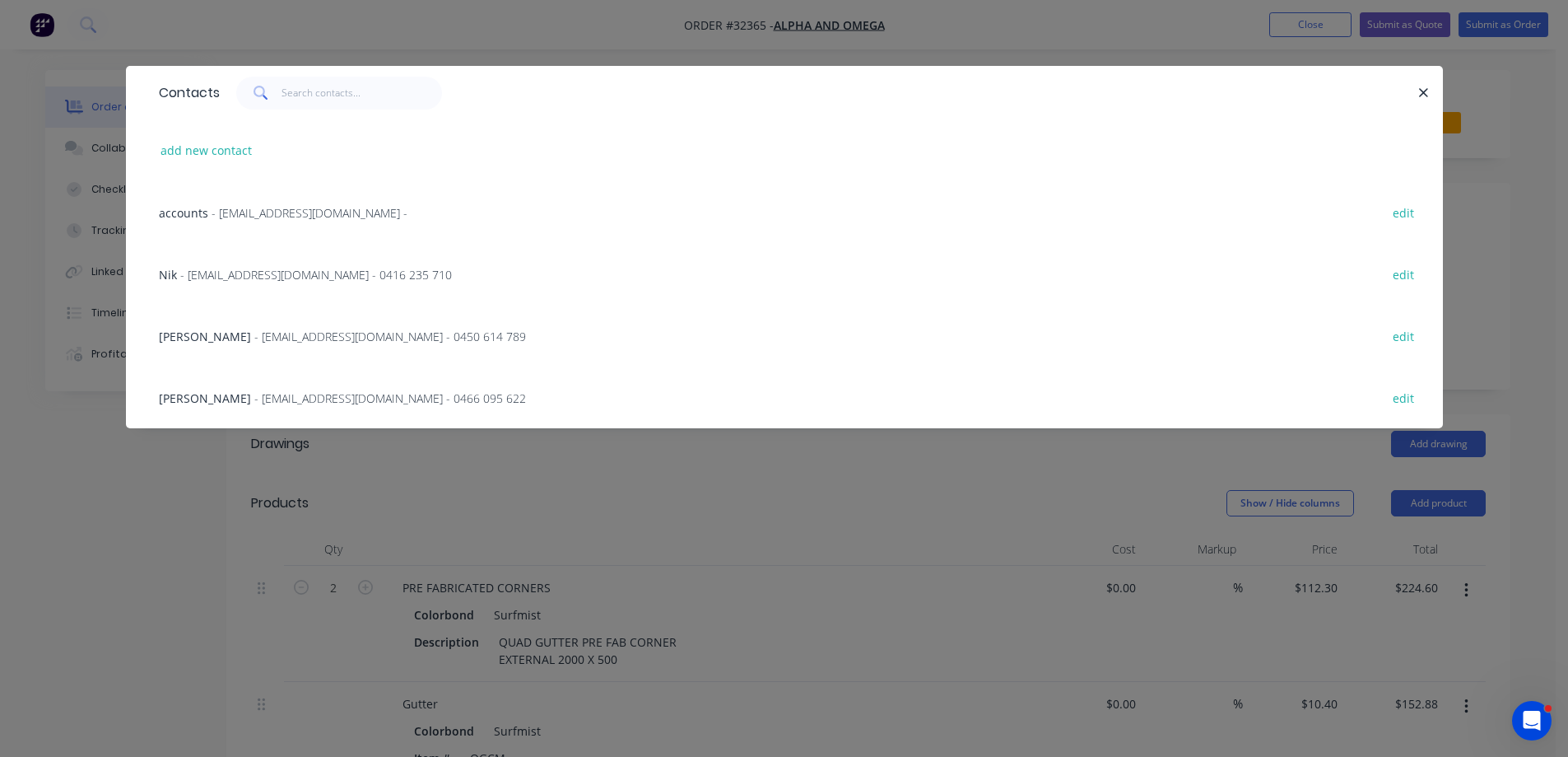
click at [244, 279] on span "- nik@alphaandomega.com.au - 0416 235 710" at bounding box center [317, 275] width 272 height 16
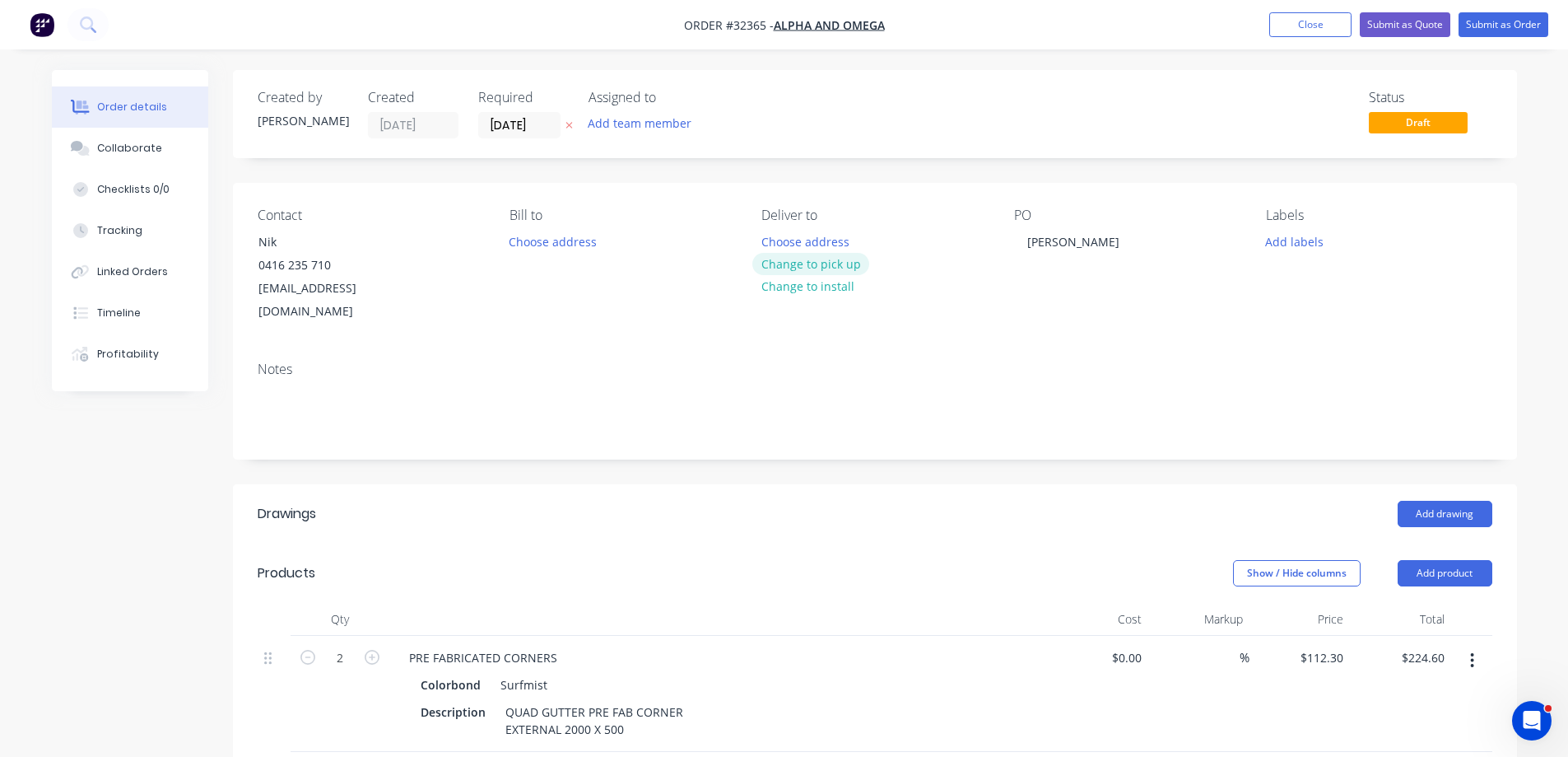
click at [820, 261] on button "Change to pick up" at bounding box center [810, 263] width 117 height 22
click at [1510, 24] on button "Submit as Order" at bounding box center [1503, 25] width 89 height 25
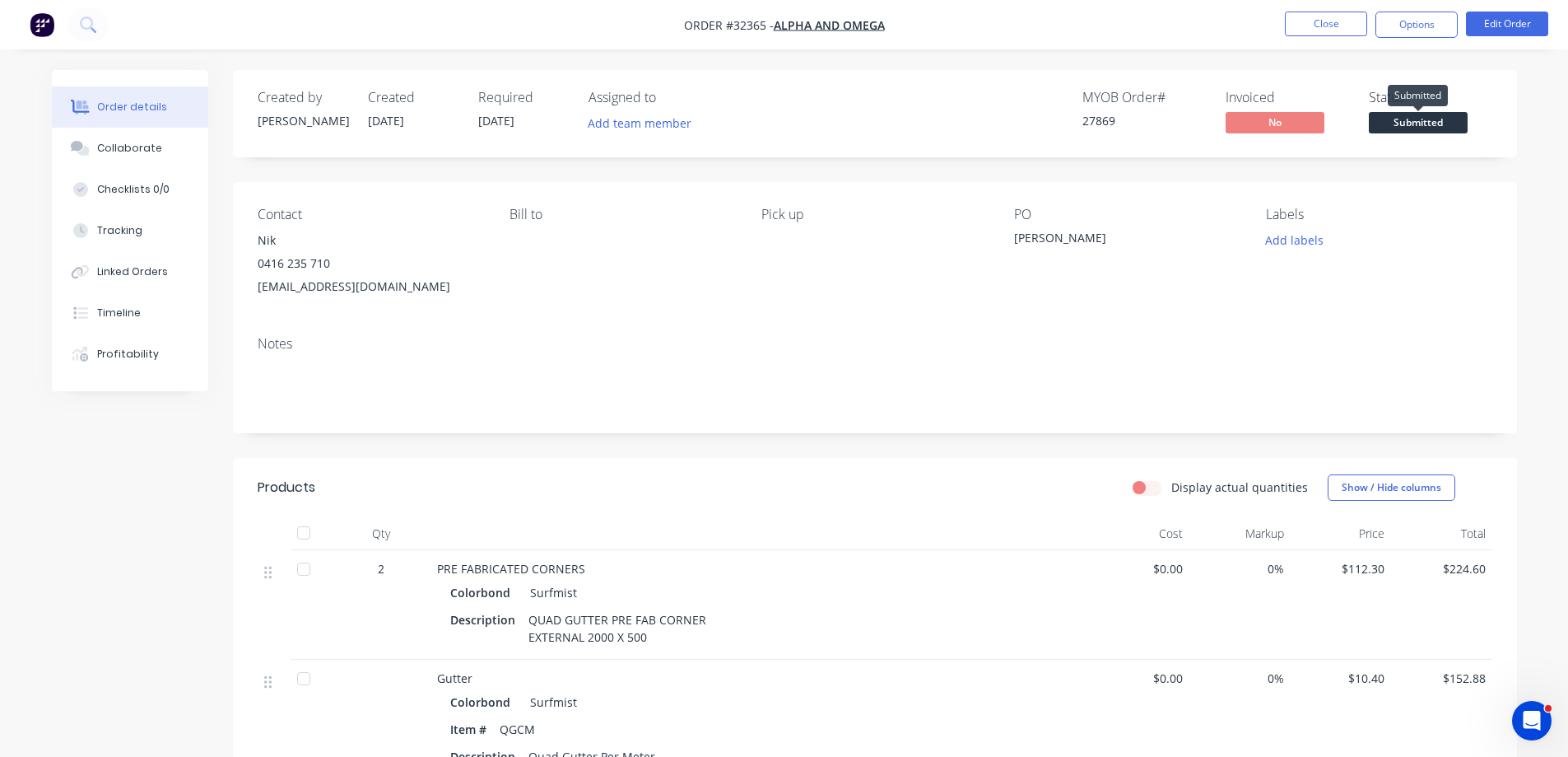
click at [1395, 128] on span "Submitted" at bounding box center [1418, 122] width 99 height 20
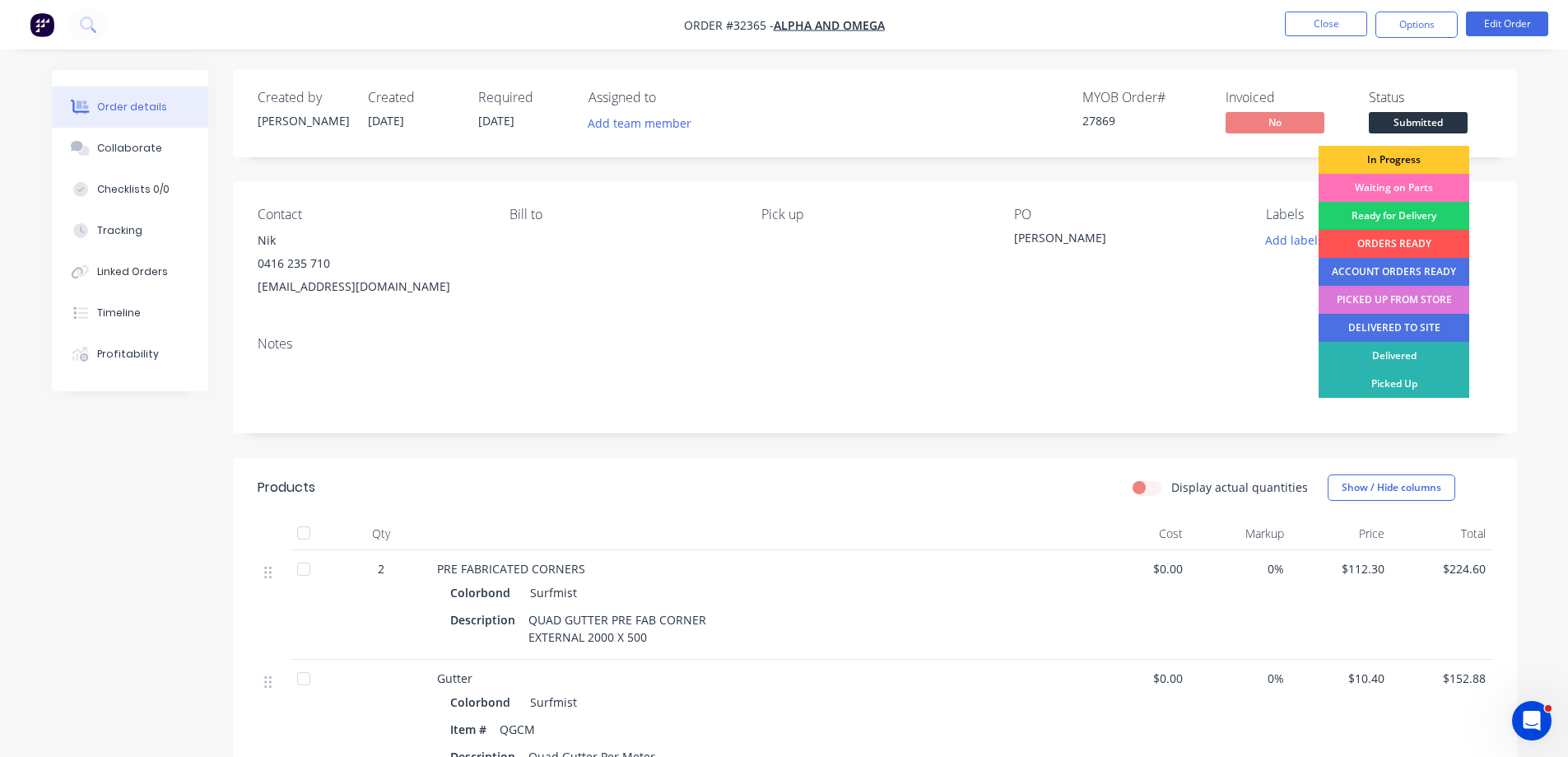
click at [1389, 157] on div "In Progress" at bounding box center [1394, 160] width 151 height 28
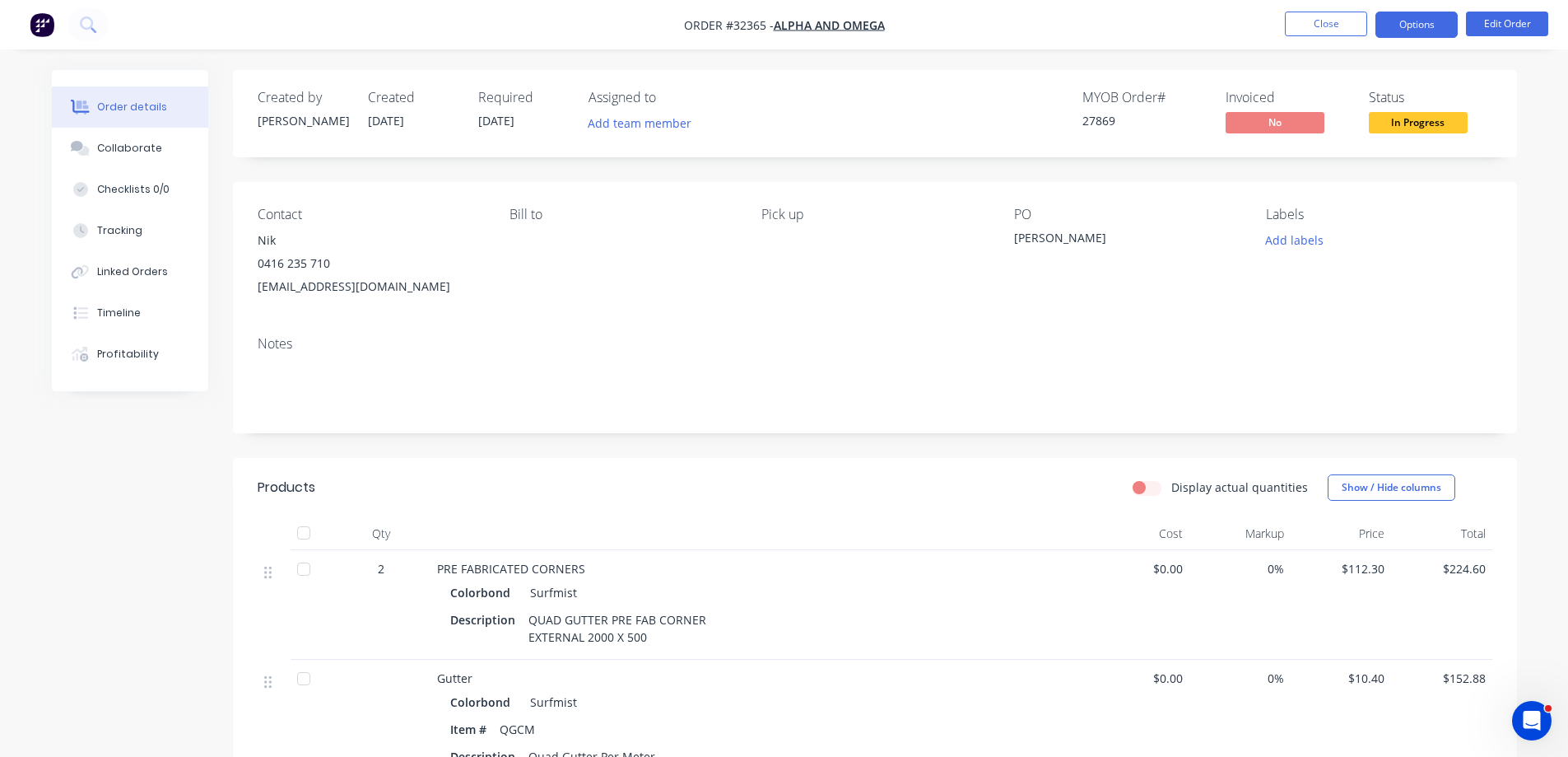
click at [1410, 22] on button "Options" at bounding box center [1417, 25] width 82 height 26
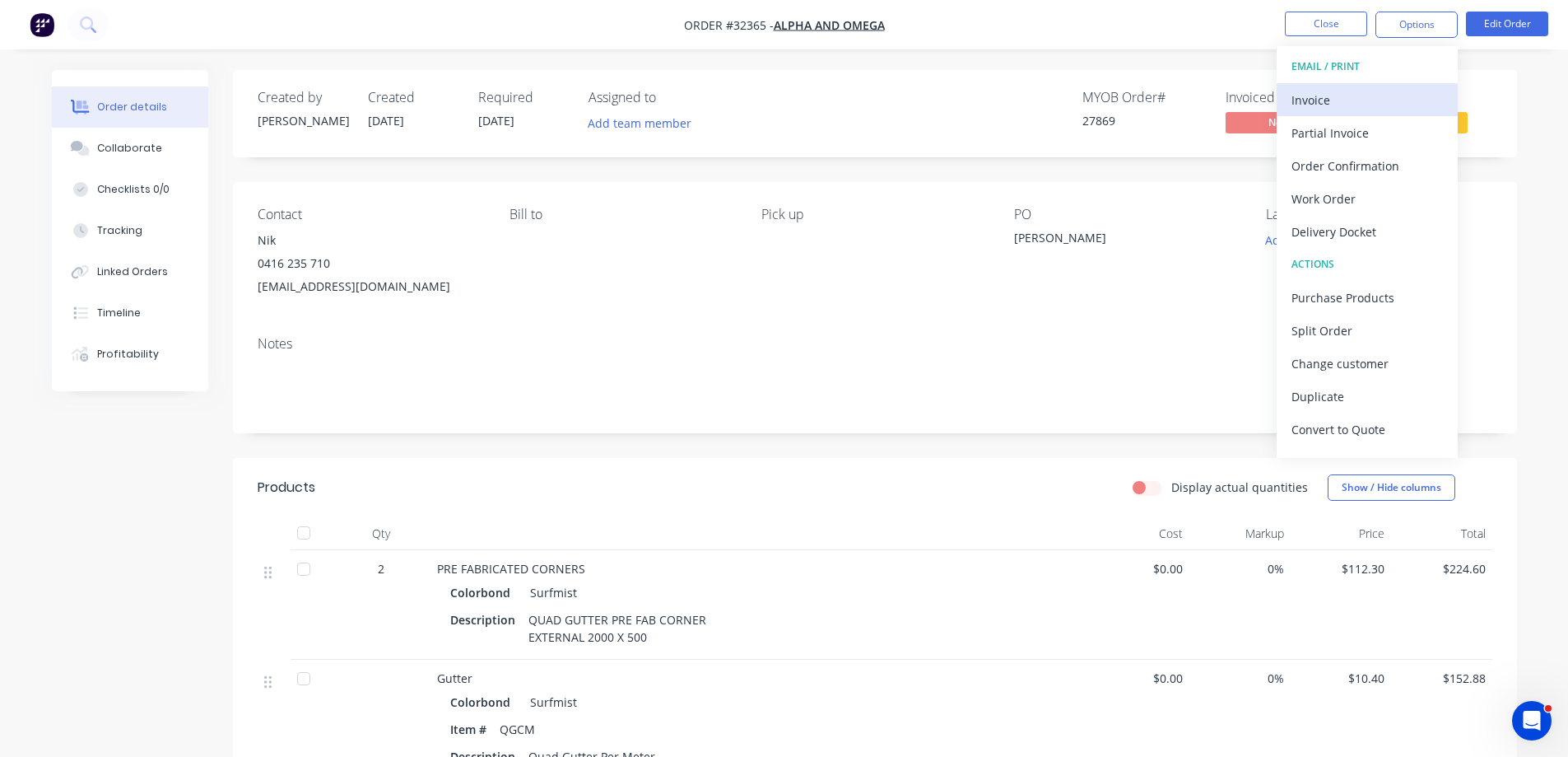
click at [1331, 102] on div "Invoice" at bounding box center [1367, 99] width 152 height 24
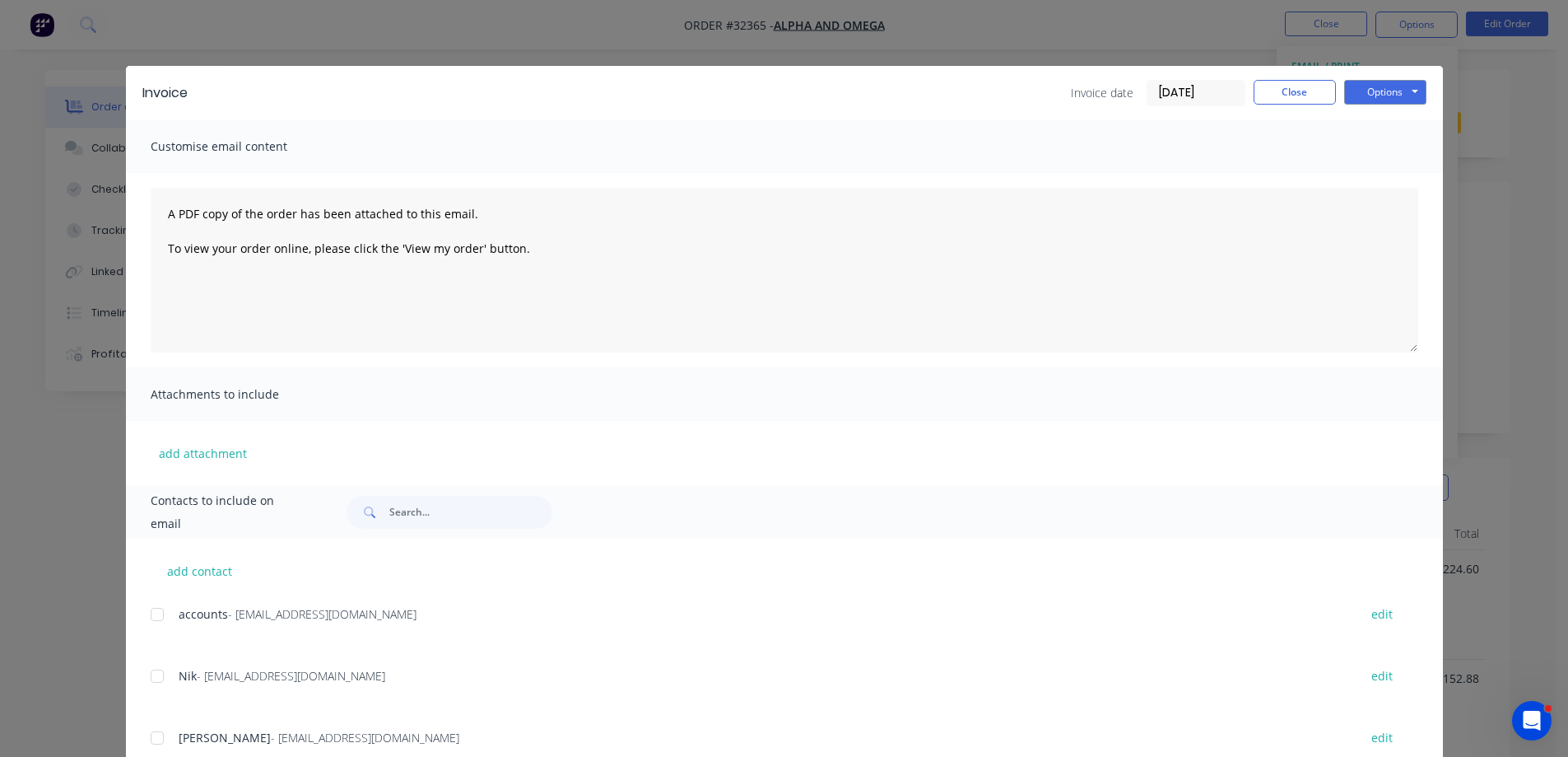
click at [153, 611] on div at bounding box center [158, 614] width 33 height 33
click at [1404, 87] on button "Options" at bounding box center [1386, 92] width 82 height 25
click at [1400, 175] on button "Email" at bounding box center [1397, 175] width 105 height 27
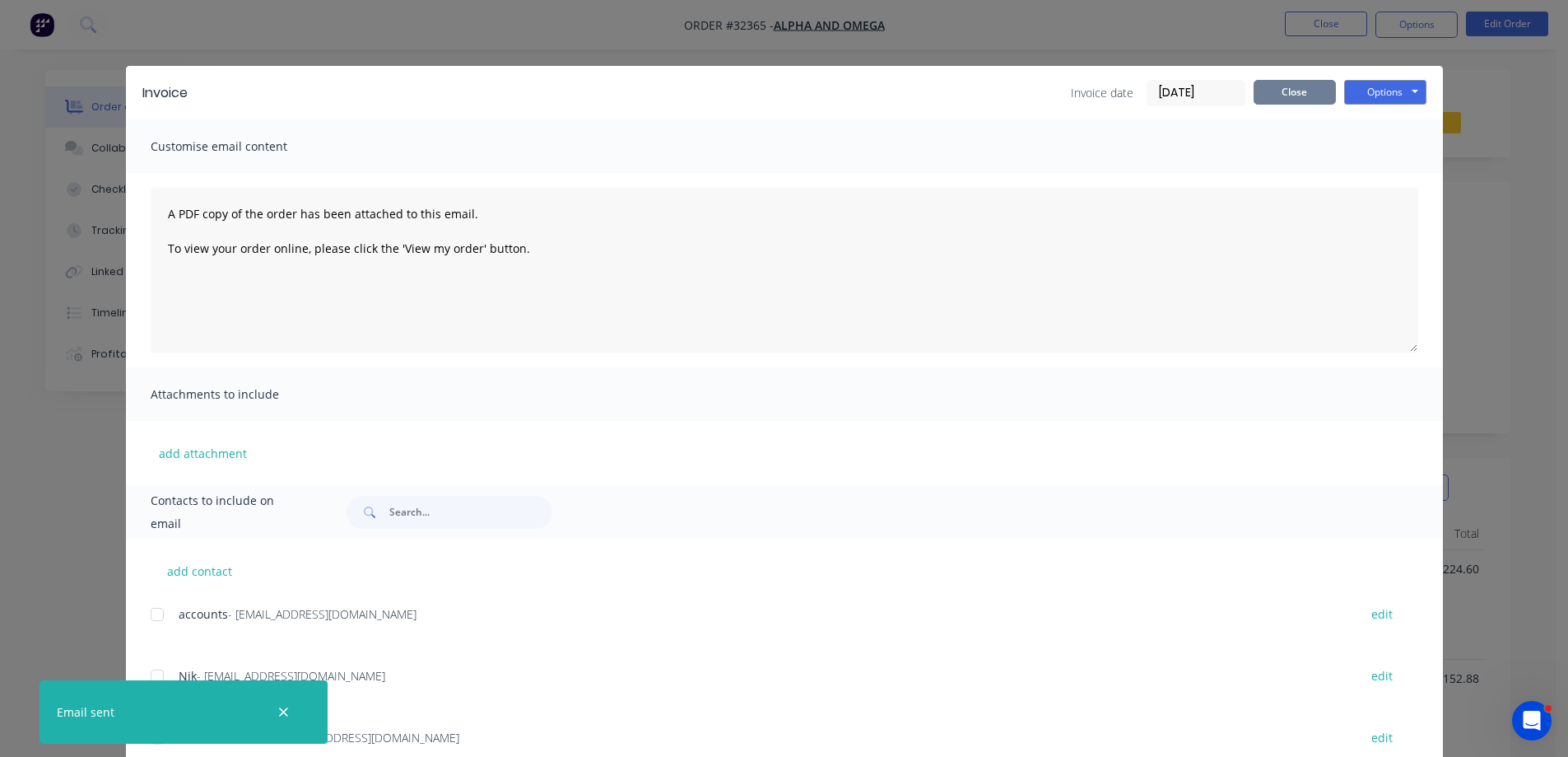
click at [1303, 92] on button "Close" at bounding box center [1295, 92] width 82 height 25
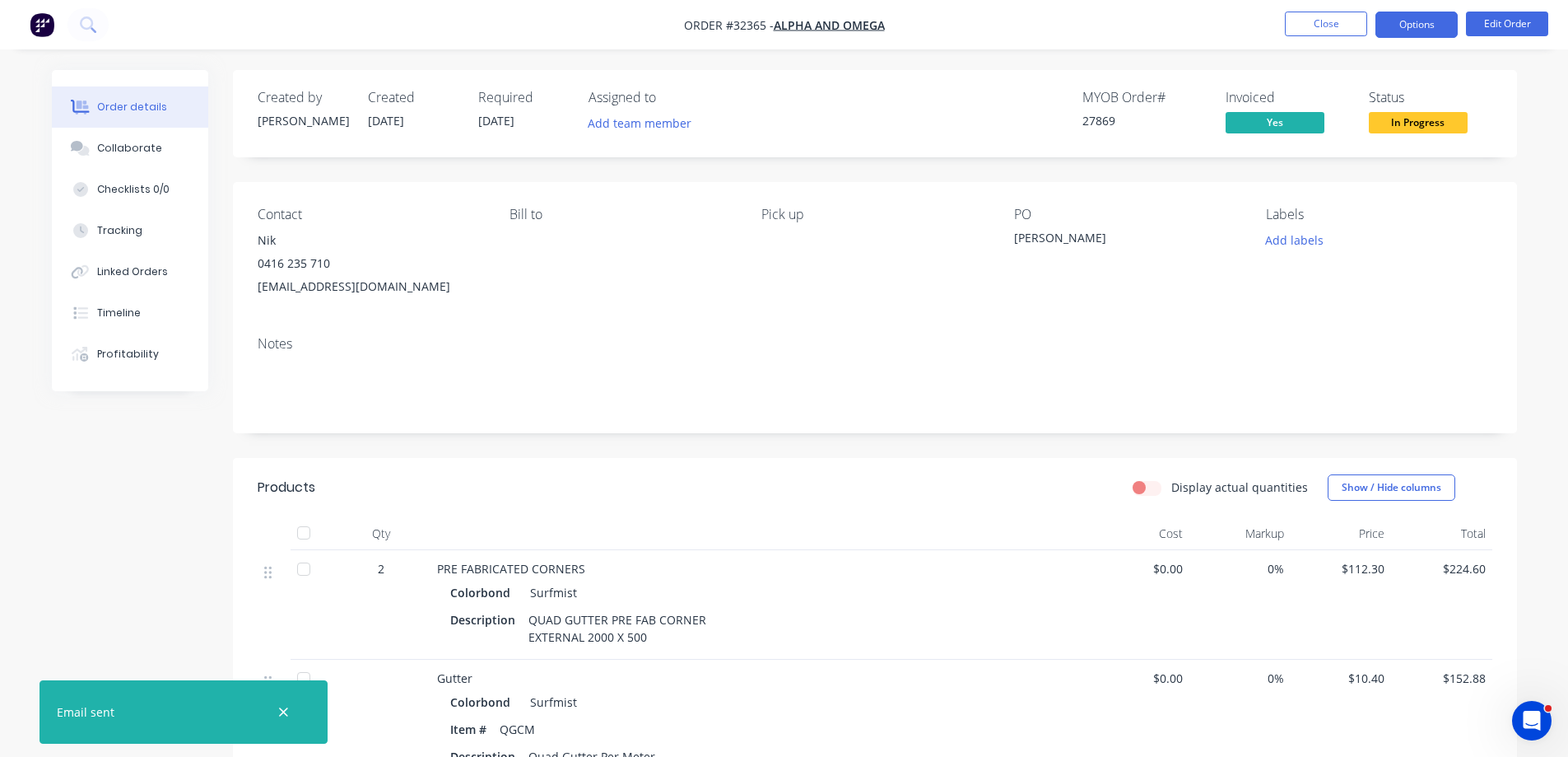
click at [1410, 31] on button "Options" at bounding box center [1417, 25] width 82 height 26
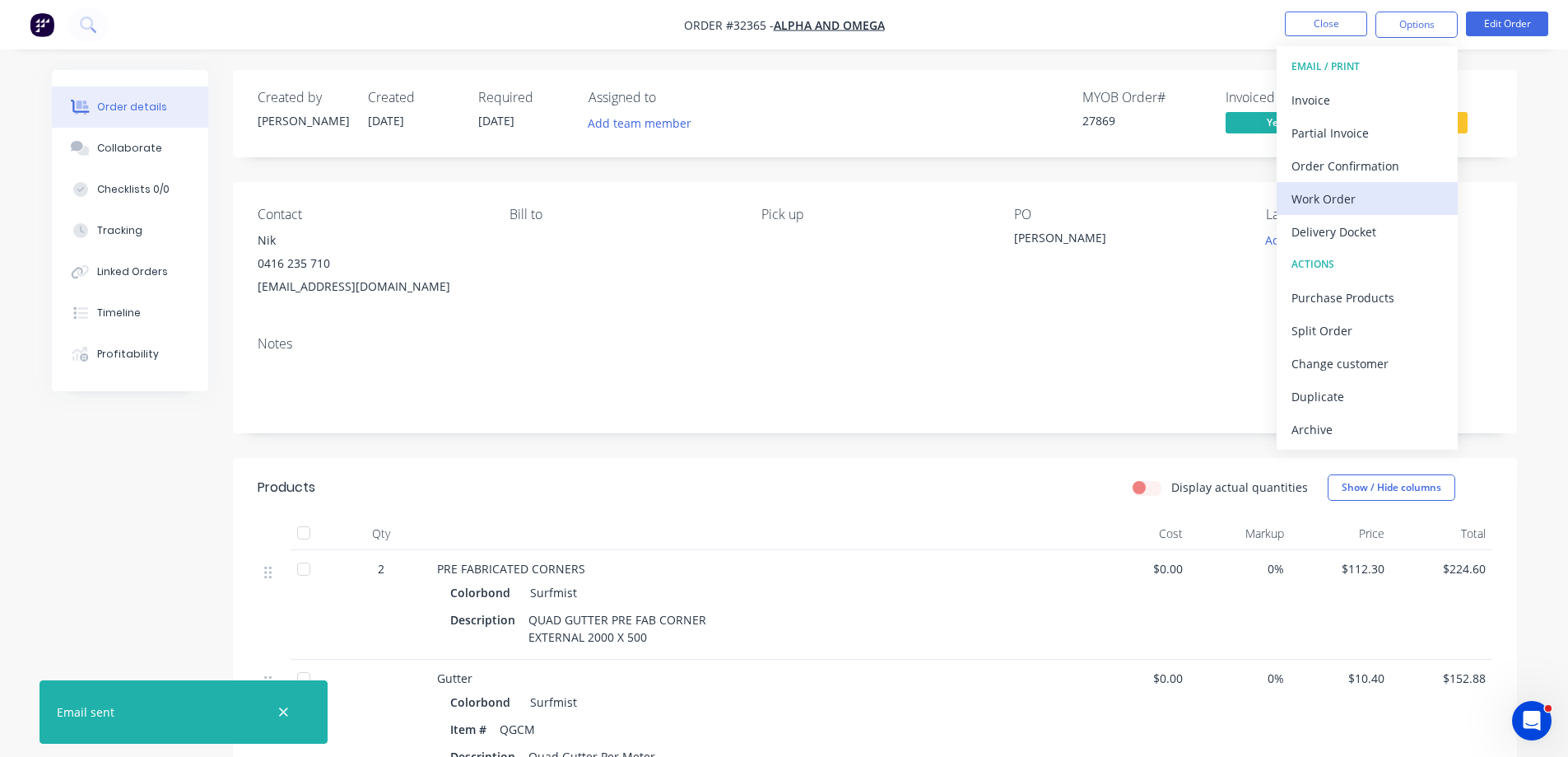
click at [1367, 202] on div "Work Order" at bounding box center [1367, 198] width 152 height 24
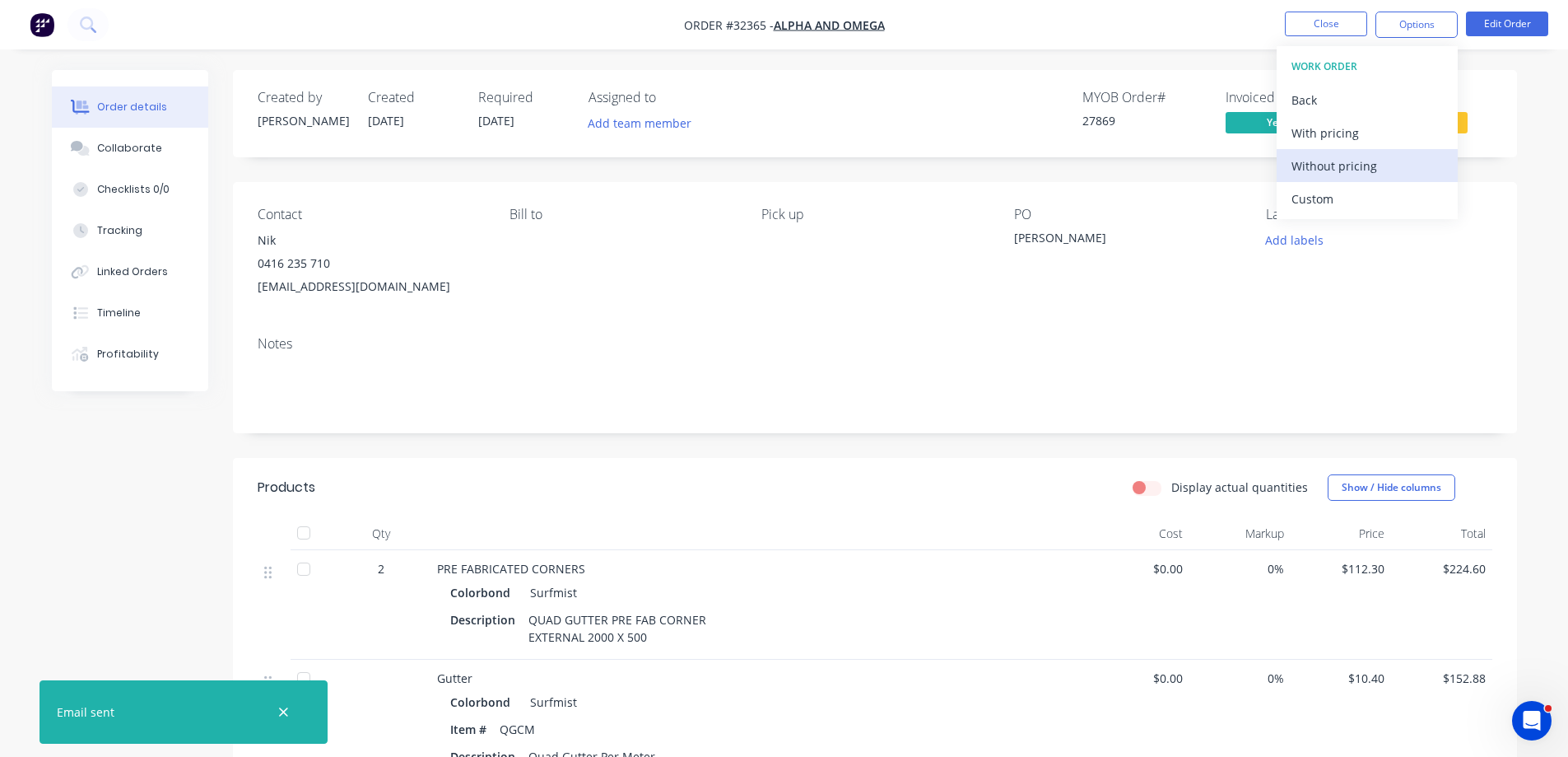
click at [1384, 159] on div "Without pricing" at bounding box center [1367, 166] width 152 height 24
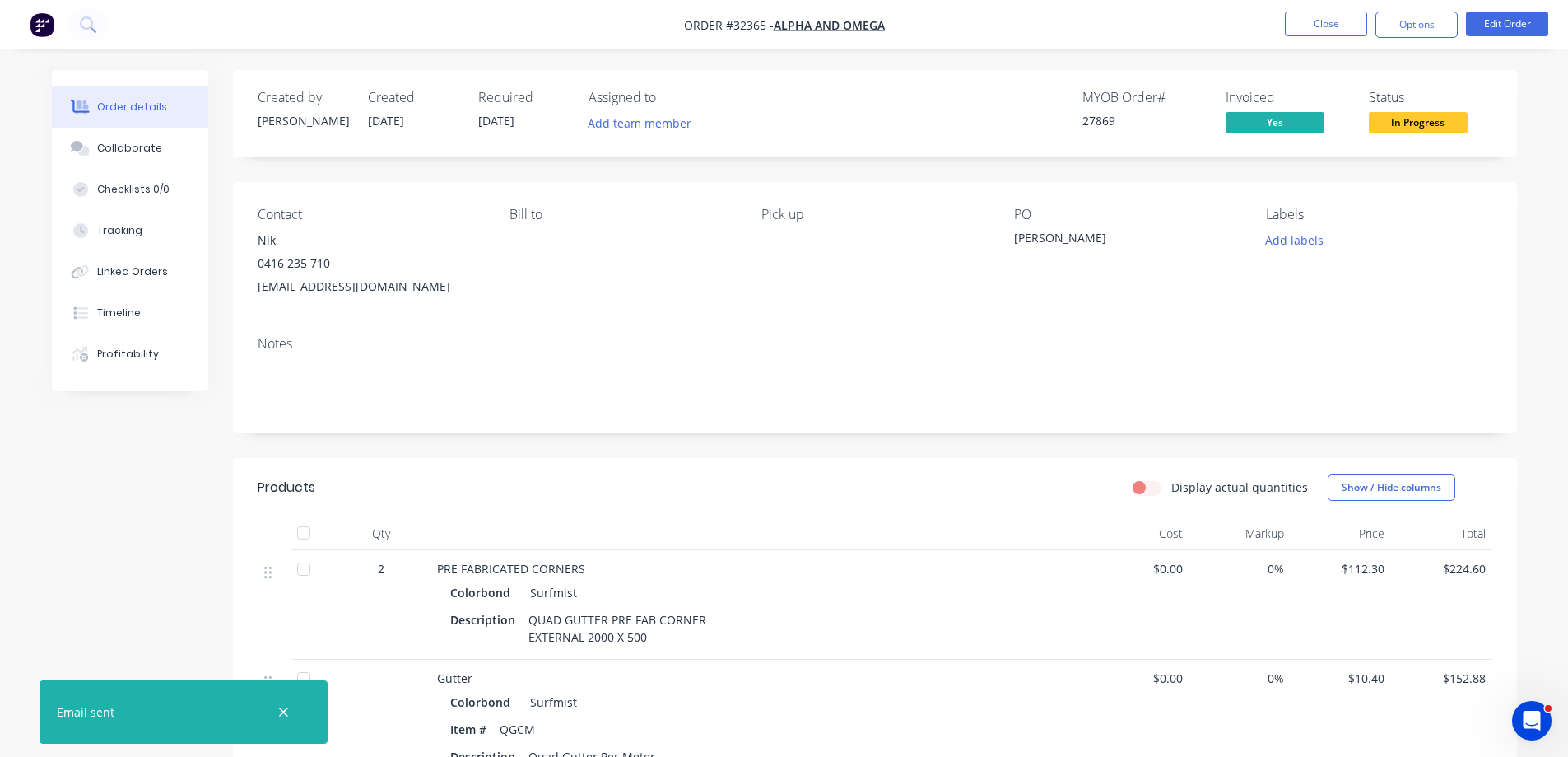
click at [1319, 25] on button "Close" at bounding box center [1326, 24] width 82 height 25
